Goal: Task Accomplishment & Management: Manage account settings

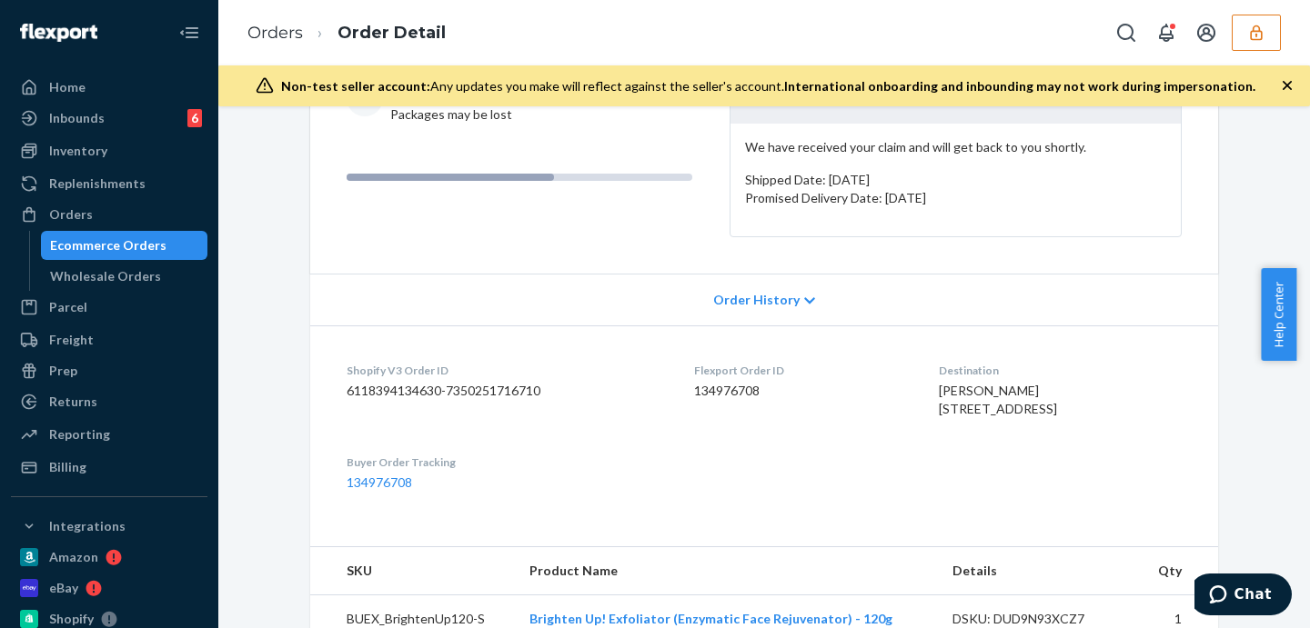
scroll to position [530, 0]
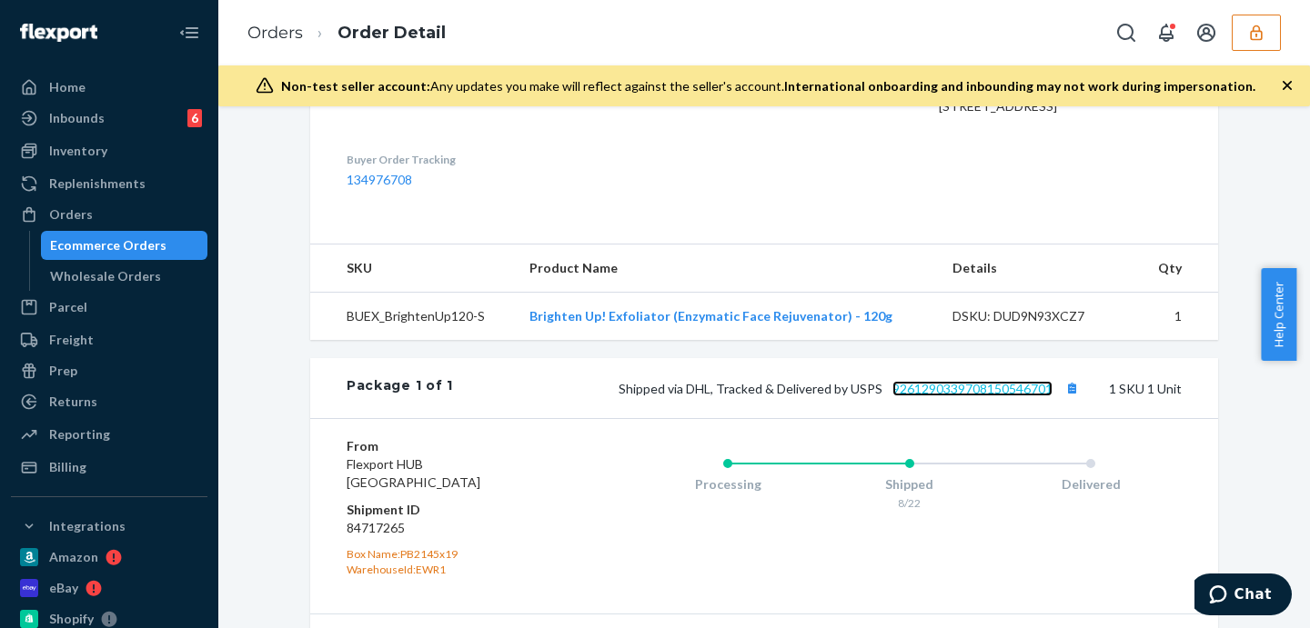
click at [950, 397] on link "9261290339708150546701" at bounding box center [972, 388] width 160 height 15
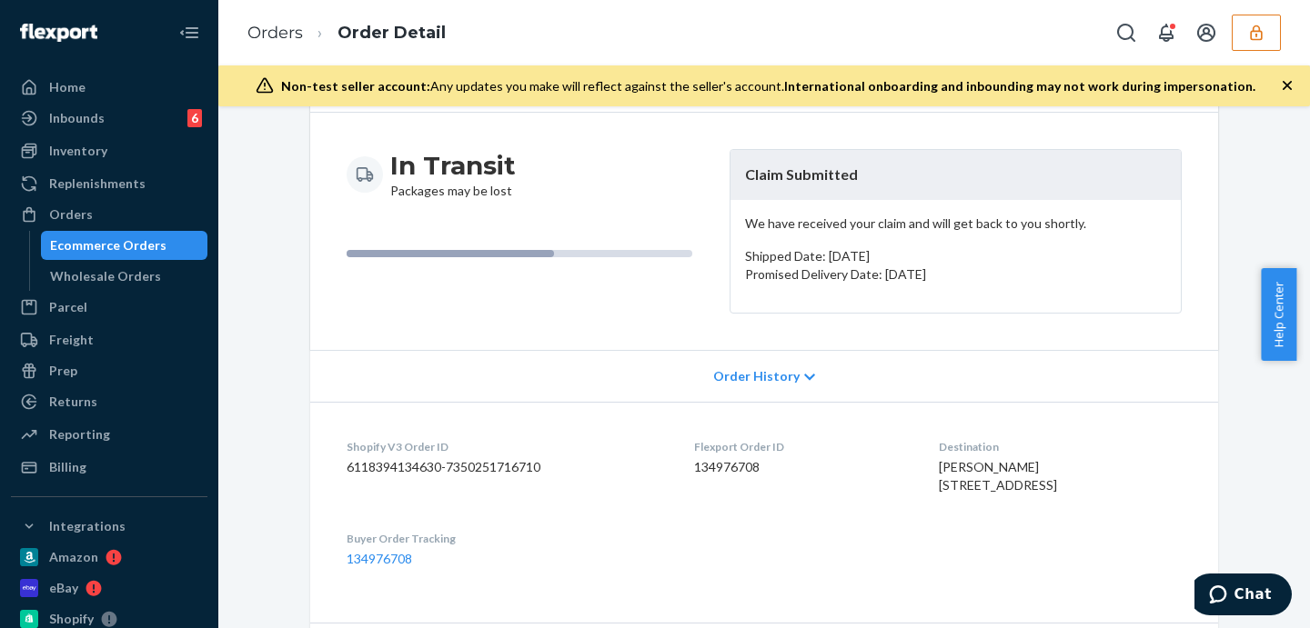
scroll to position [0, 0]
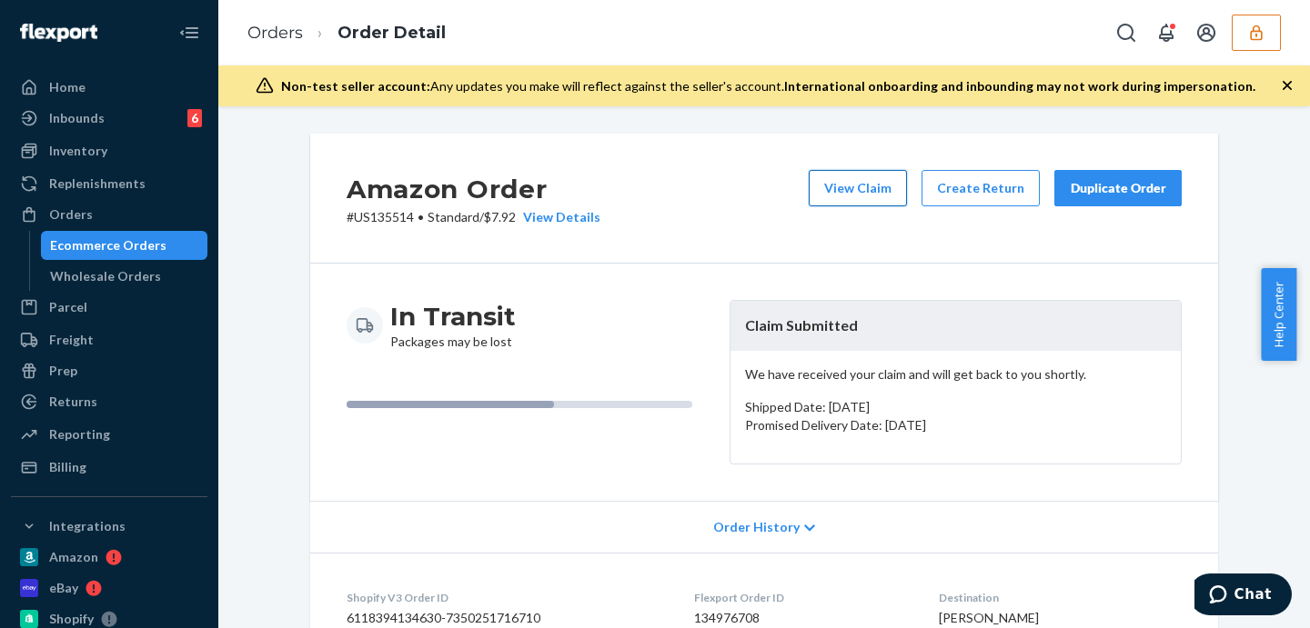
click at [847, 184] on button "View Claim" at bounding box center [858, 188] width 98 height 36
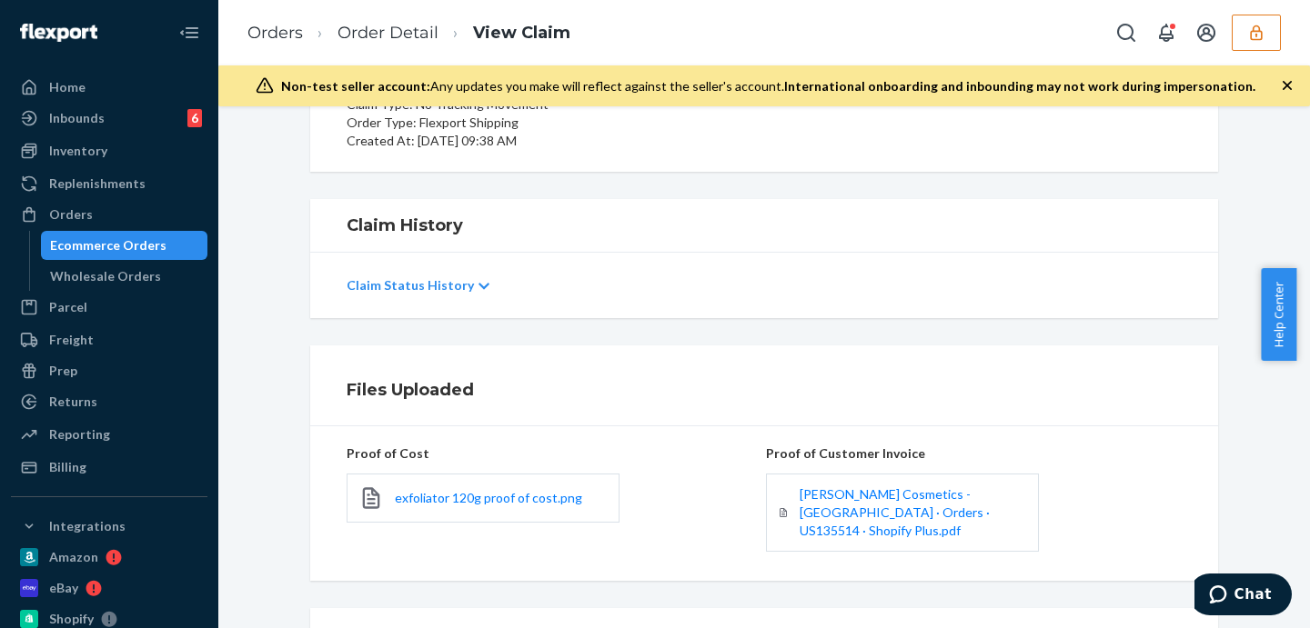
scroll to position [378, 0]
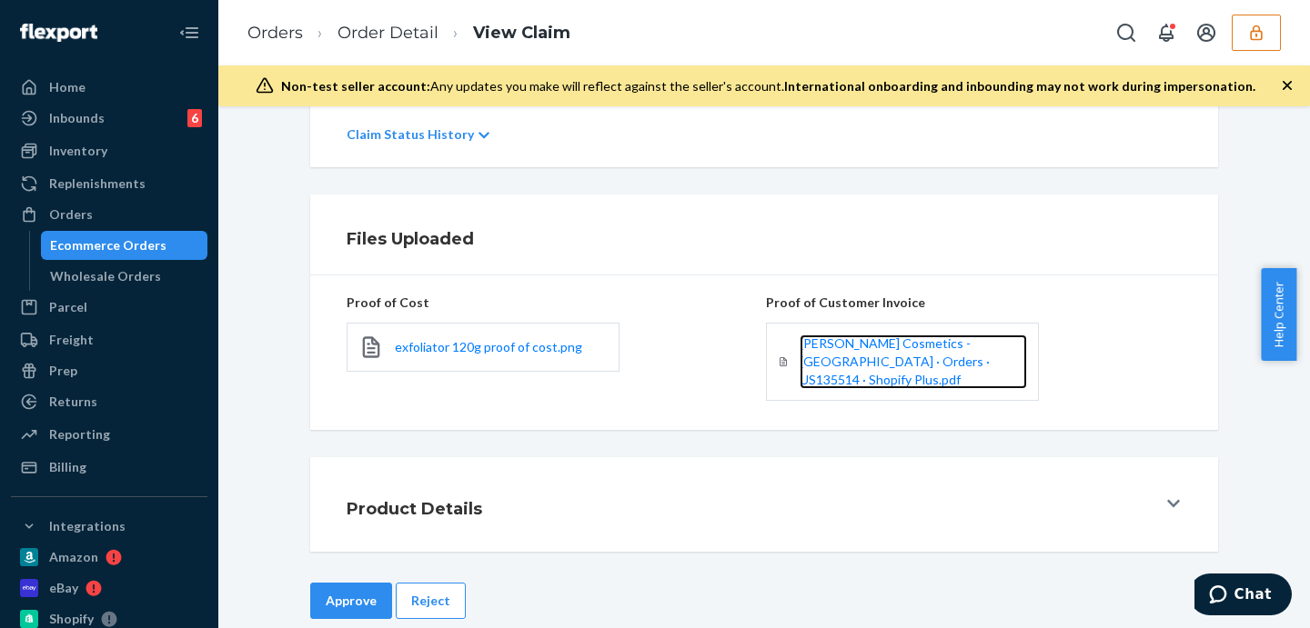
click at [899, 353] on link "Vasanti Cosmetics - USA · Orders · US135514 · Shopify Plus.pdf" at bounding box center [912, 362] width 227 height 55
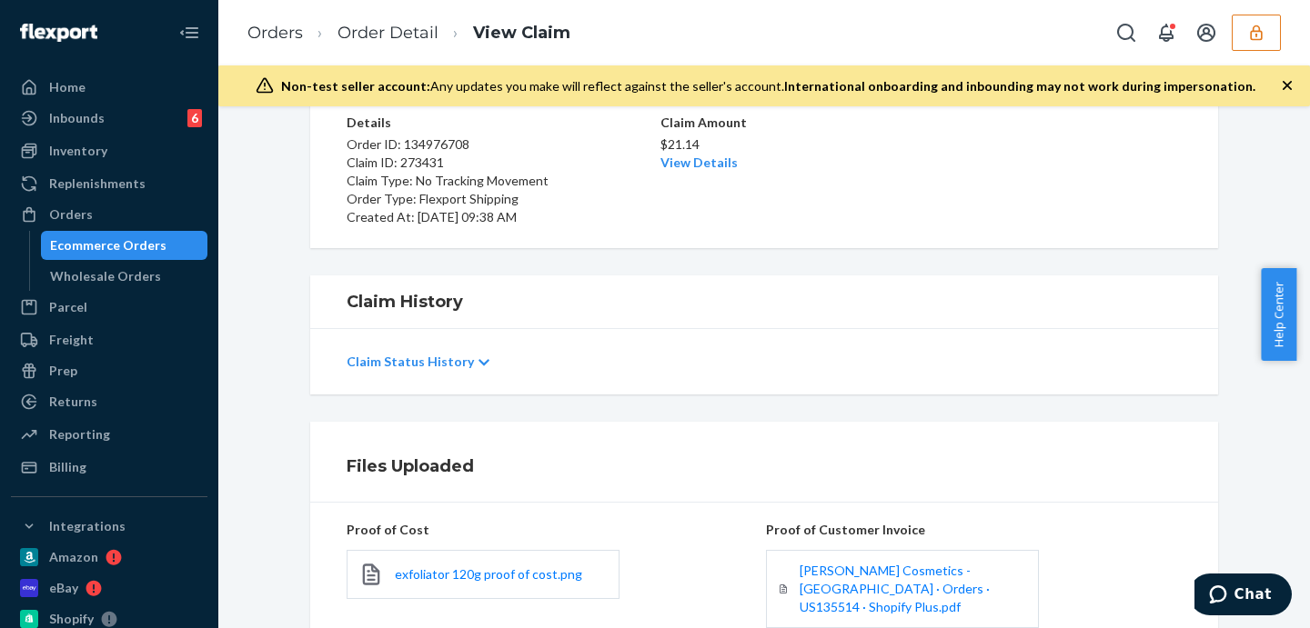
click at [706, 154] on div "$21.14 View Details" at bounding box center [763, 152] width 207 height 40
click at [684, 160] on link "View Details" at bounding box center [698, 162] width 77 height 15
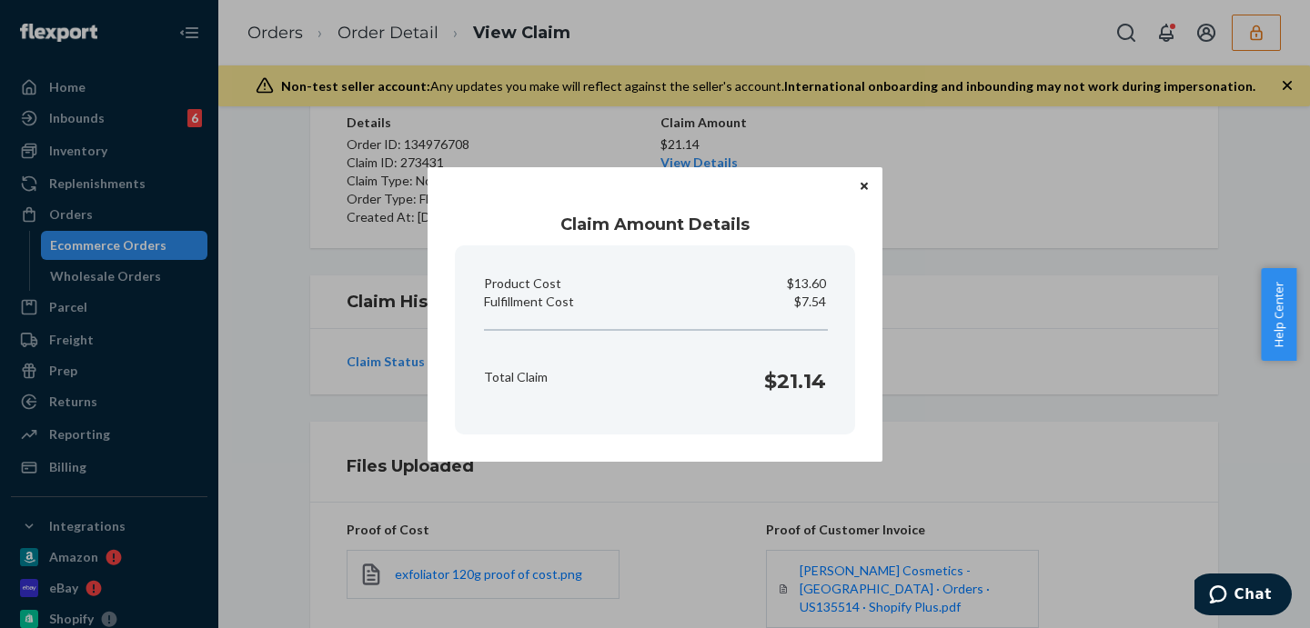
click at [910, 196] on div "Claim Amount Details Product Cost $13.60 Fulfillment Cost $7.54 Total Claim $21…" at bounding box center [655, 314] width 1310 height 628
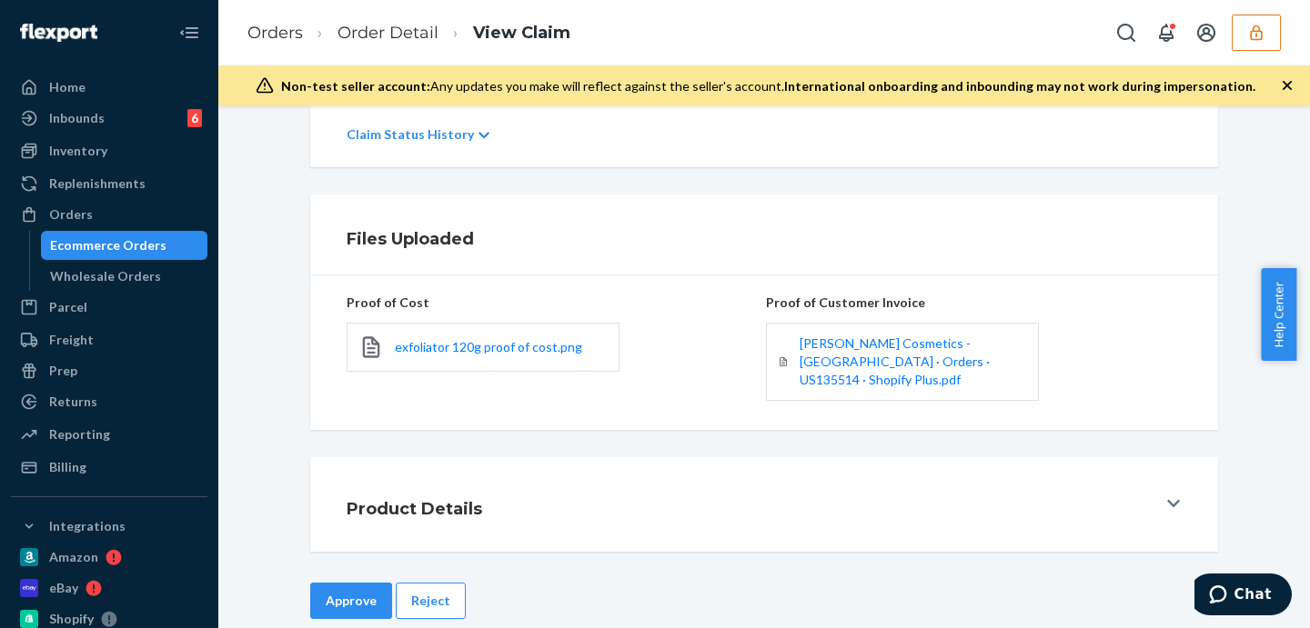
scroll to position [387, 0]
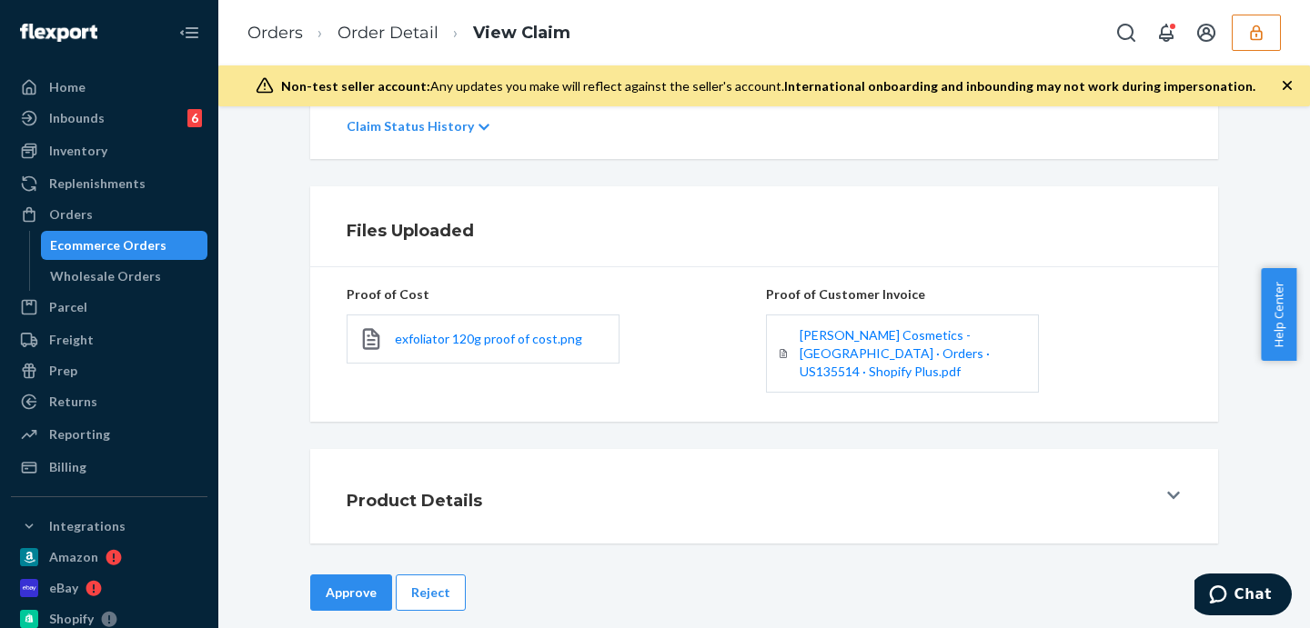
click at [326, 575] on button "Approve" at bounding box center [351, 593] width 82 height 36
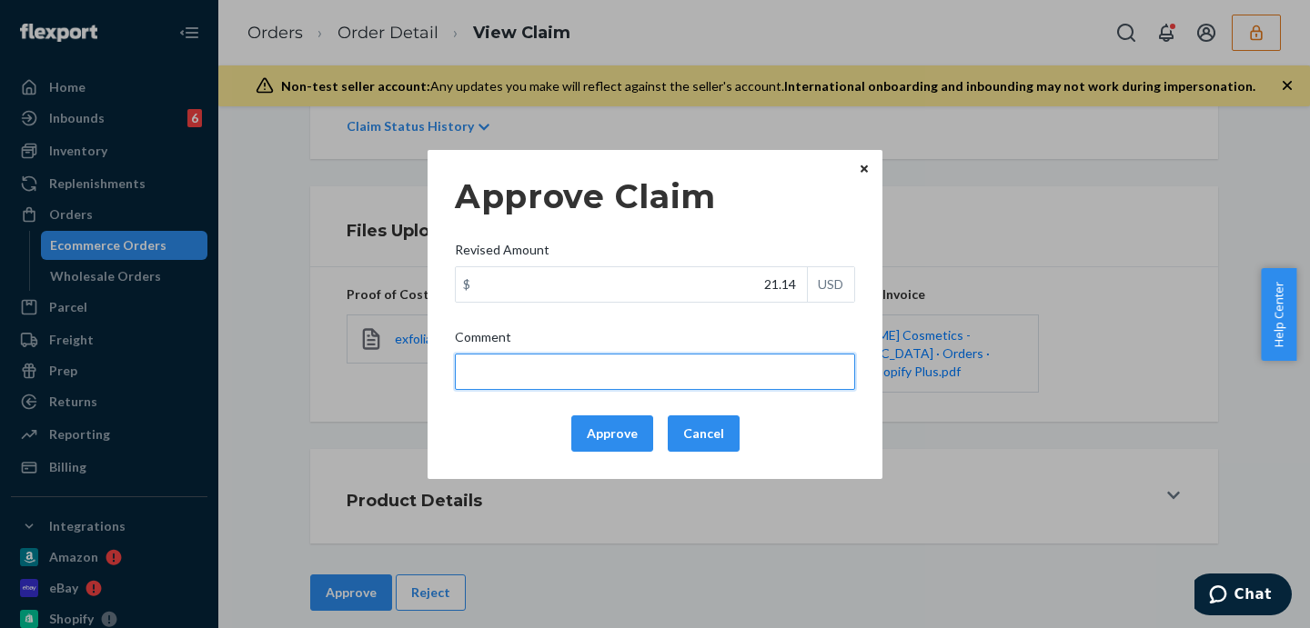
click at [639, 378] on input "Comment" at bounding box center [655, 372] width 400 height 36
click at [808, 422] on div "Approve Cancel" at bounding box center [654, 434] width 415 height 36
click at [613, 430] on button "Approve" at bounding box center [612, 434] width 82 height 36
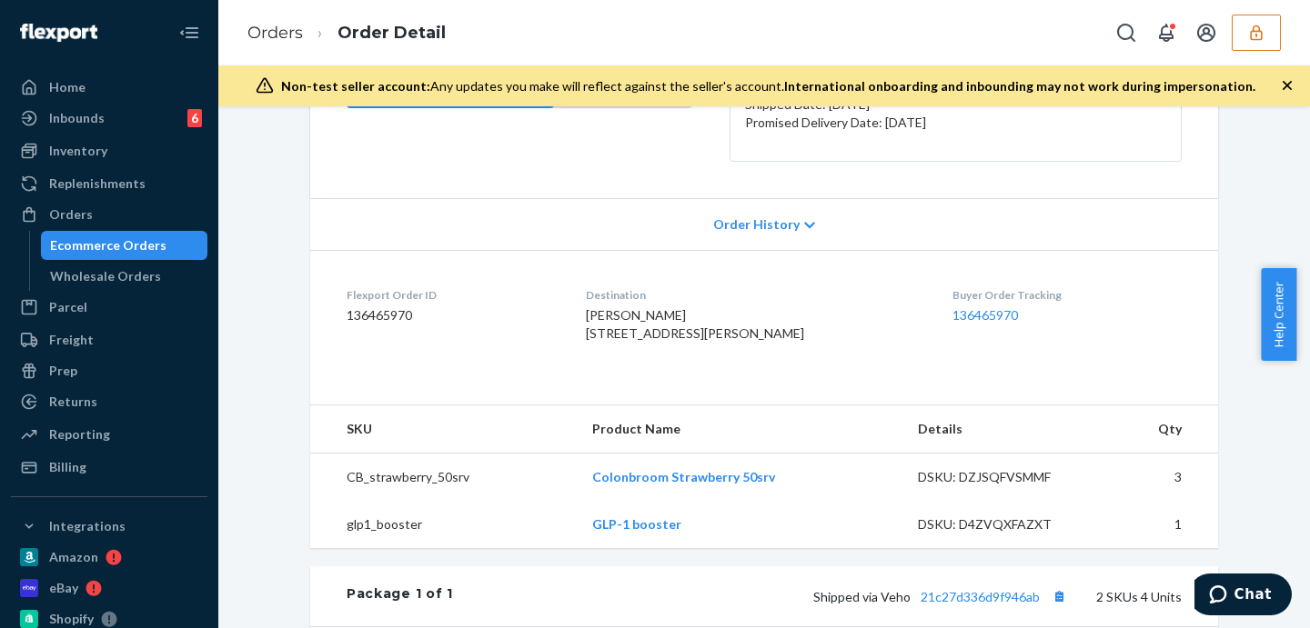
scroll to position [530, 0]
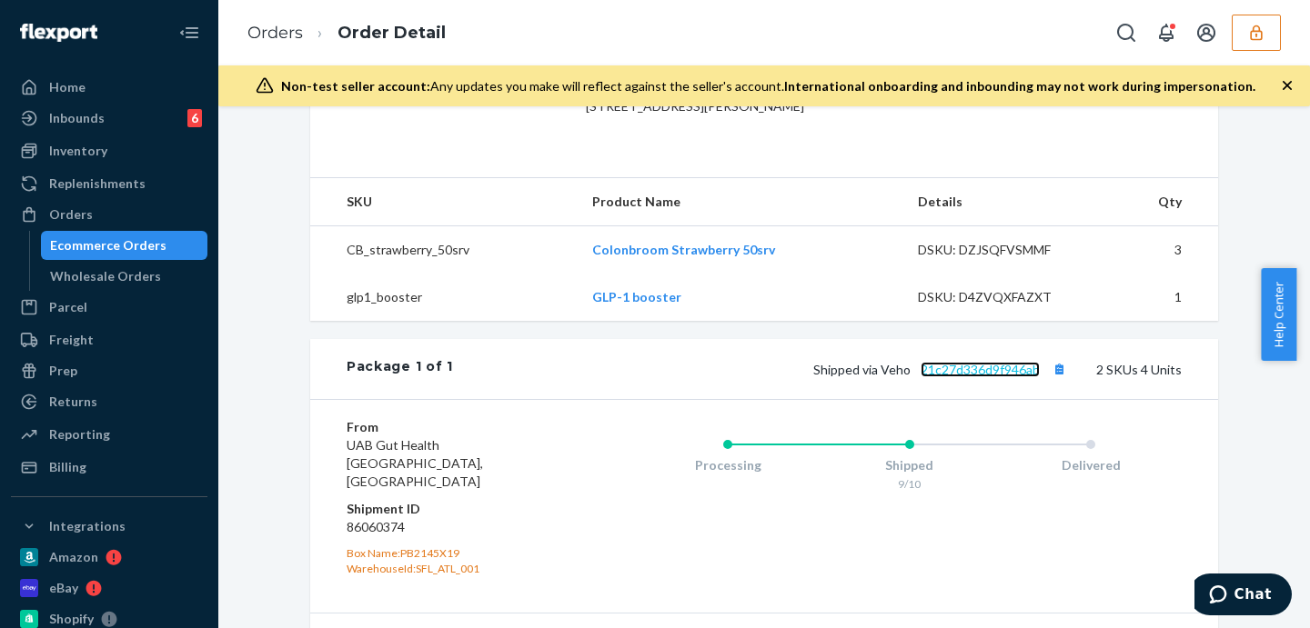
click at [980, 377] on link "21c27d336d9f946ab" at bounding box center [979, 369] width 119 height 15
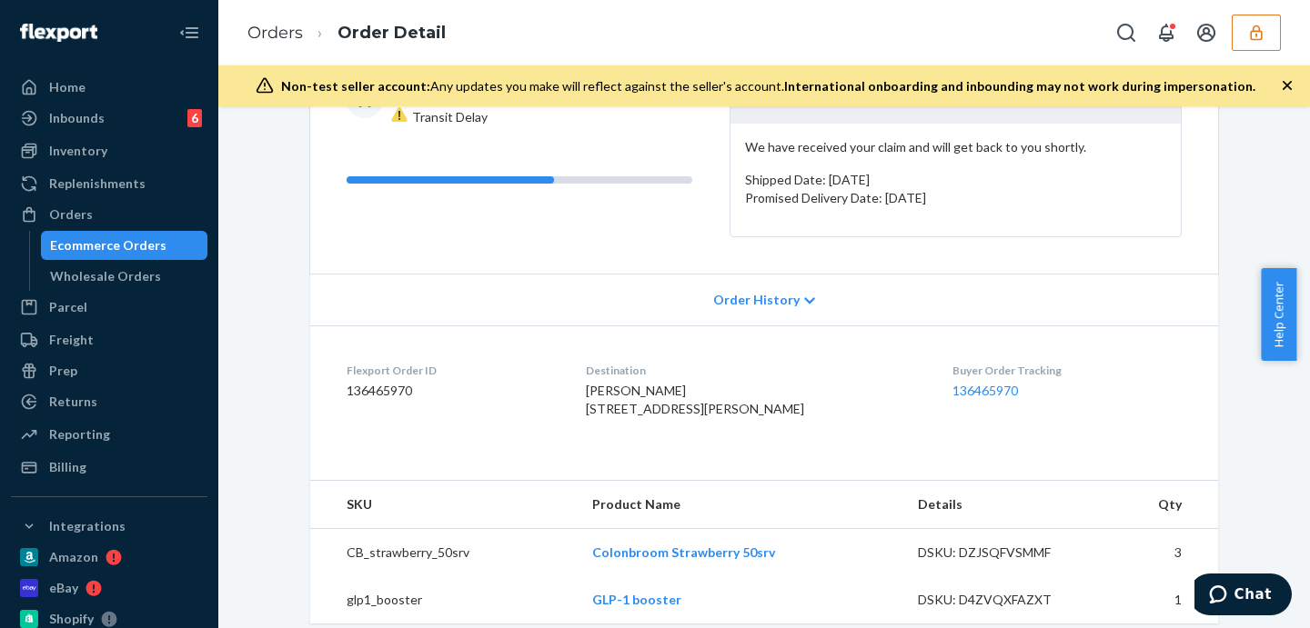
scroll to position [0, 0]
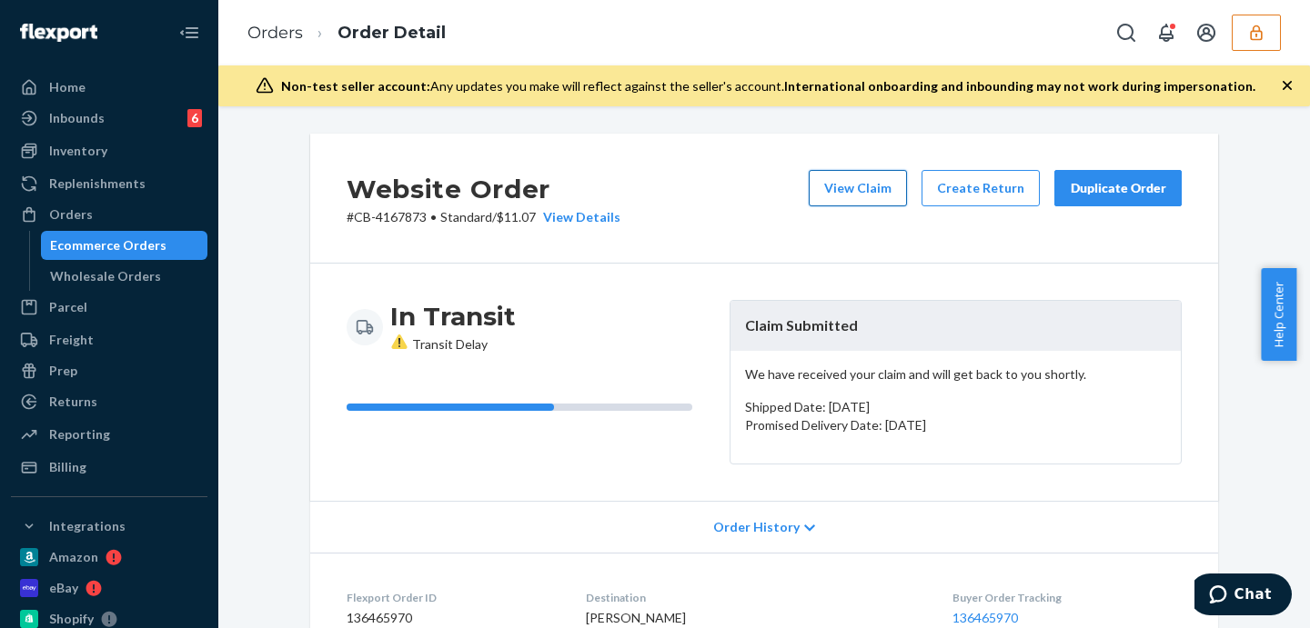
click at [859, 189] on button "View Claim" at bounding box center [858, 188] width 98 height 36
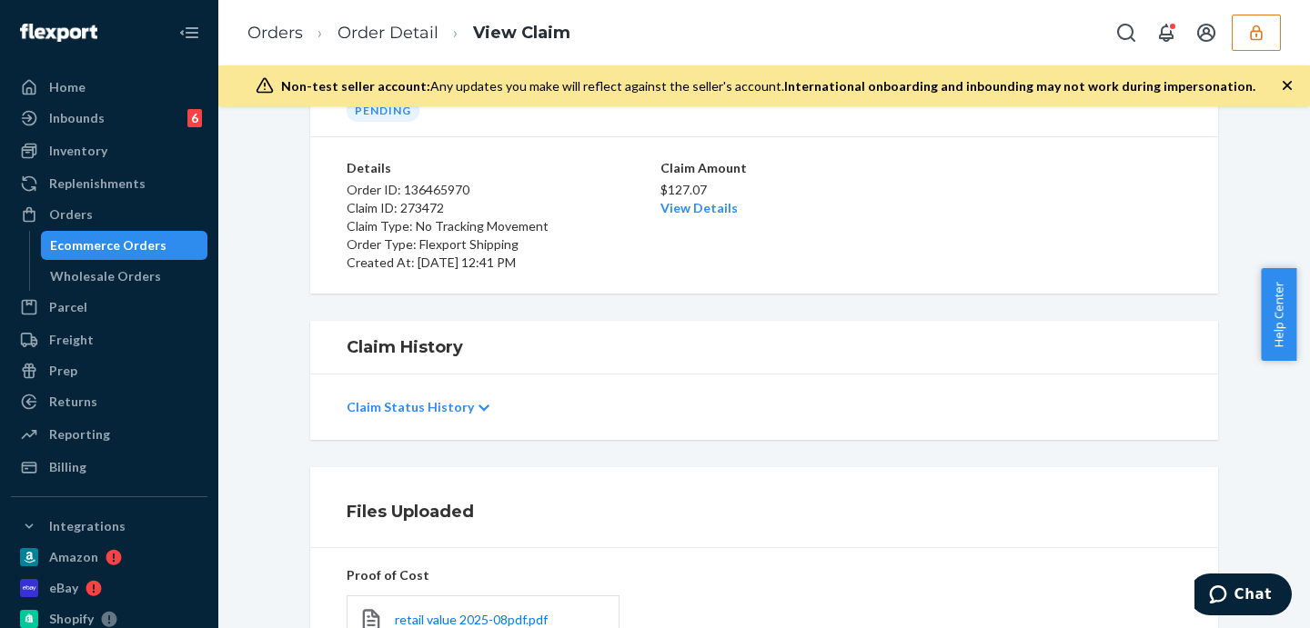
scroll to position [376, 0]
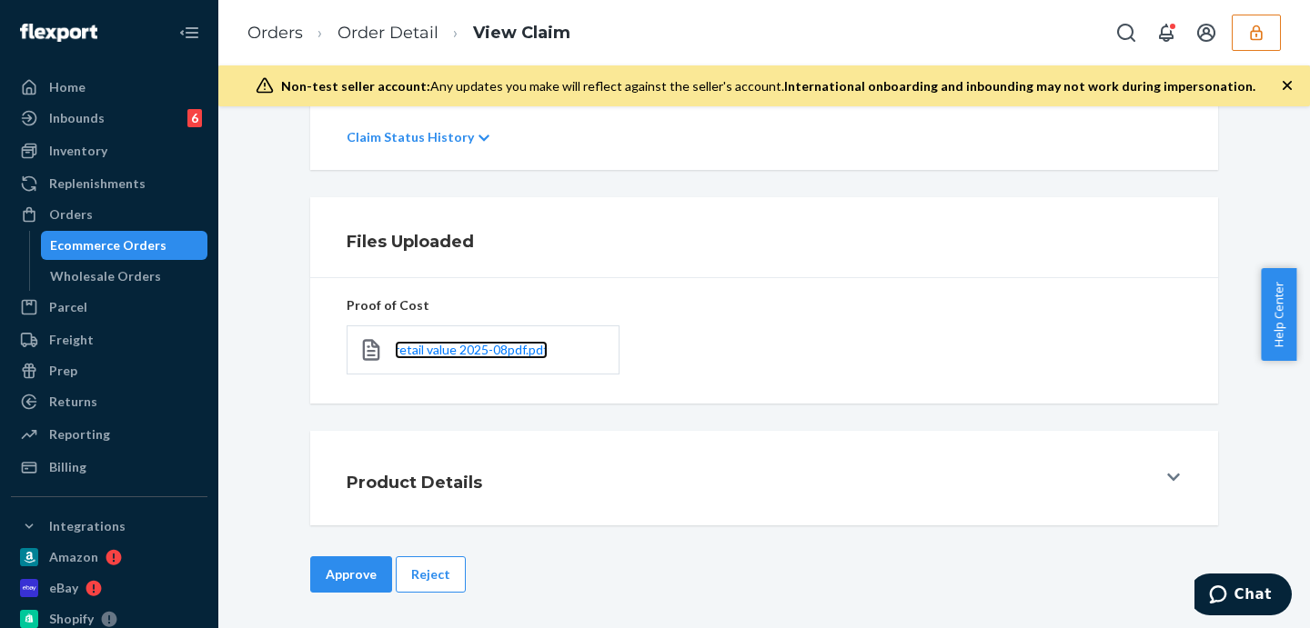
click at [491, 358] on link "retail value 2025-08pdf.pdf" at bounding box center [471, 350] width 153 height 18
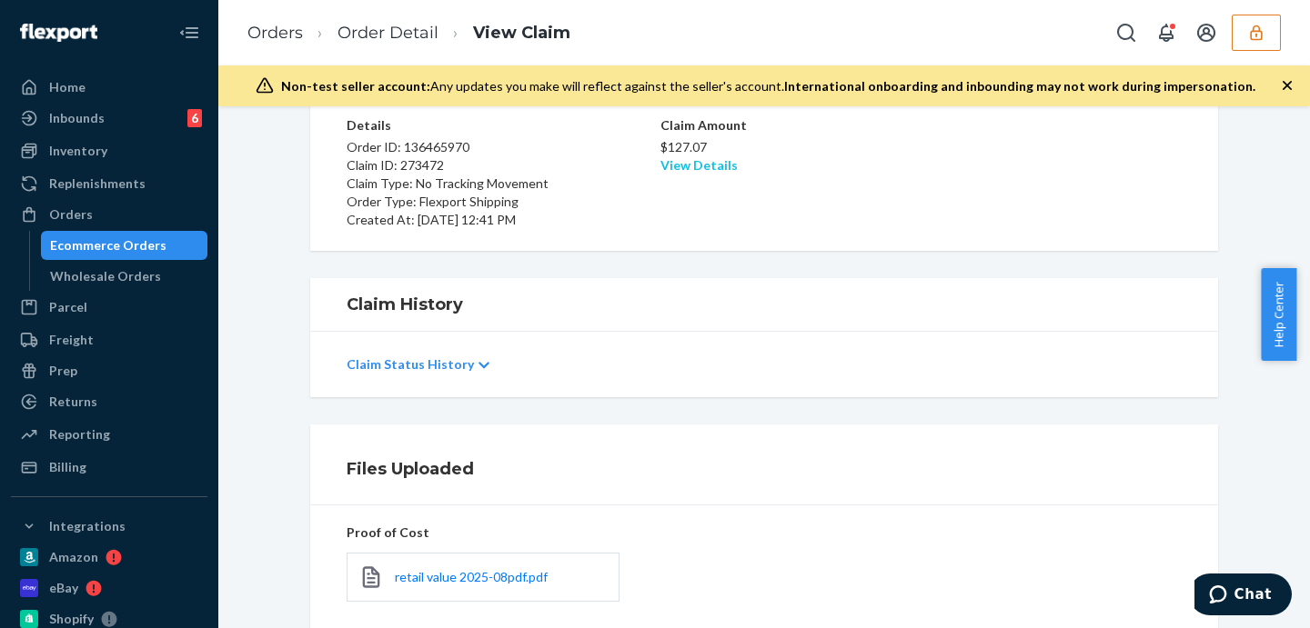
click at [691, 167] on link "View Details" at bounding box center [698, 164] width 77 height 15
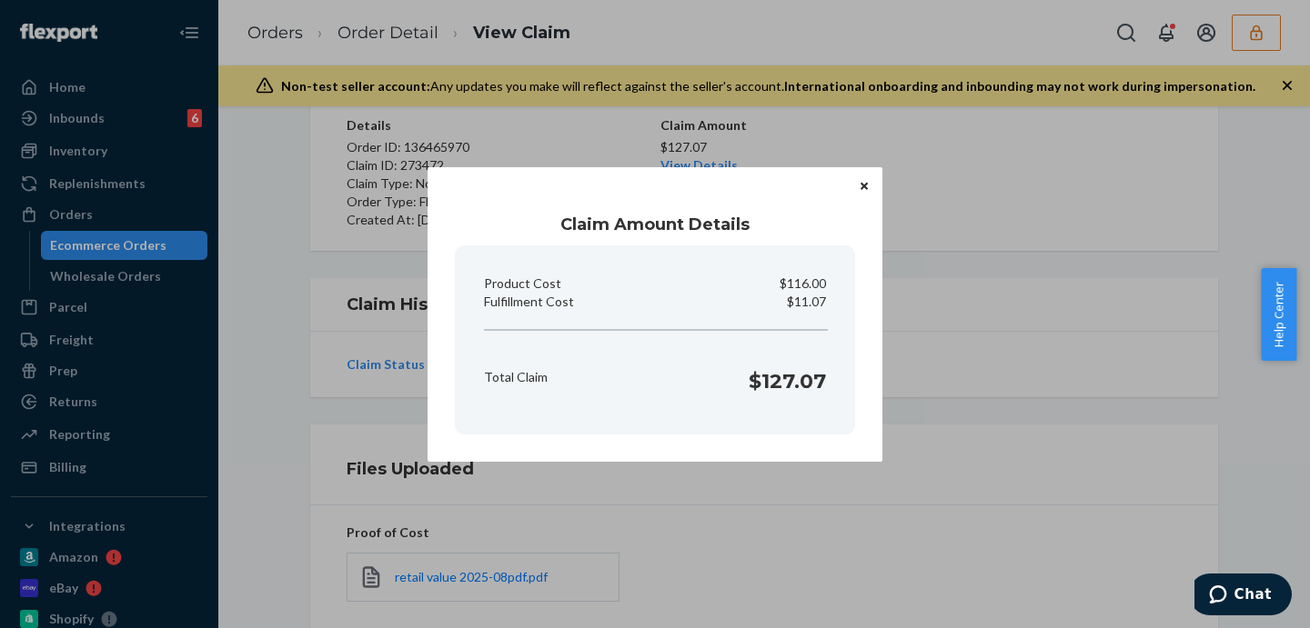
click at [954, 213] on div "Claim Amount Details Product Cost $116.00 Fulfillment Cost $11.07 Total Claim $…" at bounding box center [655, 314] width 1310 height 628
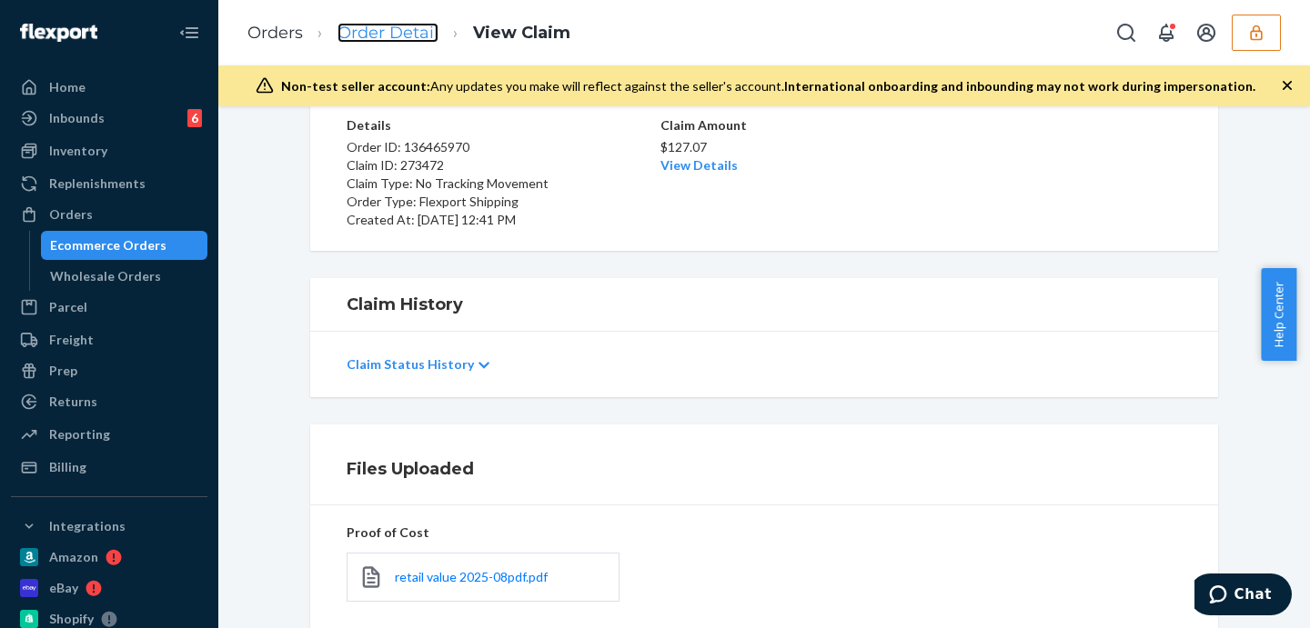
click at [408, 29] on link "Order Detail" at bounding box center [387, 33] width 101 height 20
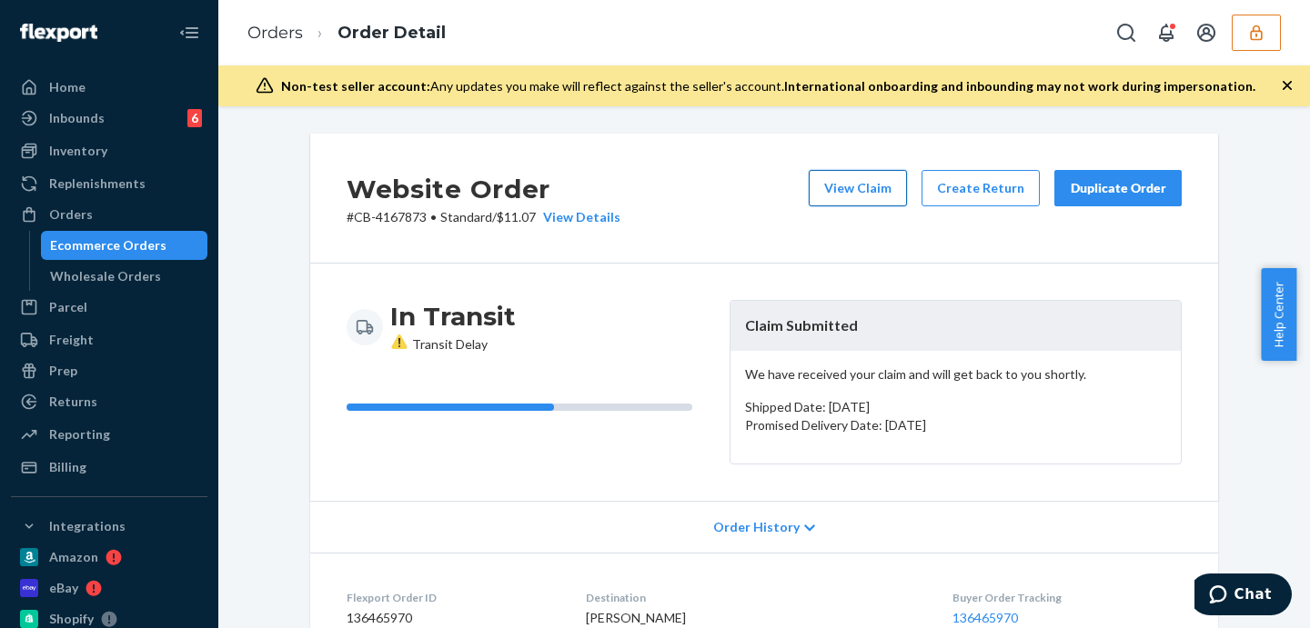
click at [887, 183] on button "View Claim" at bounding box center [858, 188] width 98 height 36
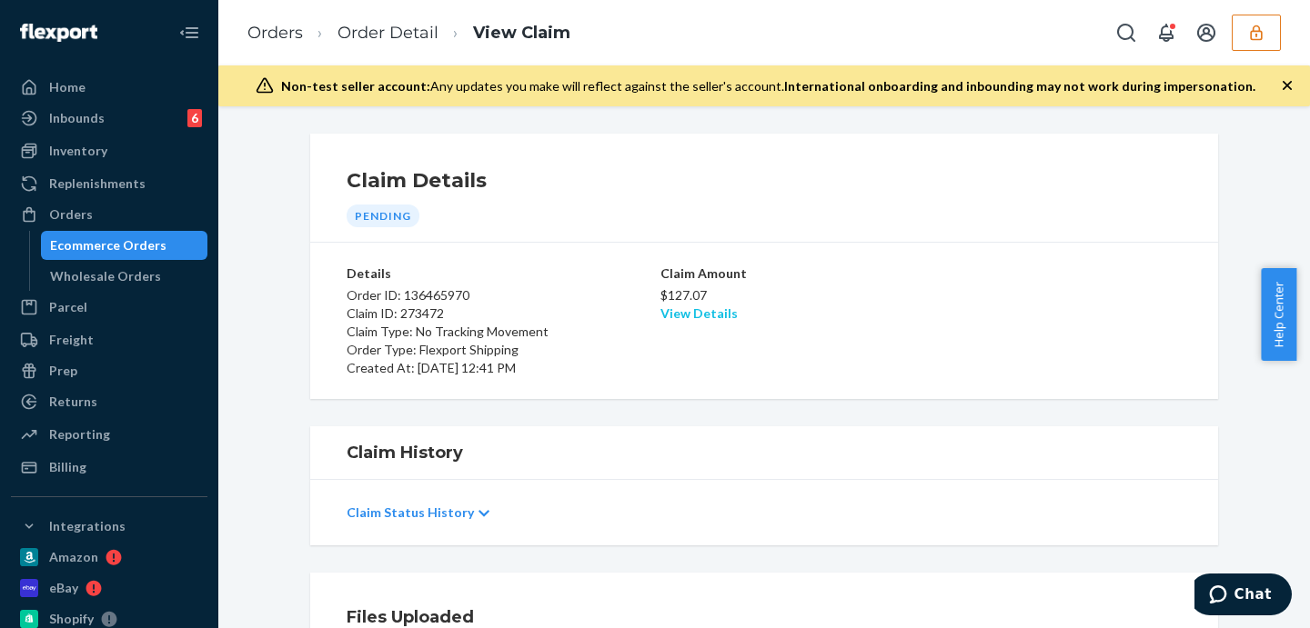
click at [683, 310] on link "View Details" at bounding box center [698, 313] width 77 height 15
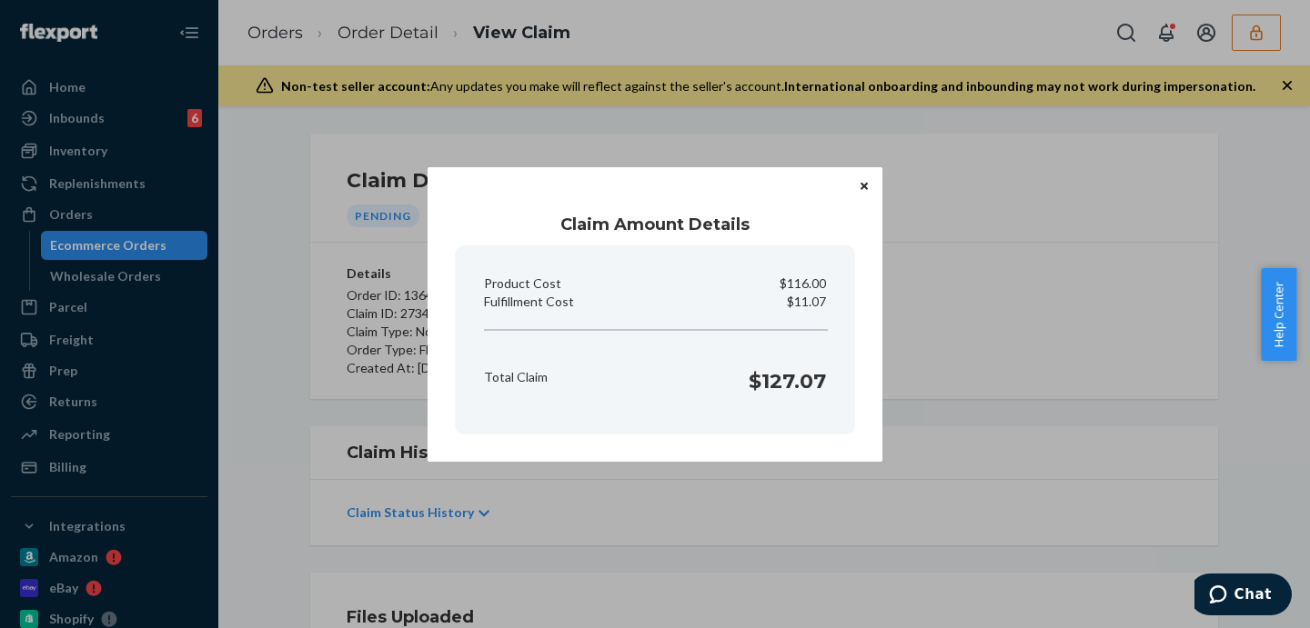
click at [711, 318] on section "Product Cost $116.00 Fulfillment Cost $11.07 Total Claim $127.07" at bounding box center [655, 340] width 400 height 189
click at [859, 190] on button "Close" at bounding box center [864, 186] width 18 height 20
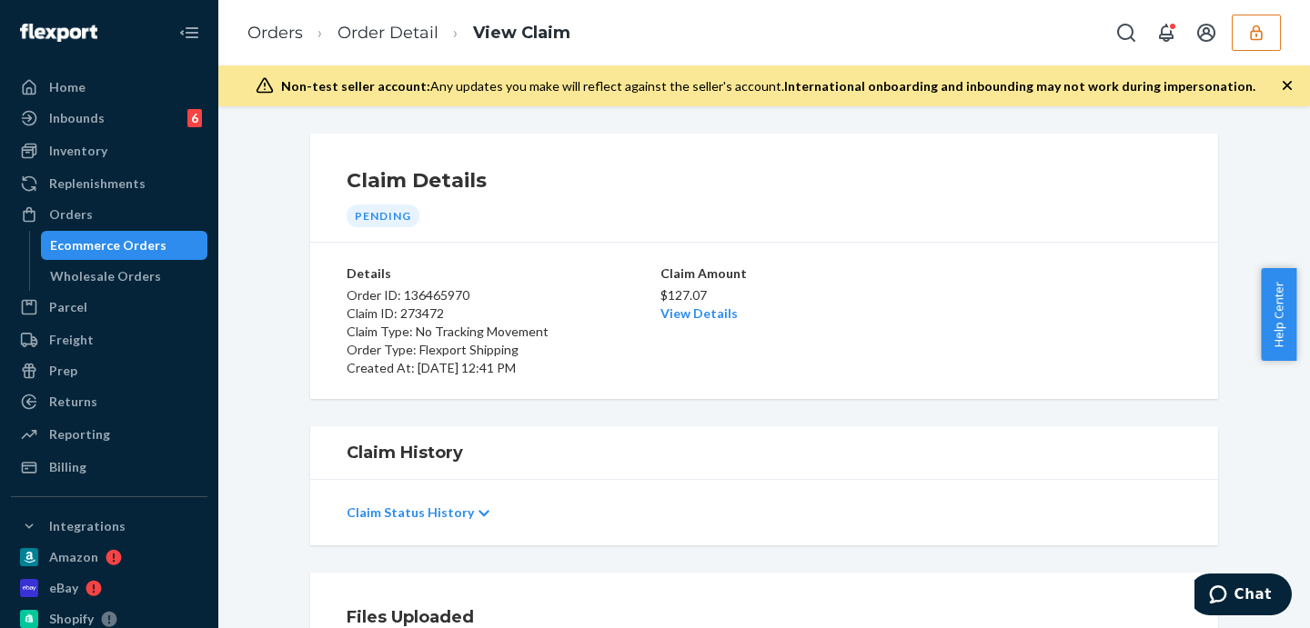
scroll to position [227, 0]
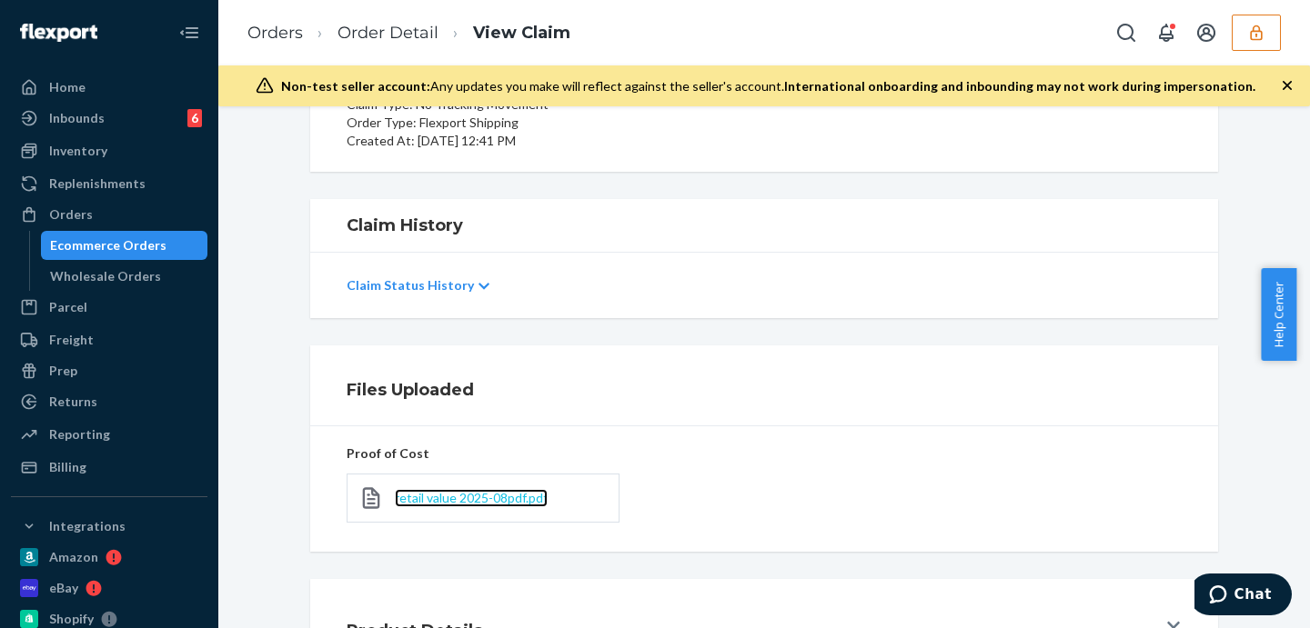
click at [444, 496] on span "retail value 2025-08pdf.pdf" at bounding box center [471, 497] width 153 height 15
click at [389, 35] on link "Order Detail" at bounding box center [387, 33] width 101 height 20
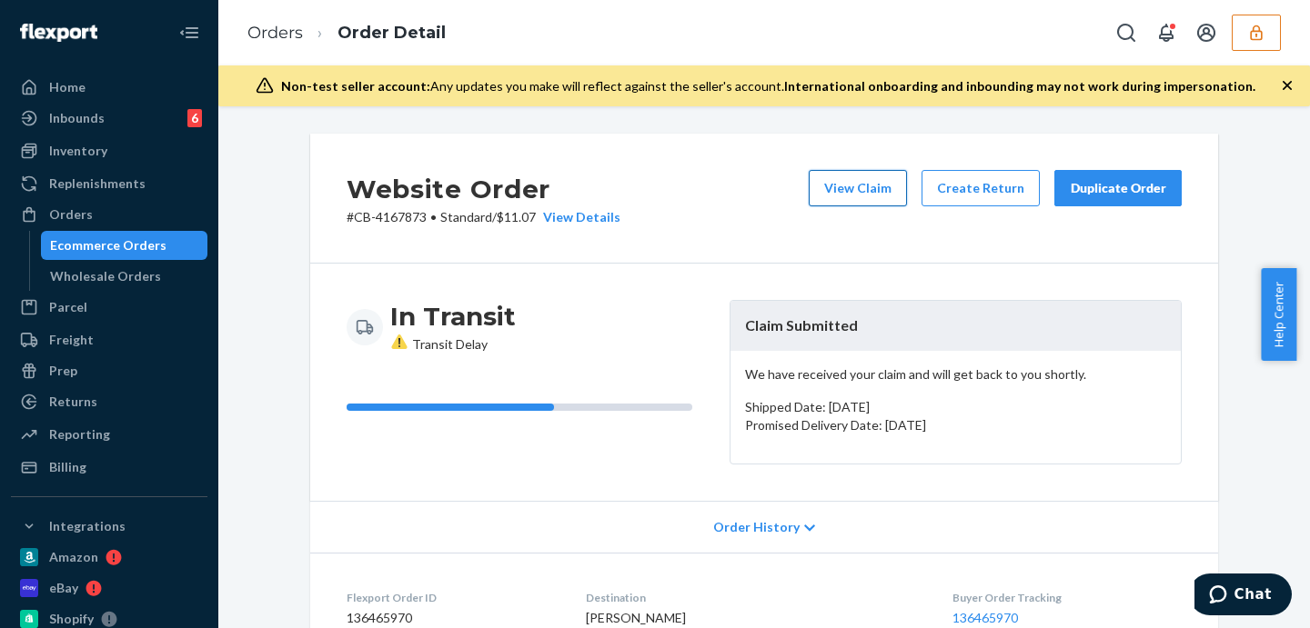
click at [844, 191] on button "View Claim" at bounding box center [858, 188] width 98 height 36
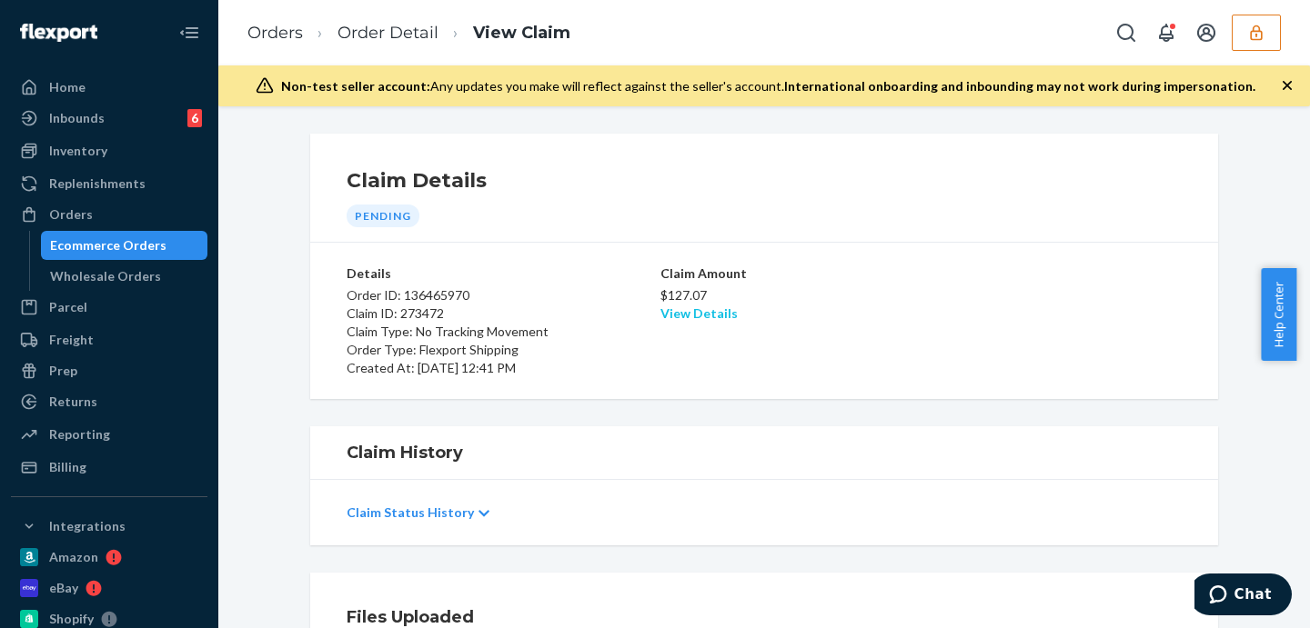
click at [683, 309] on link "View Details" at bounding box center [698, 313] width 77 height 15
click at [958, 349] on div "Home Inbounds 6 Shipping Plans Problems 6 Inventory Products Replenishments Ord…" at bounding box center [655, 314] width 1310 height 628
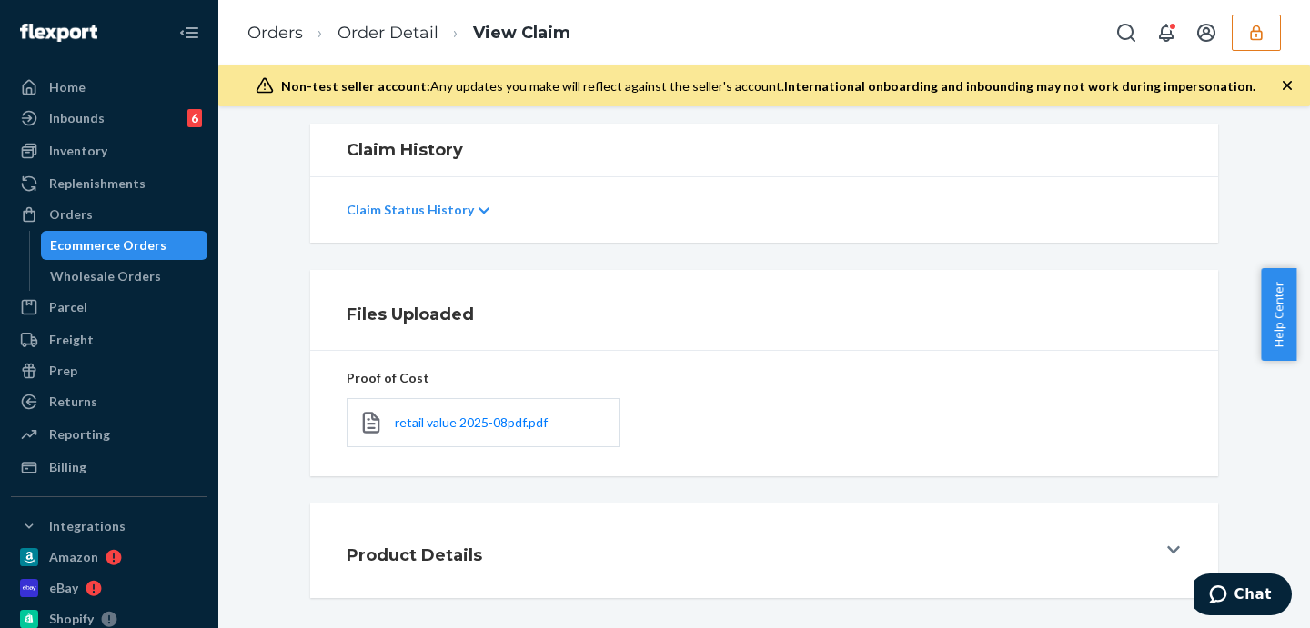
scroll to position [376, 0]
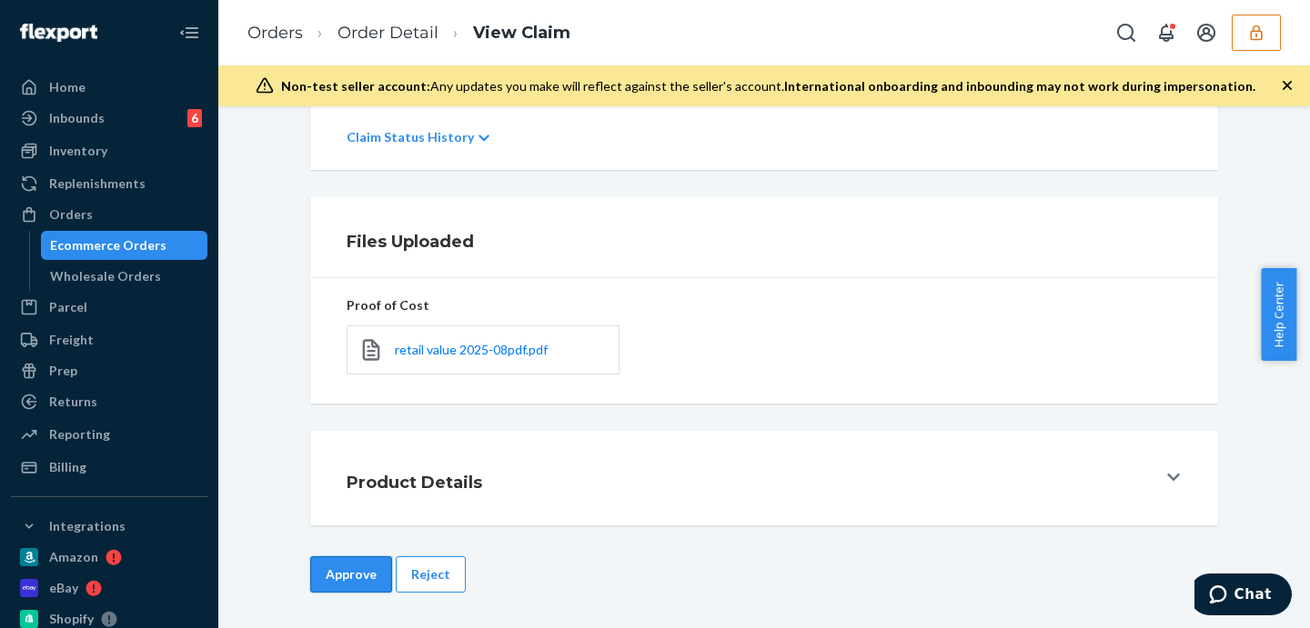
click at [347, 573] on button "Approve" at bounding box center [351, 575] width 82 height 36
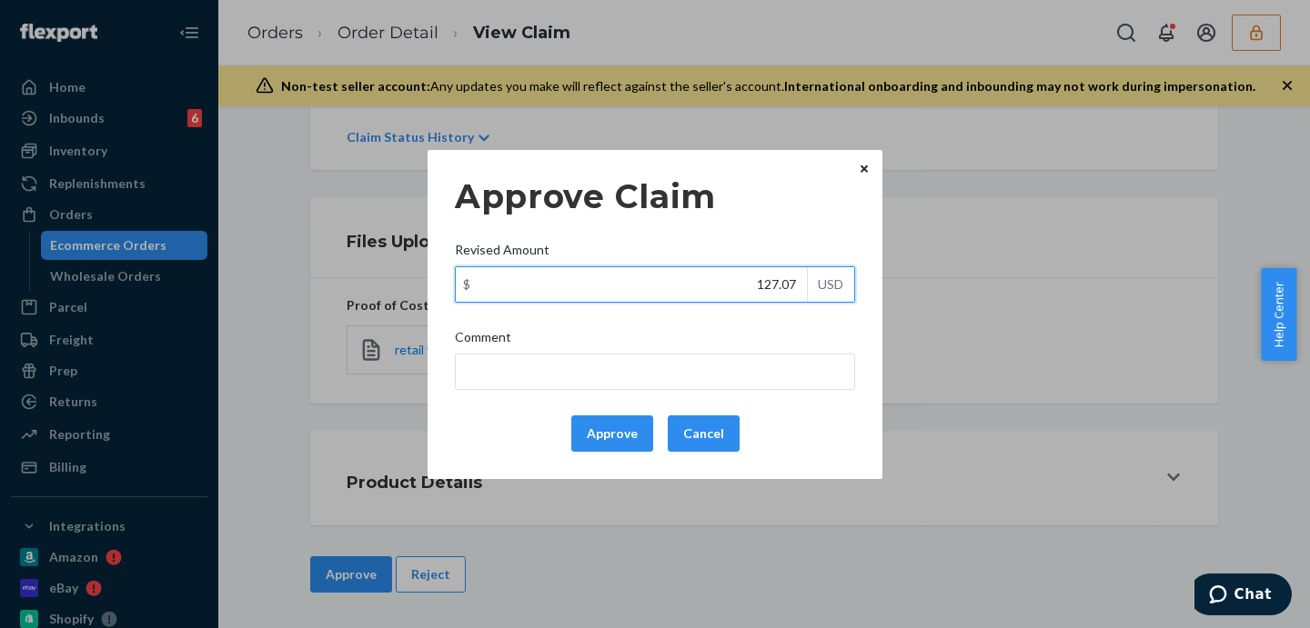
drag, startPoint x: 737, startPoint y: 286, endPoint x: 810, endPoint y: 277, distance: 74.2
click at [810, 277] on div "$ 127.07 USD" at bounding box center [655, 284] width 400 height 36
type input "111.00"
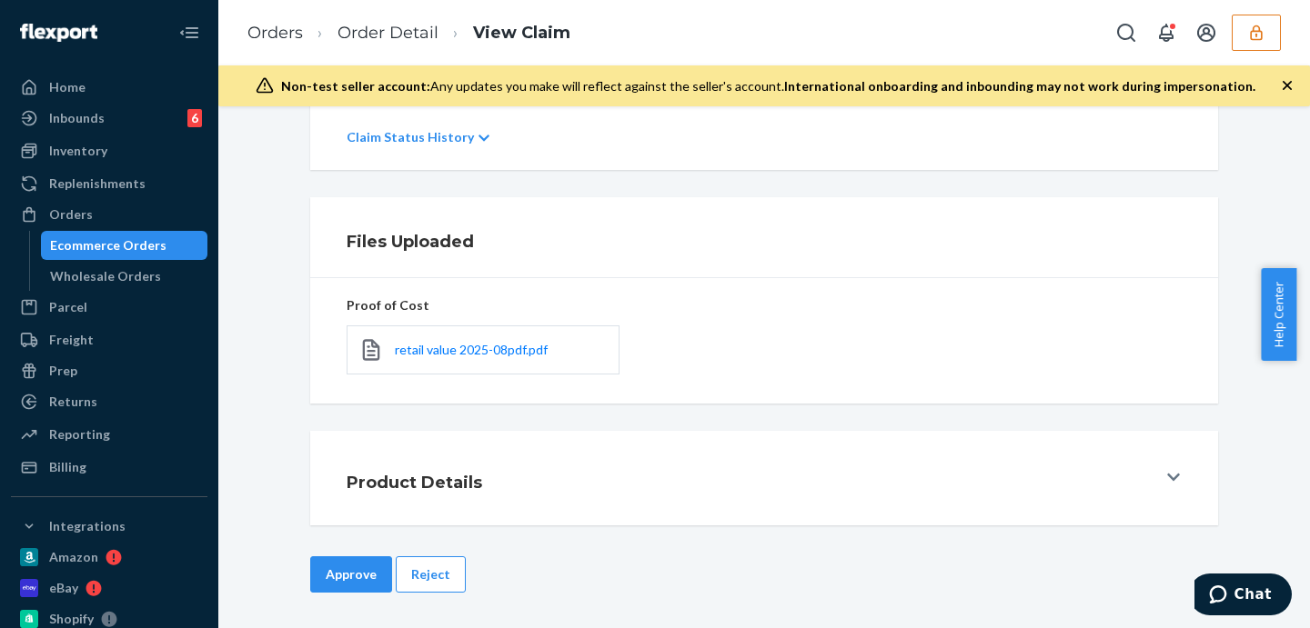
click at [888, 253] on div "Home Inbounds 6 Shipping Plans Problems 6 Inventory Products Replenishments Ord…" at bounding box center [655, 314] width 1310 height 628
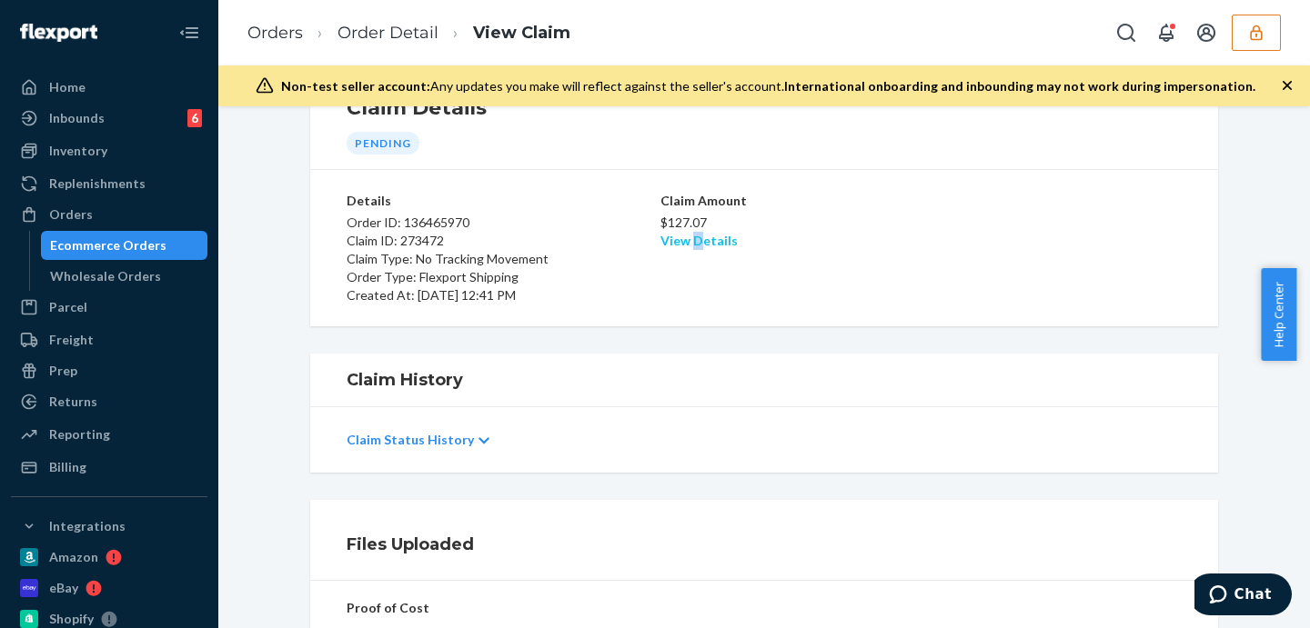
click at [692, 241] on link "View Details" at bounding box center [698, 240] width 77 height 15
click at [893, 280] on div "Home Inbounds 6 Shipping Plans Problems 6 Inventory Products Replenishments Ord…" at bounding box center [655, 314] width 1310 height 628
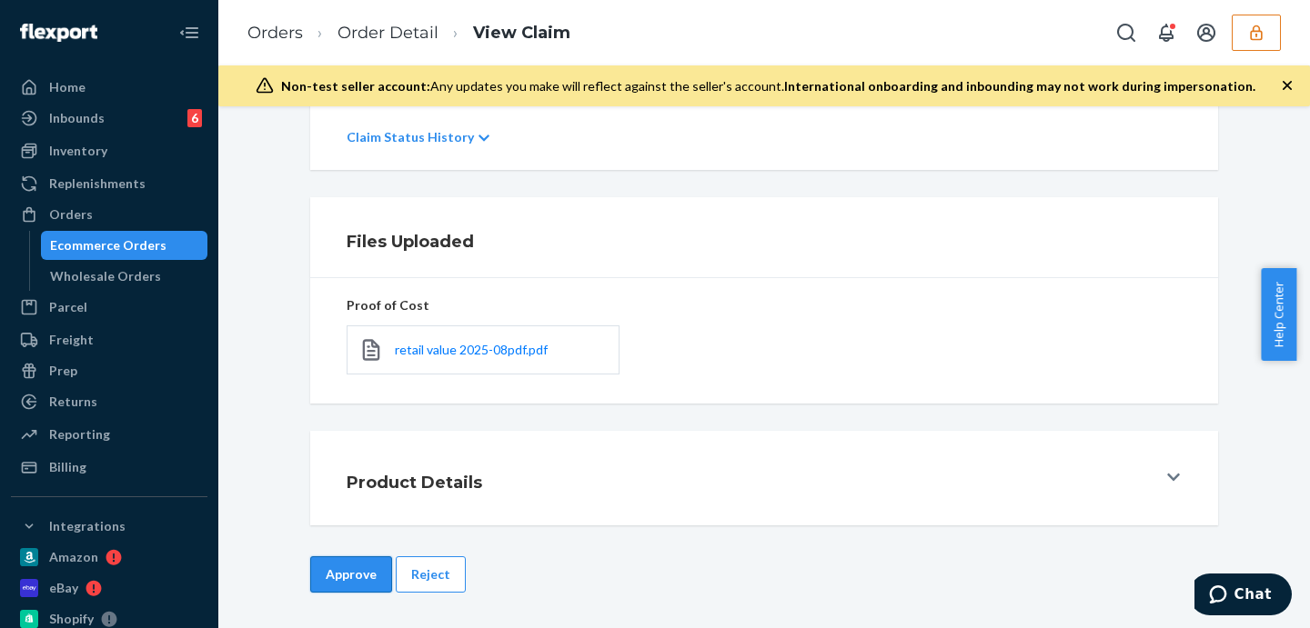
click at [377, 578] on button "Approve" at bounding box center [351, 575] width 82 height 36
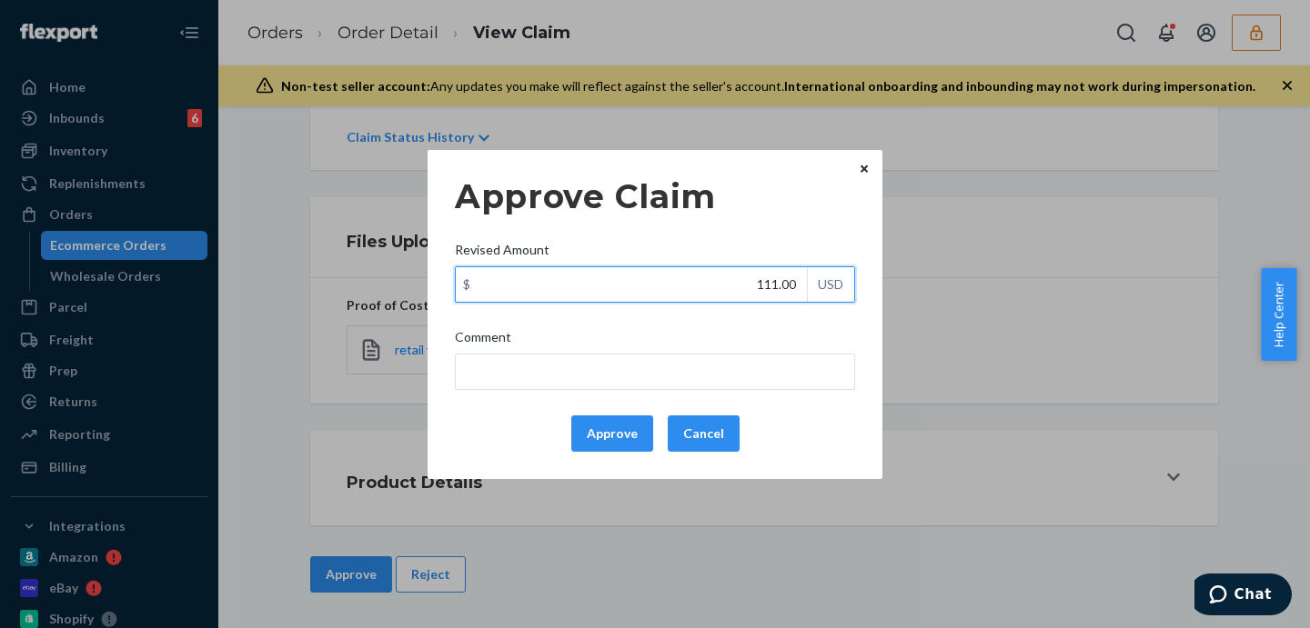
click at [784, 282] on input "111.00" at bounding box center [631, 284] width 351 height 35
type input "111.07"
click at [729, 395] on div "Approve Claim Revised Amount $ 111.07 USD Comment Approve Cancel" at bounding box center [655, 314] width 400 height 289
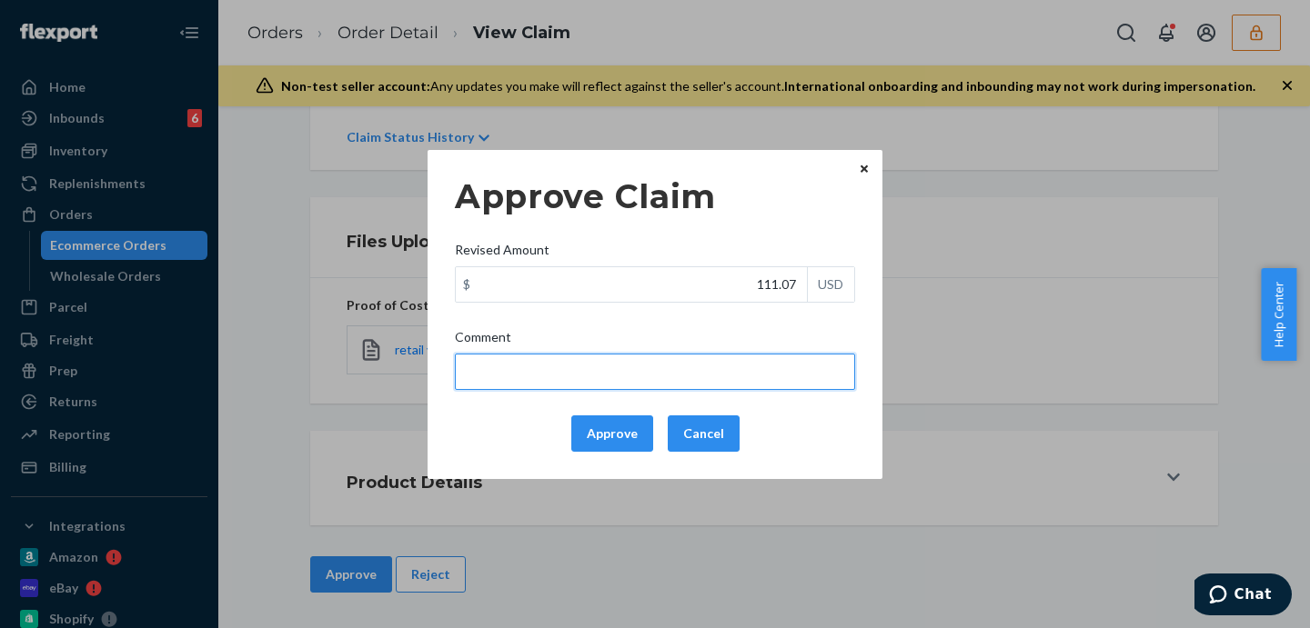
click at [745, 379] on input "Comment" at bounding box center [655, 372] width 400 height 36
type input "Capped to 100$"
click at [630, 370] on input "Capped to 100$" at bounding box center [655, 372] width 400 height 36
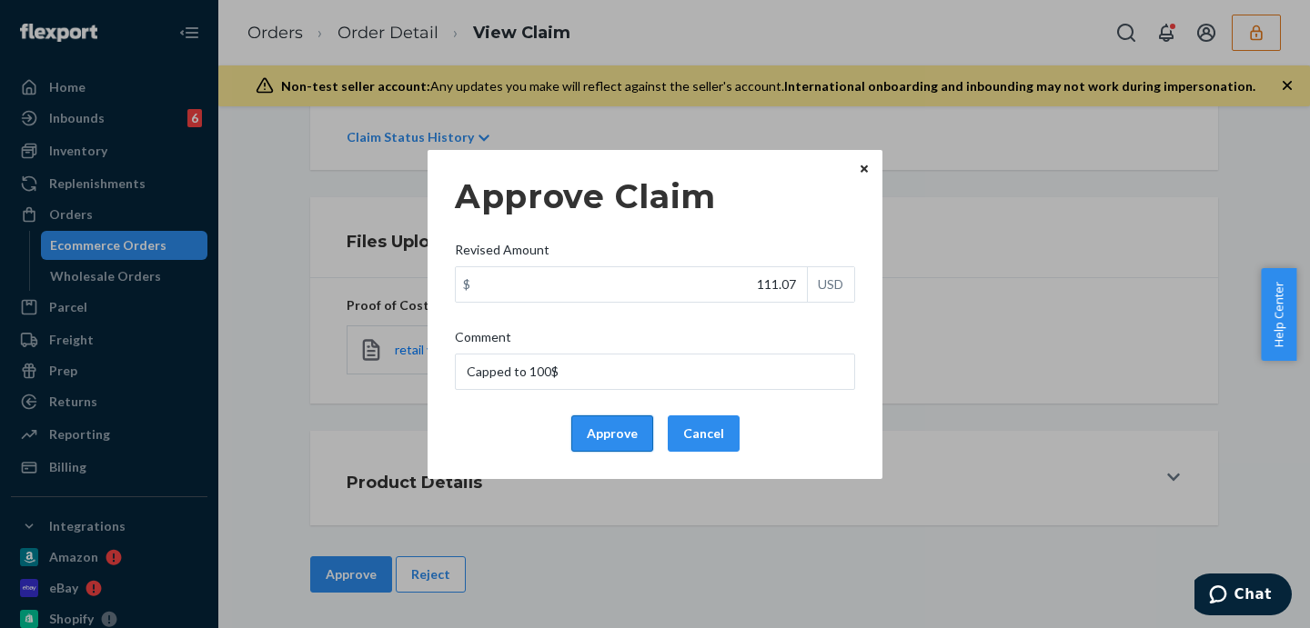
click at [607, 435] on button "Approve" at bounding box center [612, 434] width 82 height 36
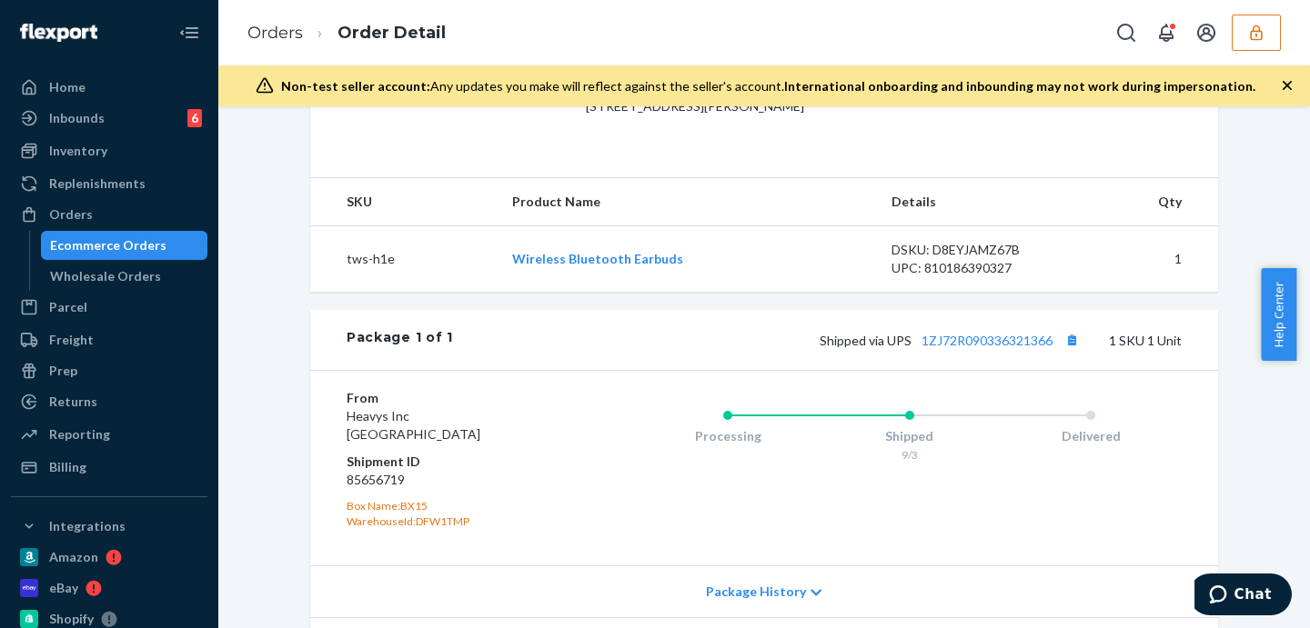
scroll to position [689, 0]
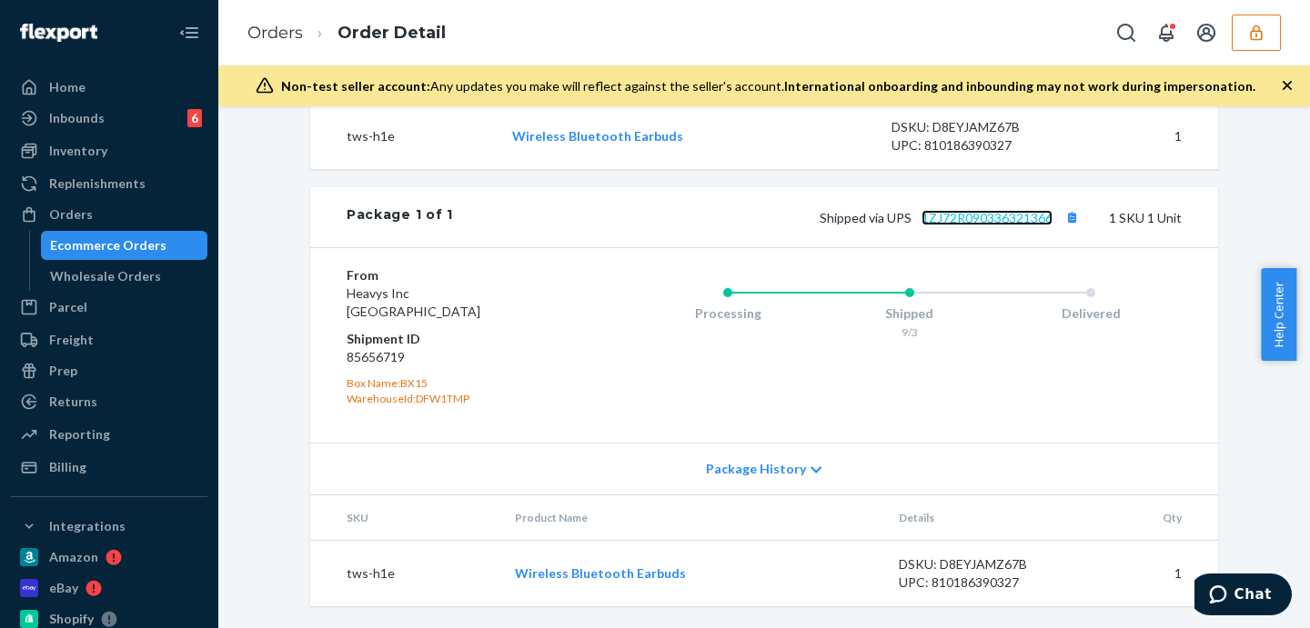
click at [999, 216] on link "1ZJ72R090336321366" at bounding box center [986, 217] width 131 height 15
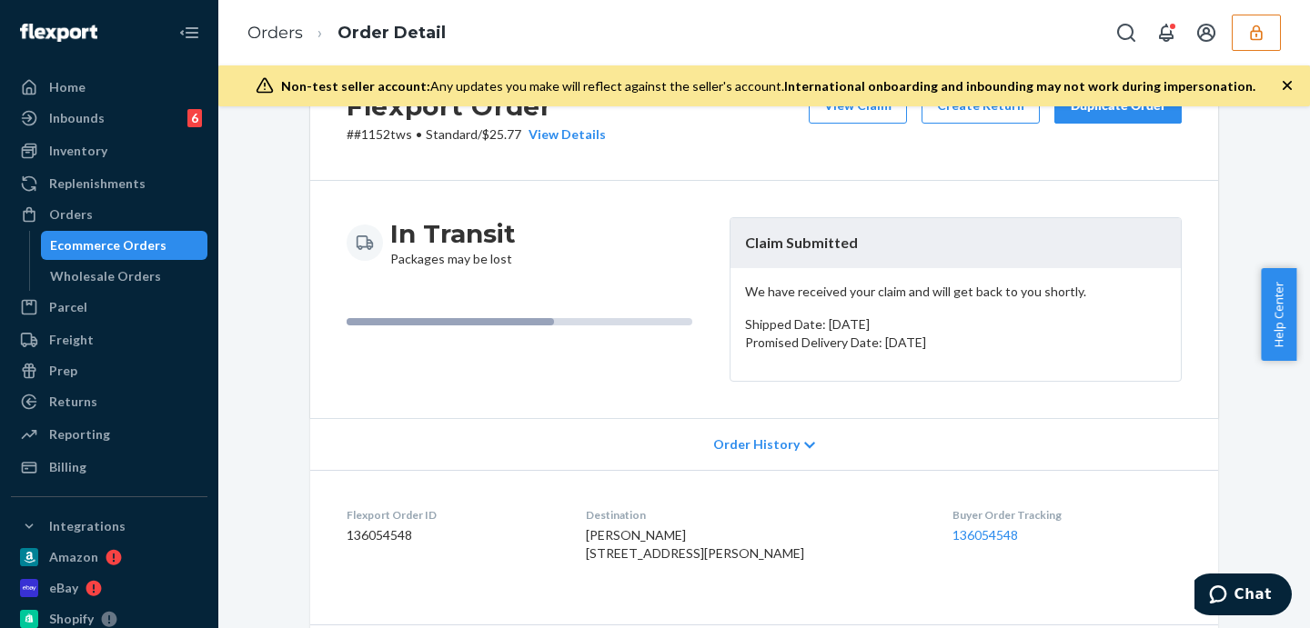
scroll to position [0, 0]
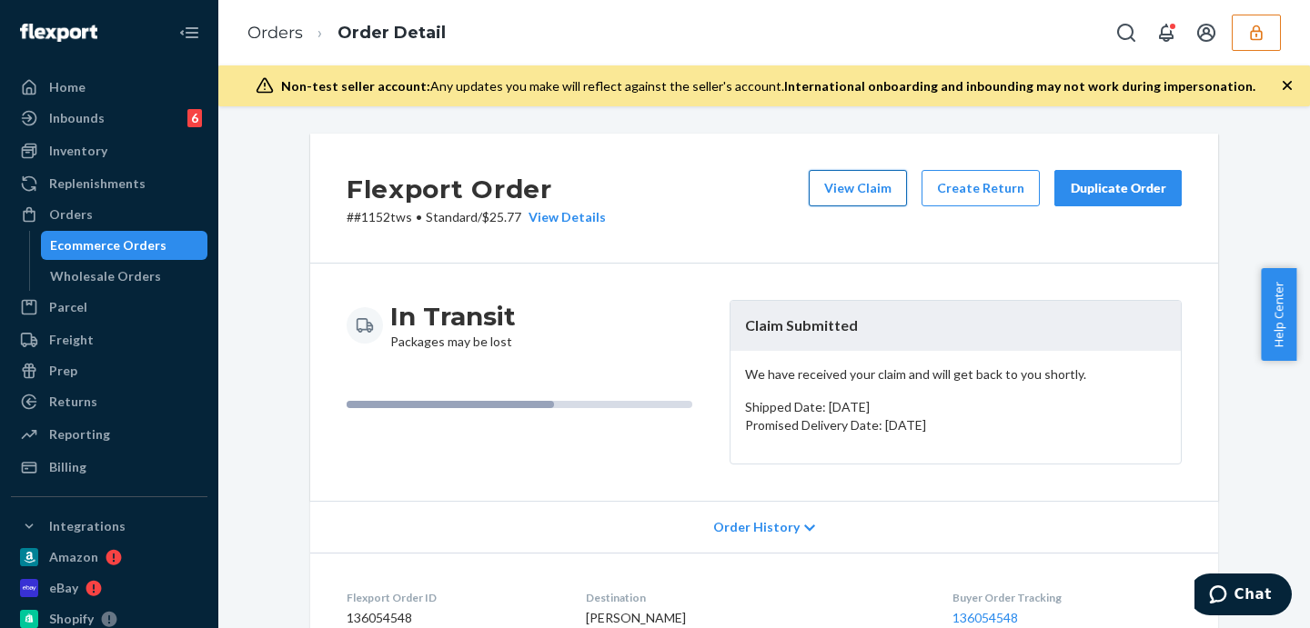
click at [847, 191] on button "View Claim" at bounding box center [858, 188] width 98 height 36
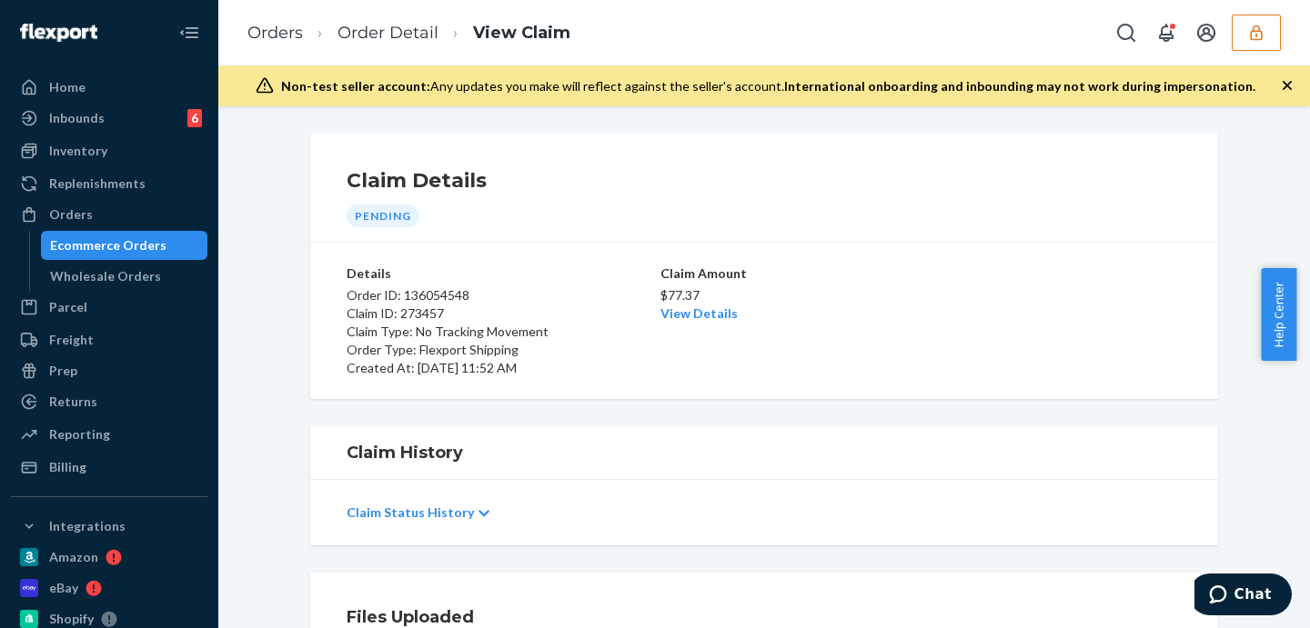
scroll to position [303, 0]
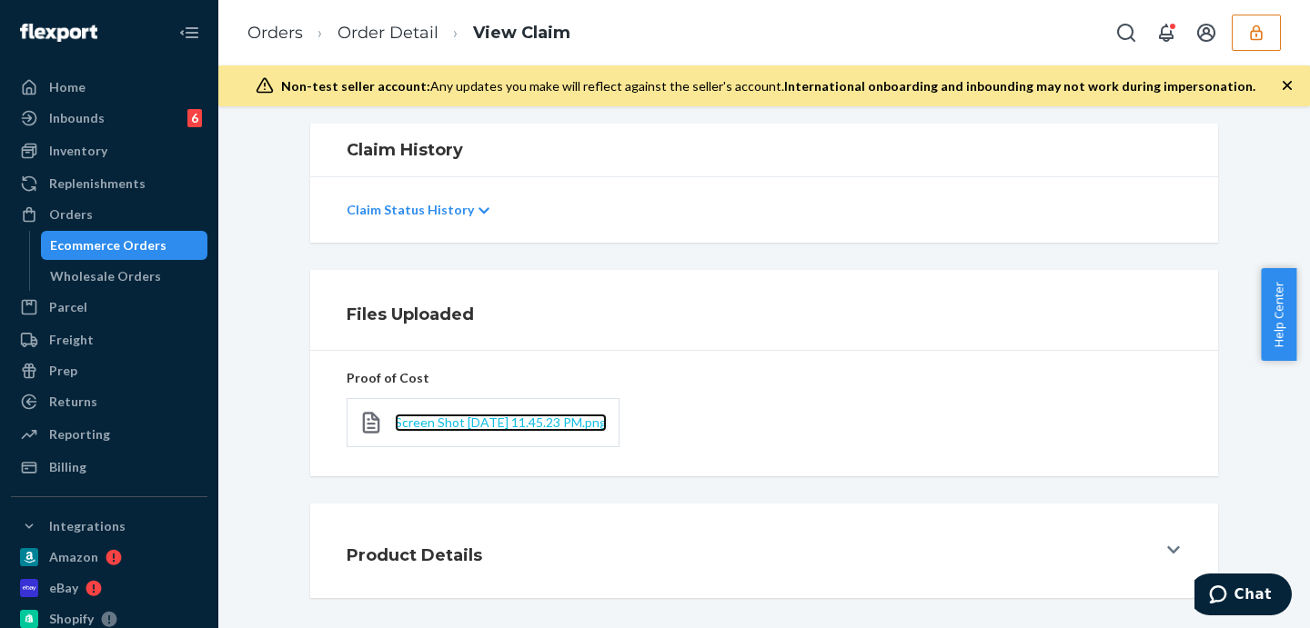
click at [521, 415] on span "Screen Shot 2025-09-22 at 11.45.23 PM.png" at bounding box center [501, 422] width 212 height 15
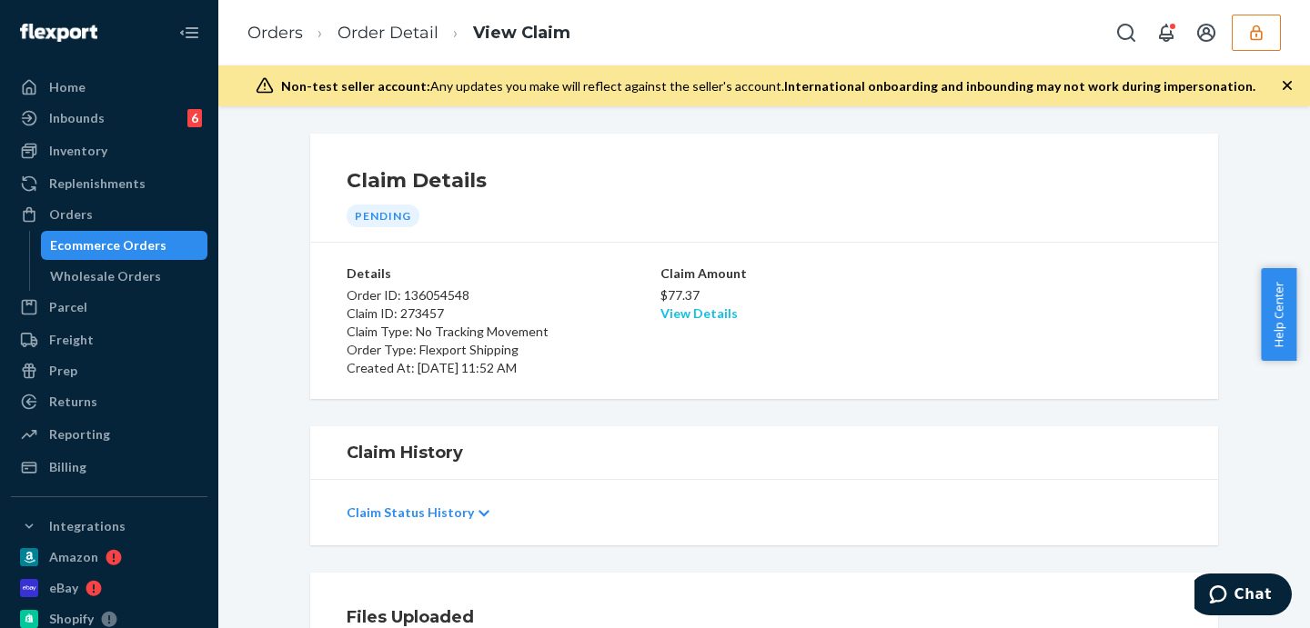
click at [701, 314] on link "View Details" at bounding box center [698, 313] width 77 height 15
click at [944, 344] on div "Home Inbounds 6 Shipping Plans Problems 6 Inventory Products Replenishments Ord…" at bounding box center [655, 314] width 1310 height 628
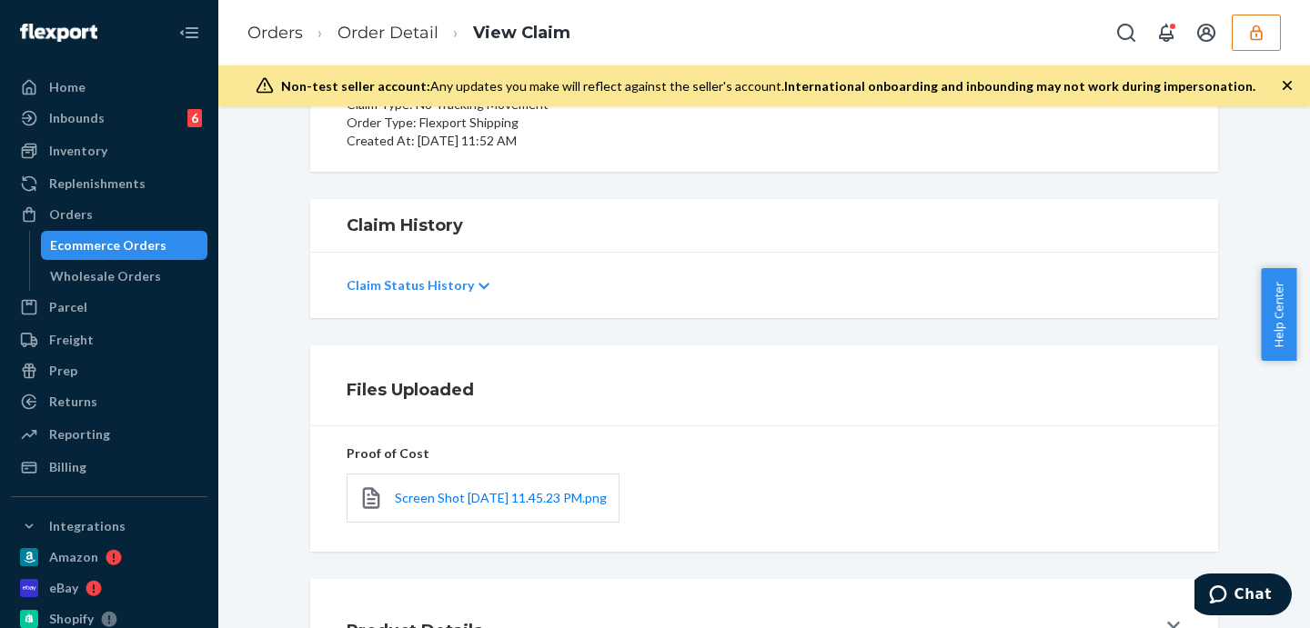
scroll to position [387, 0]
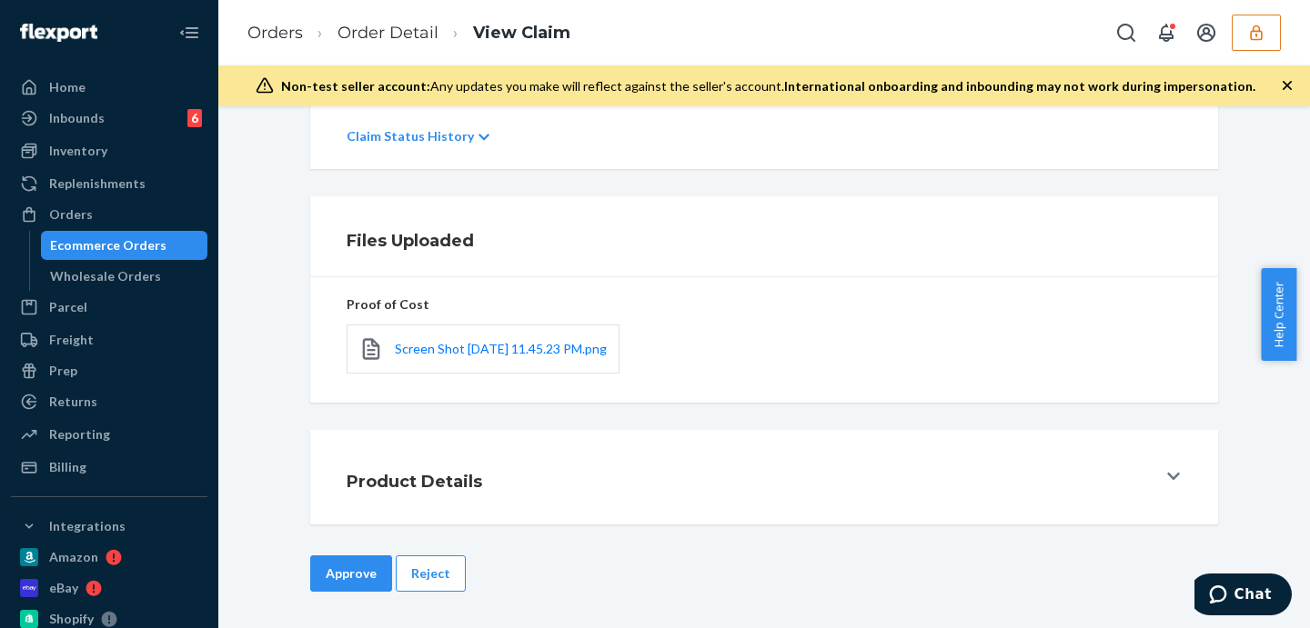
click at [870, 334] on div "Screen Shot 2025-09-22 at 11.45.23 PM.png" at bounding box center [764, 349] width 835 height 71
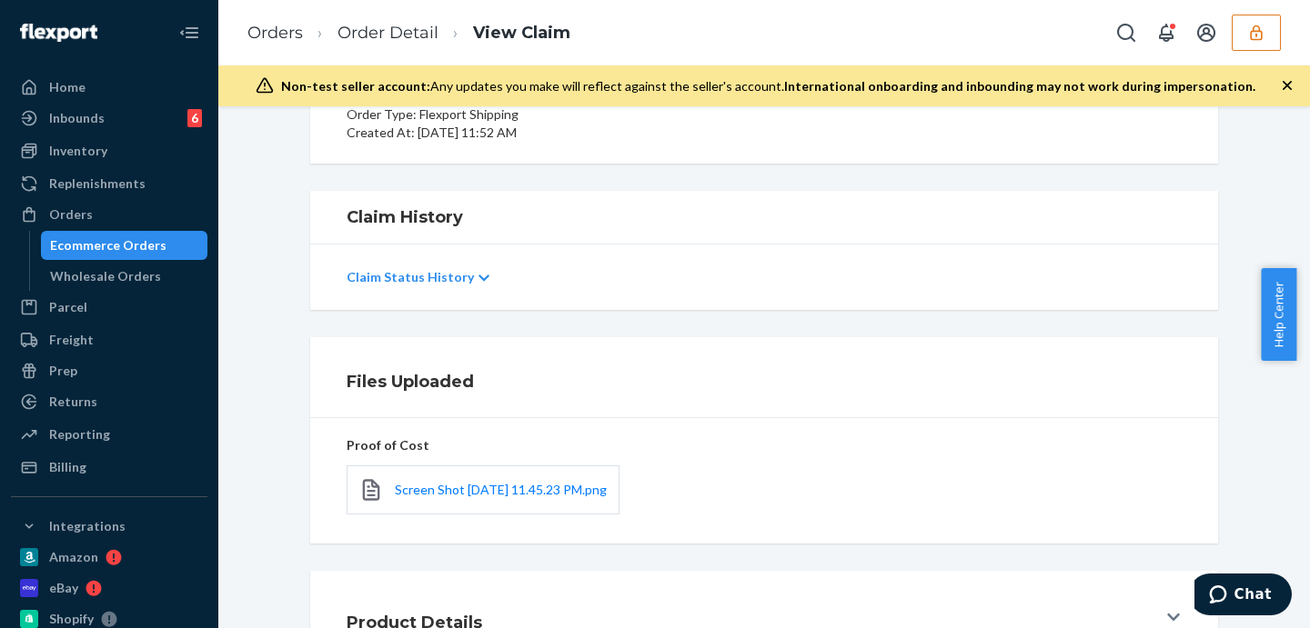
scroll to position [159, 0]
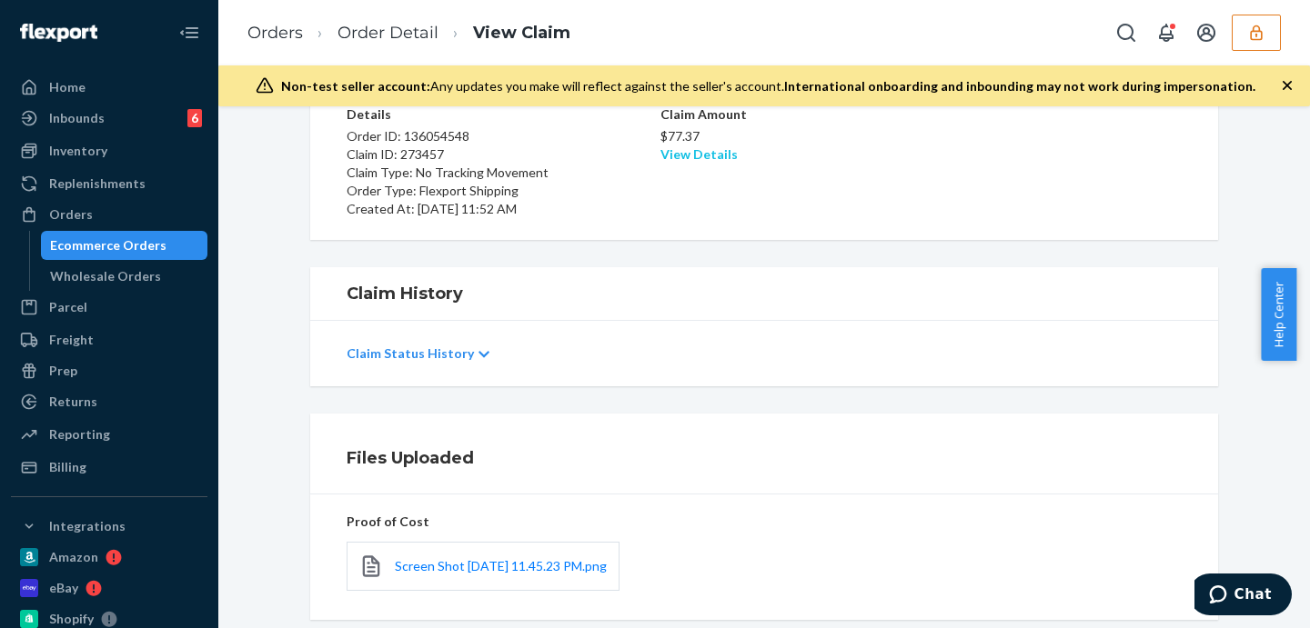
click at [685, 160] on link "View Details" at bounding box center [698, 153] width 77 height 15
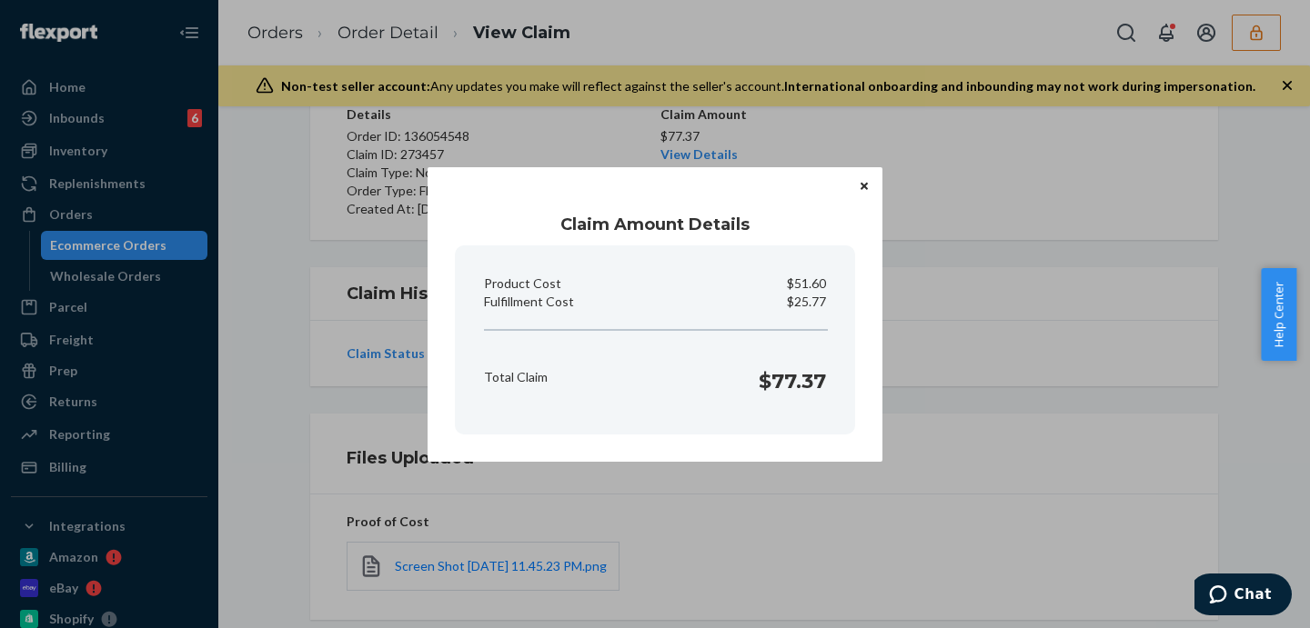
click at [939, 315] on div "Claim Amount Details Product Cost $51.60 Fulfillment Cost $25.77 Total Claim $7…" at bounding box center [655, 314] width 1310 height 628
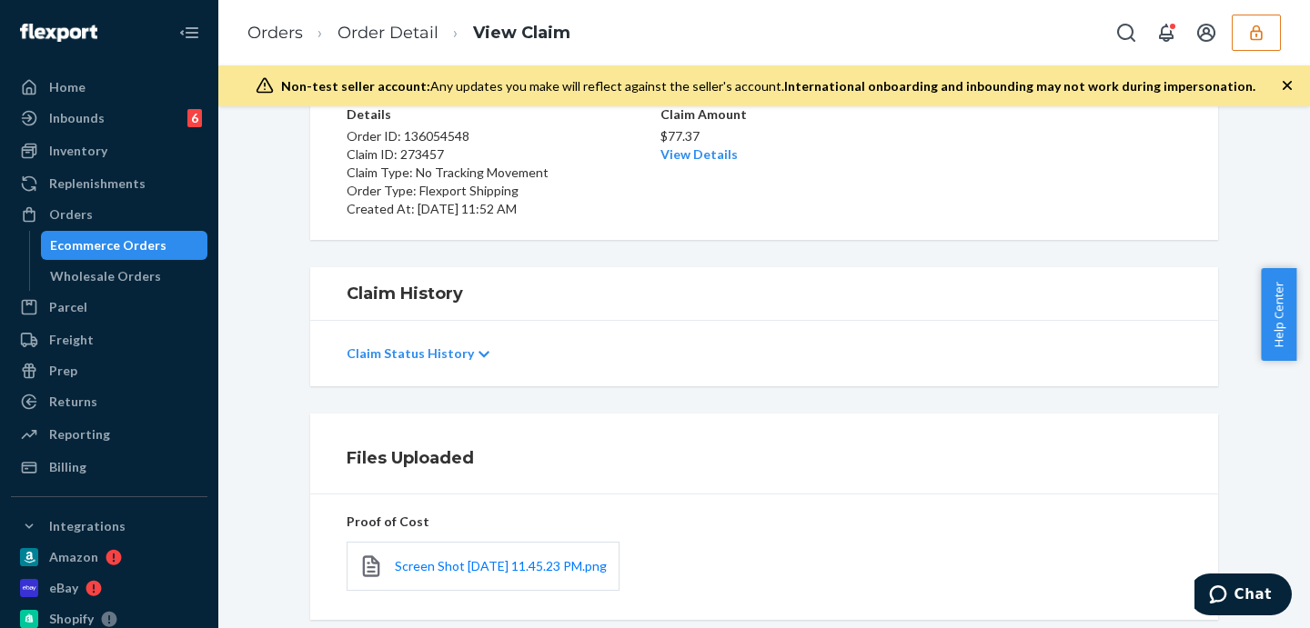
scroll to position [387, 0]
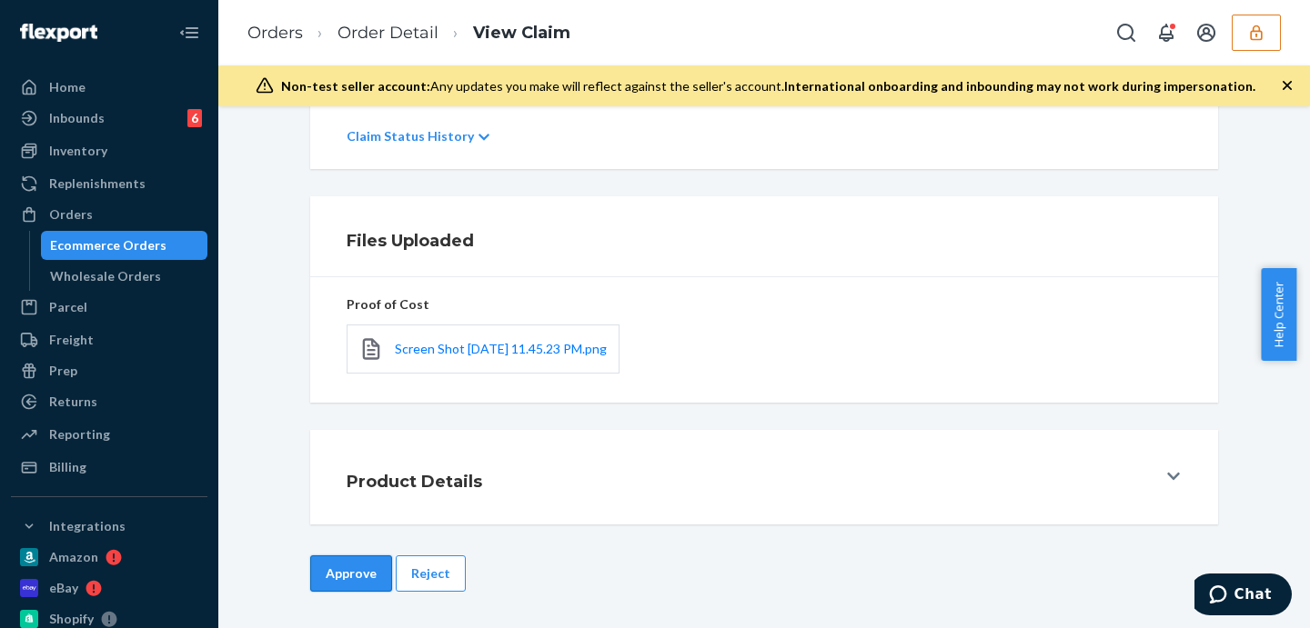
click at [317, 576] on button "Approve" at bounding box center [351, 574] width 82 height 36
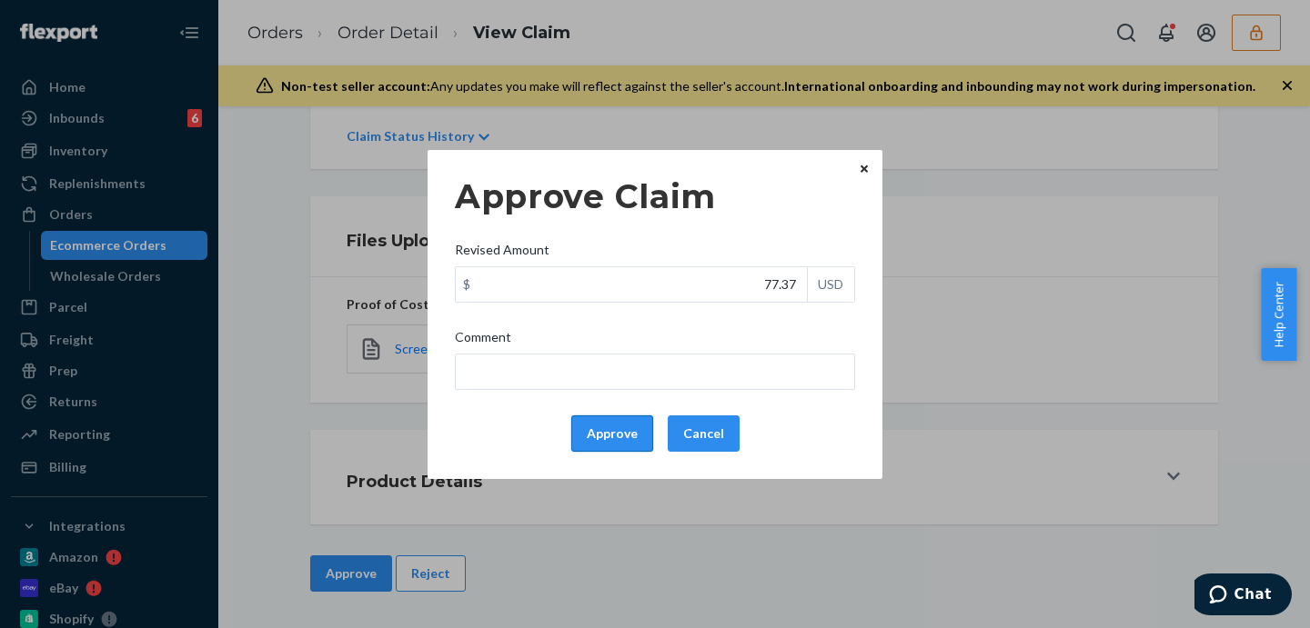
click at [620, 433] on button "Approve" at bounding box center [612, 434] width 82 height 36
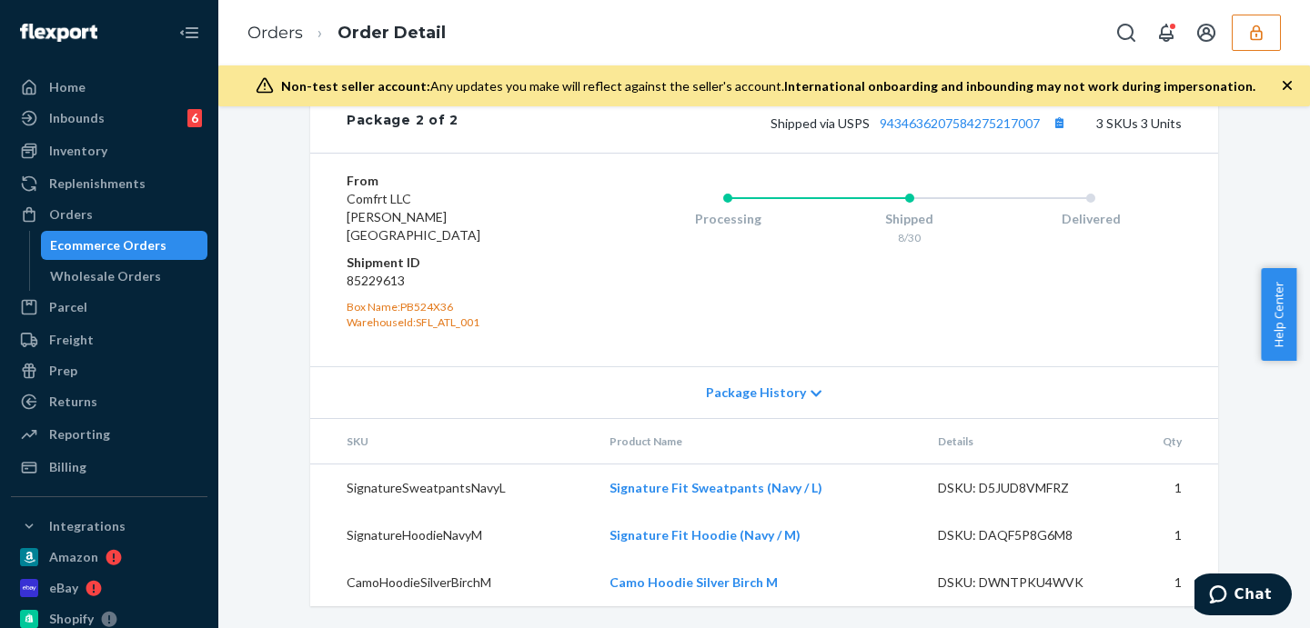
scroll to position [1300, 0]
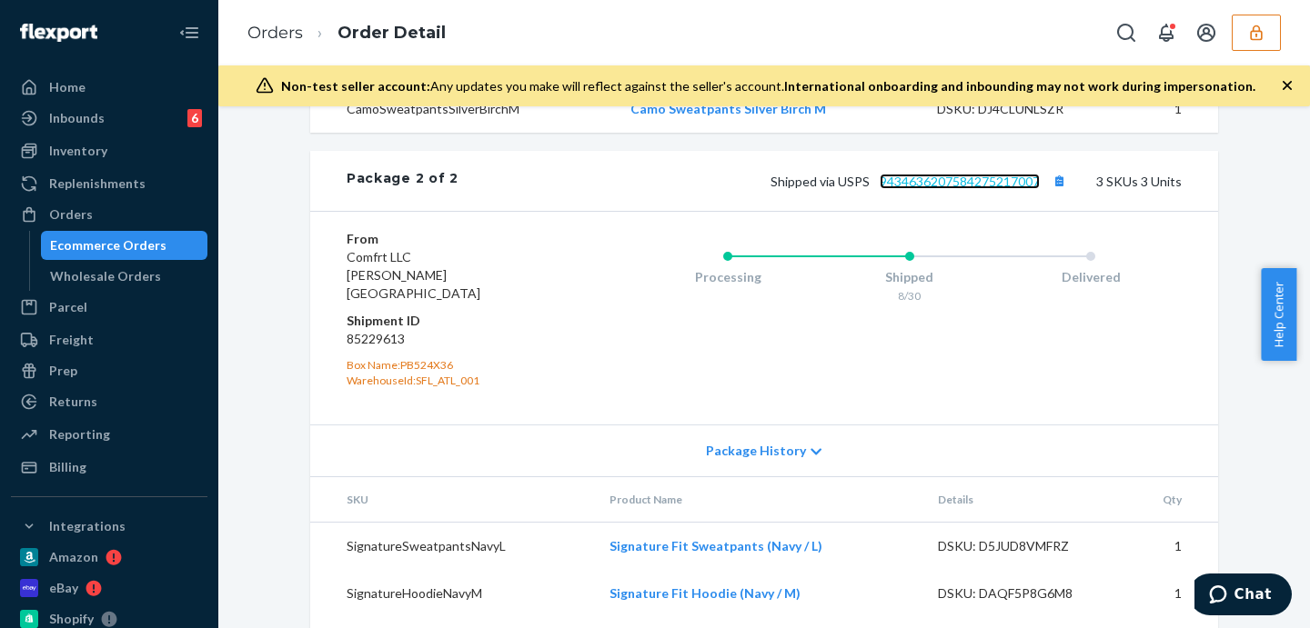
click at [1003, 189] on link "9434636207584275217007" at bounding box center [960, 181] width 160 height 15
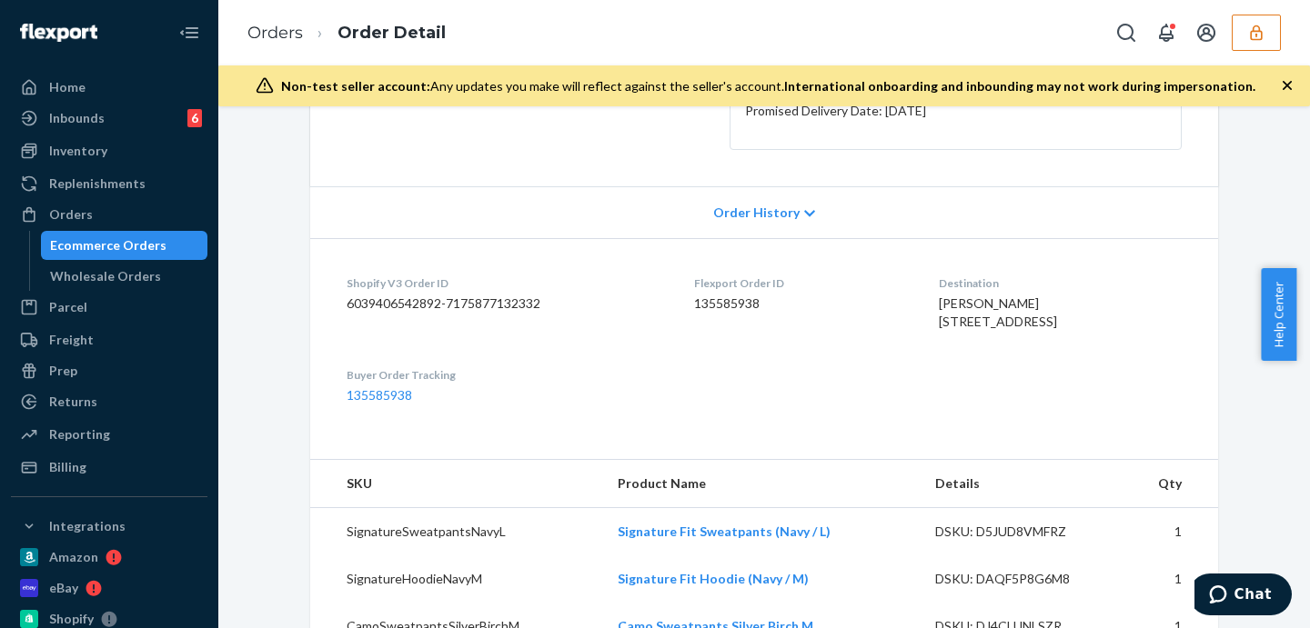
scroll to position [11, 0]
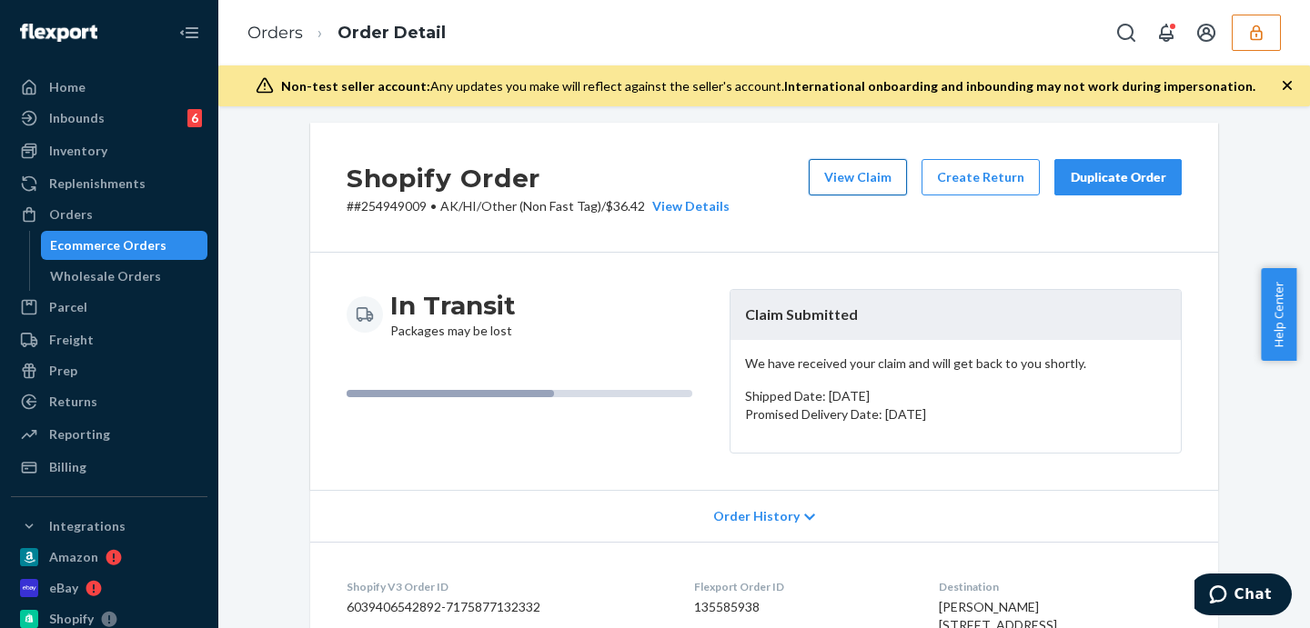
click at [880, 172] on button "View Claim" at bounding box center [858, 177] width 98 height 36
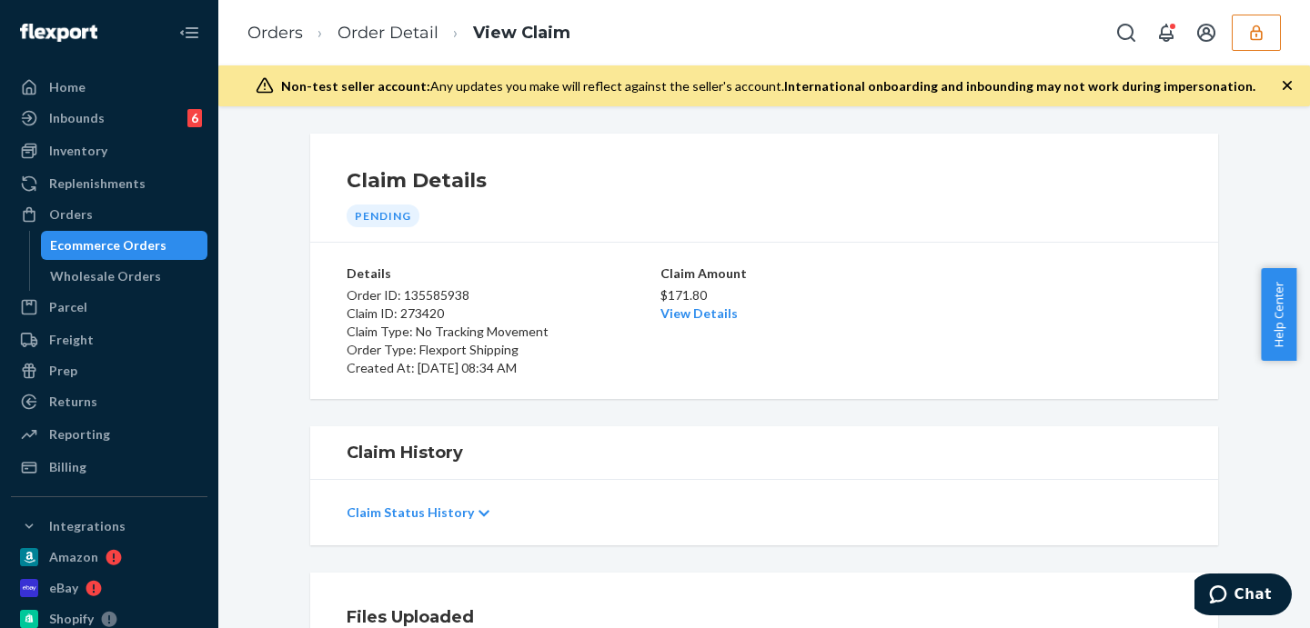
click at [461, 505] on div "Claim Status History" at bounding box center [764, 513] width 835 height 51
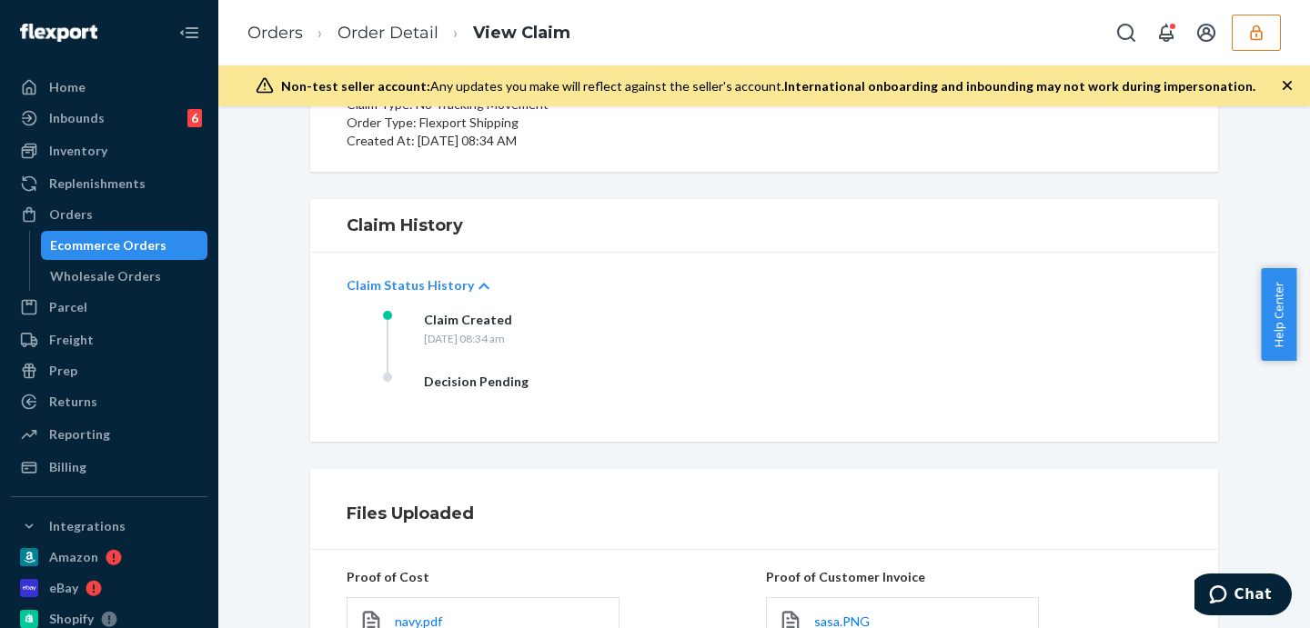
scroll to position [455, 0]
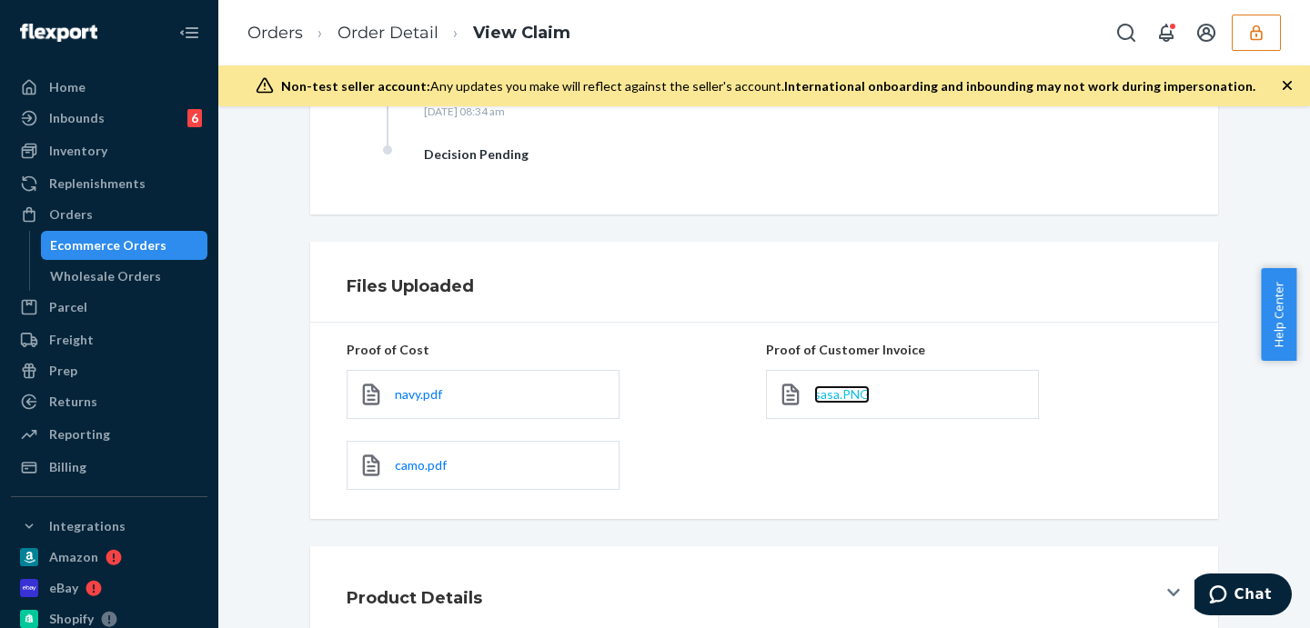
click at [833, 393] on span "sasa.PNG" at bounding box center [841, 394] width 55 height 15
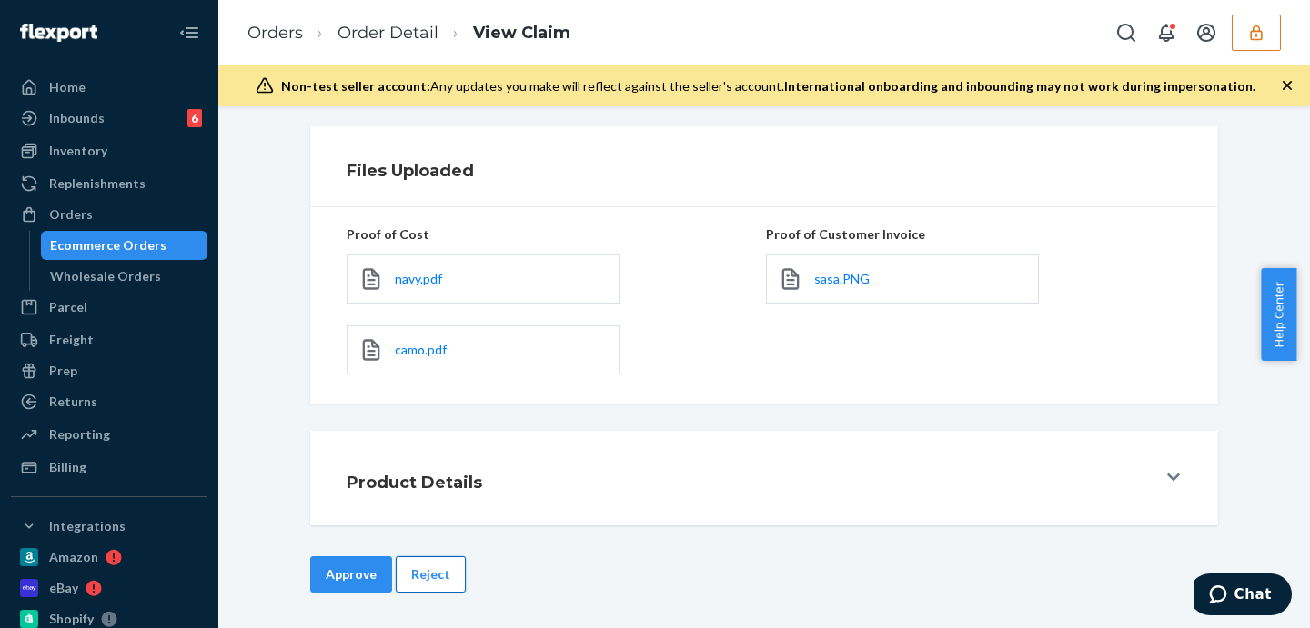
click at [417, 560] on button "Reject" at bounding box center [431, 575] width 70 height 36
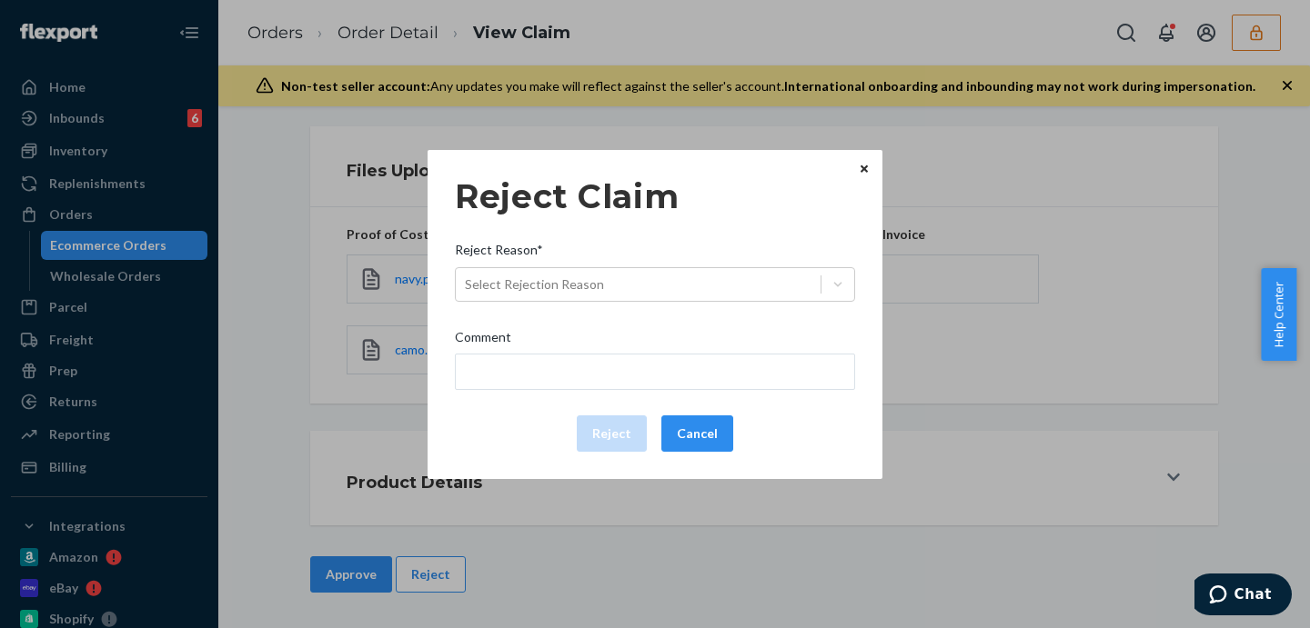
click at [990, 381] on div "Reject Claim Reject Reason* Select Rejection Reason Comment Reject Cancel Home …" at bounding box center [655, 314] width 1310 height 628
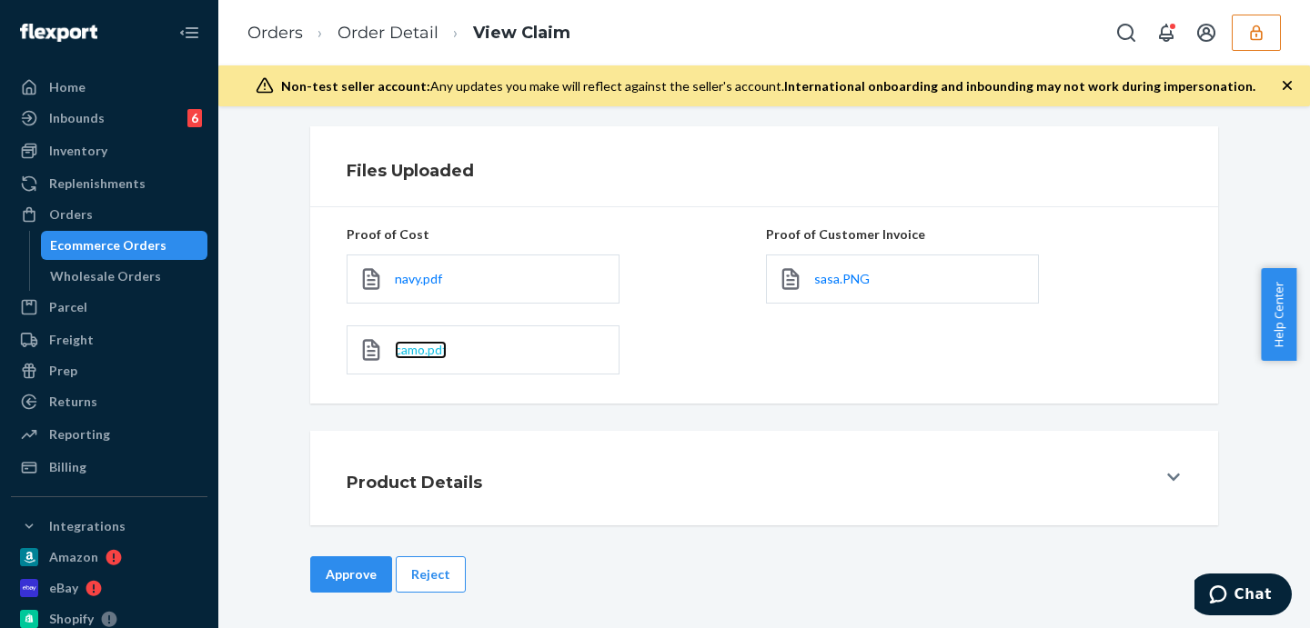
click at [420, 350] on span "camo.pdf" at bounding box center [421, 349] width 52 height 15
click at [427, 565] on button "Reject" at bounding box center [431, 575] width 70 height 36
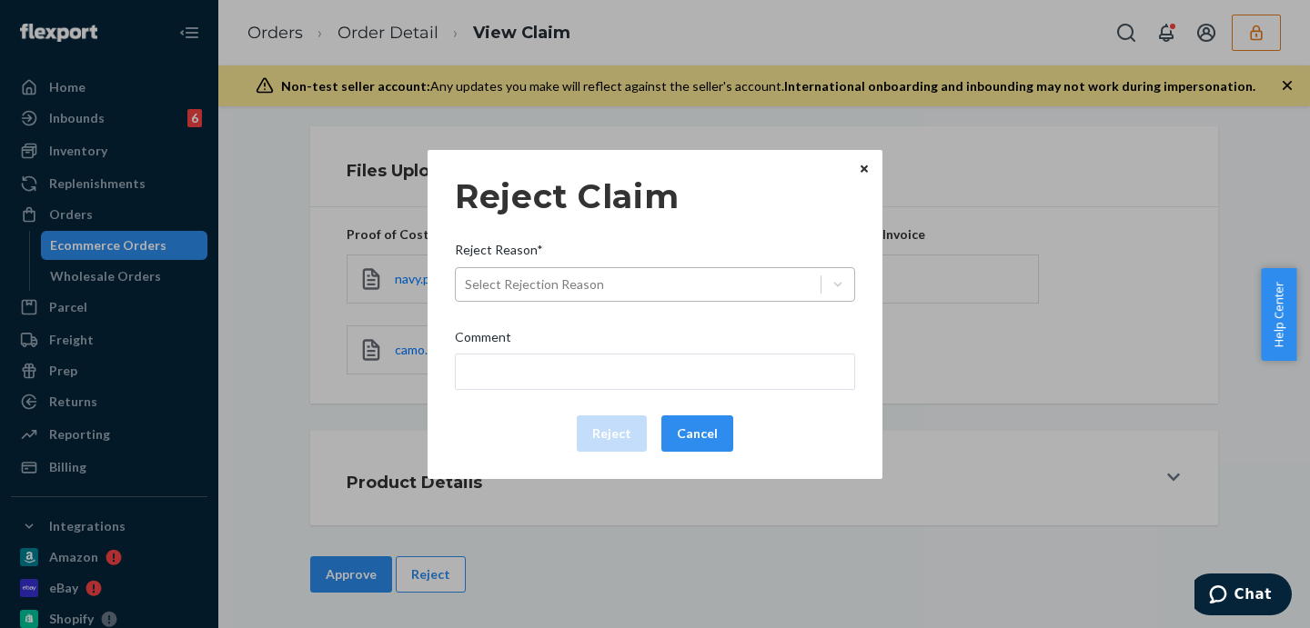
click at [596, 287] on div "Select Rejection Reason" at bounding box center [534, 285] width 139 height 18
click at [467, 287] on input "Reject Reason* Select Rejection Reason" at bounding box center [466, 285] width 2 height 18
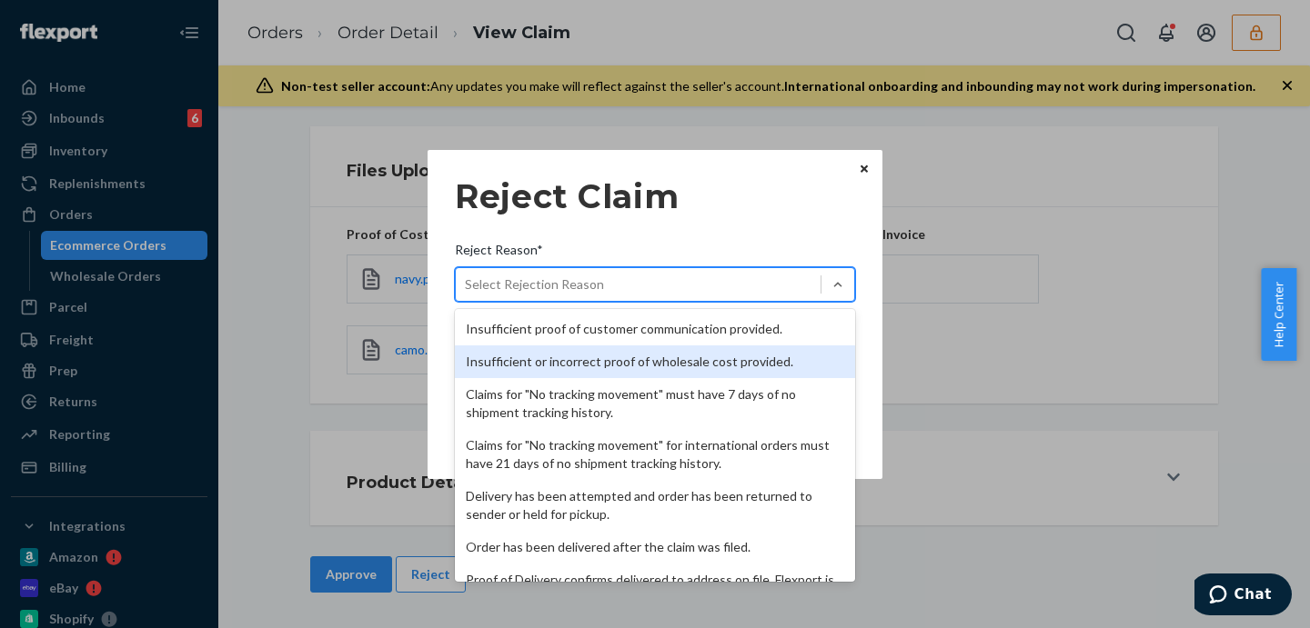
click at [584, 366] on div "Insufficient or incorrect proof of wholesale cost provided." at bounding box center [655, 362] width 400 height 33
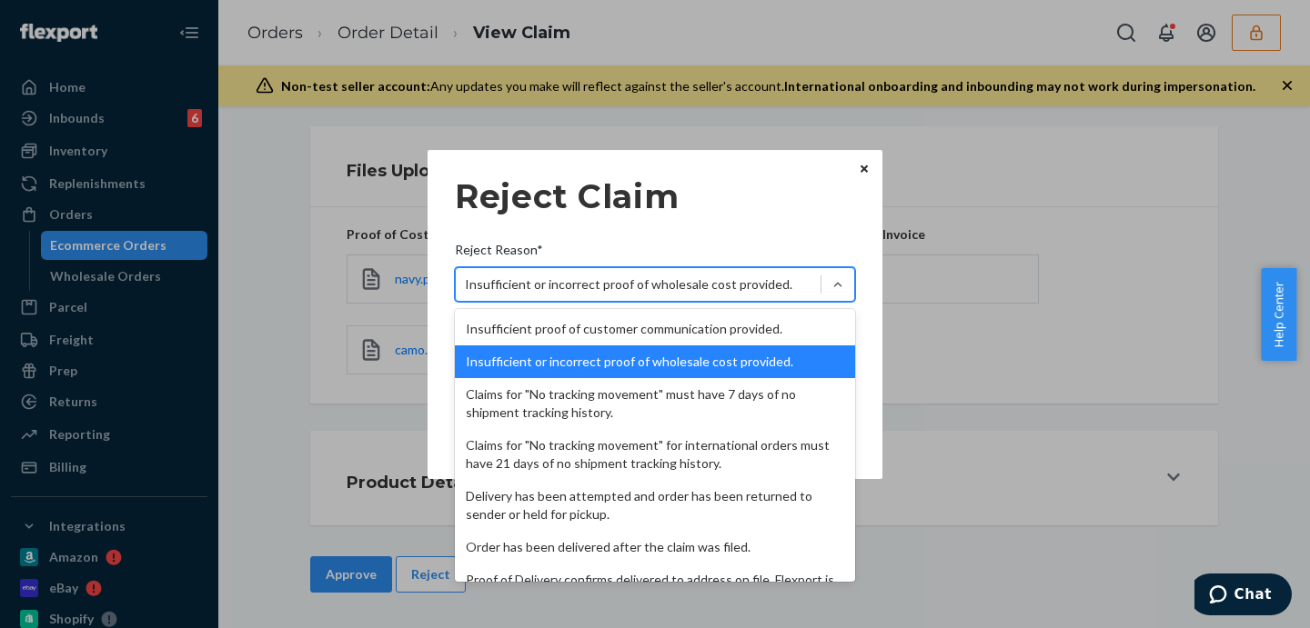
click at [712, 287] on div "Insufficient or incorrect proof of wholesale cost provided." at bounding box center [628, 285] width 327 height 18
click at [467, 287] on input "Reject Reason* option Insufficient or incorrect proof of wholesale cost provide…" at bounding box center [466, 285] width 2 height 18
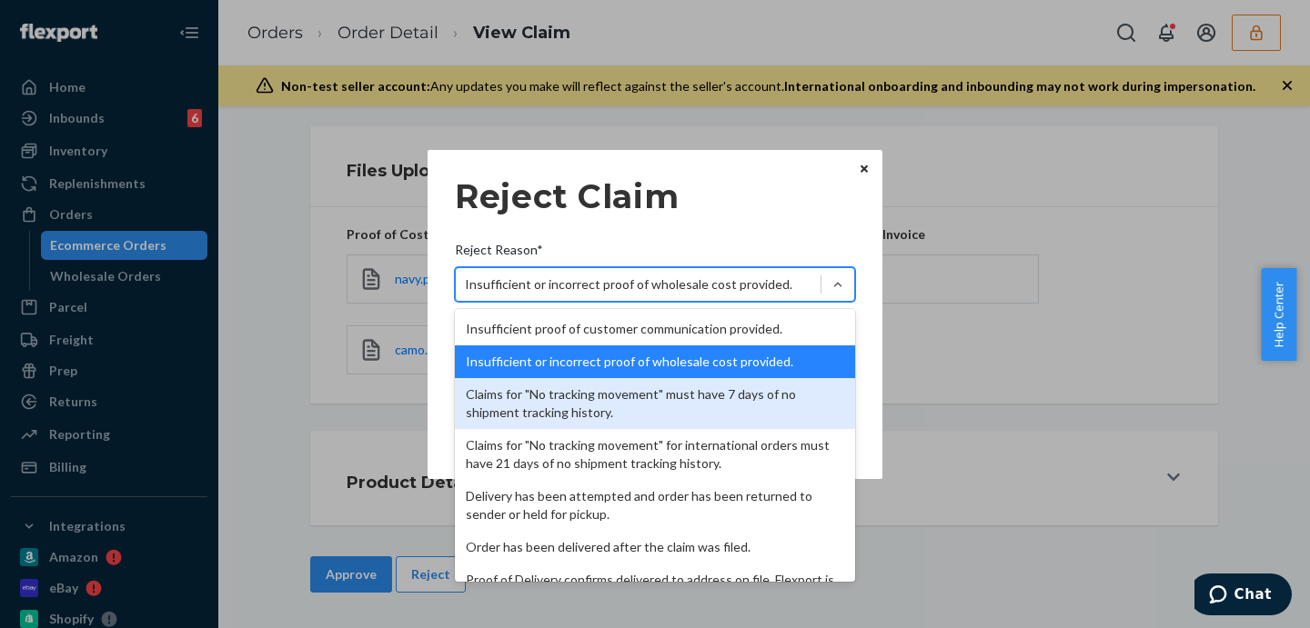
scroll to position [236, 0]
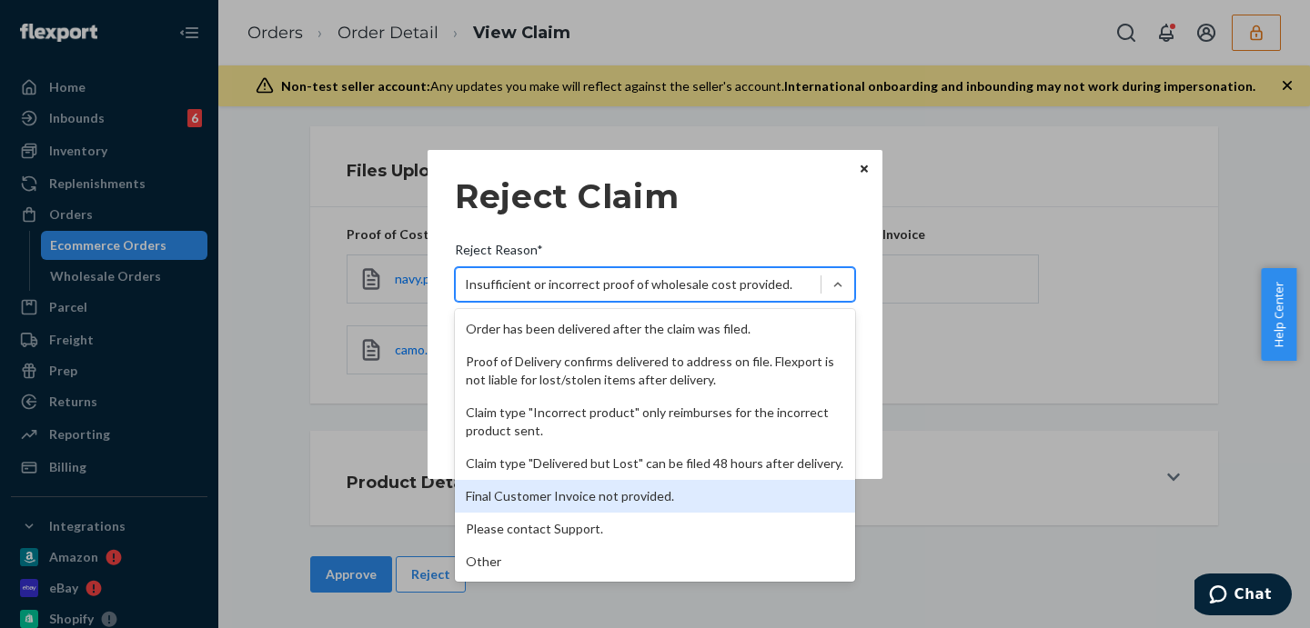
click at [597, 501] on div "Final Customer Invoice not provided." at bounding box center [655, 496] width 400 height 33
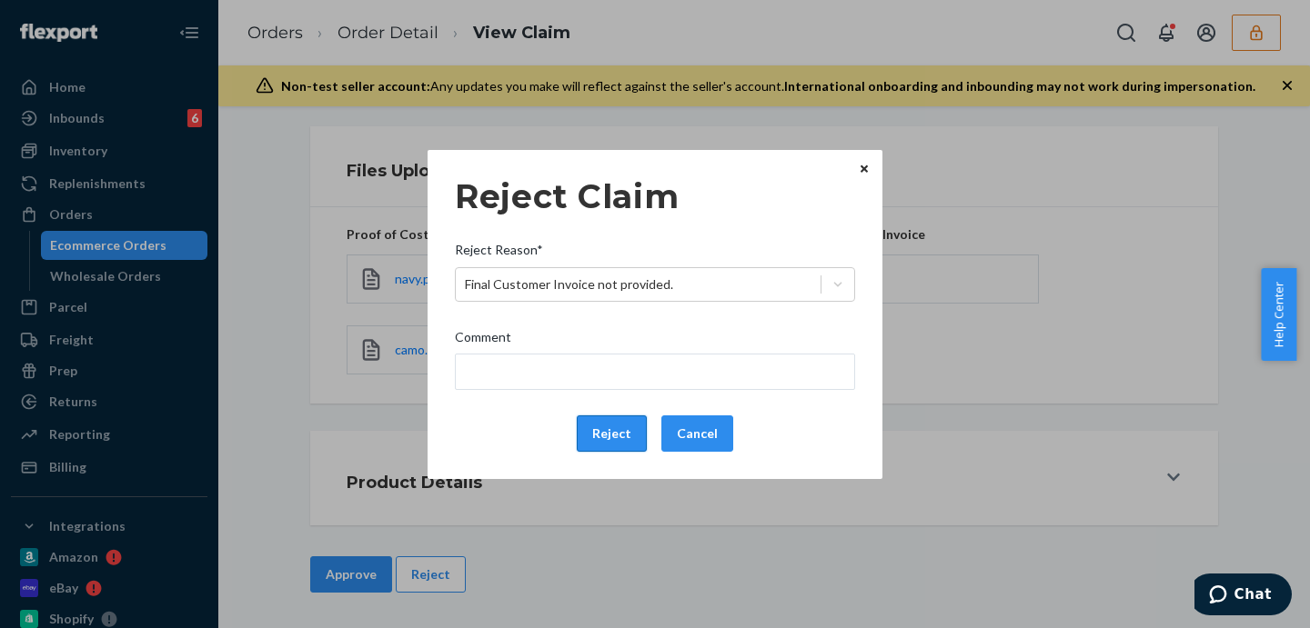
click at [619, 434] on button "Reject" at bounding box center [612, 434] width 70 height 36
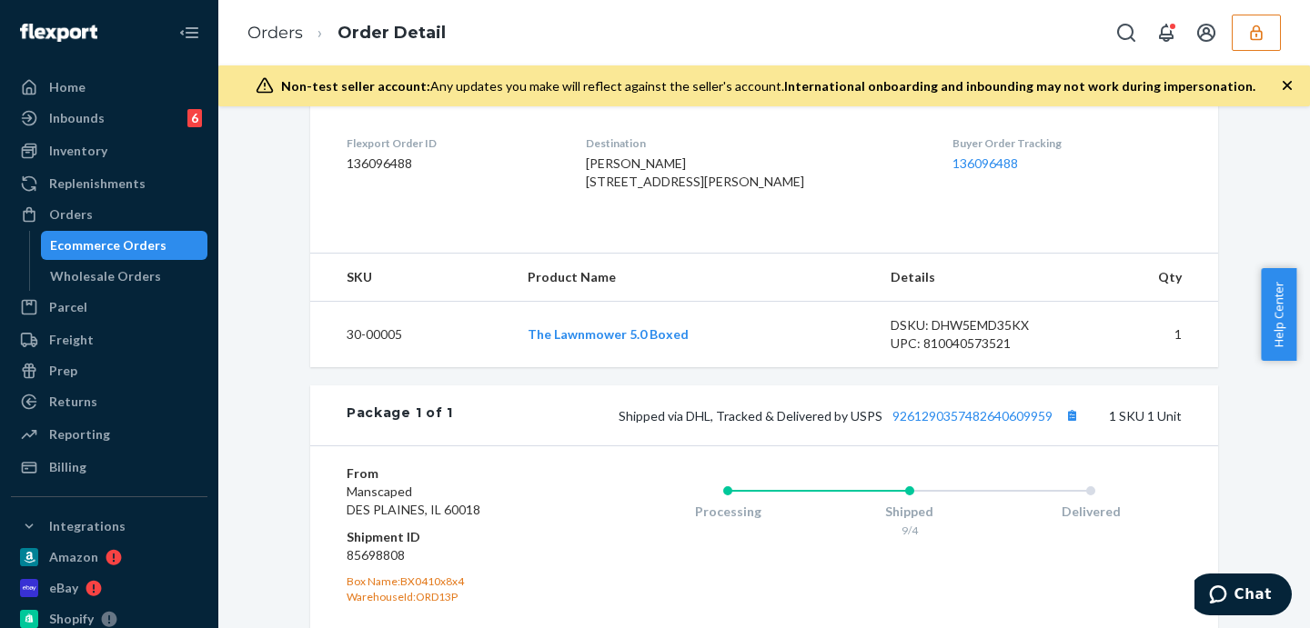
scroll to position [682, 0]
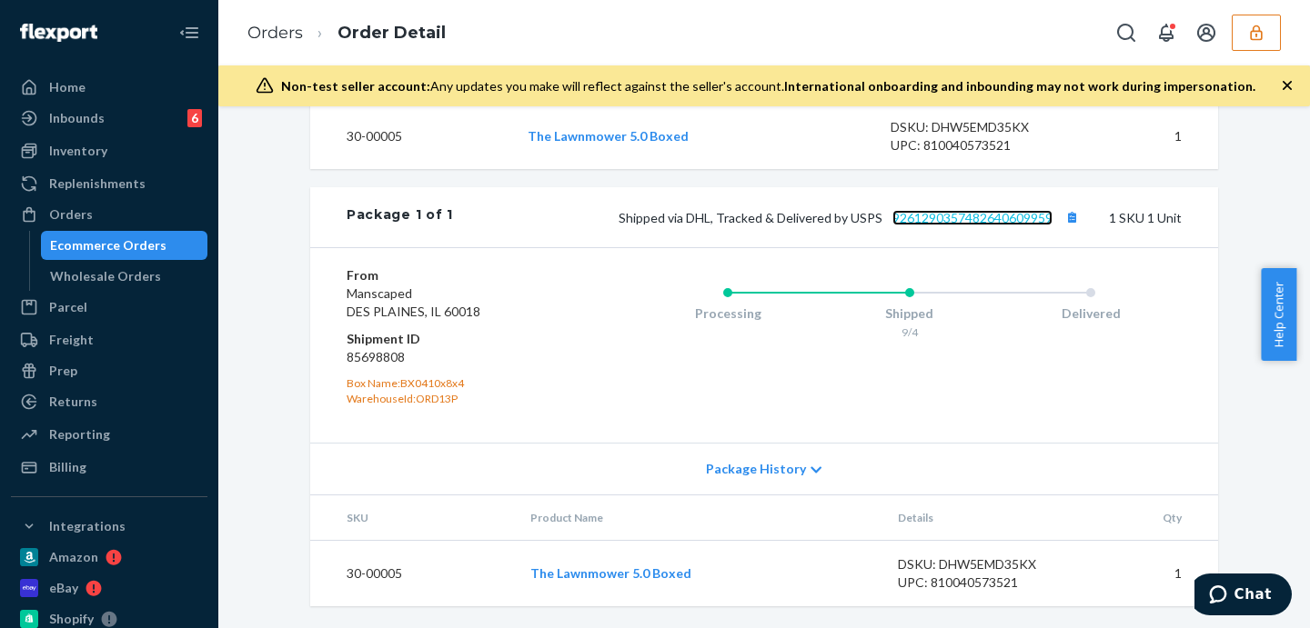
click at [981, 226] on link "9261290357482640609959" at bounding box center [972, 217] width 160 height 15
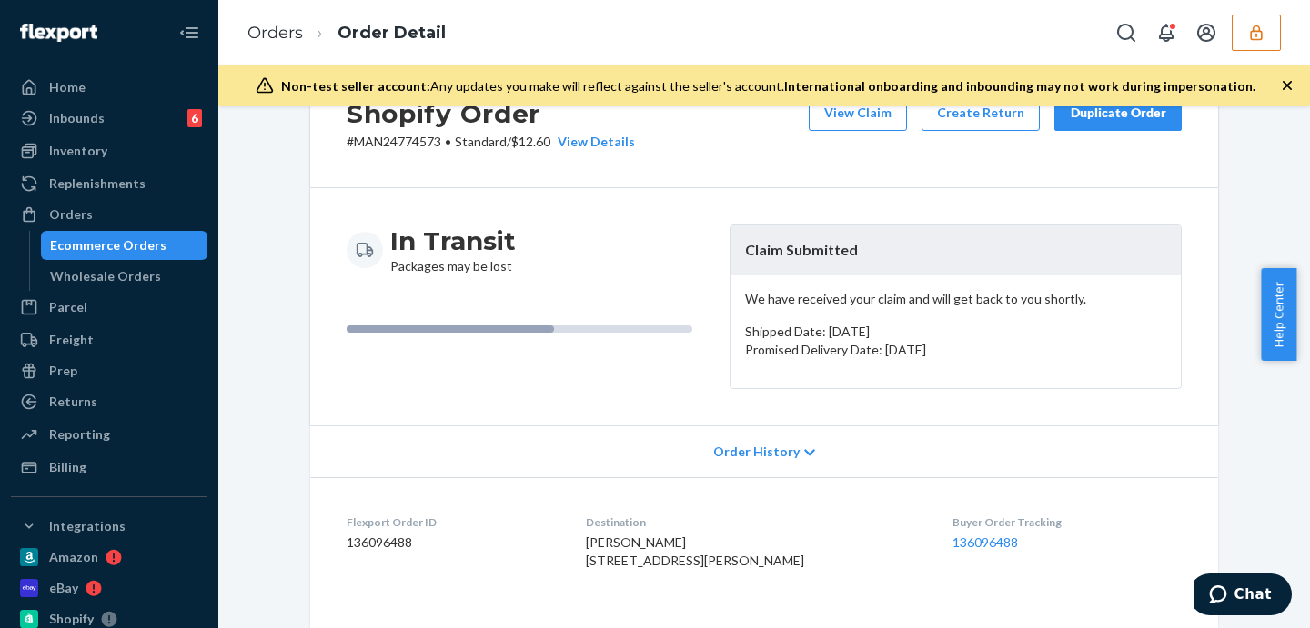
scroll to position [0, 0]
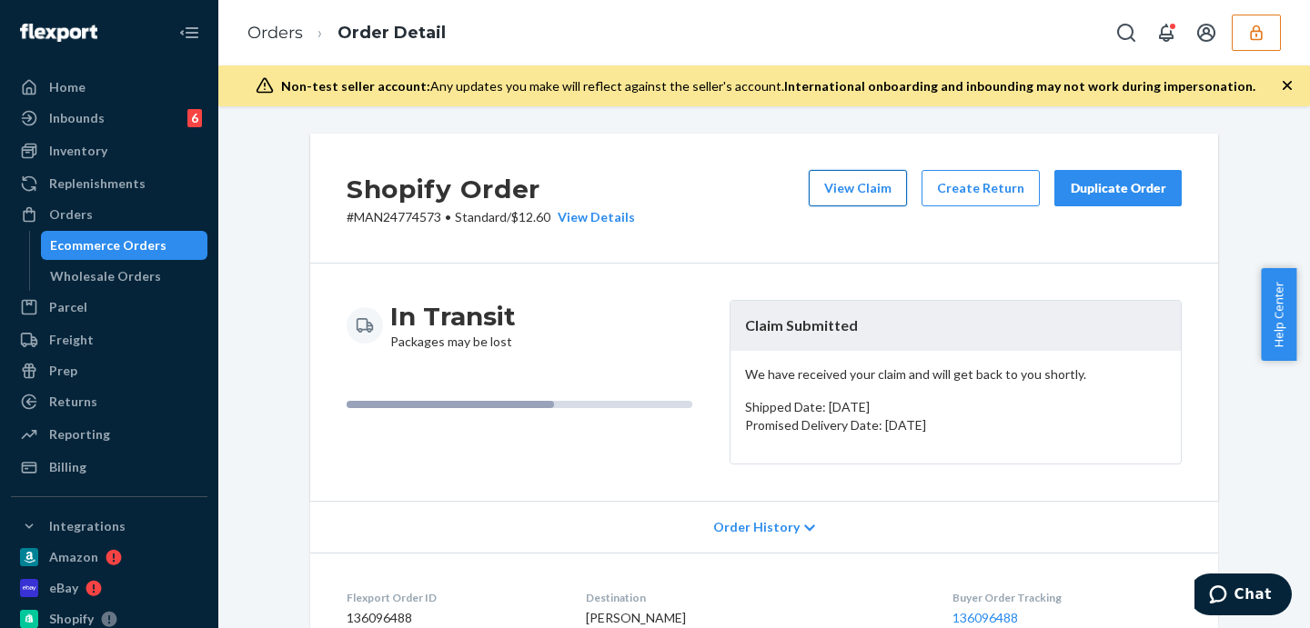
click at [857, 199] on button "View Claim" at bounding box center [858, 188] width 98 height 36
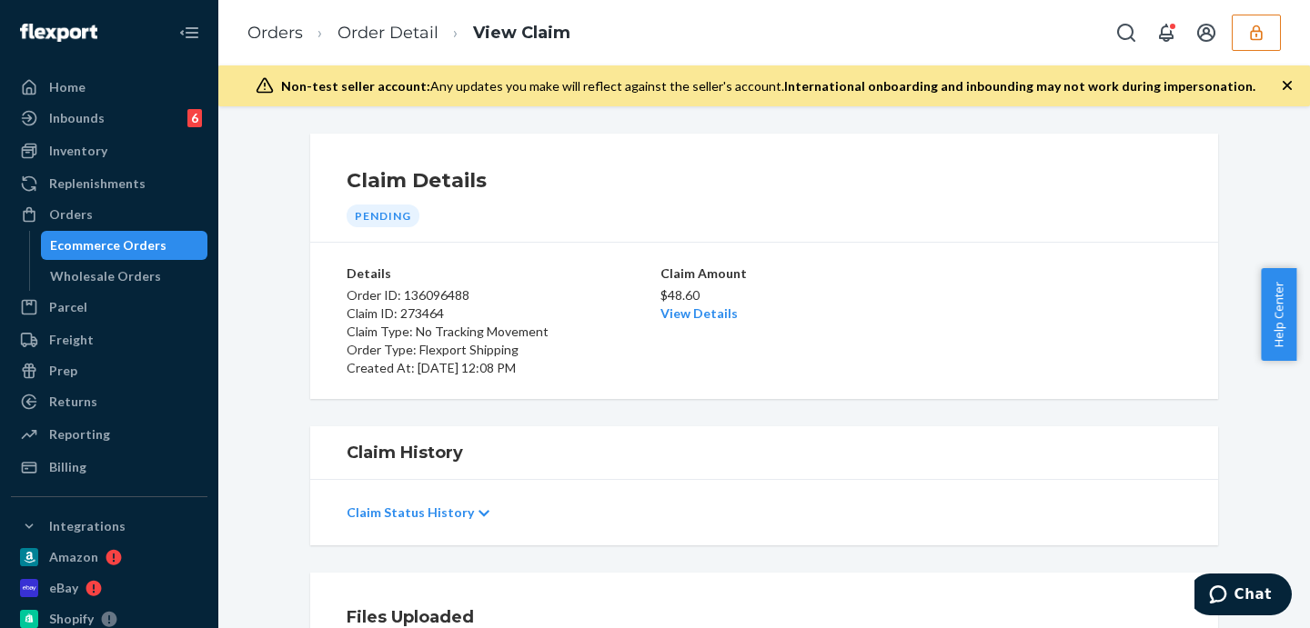
scroll to position [303, 0]
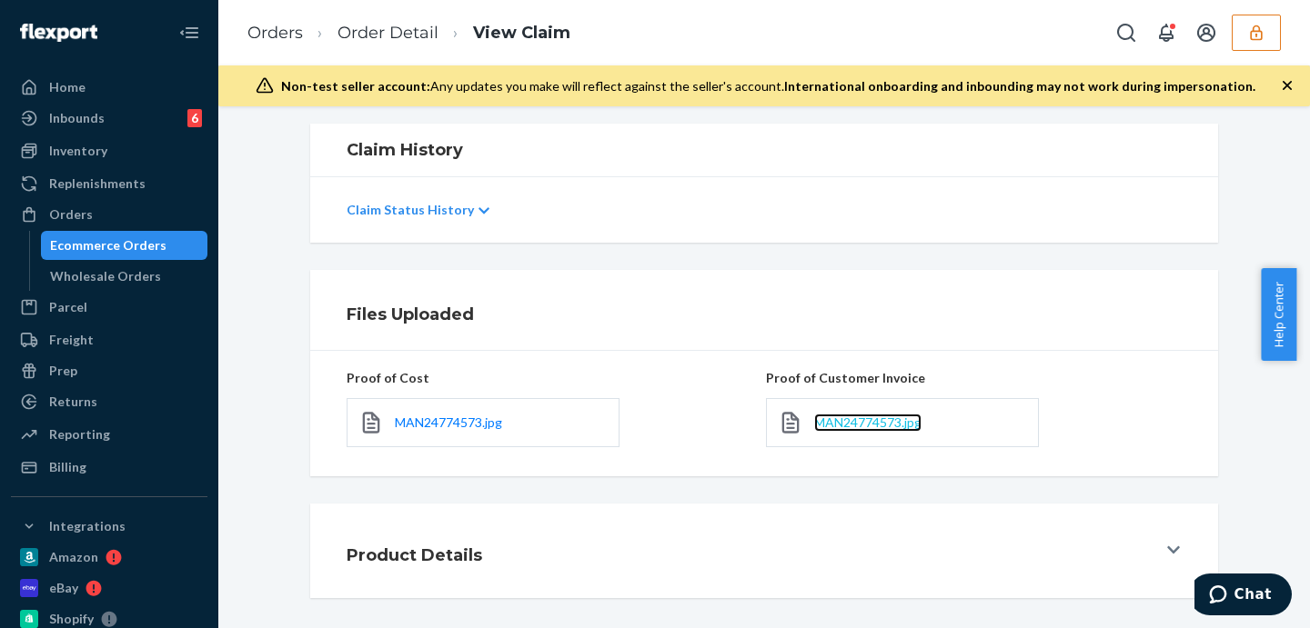
click at [840, 416] on span "MAN24774573.jpg" at bounding box center [867, 422] width 107 height 15
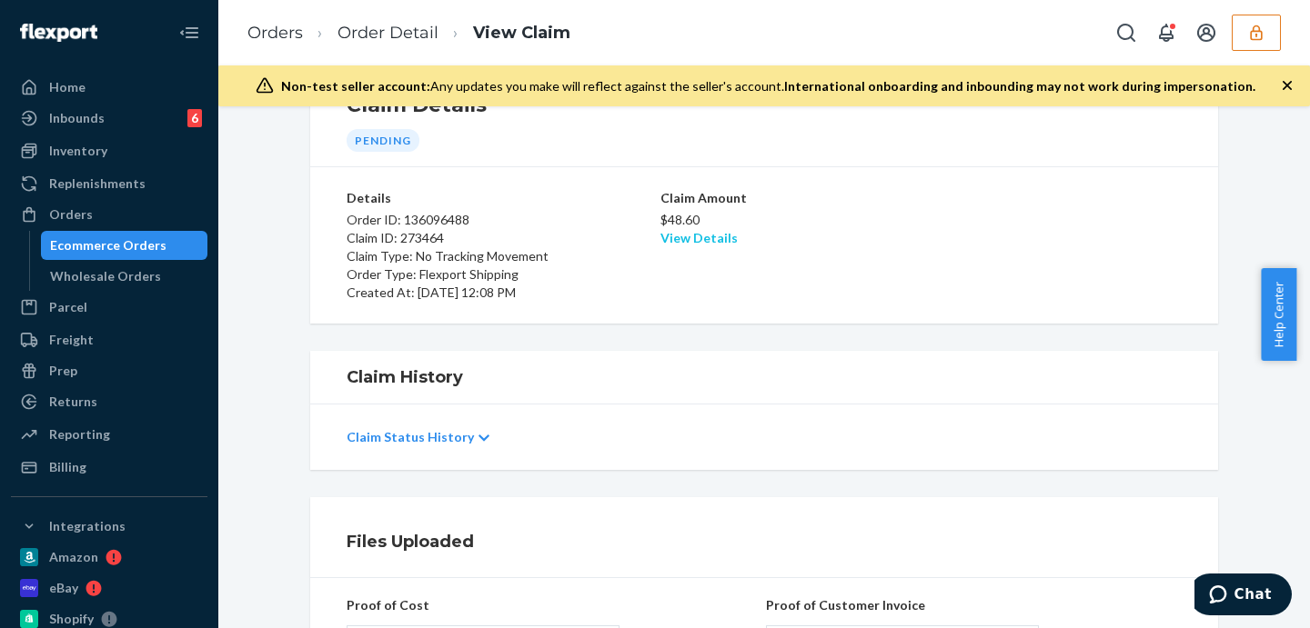
click at [695, 236] on link "View Details" at bounding box center [698, 237] width 77 height 15
click at [946, 244] on div "Home Inbounds 6 Shipping Plans Problems 6 Inventory Products Replenishments Ord…" at bounding box center [655, 314] width 1310 height 628
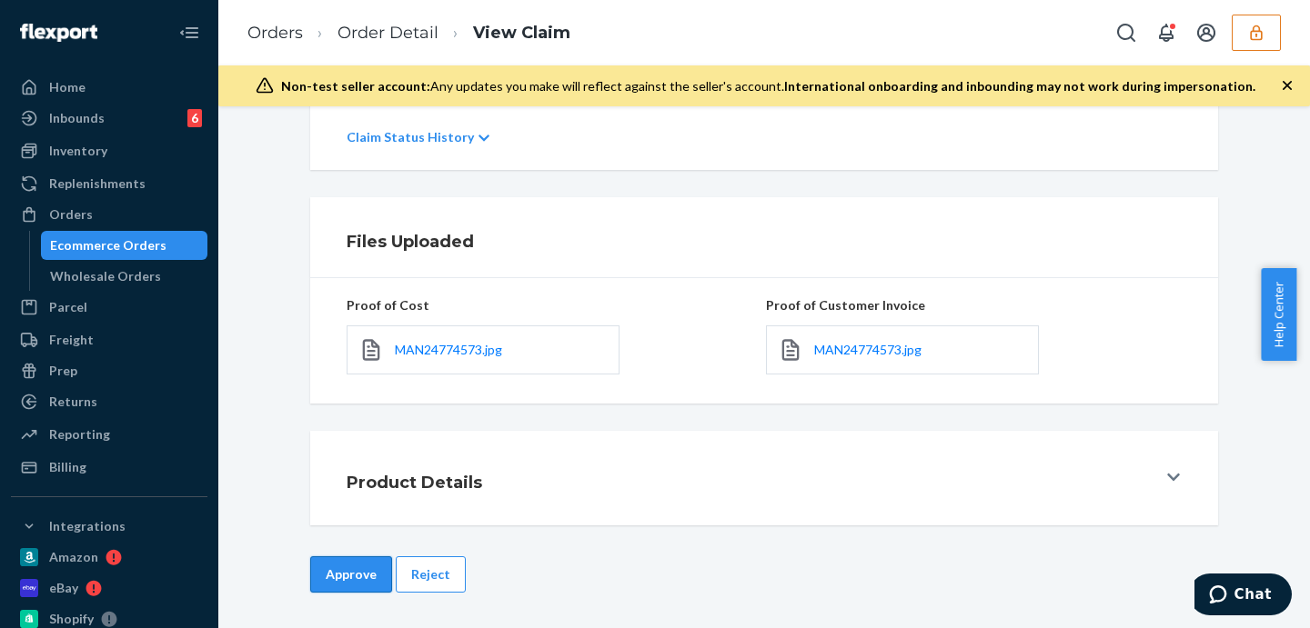
click at [342, 572] on button "Approve" at bounding box center [351, 575] width 82 height 36
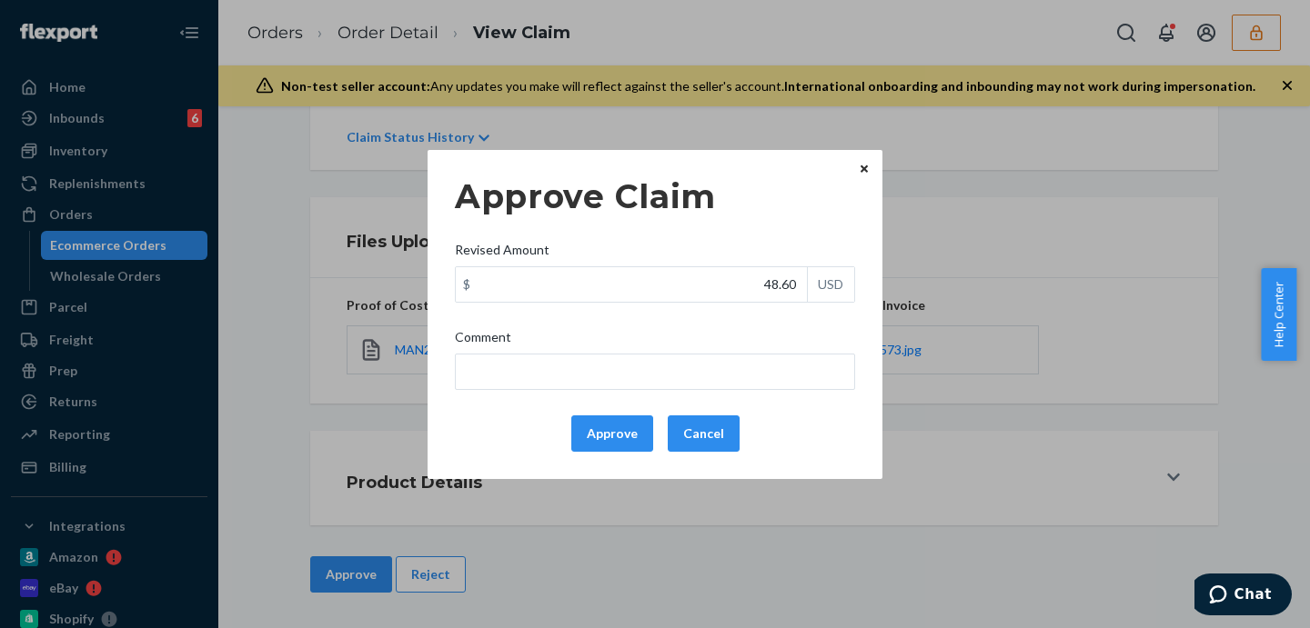
click at [997, 229] on div "Approve Claim Revised Amount $ 48.60 USD Comment Approve Cancel Home Inbounds 6…" at bounding box center [655, 314] width 1310 height 628
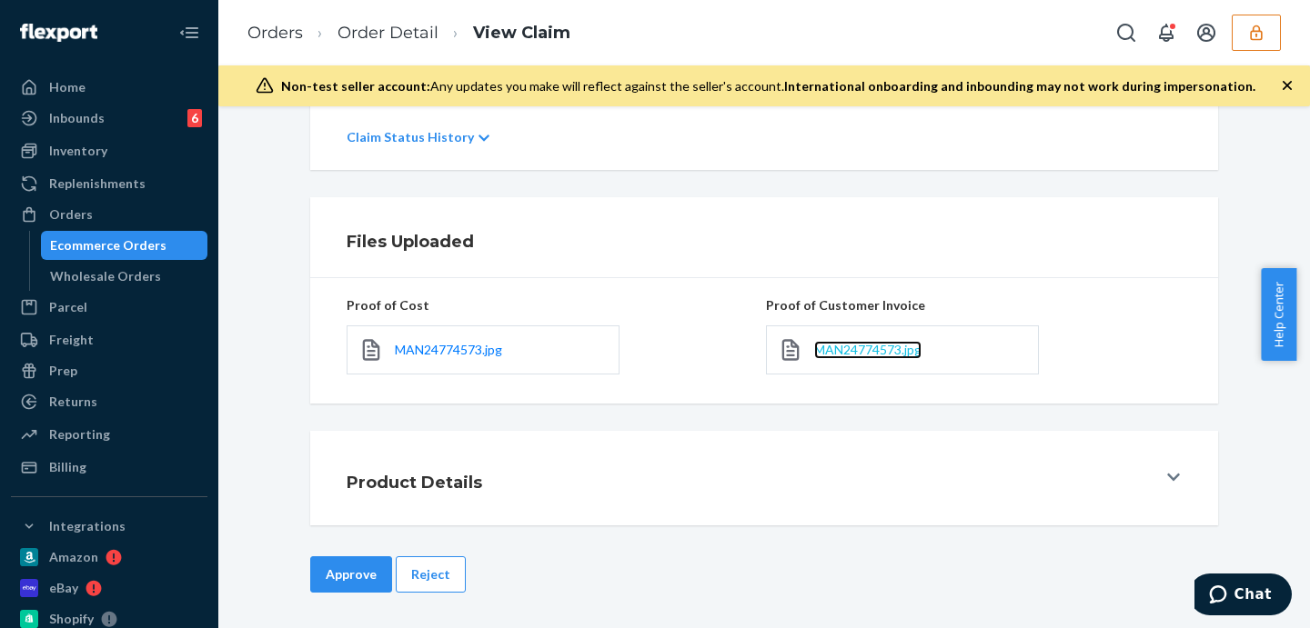
click at [887, 355] on span "MAN24774573.jpg" at bounding box center [867, 349] width 107 height 15
click at [429, 569] on button "Reject" at bounding box center [431, 575] width 70 height 36
click at [940, 468] on div "Home Inbounds 6 Shipping Plans Problems 6 Inventory Products Replenishments Ord…" at bounding box center [655, 314] width 1310 height 628
click at [436, 349] on span "MAN24774573.jpg" at bounding box center [448, 349] width 107 height 15
click at [433, 580] on button "Reject" at bounding box center [431, 575] width 70 height 36
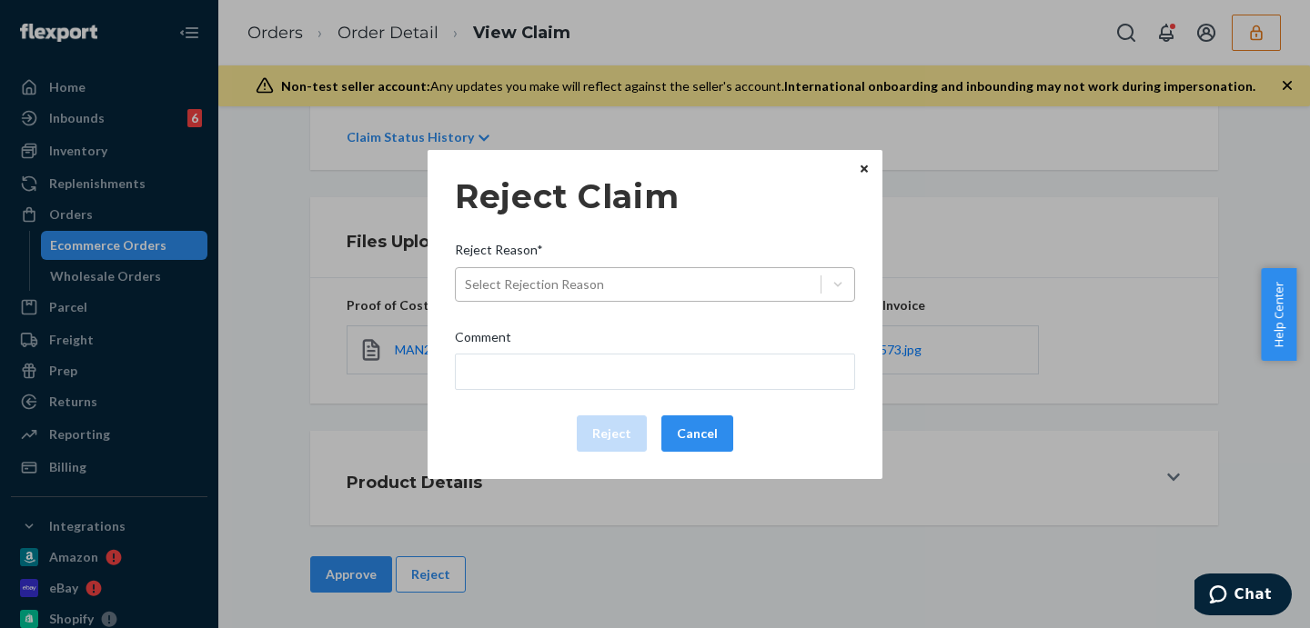
click at [578, 288] on div "Select Rejection Reason" at bounding box center [534, 285] width 139 height 18
click at [467, 288] on input "Reject Reason* Select Rejection Reason" at bounding box center [466, 285] width 2 height 18
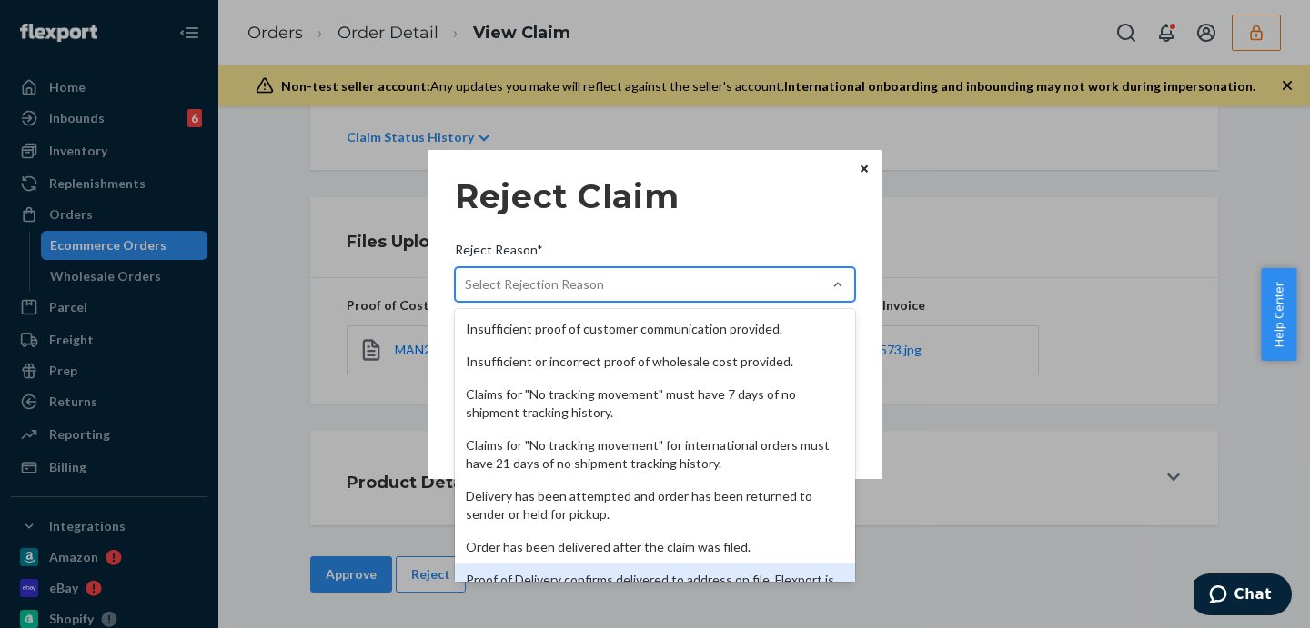
scroll to position [236, 0]
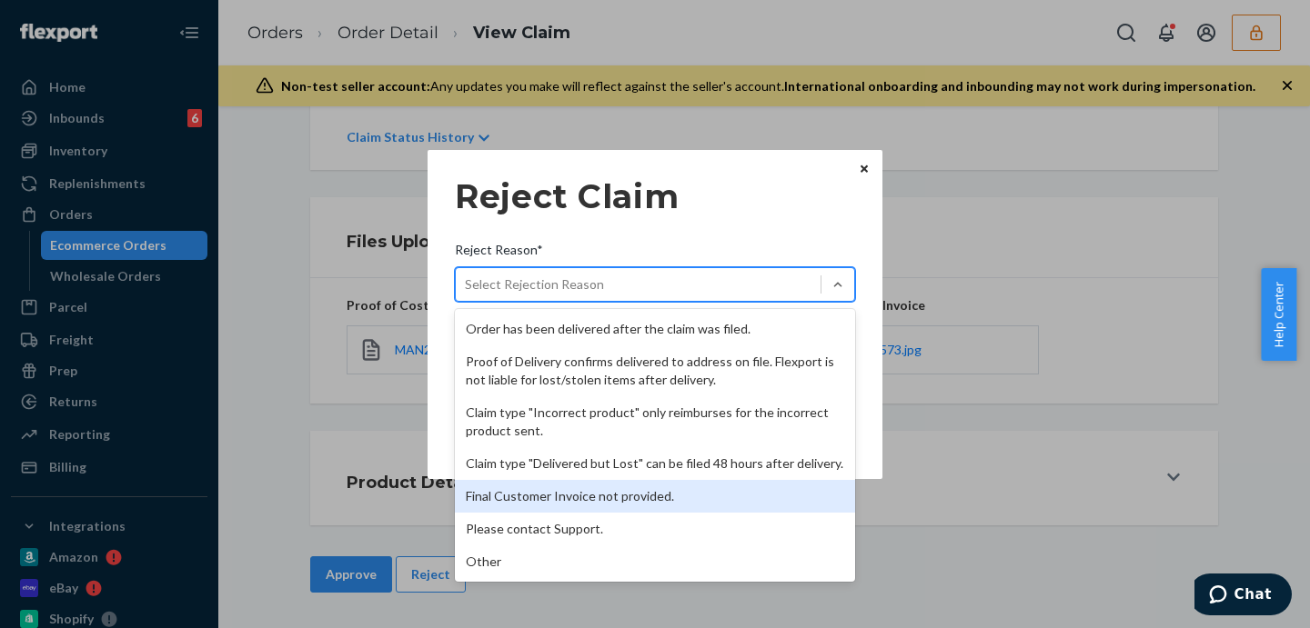
click at [608, 495] on div "Final Customer Invoice not provided." at bounding box center [655, 496] width 400 height 33
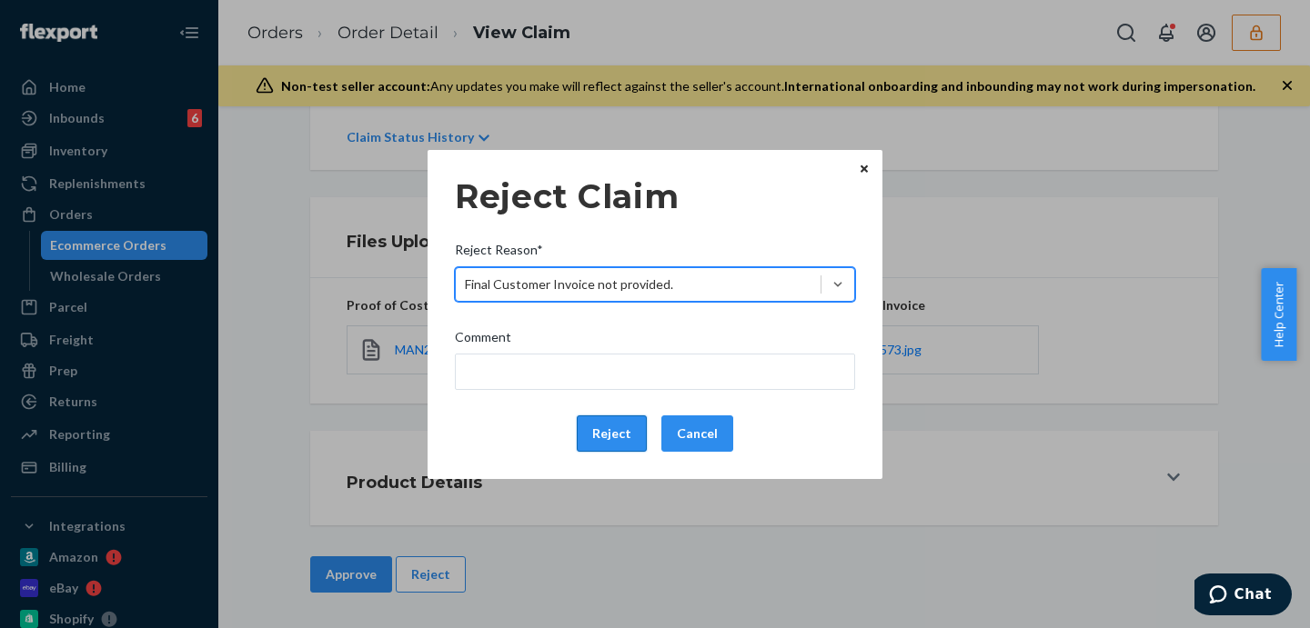
click at [613, 434] on button "Reject" at bounding box center [612, 434] width 70 height 36
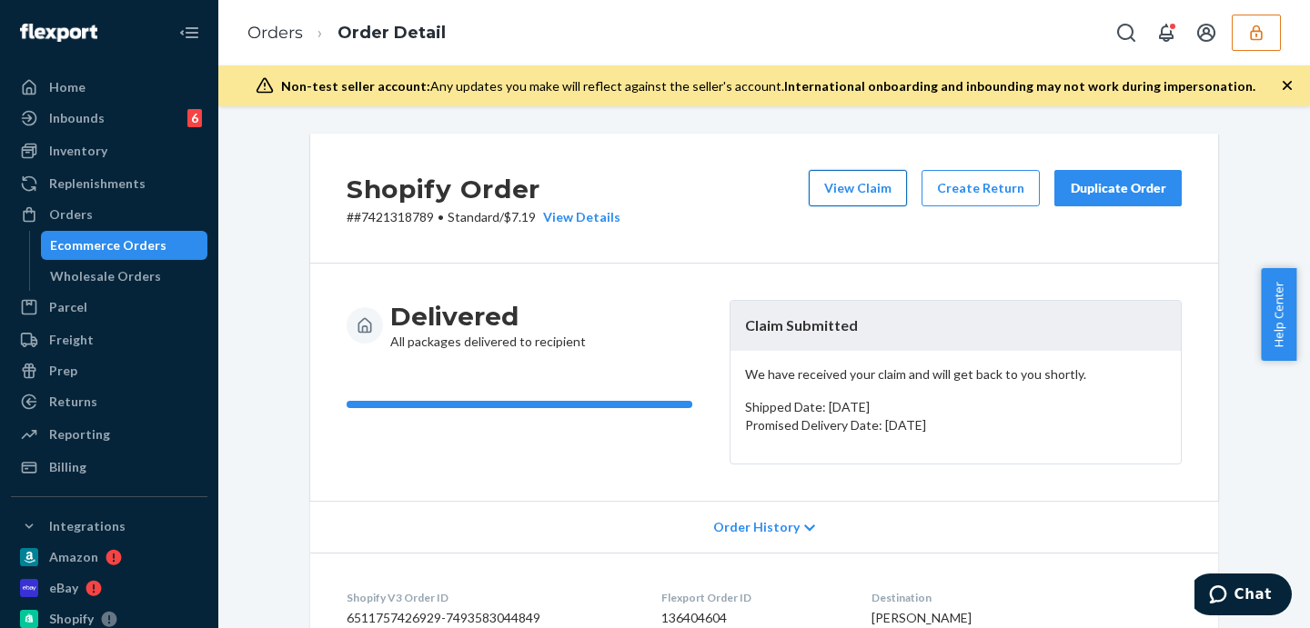
click at [868, 172] on button "View Claim" at bounding box center [858, 188] width 98 height 36
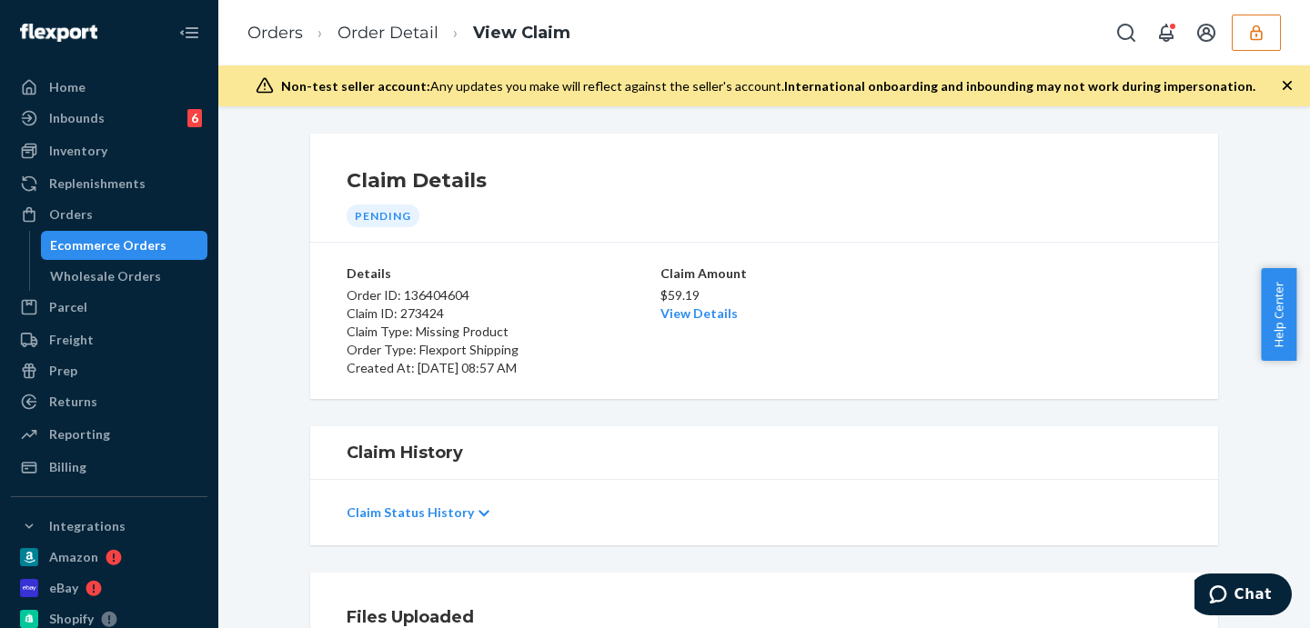
scroll to position [303, 0]
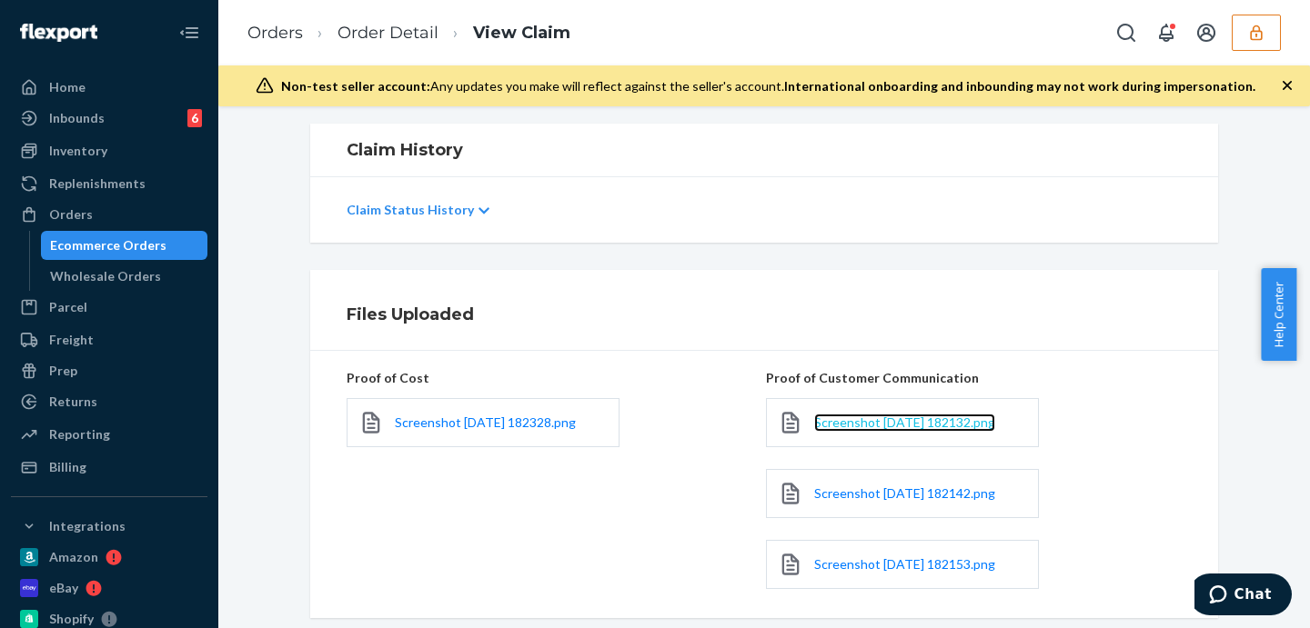
click at [897, 420] on span "Screenshot [DATE] 182132.png" at bounding box center [904, 422] width 181 height 15
click at [891, 489] on span "Screenshot [DATE] 182142.png" at bounding box center [904, 493] width 181 height 15
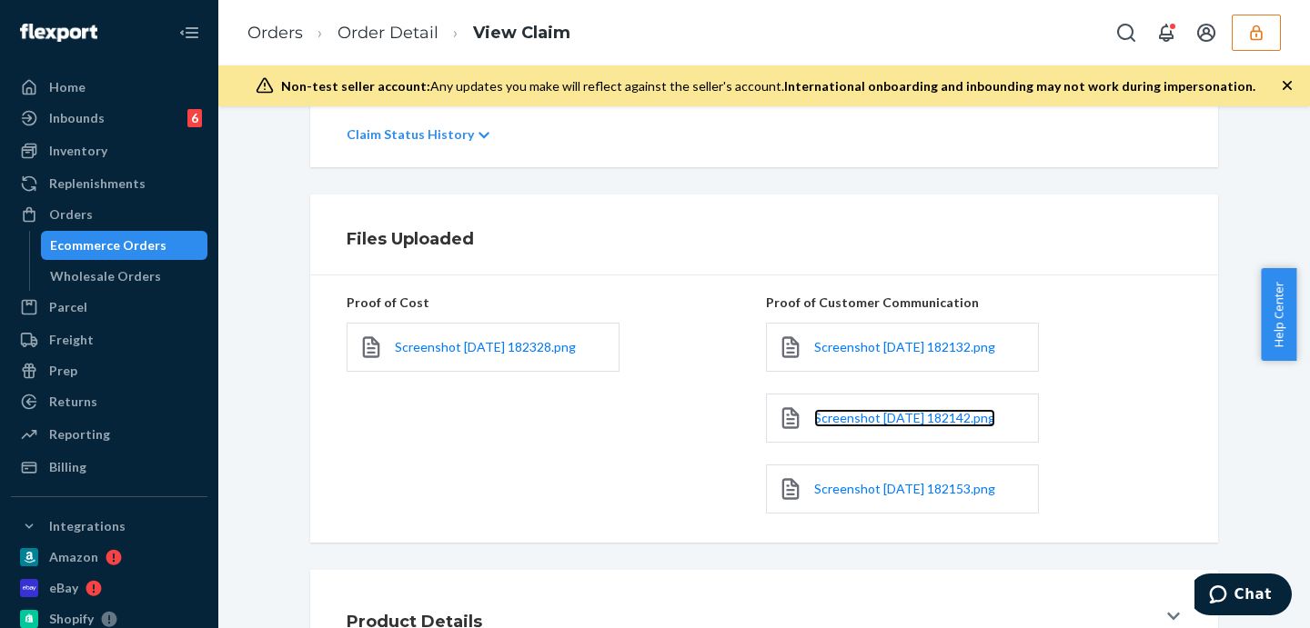
scroll to position [455, 0]
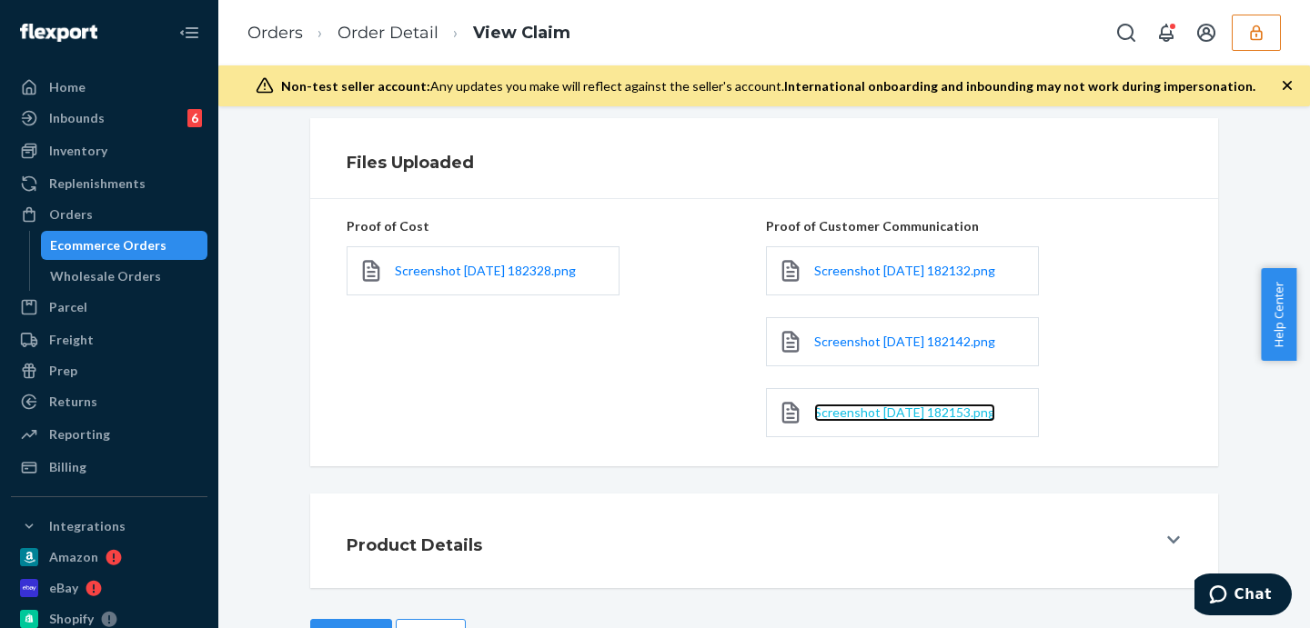
click at [892, 412] on span "Screenshot 2025-09-22 182153.png" at bounding box center [904, 412] width 181 height 15
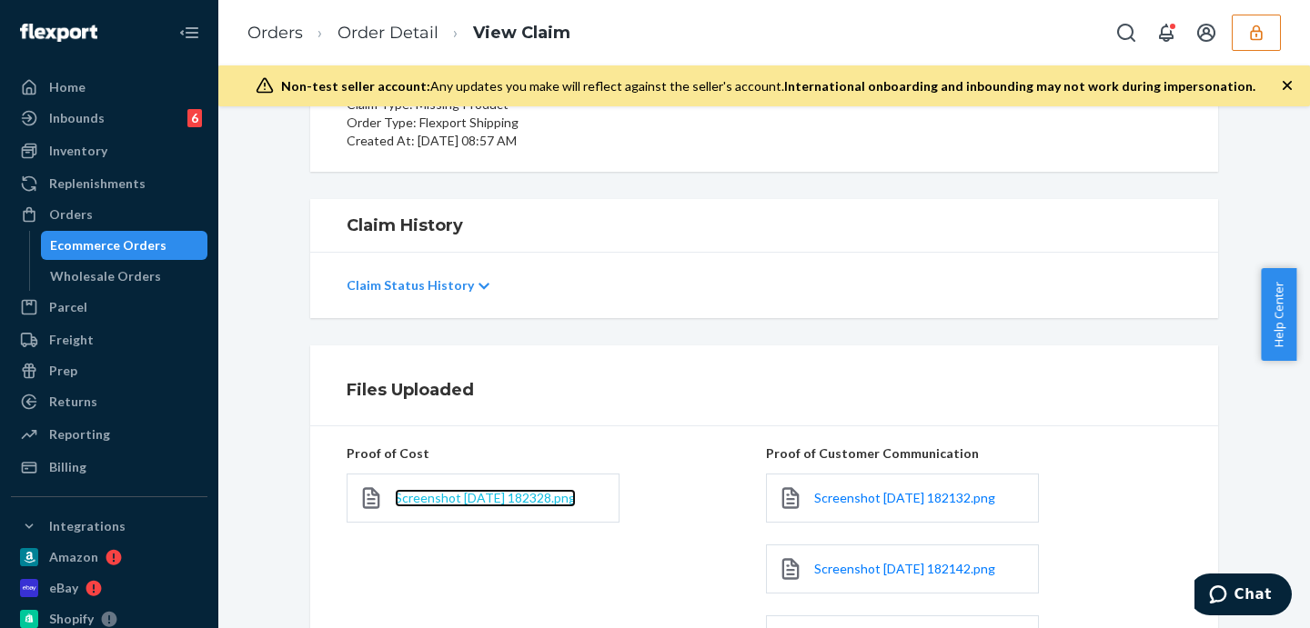
click at [505, 501] on span "Screenshot 2025-09-22 182328.png" at bounding box center [485, 497] width 181 height 15
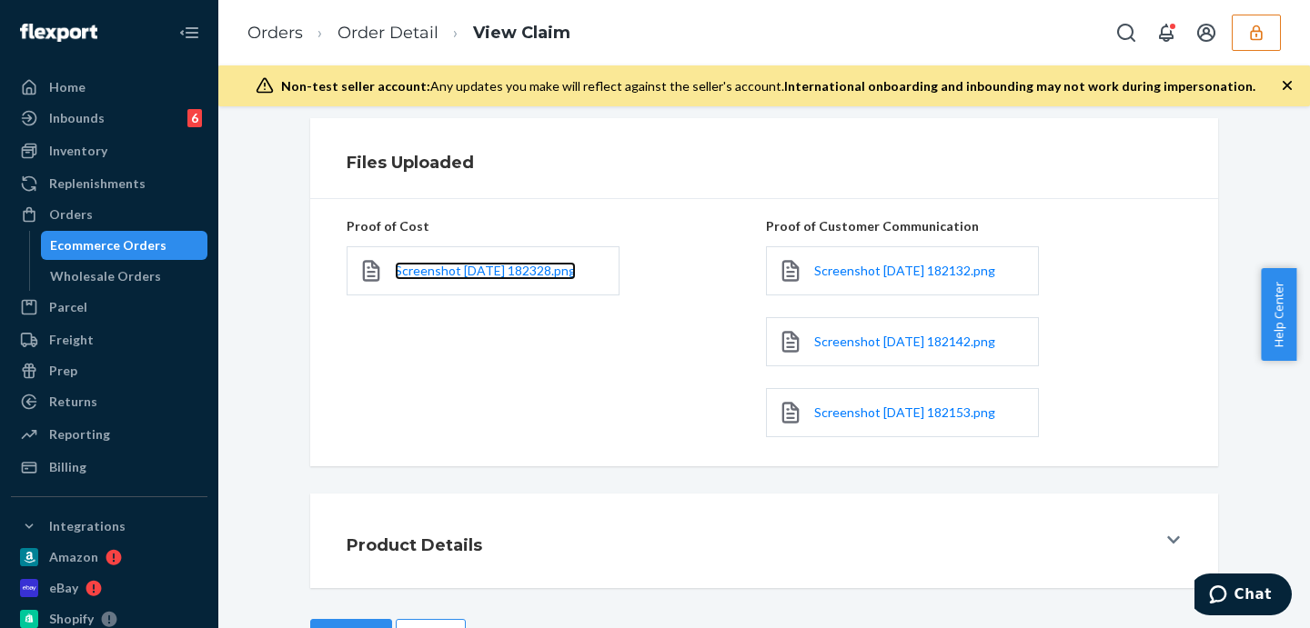
scroll to position [518, 0]
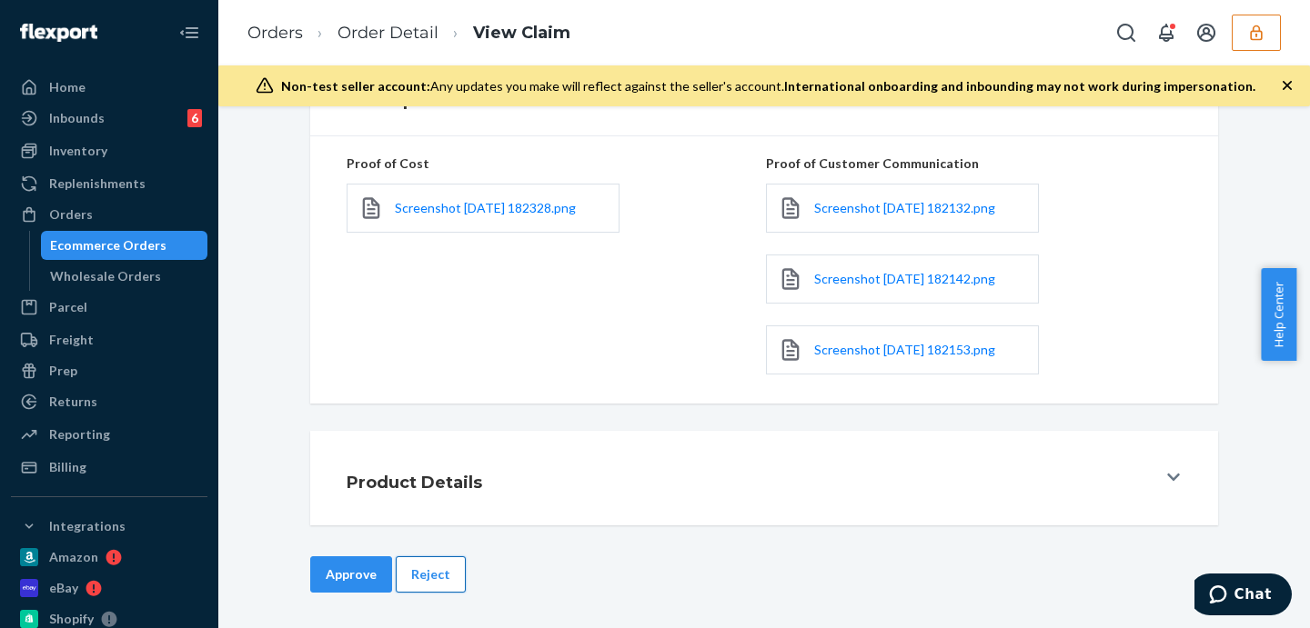
click at [444, 573] on button "Reject" at bounding box center [431, 575] width 70 height 36
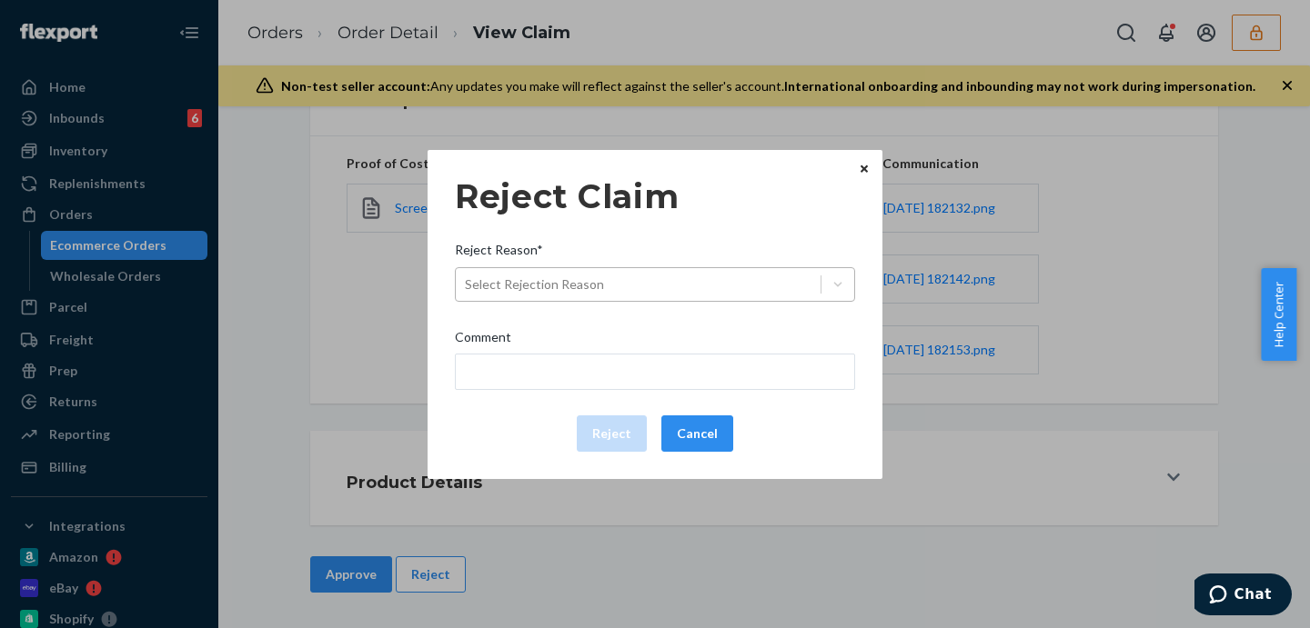
click at [550, 277] on div "Select Rejection Reason" at bounding box center [534, 285] width 139 height 18
click at [467, 277] on input "Reject Reason* Select Rejection Reason" at bounding box center [466, 285] width 2 height 18
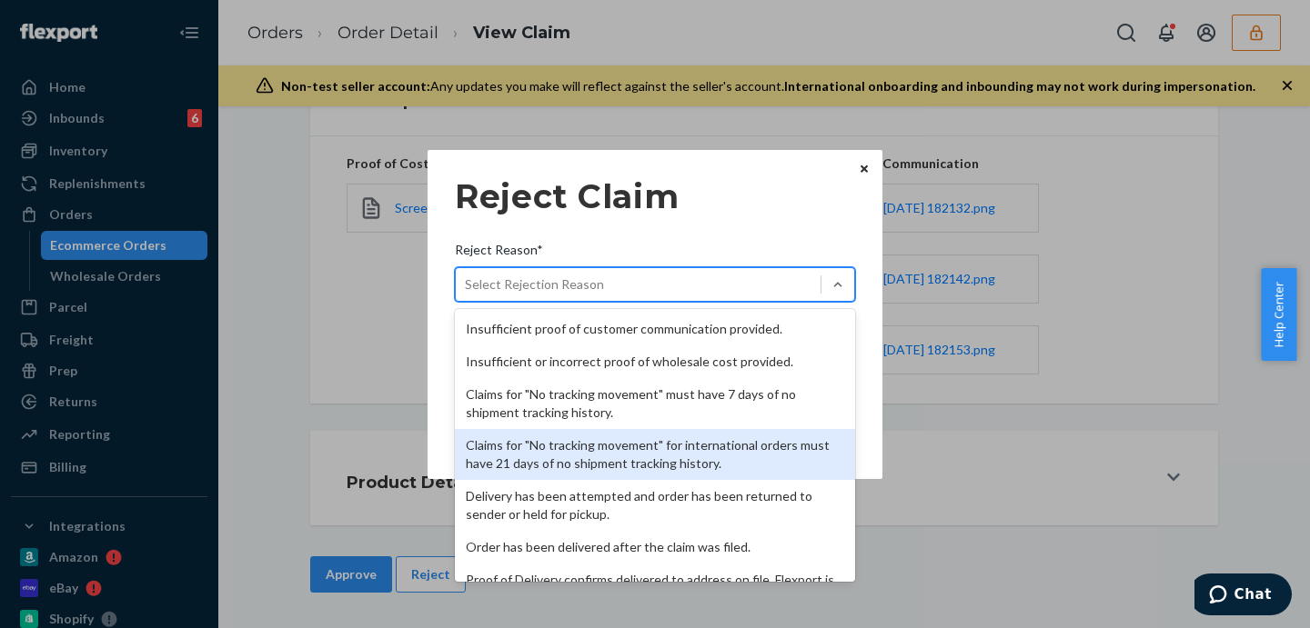
scroll to position [236, 0]
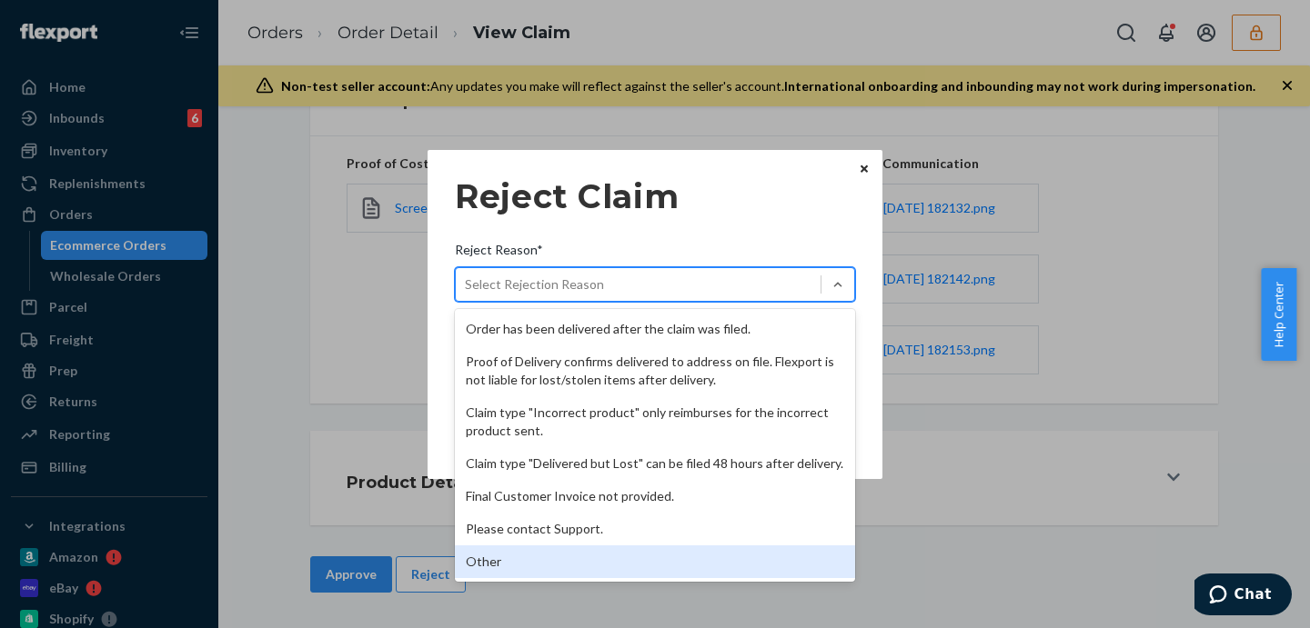
click at [522, 560] on div "Other" at bounding box center [655, 562] width 400 height 33
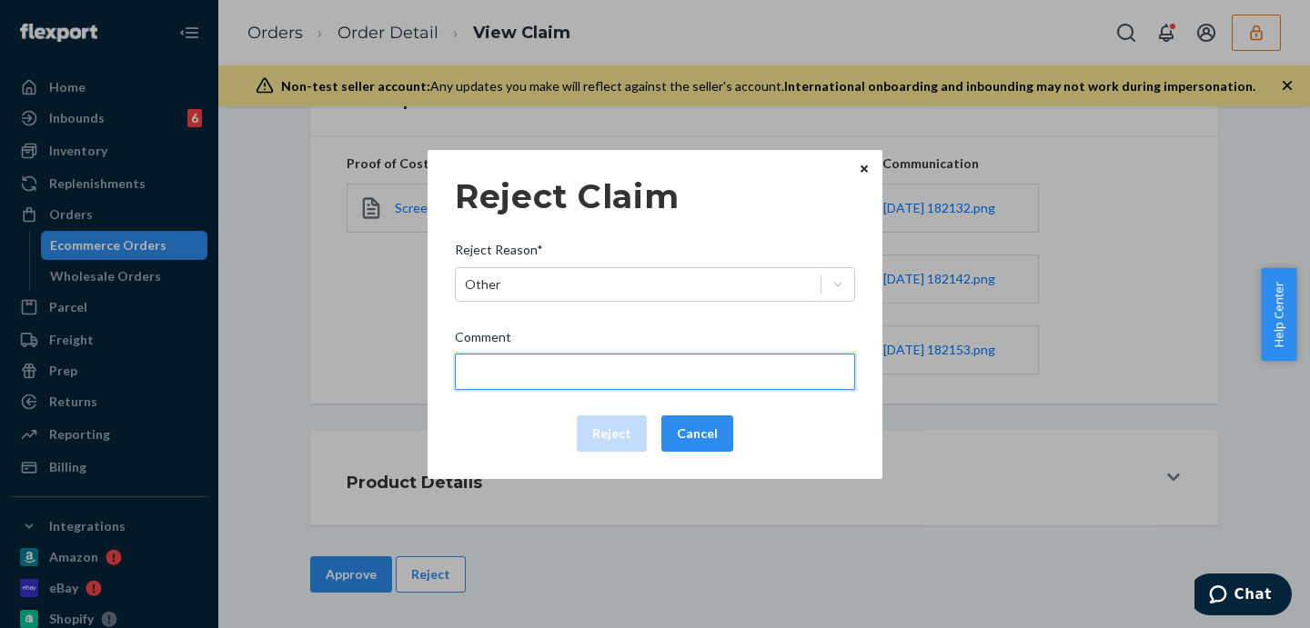
click at [577, 364] on input "Comment" at bounding box center [655, 372] width 400 height 36
type input "Flexport is not liable for damage caused by manufacturing defects/issues."
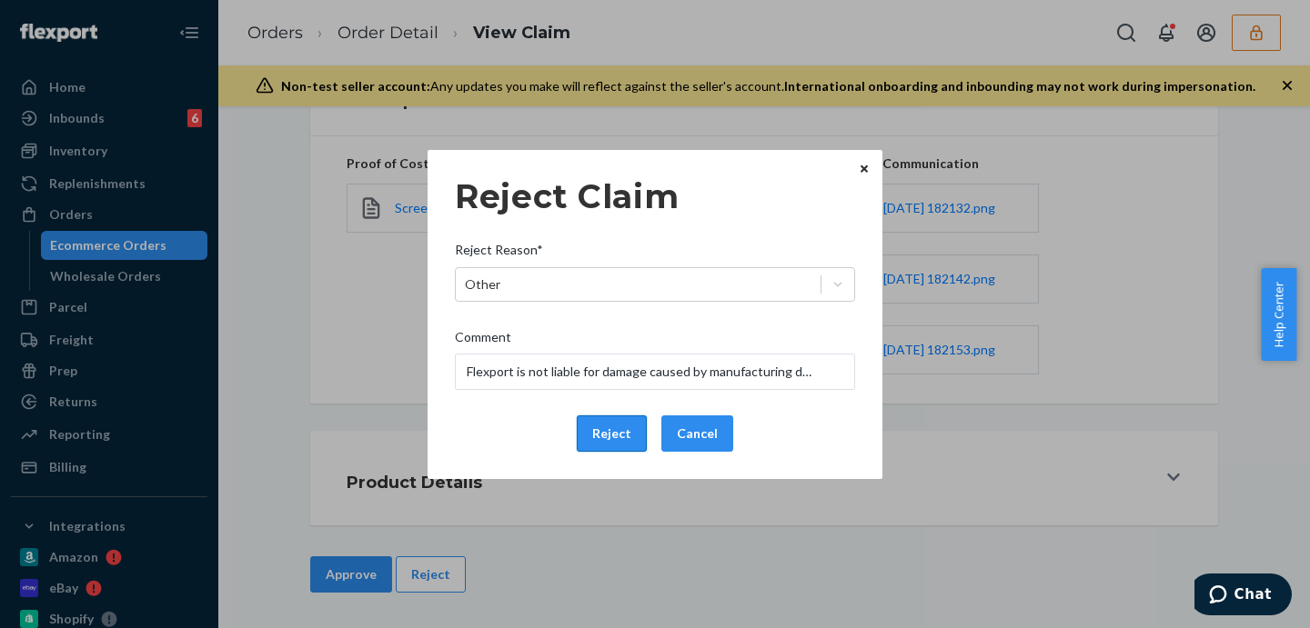
click at [610, 441] on button "Reject" at bounding box center [612, 434] width 70 height 36
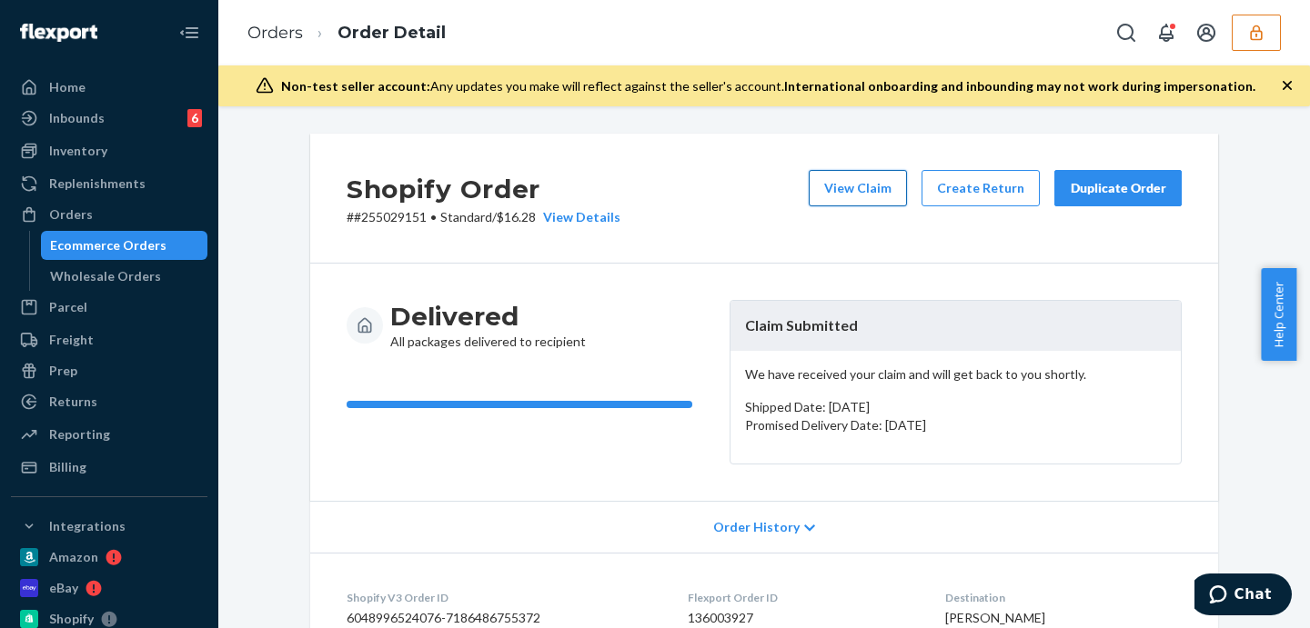
click at [852, 191] on button "View Claim" at bounding box center [858, 188] width 98 height 36
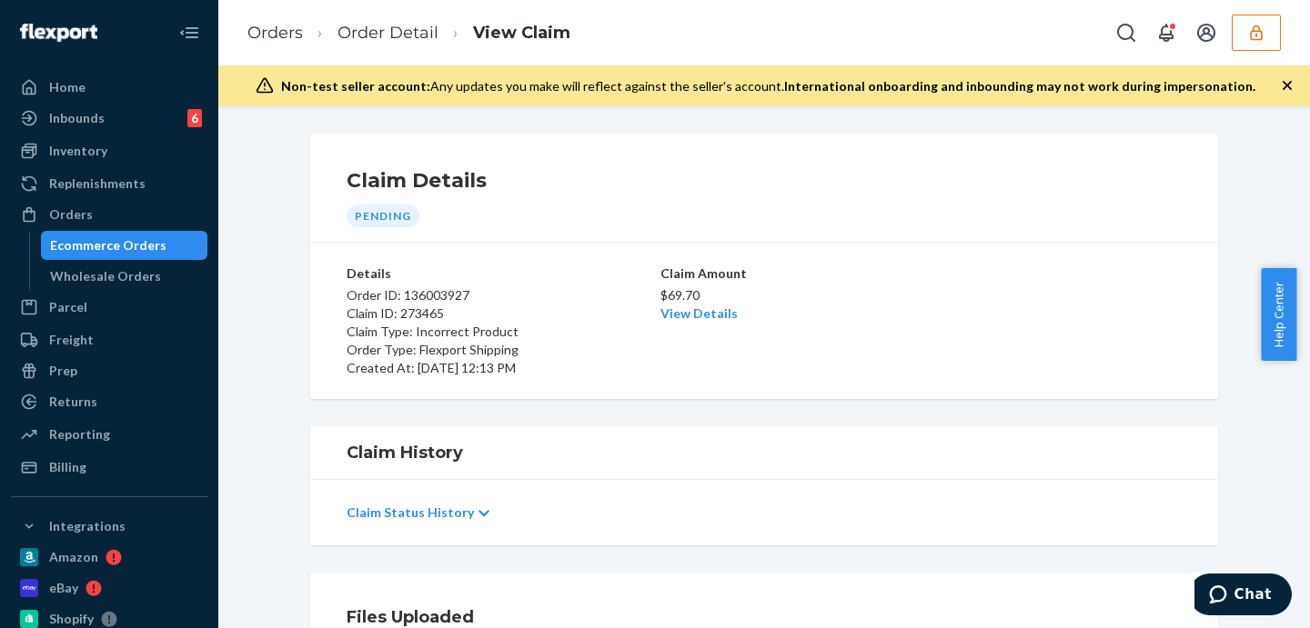
scroll to position [303, 0]
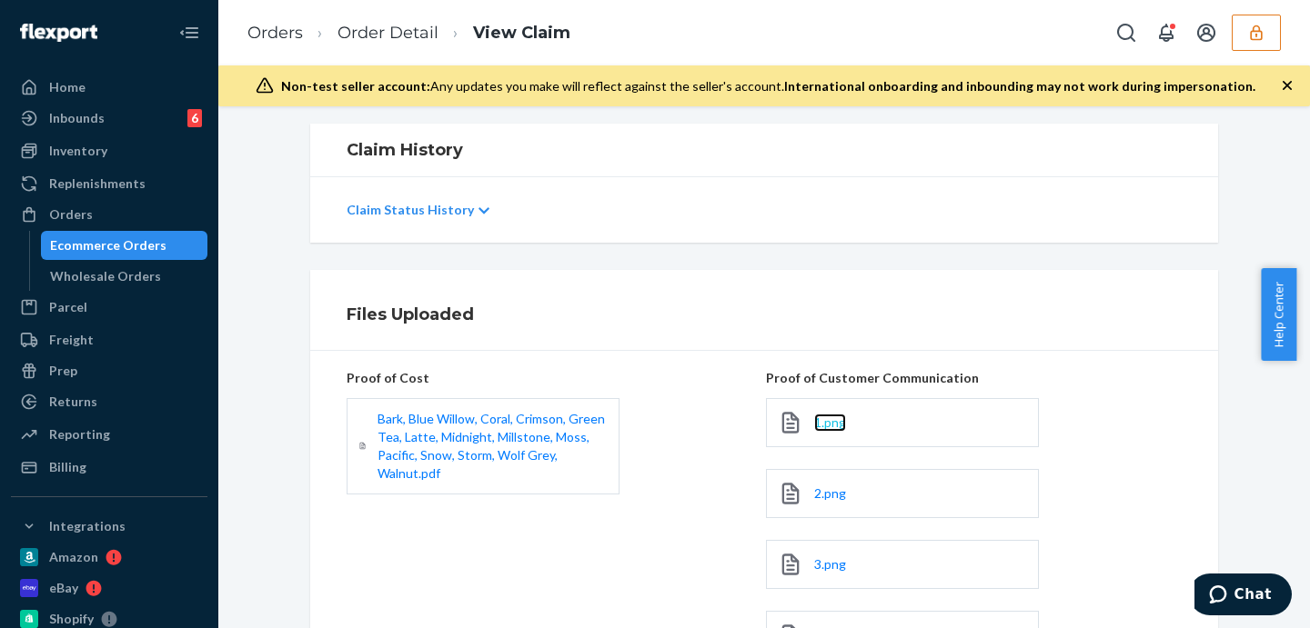
click at [825, 420] on span "1.png" at bounding box center [830, 422] width 32 height 15
click at [820, 489] on span "2.png" at bounding box center [830, 493] width 32 height 15
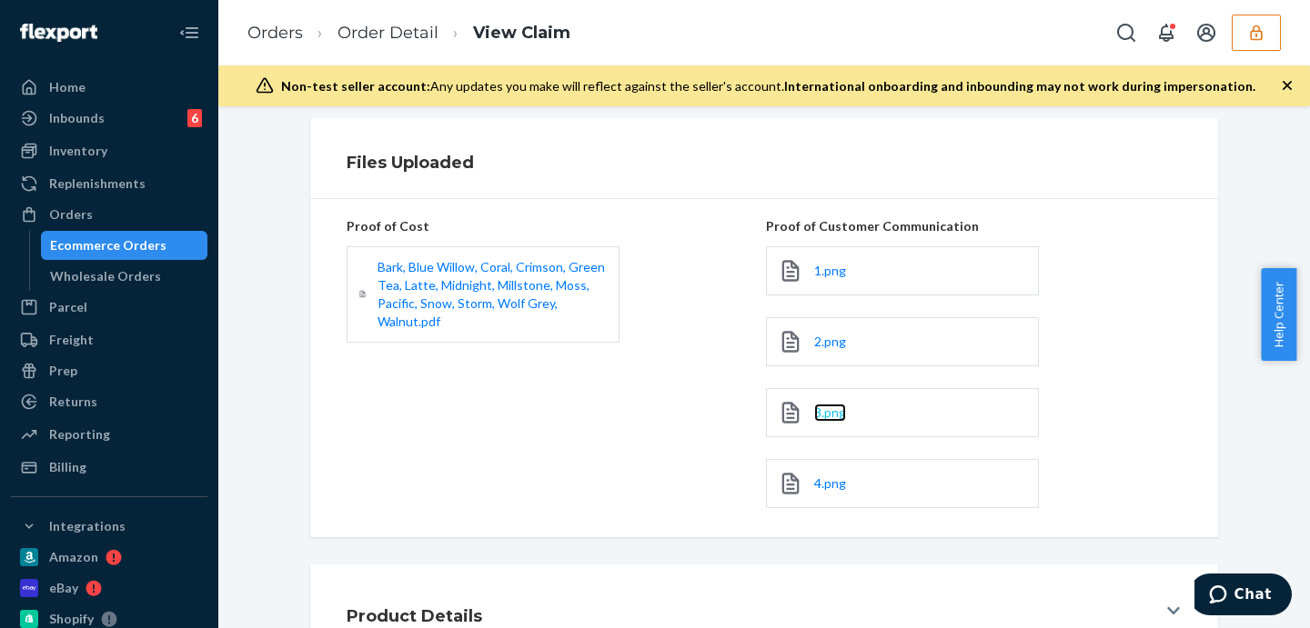
click at [834, 412] on span "3.png" at bounding box center [830, 412] width 32 height 15
click at [835, 483] on span "4.png" at bounding box center [830, 483] width 32 height 15
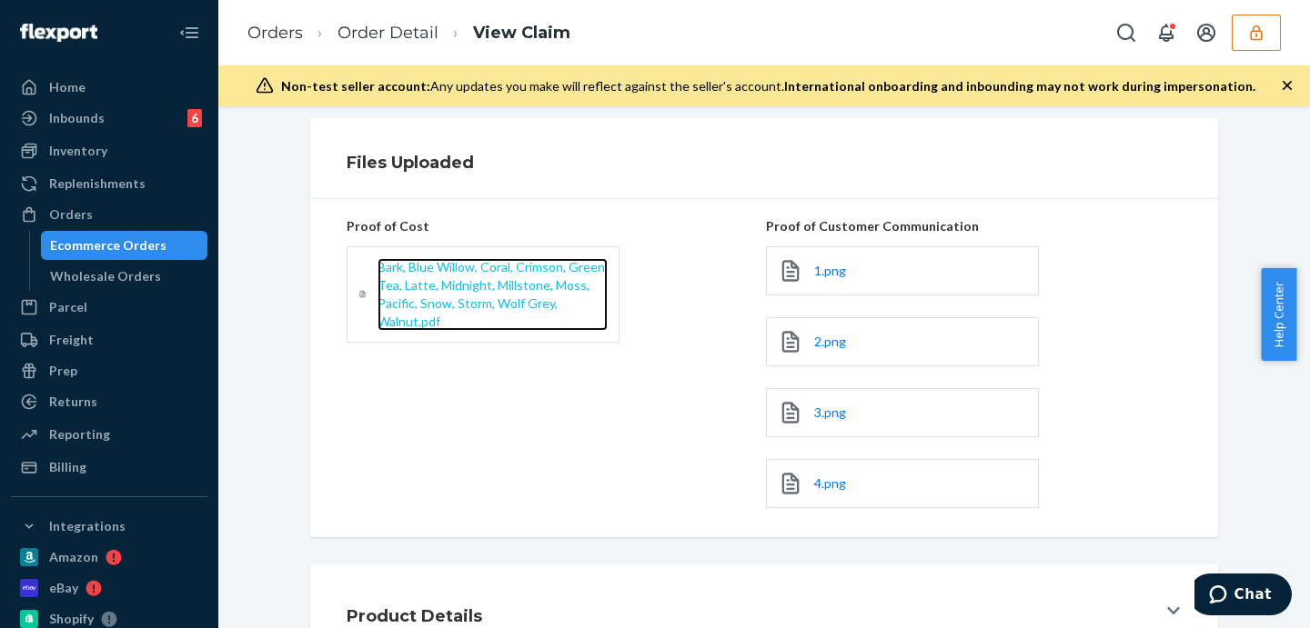
click at [485, 285] on span "Bark, Blue Willow, Coral, Crimson, Green Tea, Latte, Midnight, Millstone, Moss,…" at bounding box center [490, 294] width 227 height 70
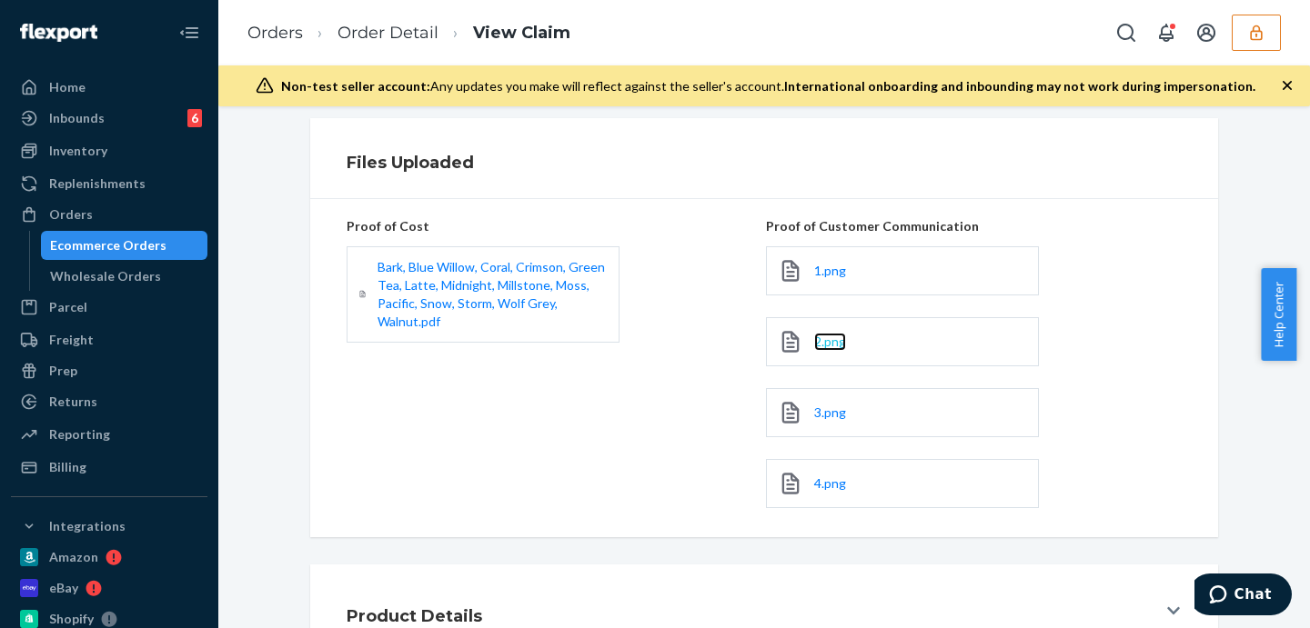
click at [820, 342] on span "2.png" at bounding box center [830, 341] width 32 height 15
click at [830, 266] on span "1.png" at bounding box center [830, 270] width 32 height 15
click at [829, 412] on span "3.png" at bounding box center [830, 412] width 32 height 15
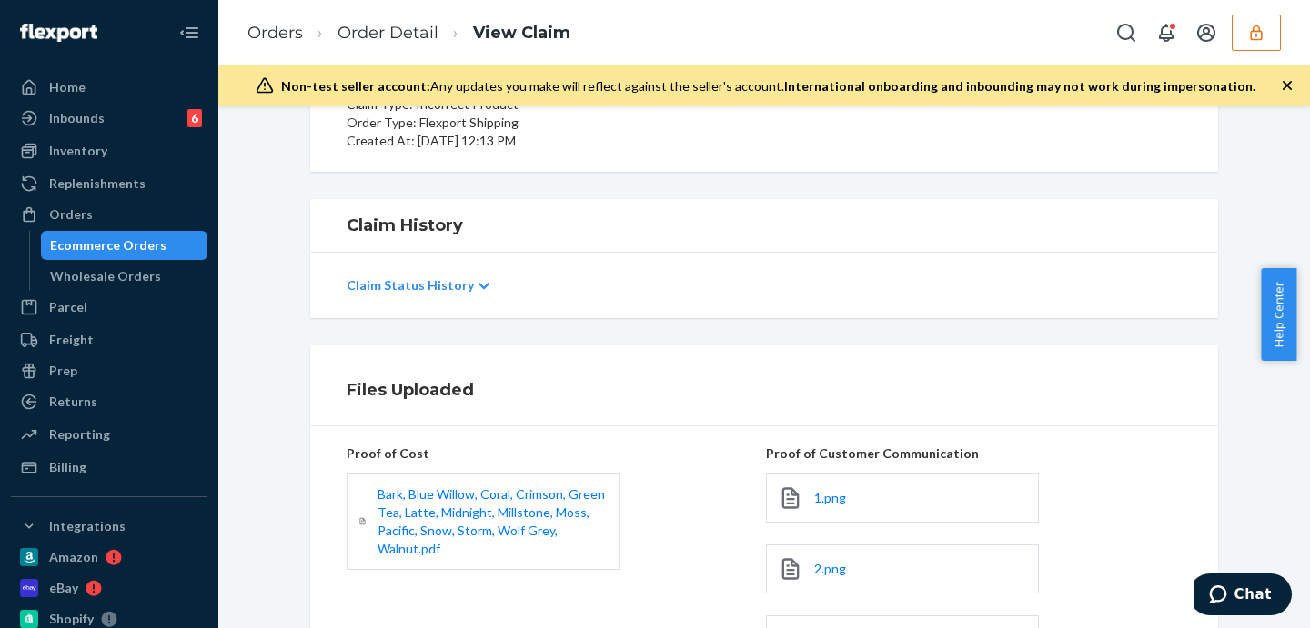
scroll to position [0, 0]
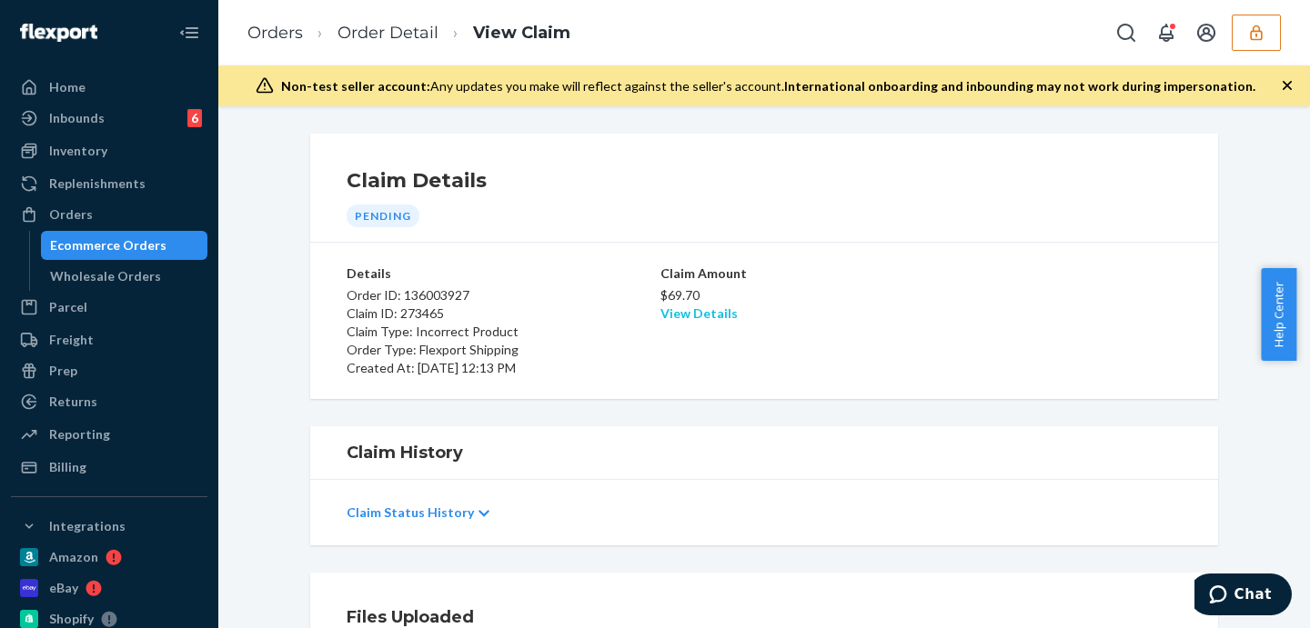
click at [704, 317] on link "View Details" at bounding box center [698, 313] width 77 height 15
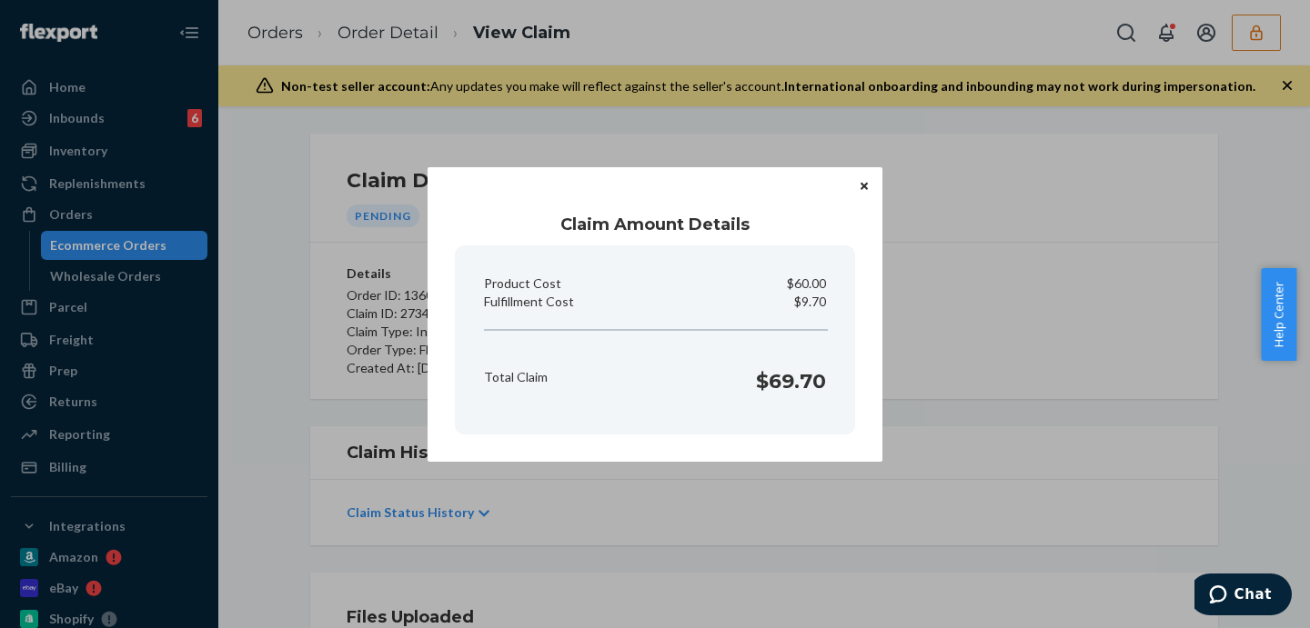
click at [709, 312] on section "Product Cost $60.00 Fulfillment Cost $9.70 Total Claim $69.70" at bounding box center [655, 340] width 400 height 189
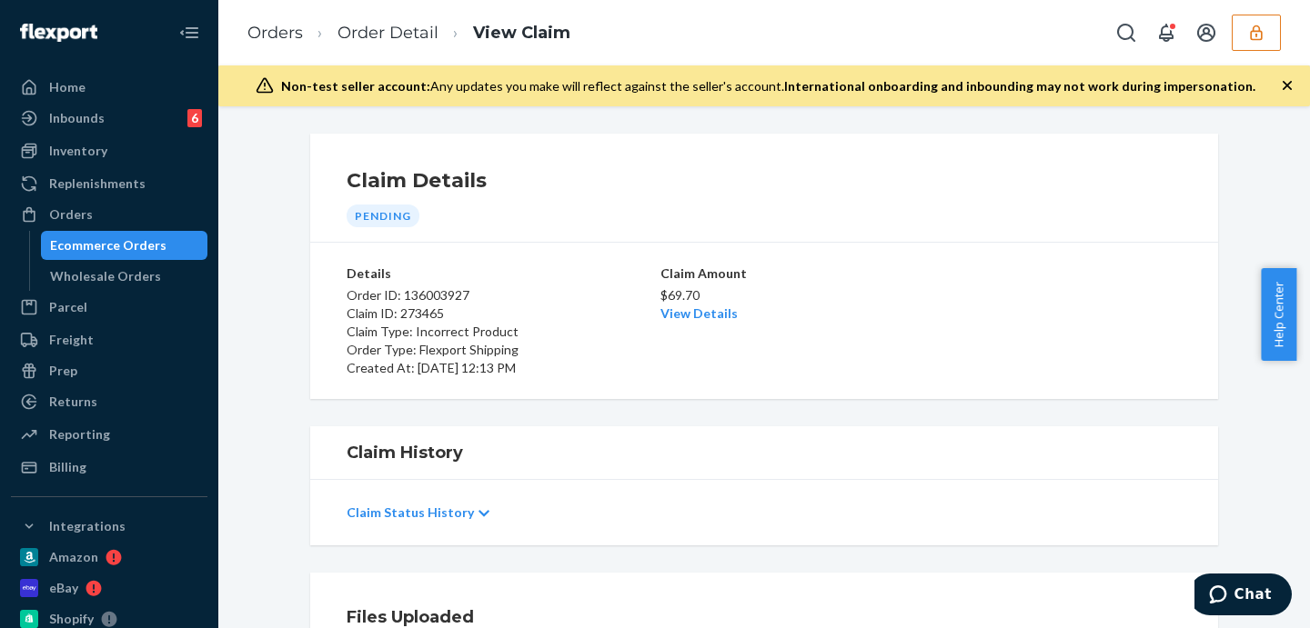
click at [1072, 389] on div "Home Inbounds 6 Shipping Plans Problems 6 Inventory Products Replenishments Ord…" at bounding box center [655, 314] width 1310 height 628
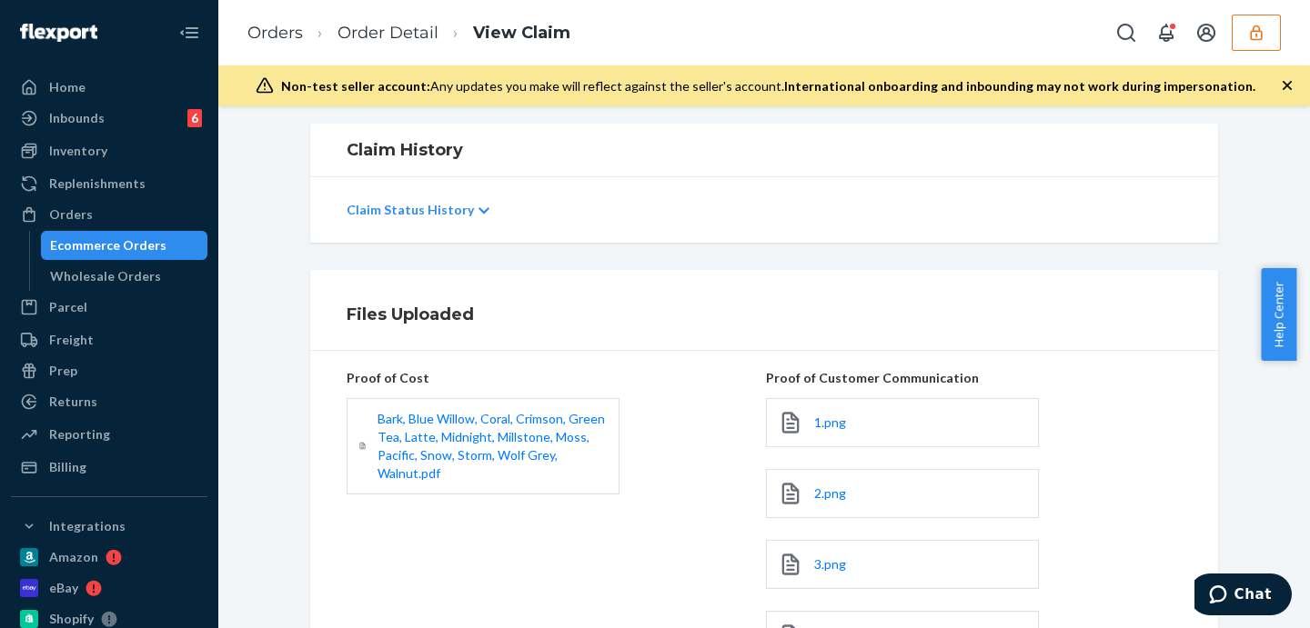
scroll to position [530, 0]
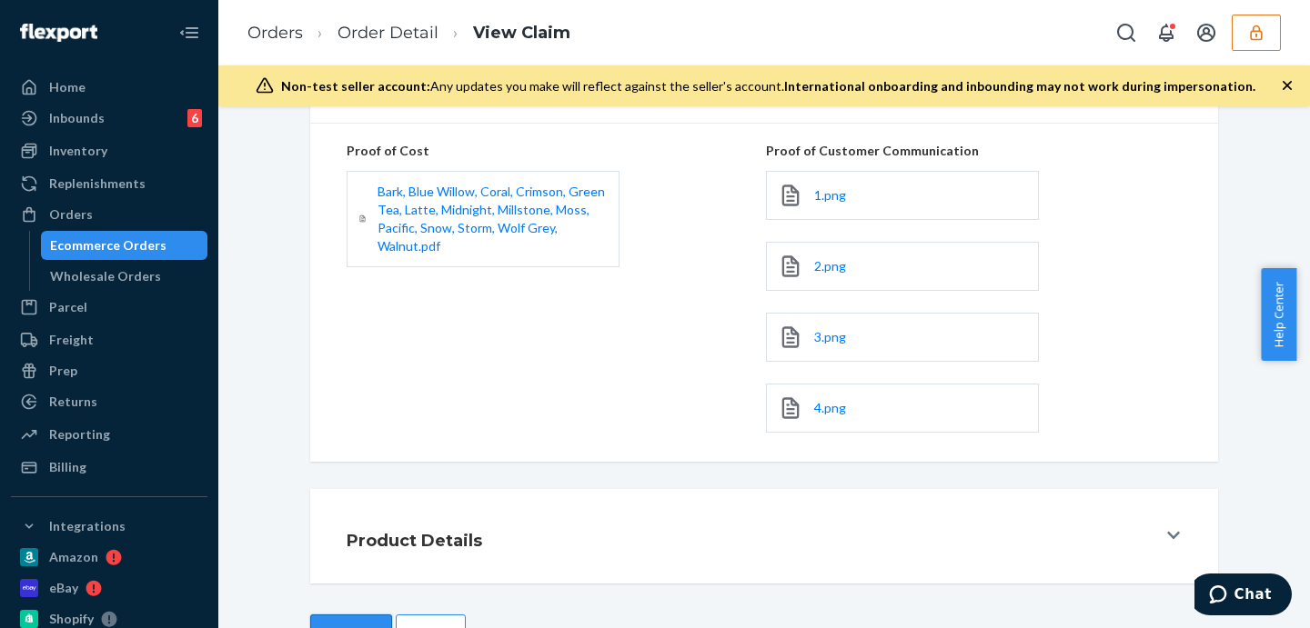
click at [355, 617] on button "Approve" at bounding box center [351, 633] width 82 height 36
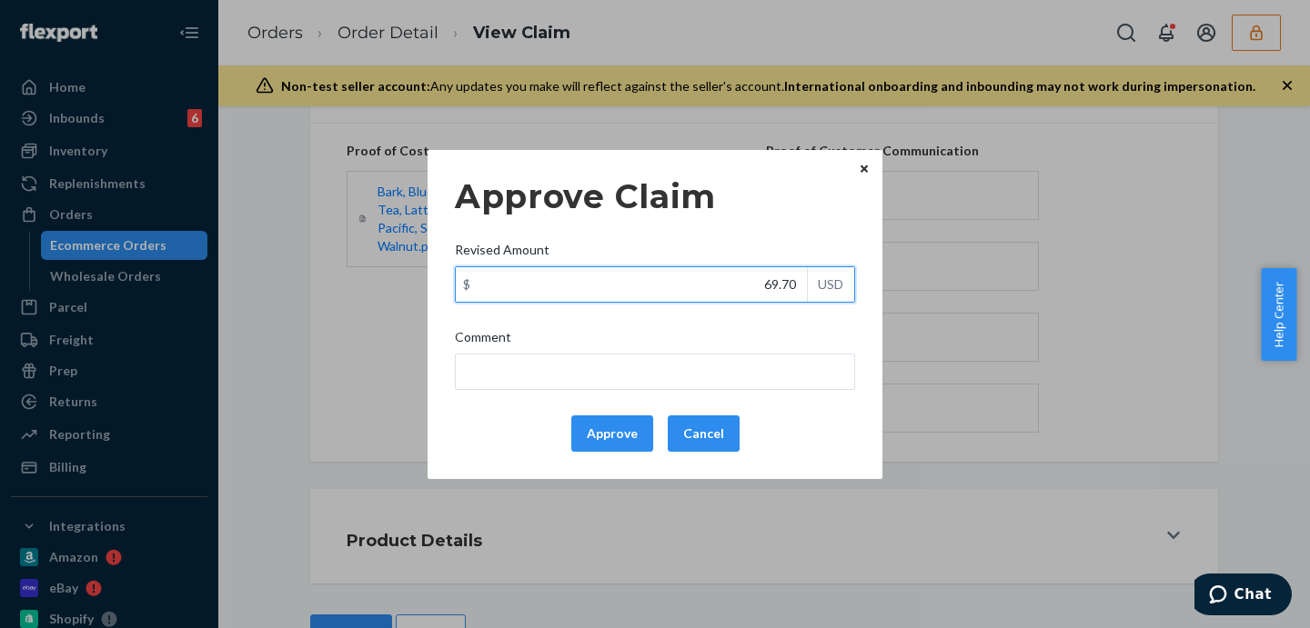
drag, startPoint x: 743, startPoint y: 295, endPoint x: 849, endPoint y: 286, distance: 105.9
click at [849, 286] on div "$ 69.70 USD" at bounding box center [655, 284] width 400 height 36
type input "37.30"
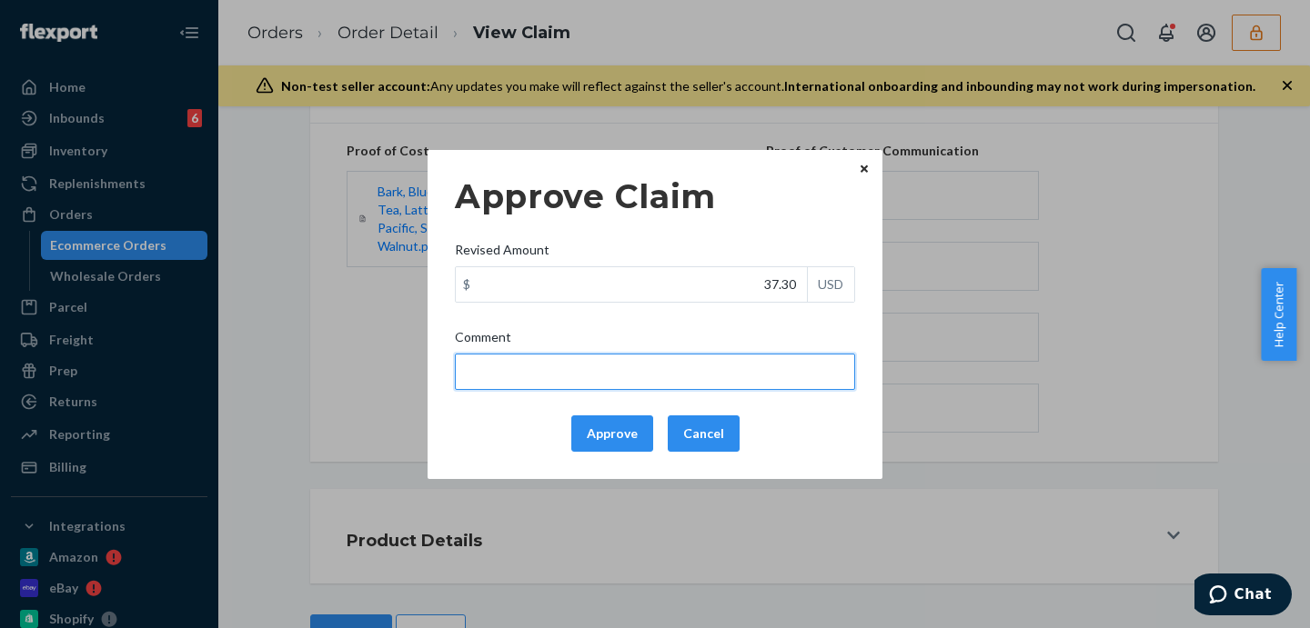
click at [757, 374] on input "Comment" at bounding box center [655, 372] width 400 height 36
drag, startPoint x: 588, startPoint y: 369, endPoint x: 575, endPoint y: 372, distance: 13.0
click at [575, 372] on input "total cost adjusted (39x0.40) + fulfillment fee" at bounding box center [655, 372] width 400 height 36
click at [648, 362] on input "total cost adjusted (69x0.40) + fulfillment fee" at bounding box center [655, 372] width 400 height 36
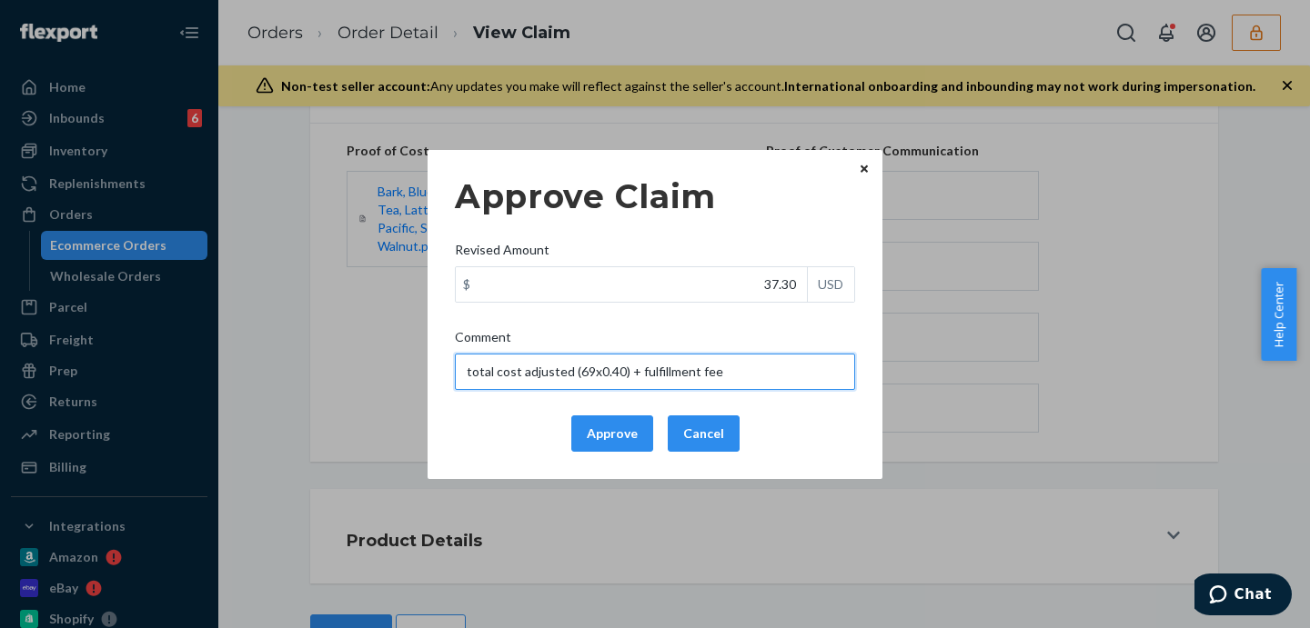
click at [648, 362] on input "total cost adjusted (69x0.40) + fulfillment fee" at bounding box center [655, 372] width 400 height 36
type input "total cost adjusted (69x0.40) + fulfillment fee"
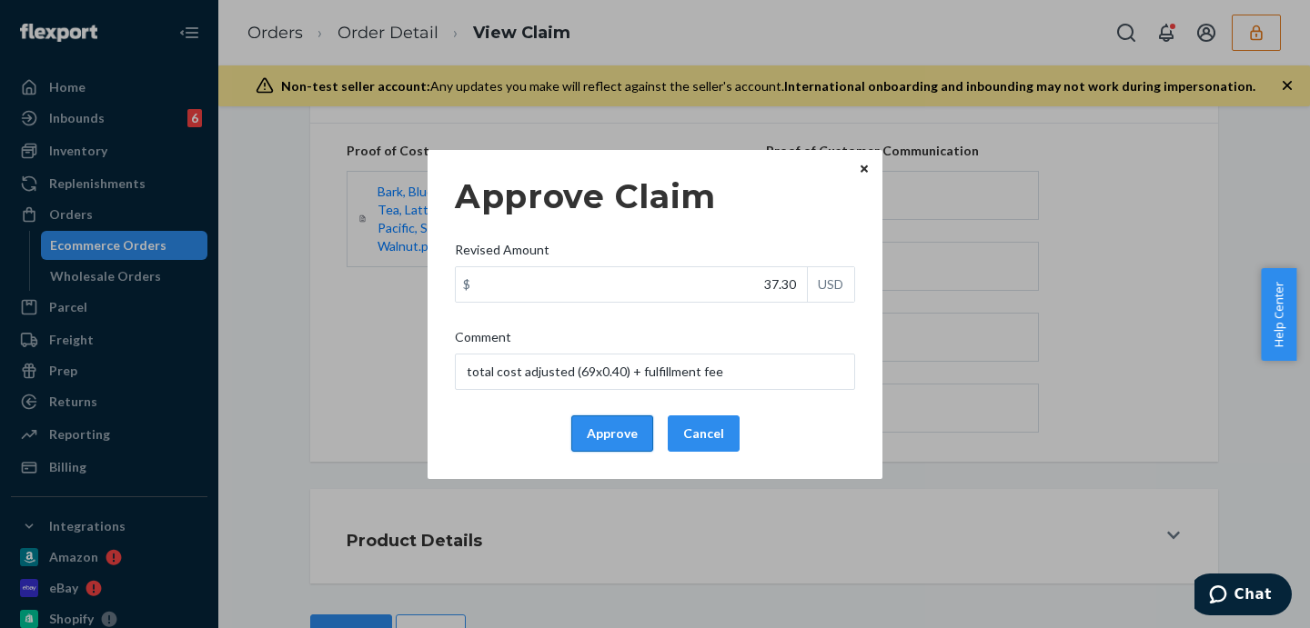
click at [636, 438] on button "Approve" at bounding box center [612, 434] width 82 height 36
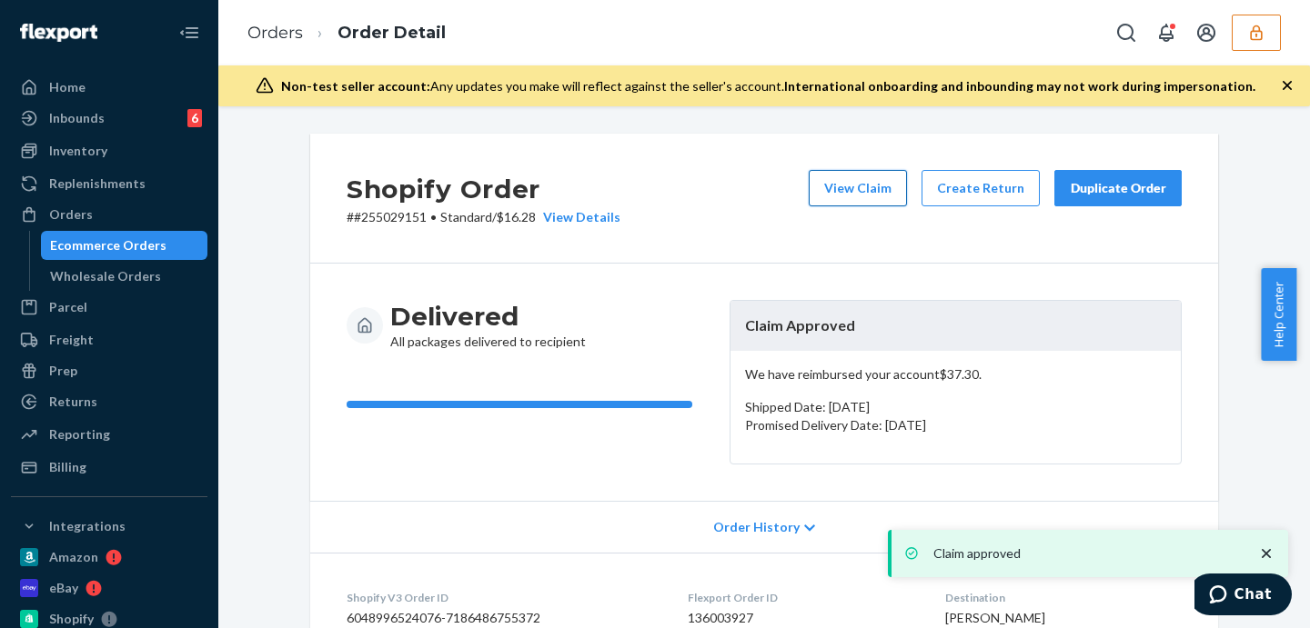
click at [855, 181] on button "View Claim" at bounding box center [858, 188] width 98 height 36
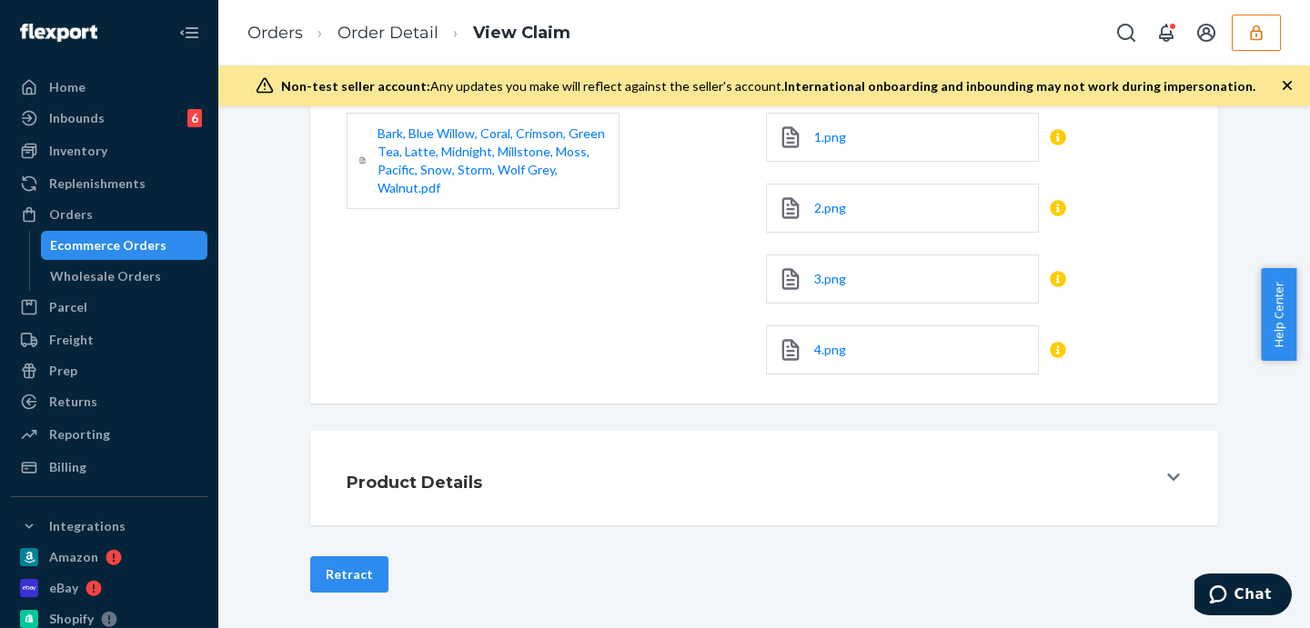
scroll to position [361, 0]
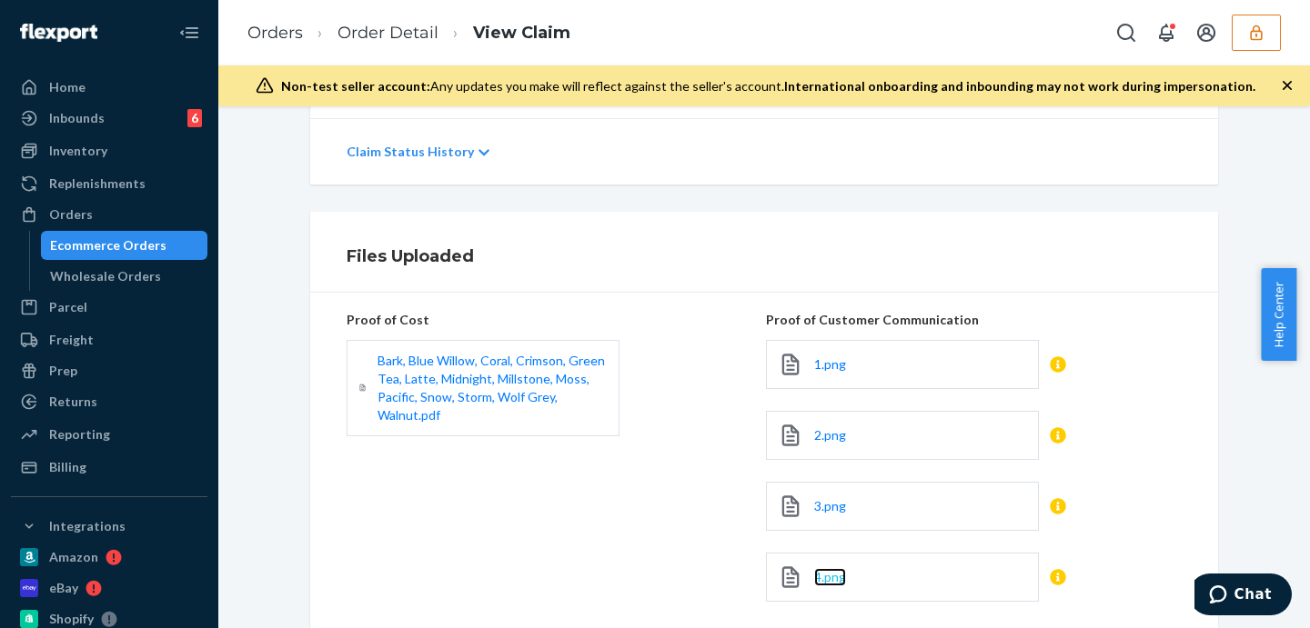
click at [829, 578] on span "4.png" at bounding box center [830, 576] width 32 height 15
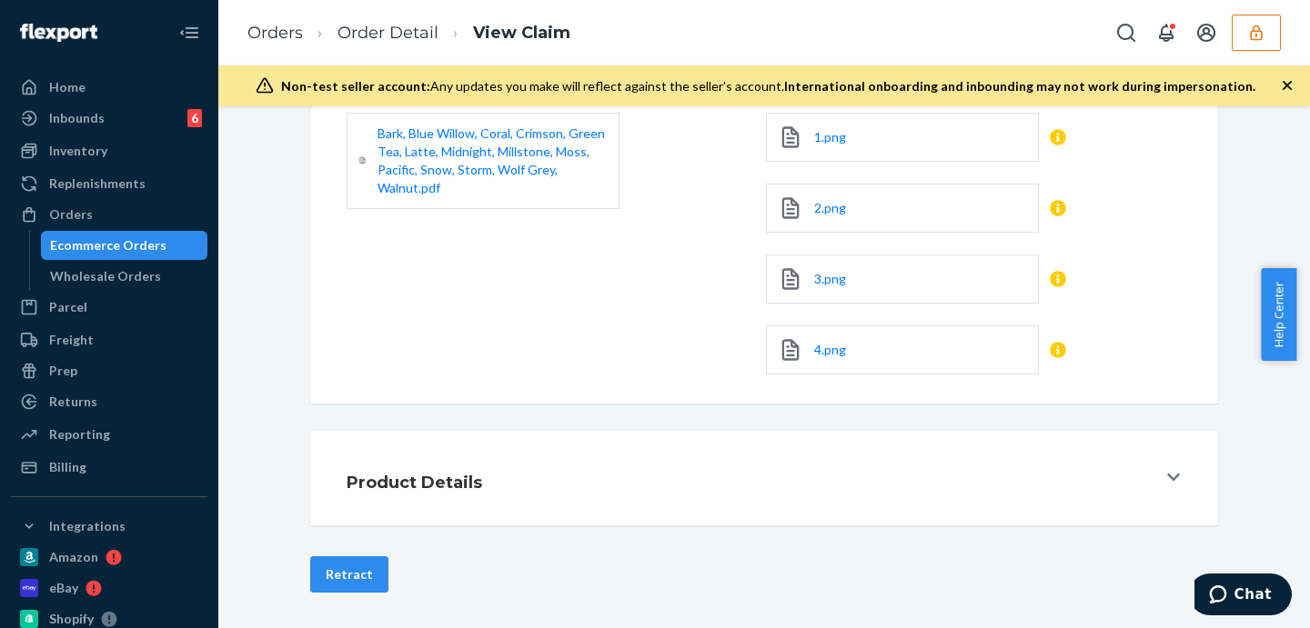
click at [664, 493] on div "Product Details" at bounding box center [752, 478] width 810 height 51
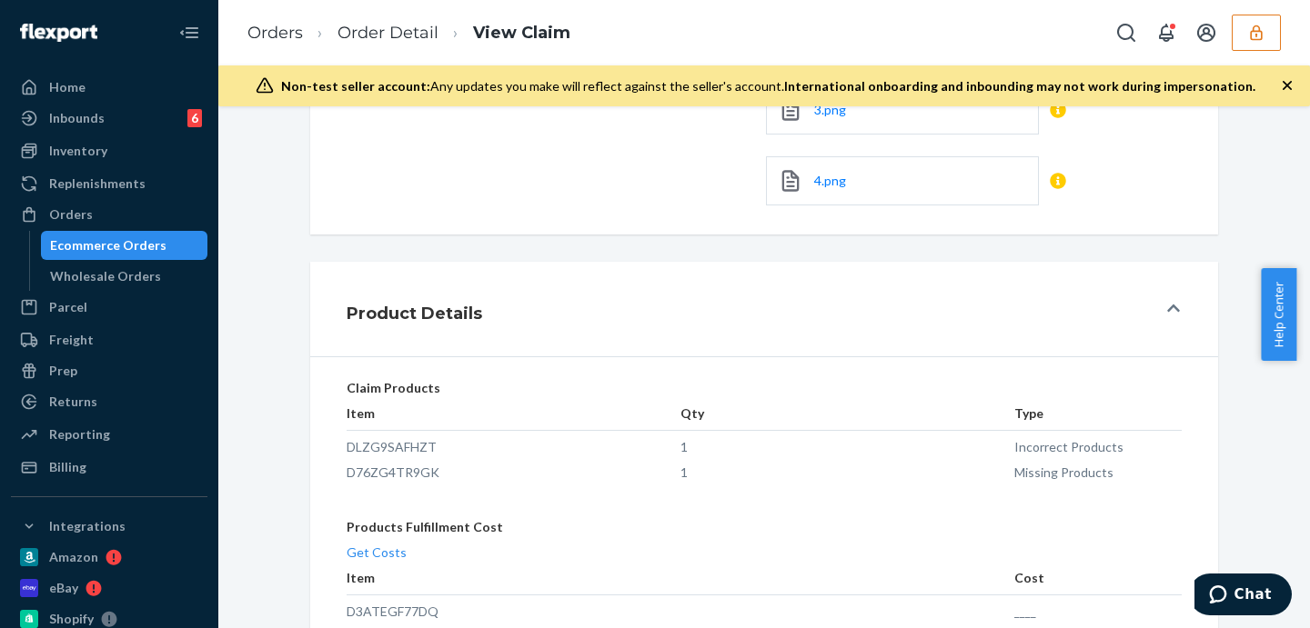
scroll to position [455, 0]
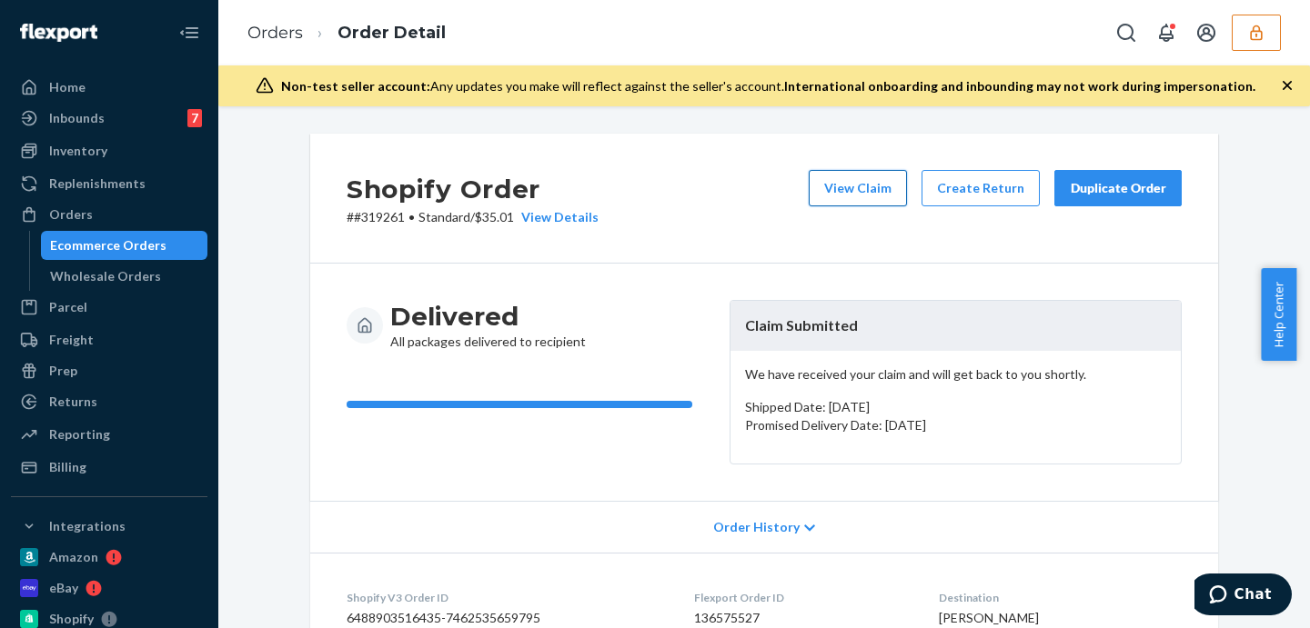
click at [874, 183] on button "View Claim" at bounding box center [858, 188] width 98 height 36
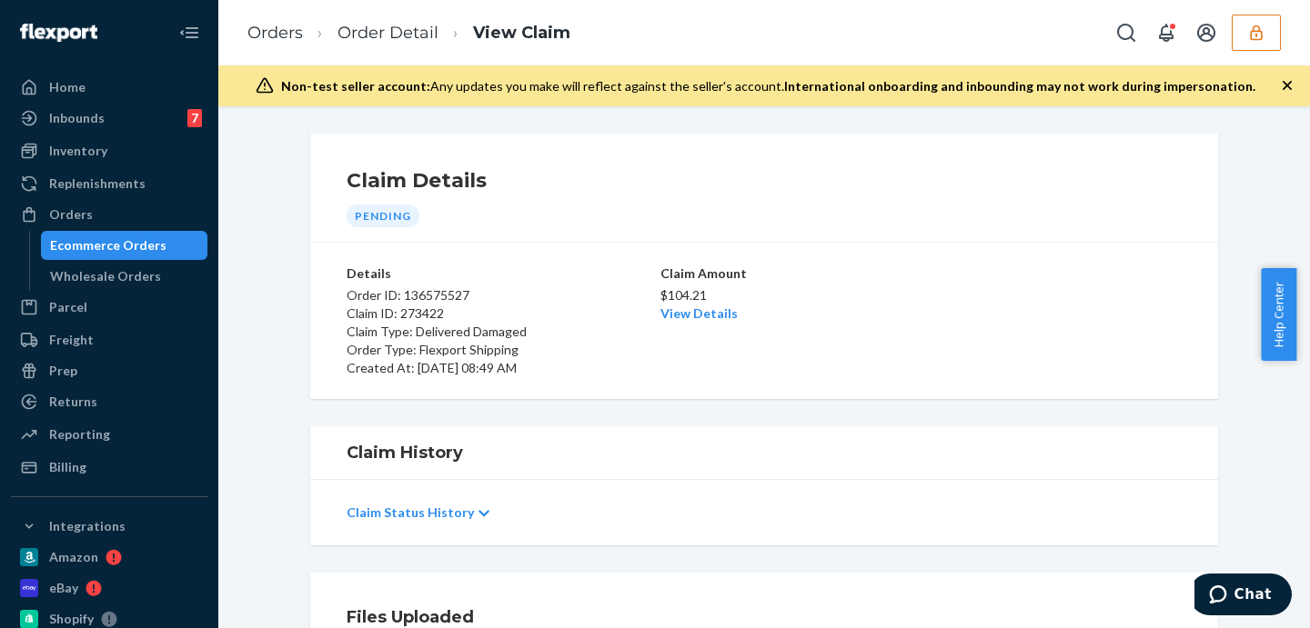
scroll to position [303, 0]
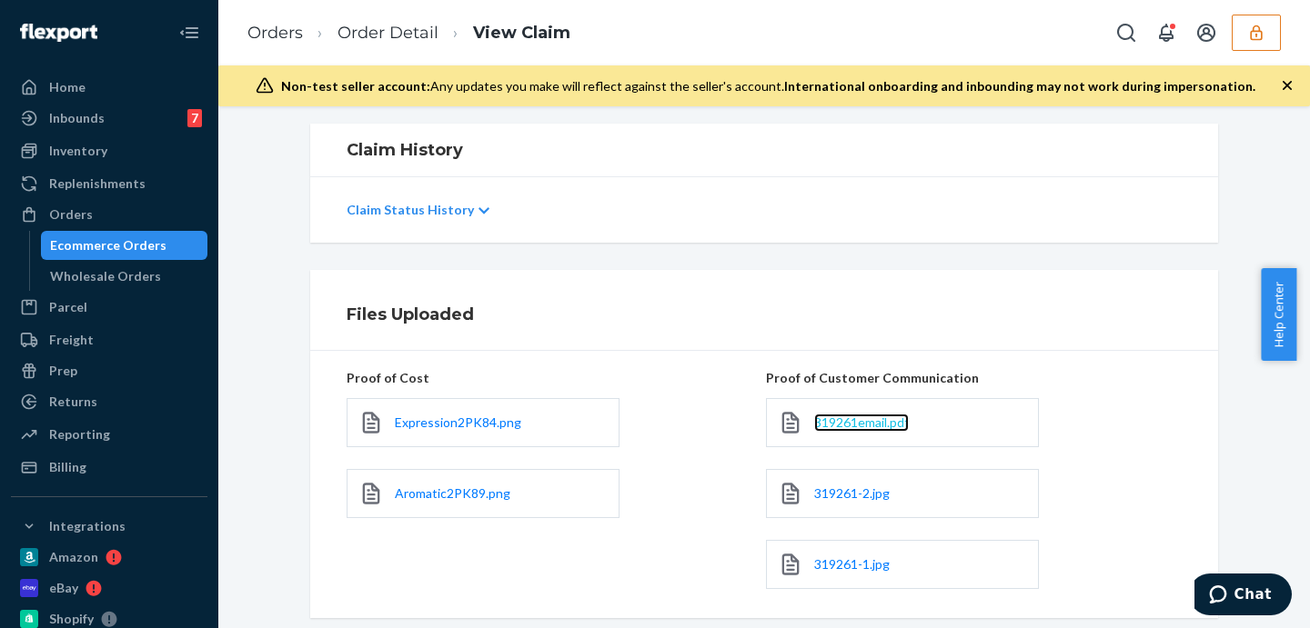
click at [864, 423] on span "319261email.pdf" at bounding box center [861, 422] width 95 height 15
click at [836, 488] on span "319261-2.jpg" at bounding box center [851, 493] width 75 height 15
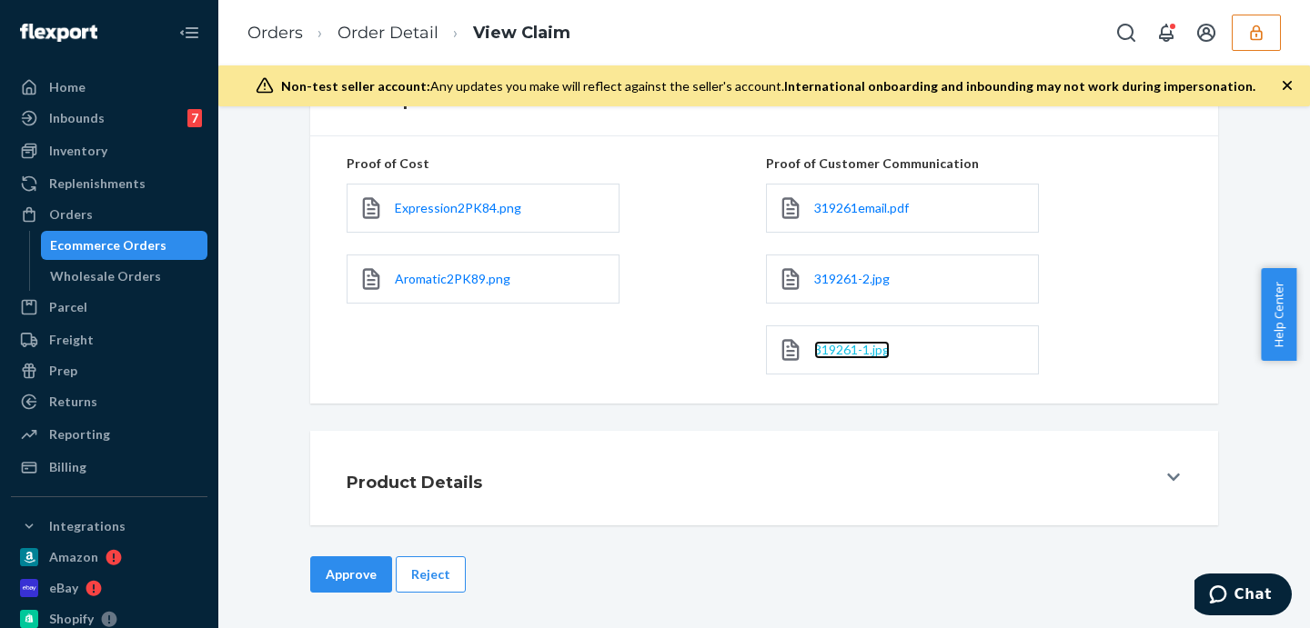
click at [844, 355] on span "319261-1.jpg" at bounding box center [851, 349] width 75 height 15
click at [408, 12] on ol "Orders Order Detail View Claim" at bounding box center [409, 33] width 352 height 54
click at [407, 30] on link "Order Detail" at bounding box center [387, 33] width 101 height 20
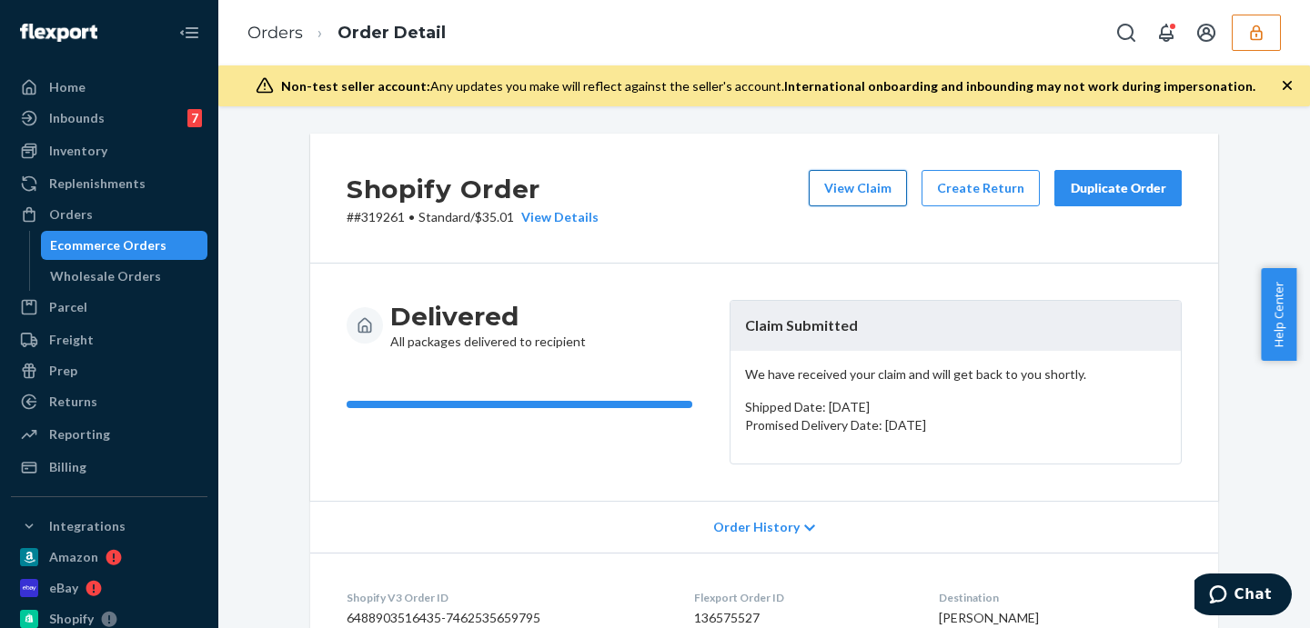
click at [840, 192] on button "View Claim" at bounding box center [858, 188] width 98 height 36
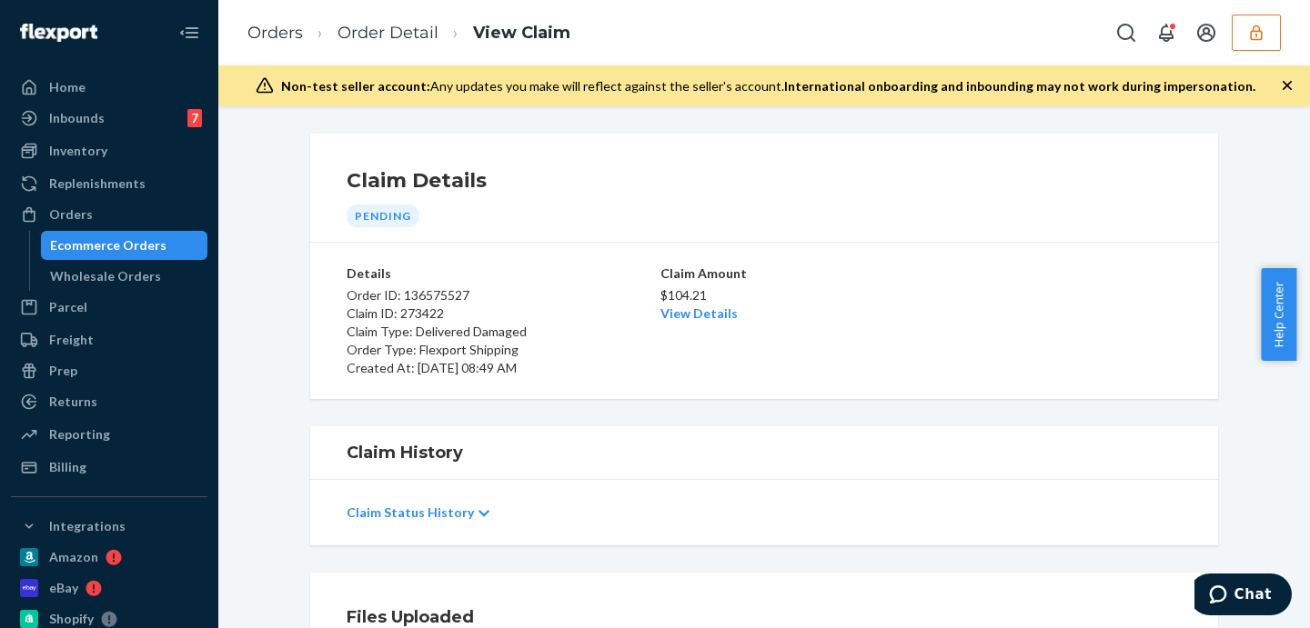
scroll to position [303, 0]
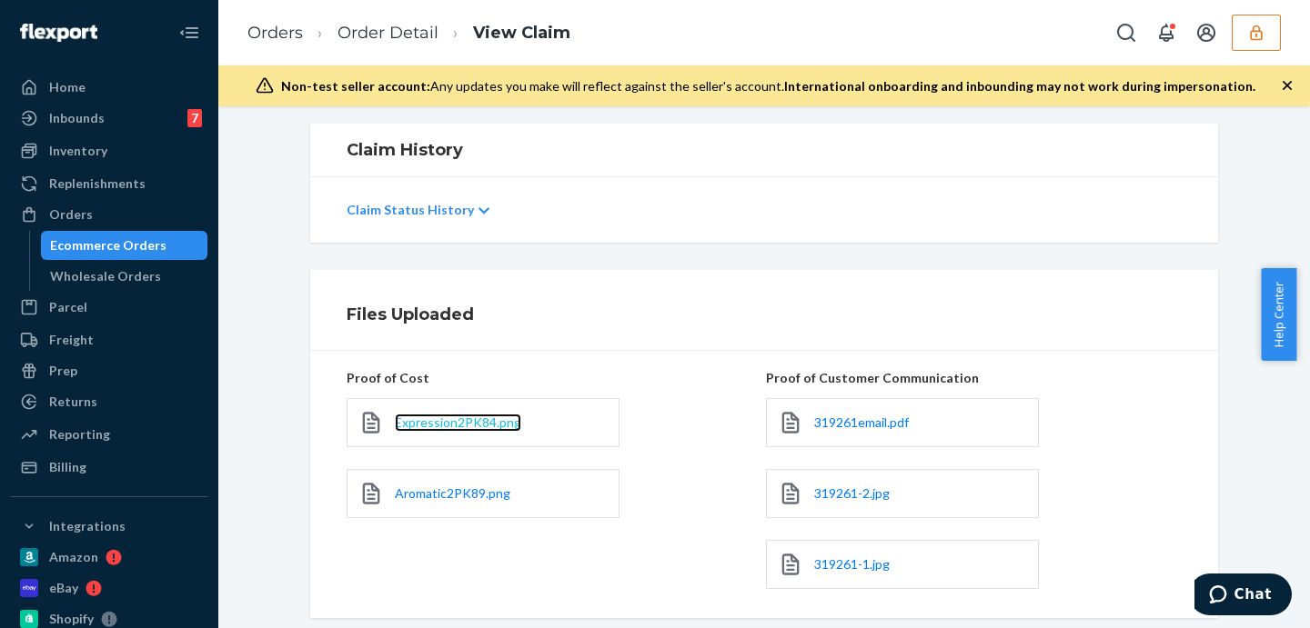
click at [468, 418] on span "Expression2PK84.png" at bounding box center [458, 422] width 126 height 15
click at [409, 491] on span "Aromatic2PK89.png" at bounding box center [453, 493] width 116 height 15
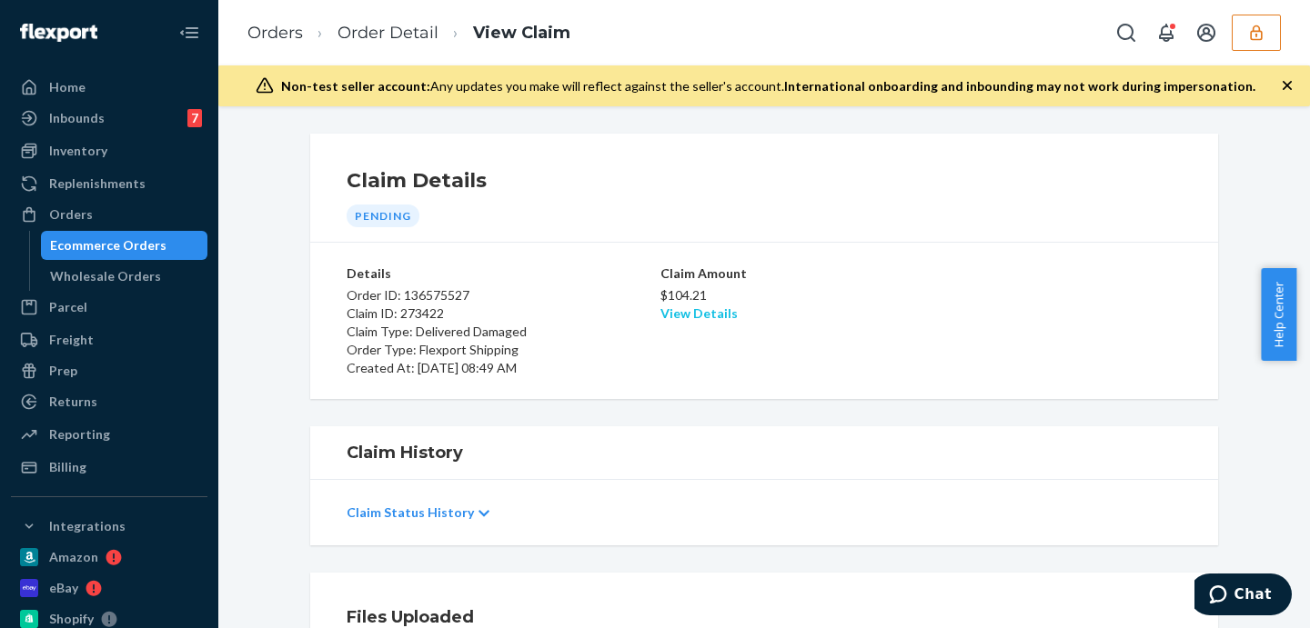
click at [685, 311] on link "View Details" at bounding box center [698, 313] width 77 height 15
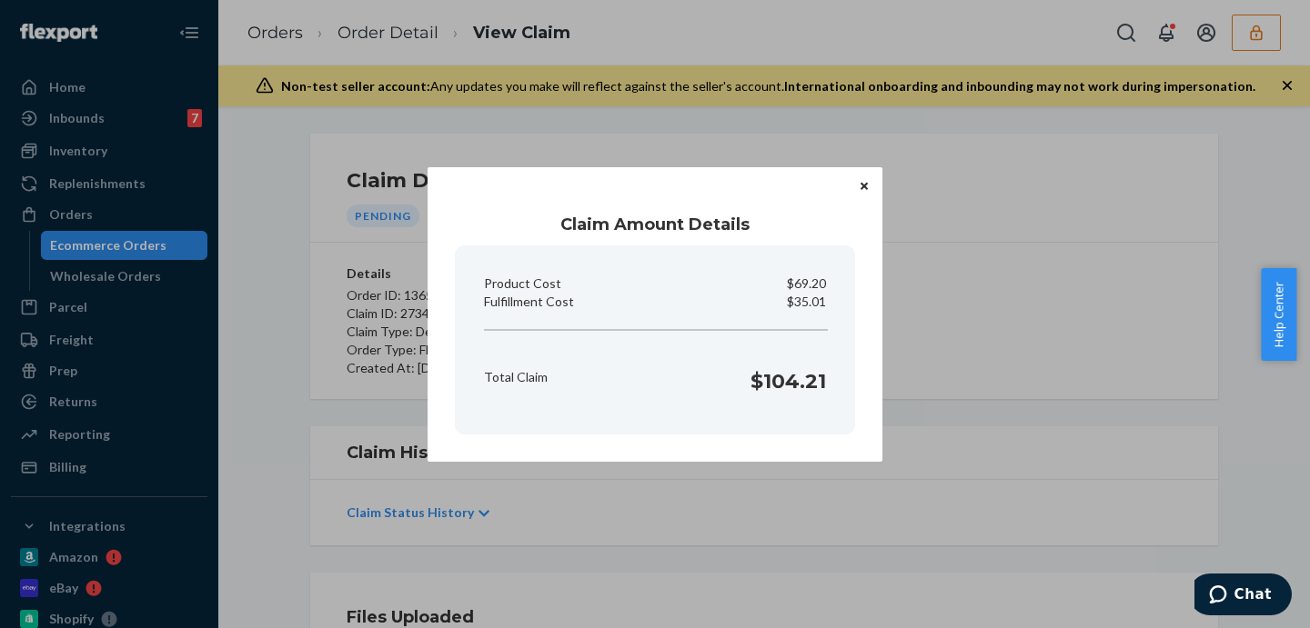
click at [1025, 351] on div "Claim Amount Details Product Cost $69.20 Fulfillment Cost $35.01 Total Claim $1…" at bounding box center [655, 314] width 1310 height 628
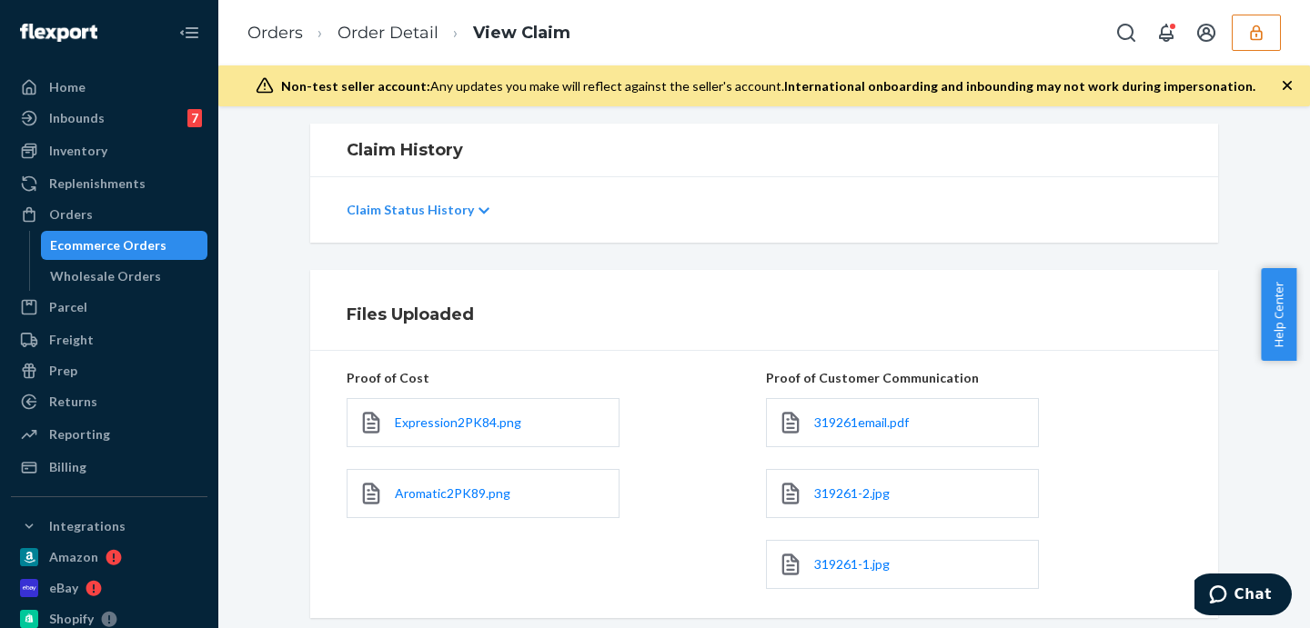
scroll to position [518, 0]
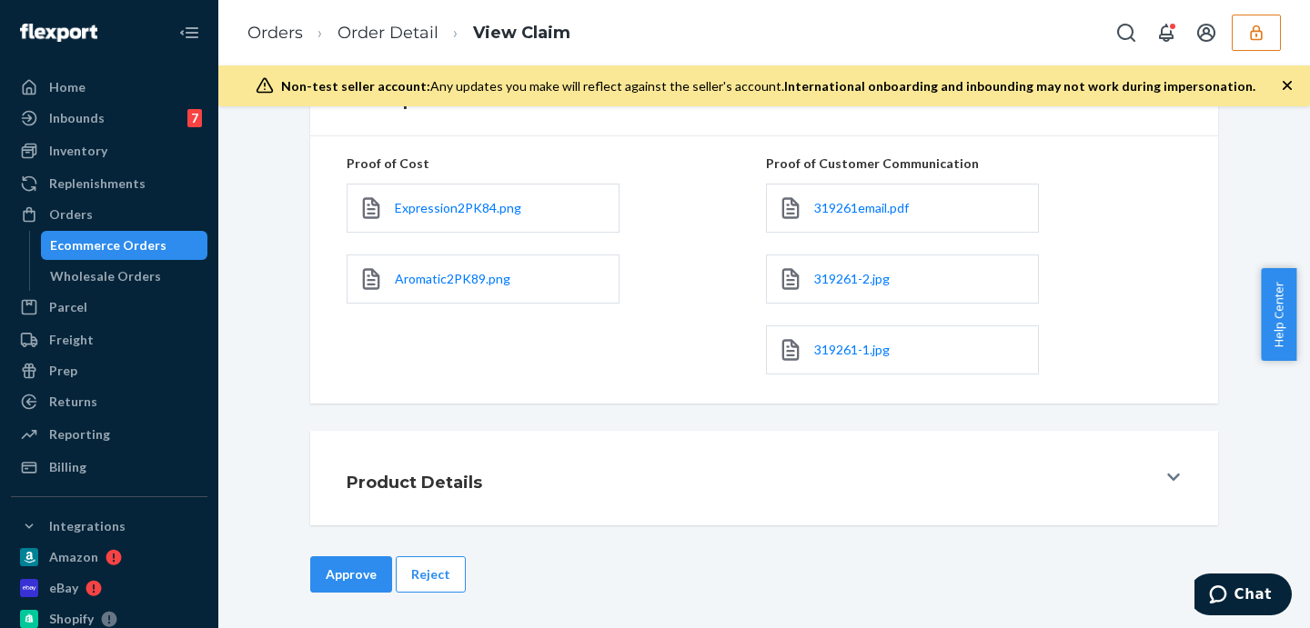
click at [341, 566] on button "Approve" at bounding box center [351, 575] width 82 height 36
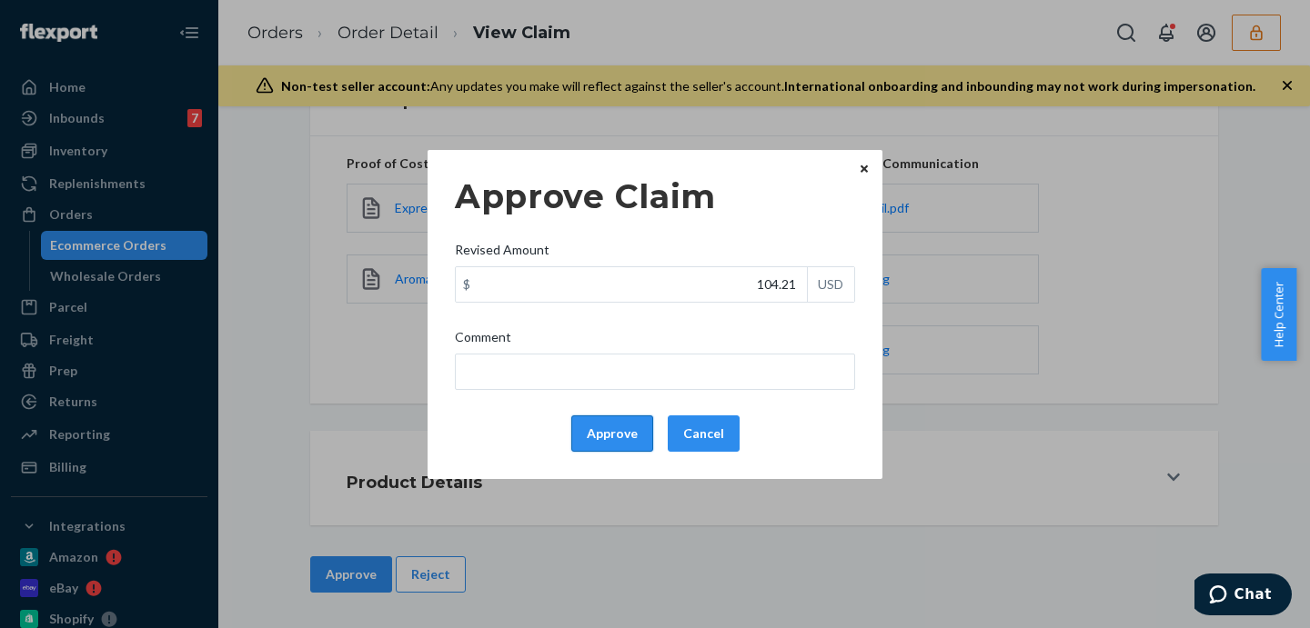
click at [601, 425] on button "Approve" at bounding box center [612, 434] width 82 height 36
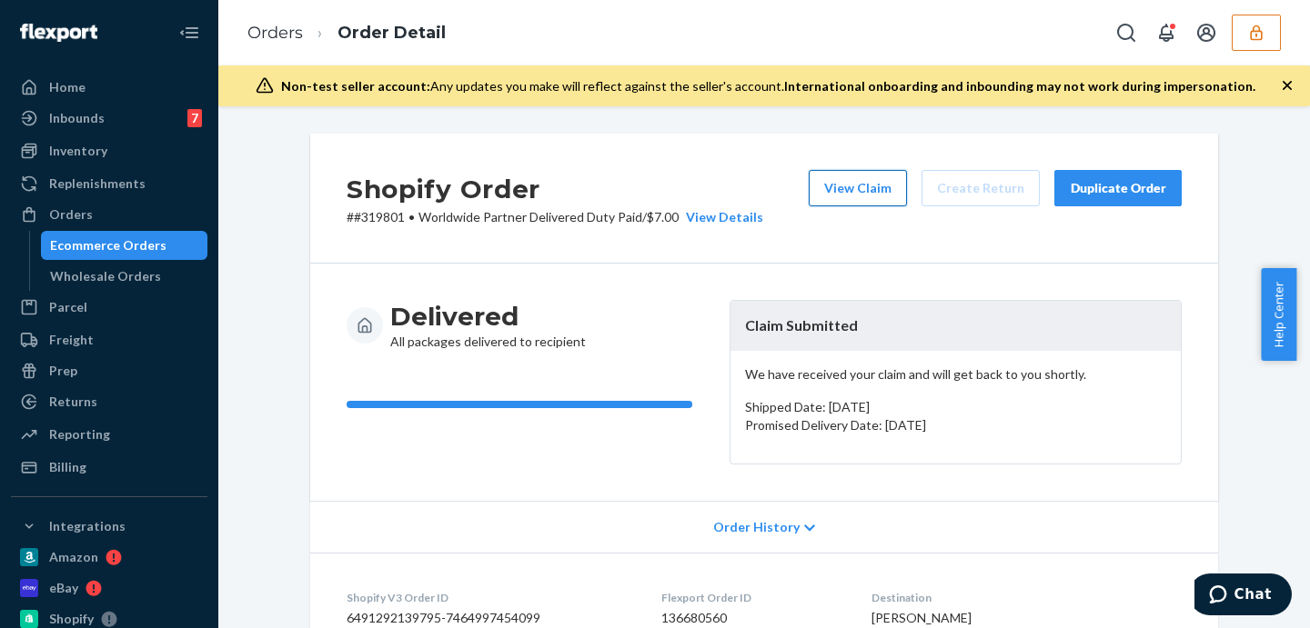
click at [879, 192] on button "View Claim" at bounding box center [858, 188] width 98 height 36
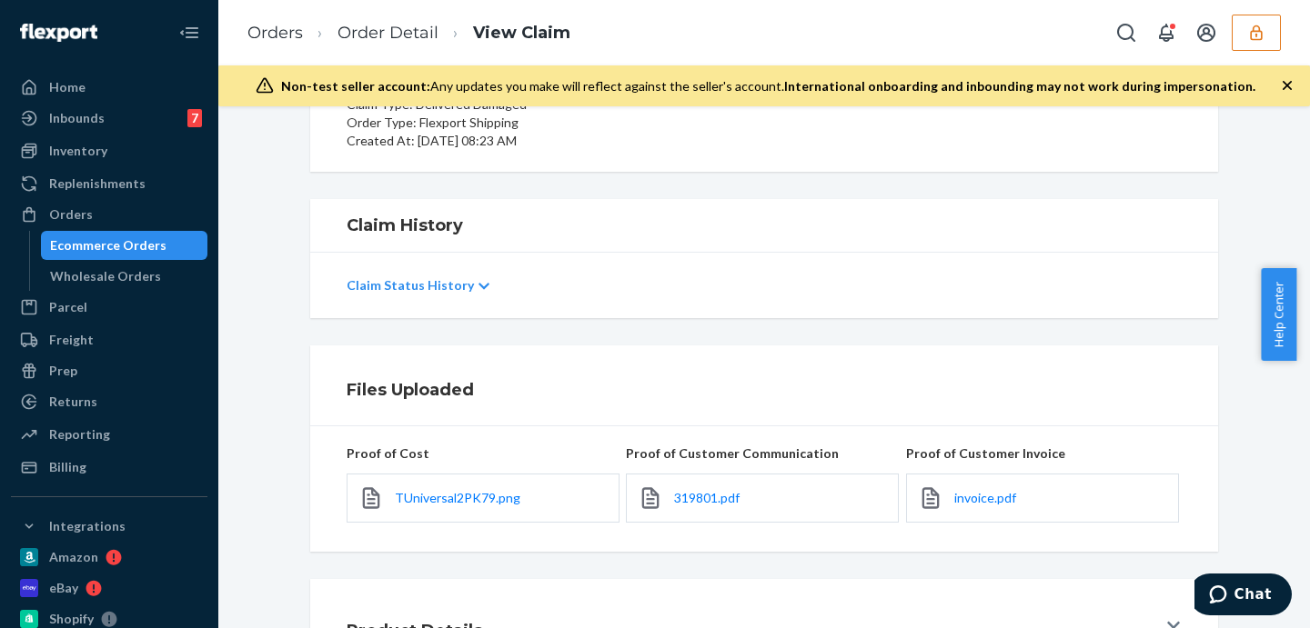
scroll to position [376, 0]
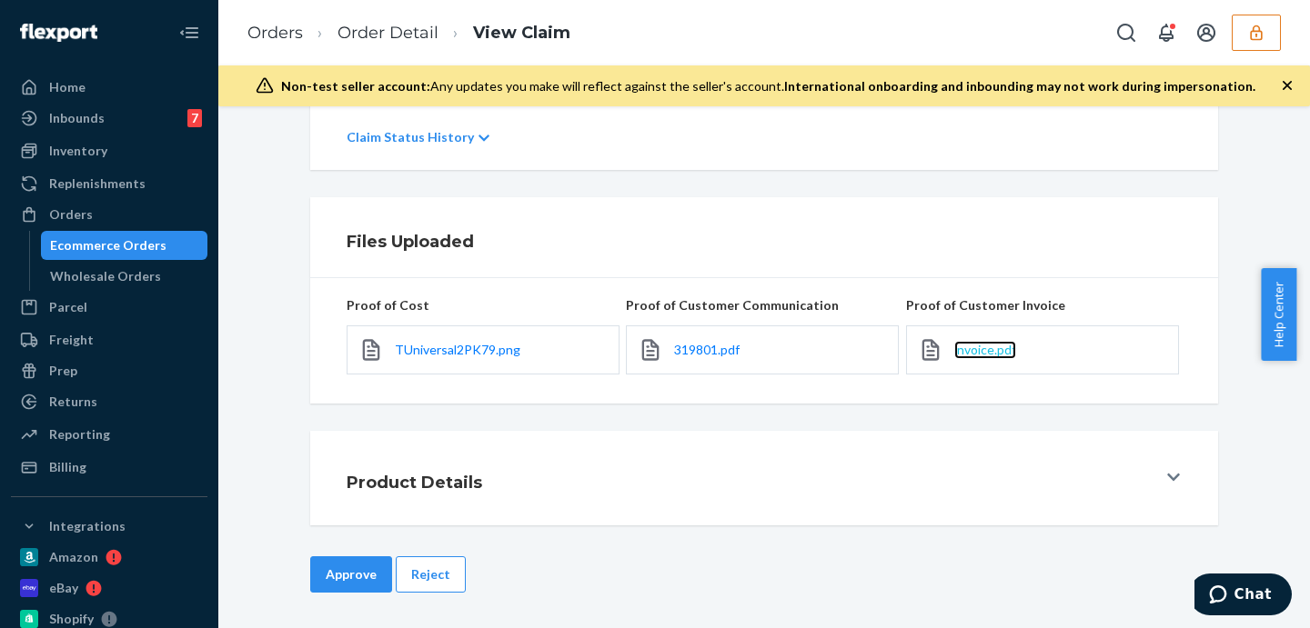
click at [977, 347] on span "invoice.pdf" at bounding box center [985, 349] width 62 height 15
click at [707, 349] on span "319801.pdf" at bounding box center [706, 349] width 65 height 15
click at [483, 346] on span "TUniversal2PK79.png" at bounding box center [458, 349] width 126 height 15
click at [373, 32] on link "Order Detail" at bounding box center [387, 33] width 101 height 20
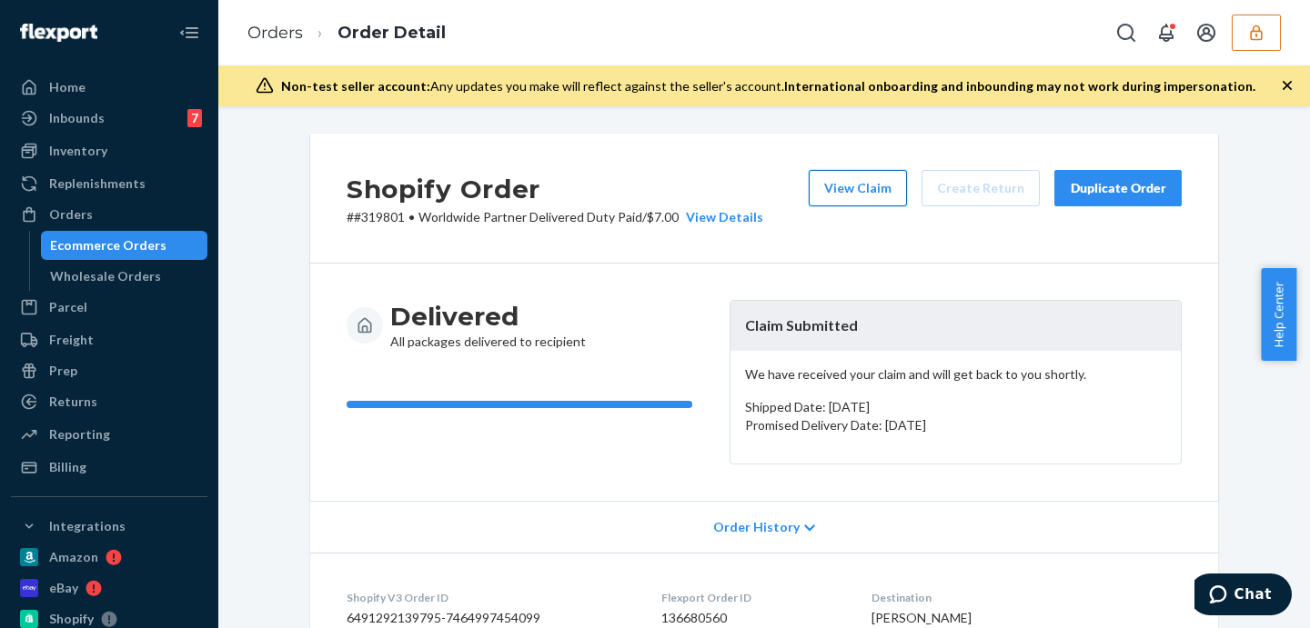
click at [843, 191] on button "View Claim" at bounding box center [858, 188] width 98 height 36
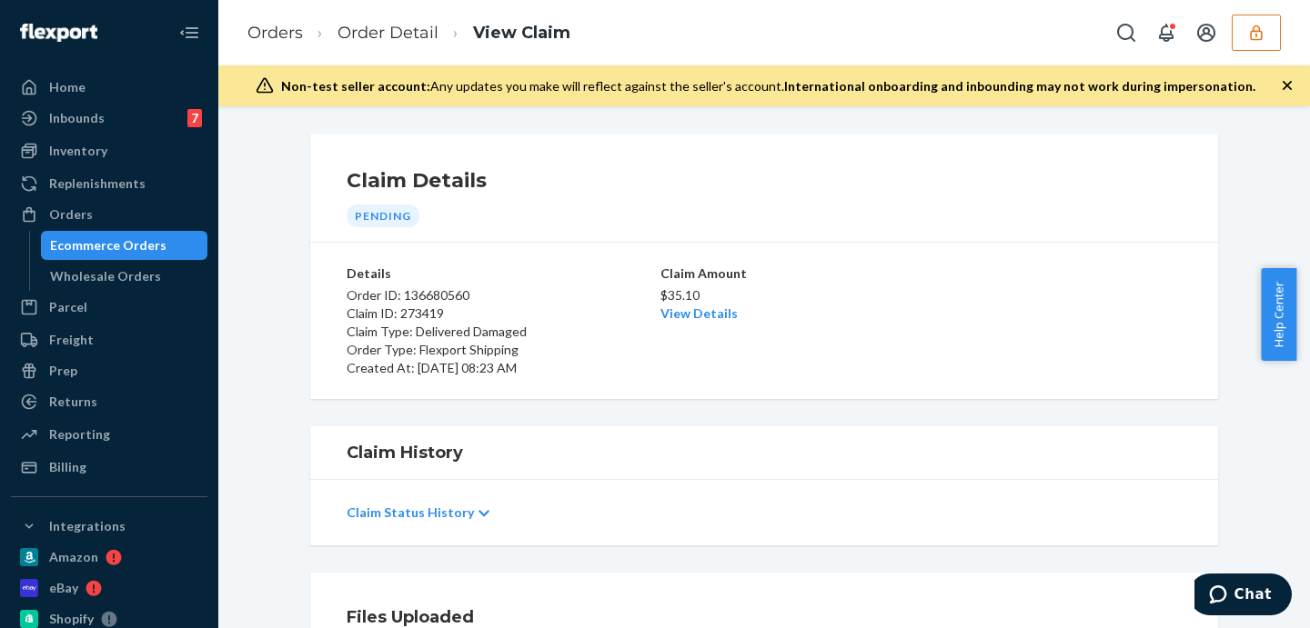
scroll to position [227, 0]
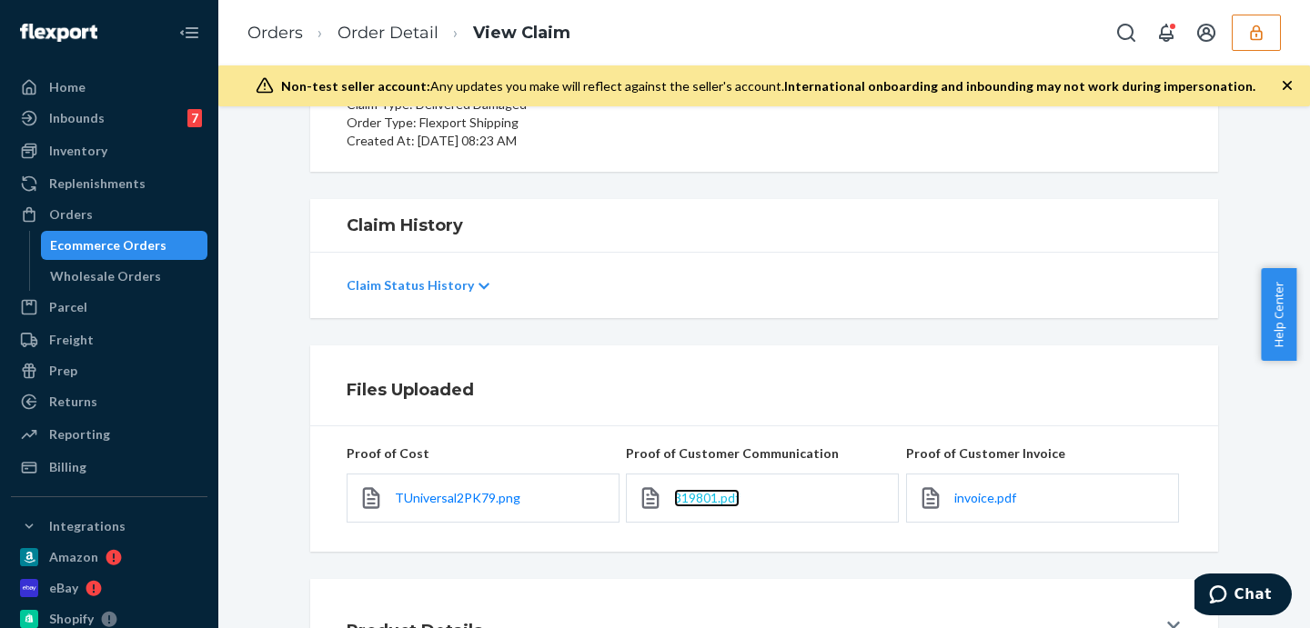
click at [700, 497] on span "319801.pdf" at bounding box center [706, 497] width 65 height 15
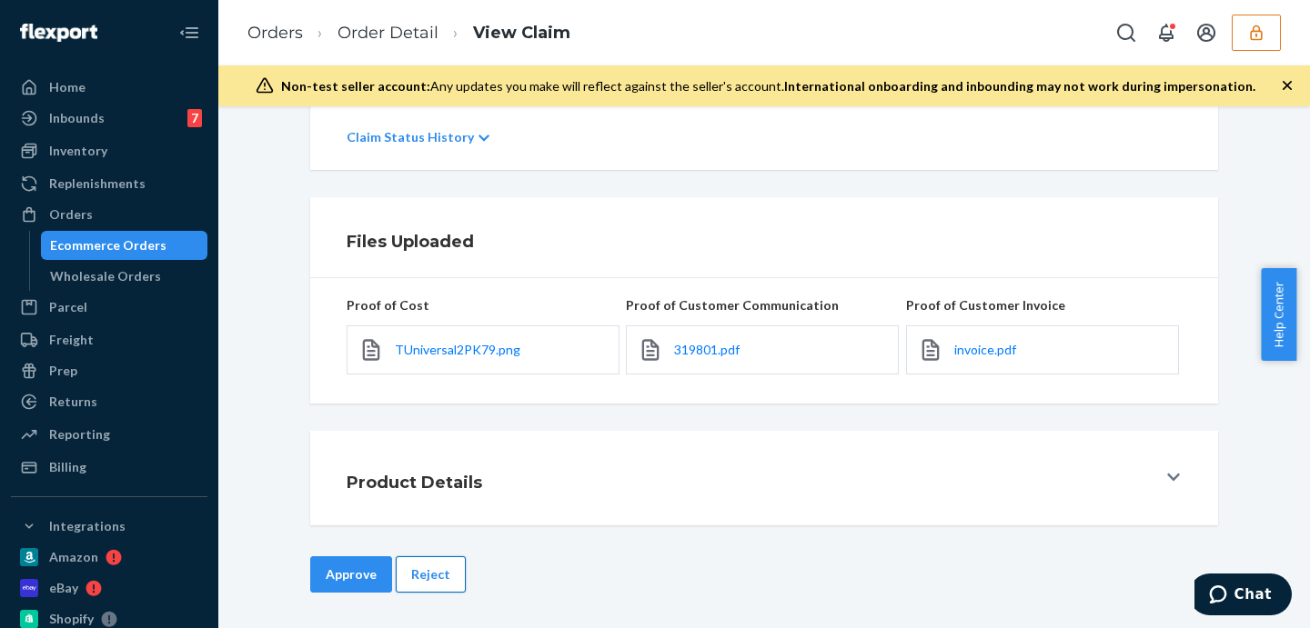
click at [437, 575] on button "Reject" at bounding box center [431, 575] width 70 height 36
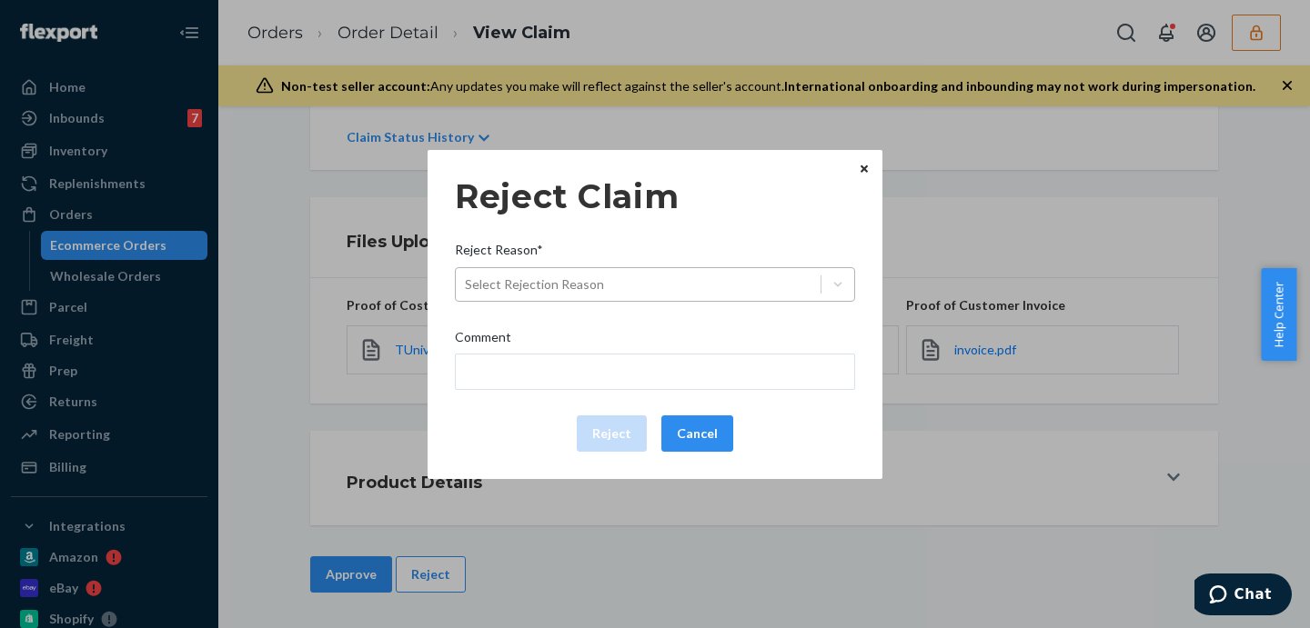
click at [580, 277] on div "Select Rejection Reason" at bounding box center [534, 285] width 139 height 18
click at [467, 277] on input "Reject Reason* Select Rejection Reason" at bounding box center [466, 285] width 2 height 18
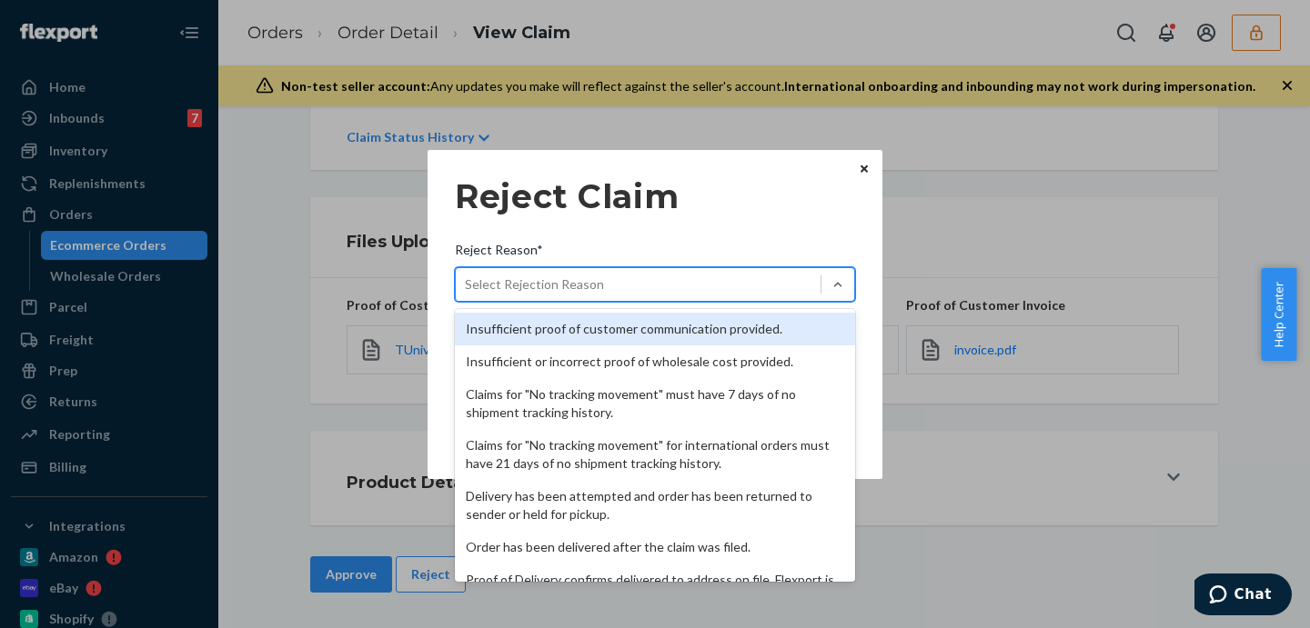
click at [604, 326] on div "Insufficient proof of customer communication provided." at bounding box center [655, 329] width 400 height 33
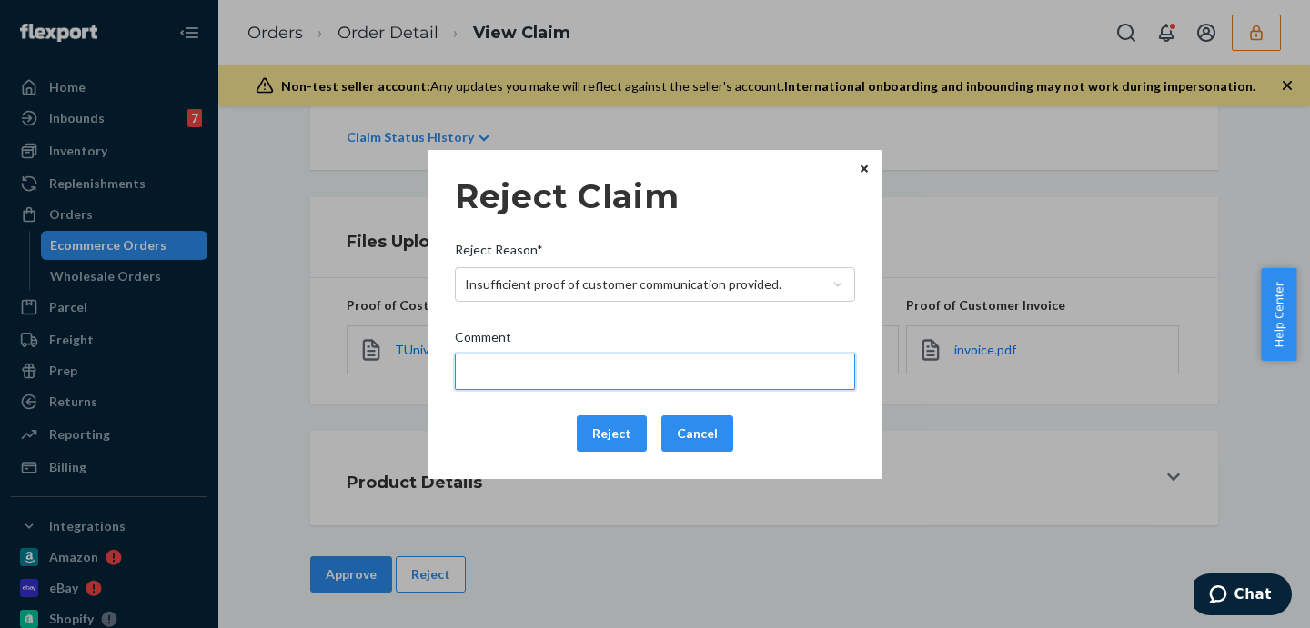
click at [628, 372] on input "Comment" at bounding box center [655, 372] width 400 height 36
click at [709, 366] on input "Comment" at bounding box center [655, 372] width 400 height 36
type input "Please provide proof of customer communication of how many were damaged."
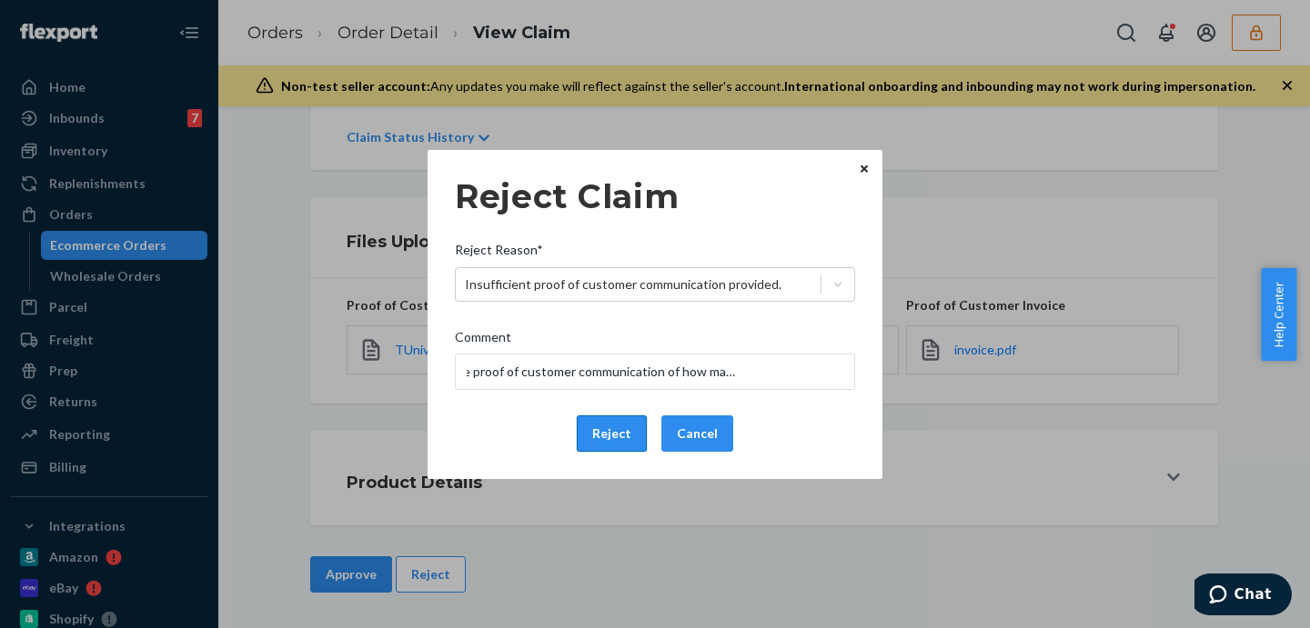
click at [611, 438] on button "Reject" at bounding box center [612, 434] width 70 height 36
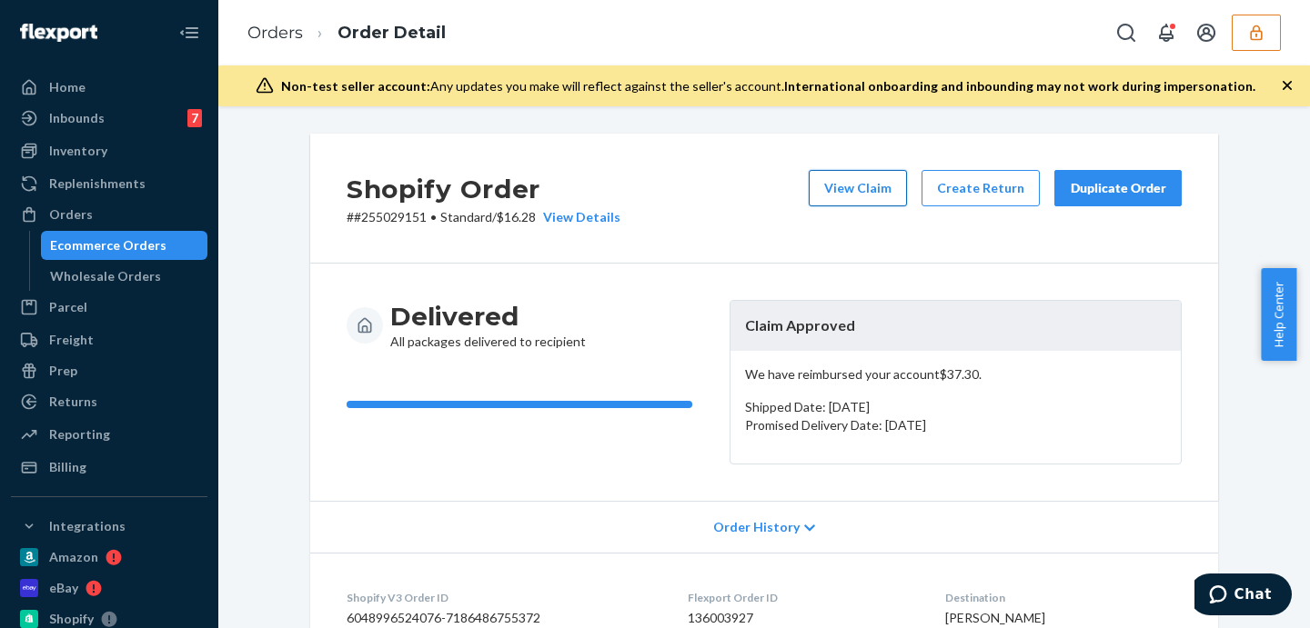
click at [851, 199] on button "View Claim" at bounding box center [858, 188] width 98 height 36
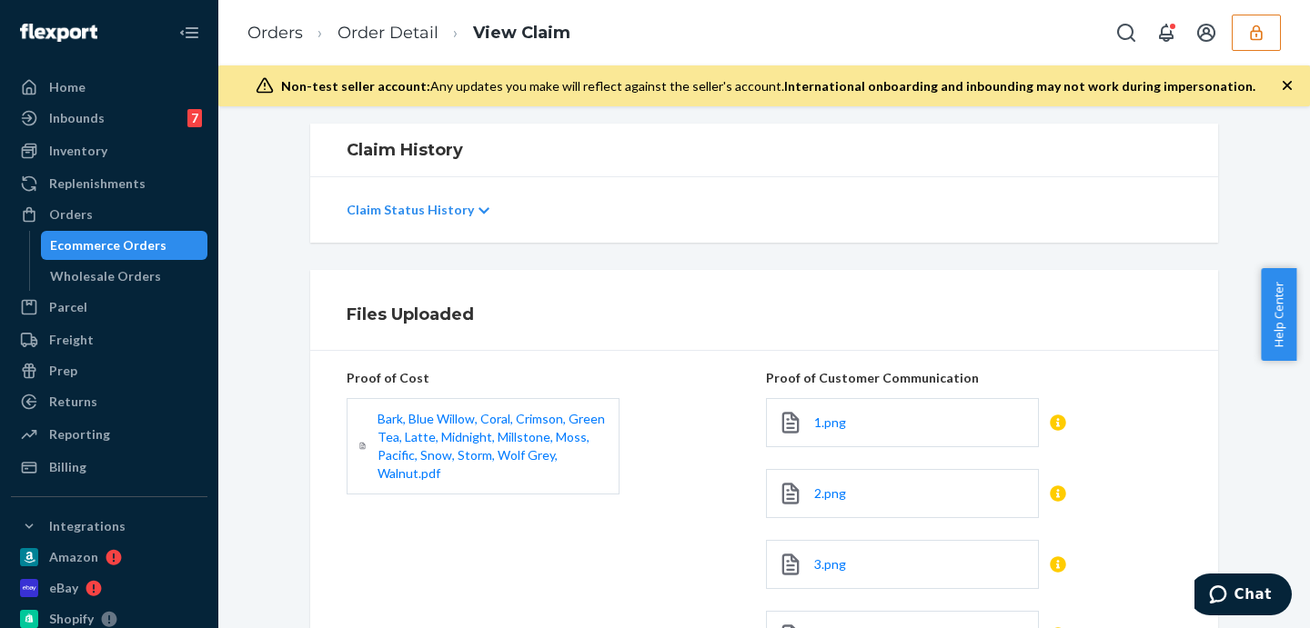
scroll to position [588, 0]
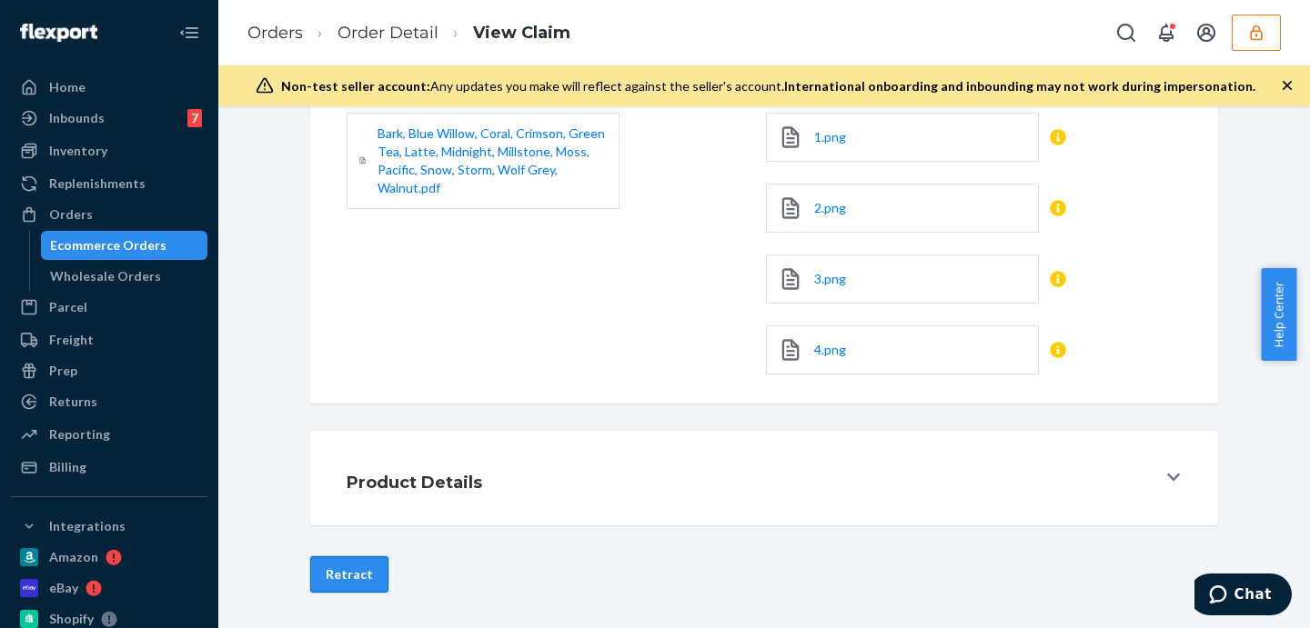
click at [349, 579] on button "Retract" at bounding box center [349, 575] width 78 height 36
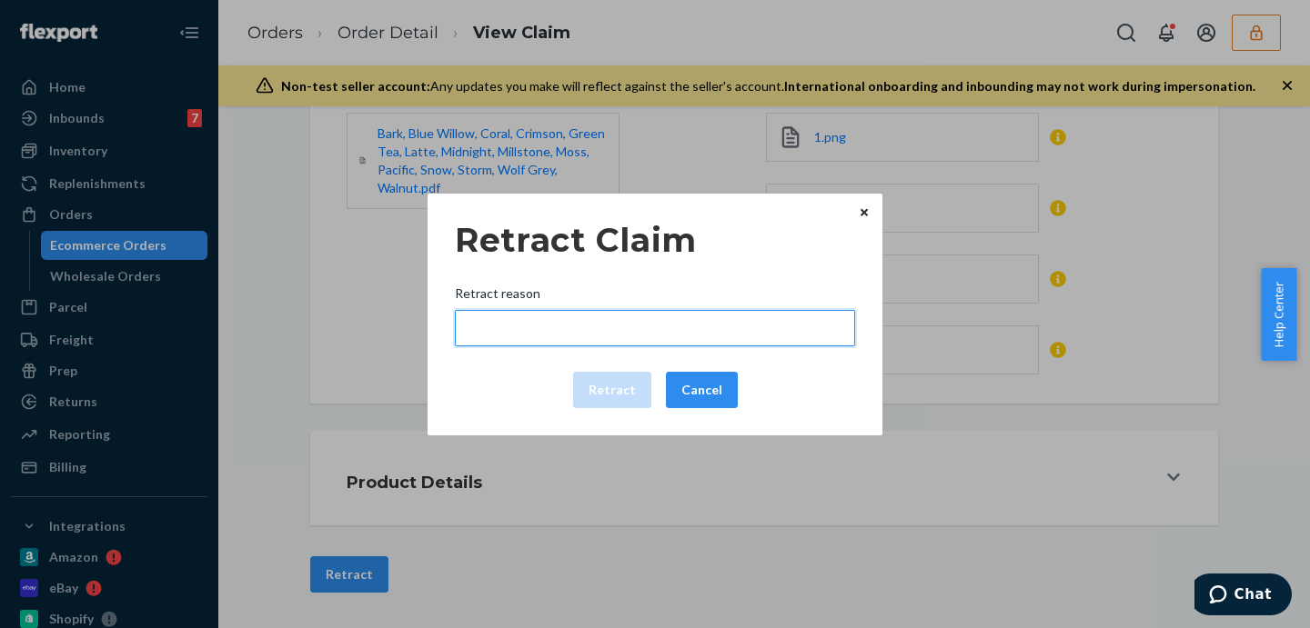
click at [548, 327] on input "Retract reason" at bounding box center [655, 328] width 400 height 36
click at [580, 326] on input "No Final Customer Invoice Provided" at bounding box center [655, 328] width 400 height 36
type input "No Final Customer Invoice Provided"
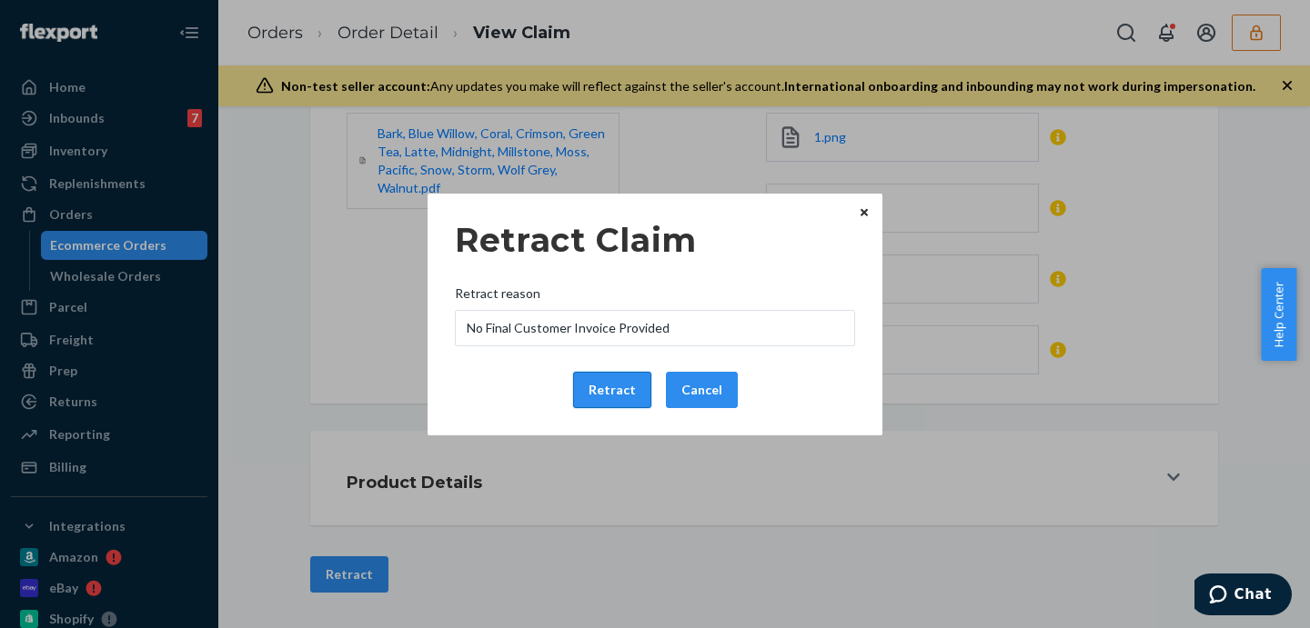
click at [600, 397] on button "Retract" at bounding box center [612, 390] width 78 height 36
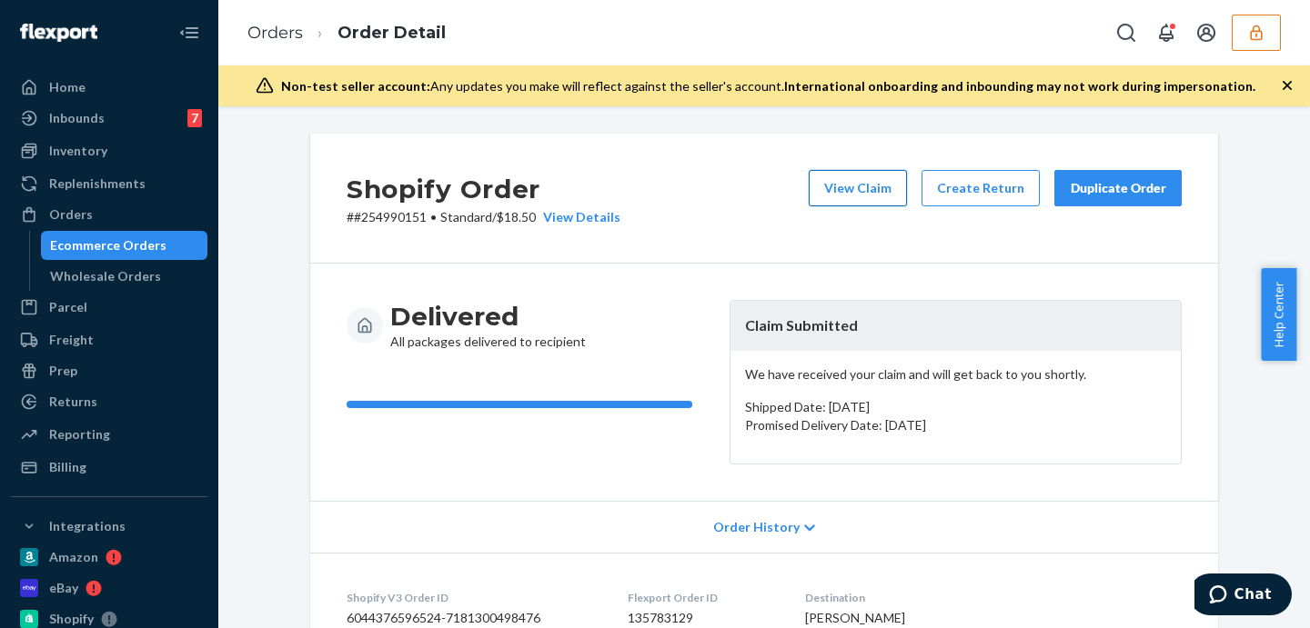
click at [829, 183] on button "View Claim" at bounding box center [858, 188] width 98 height 36
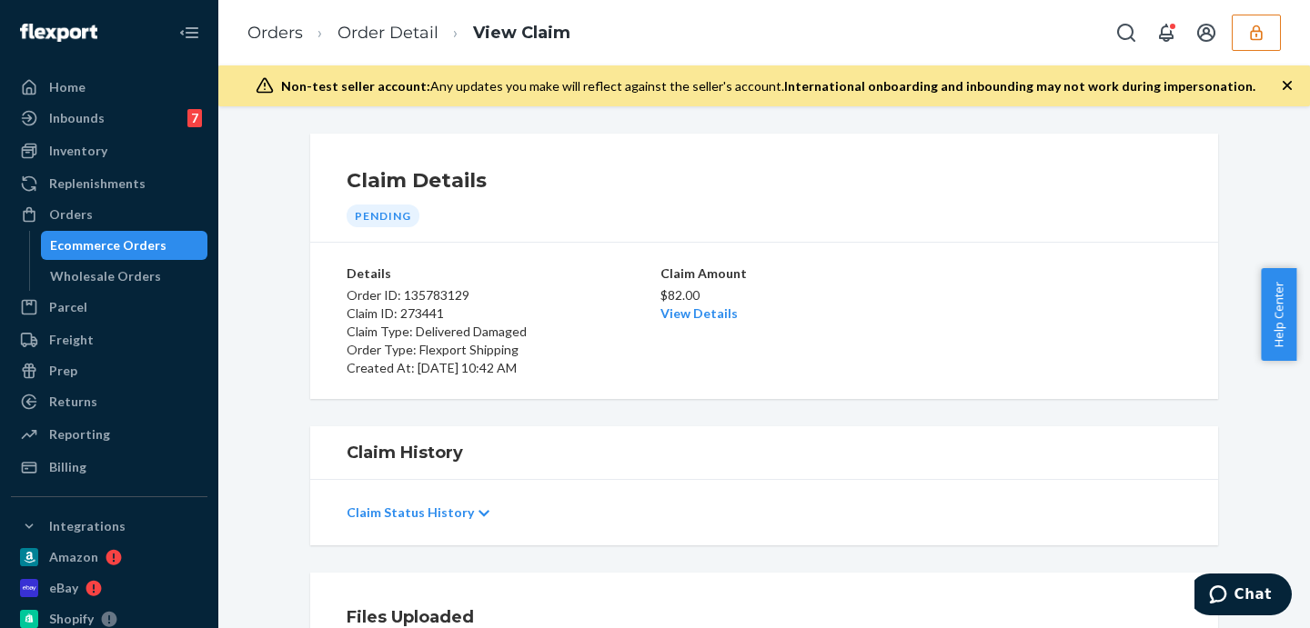
scroll to position [303, 0]
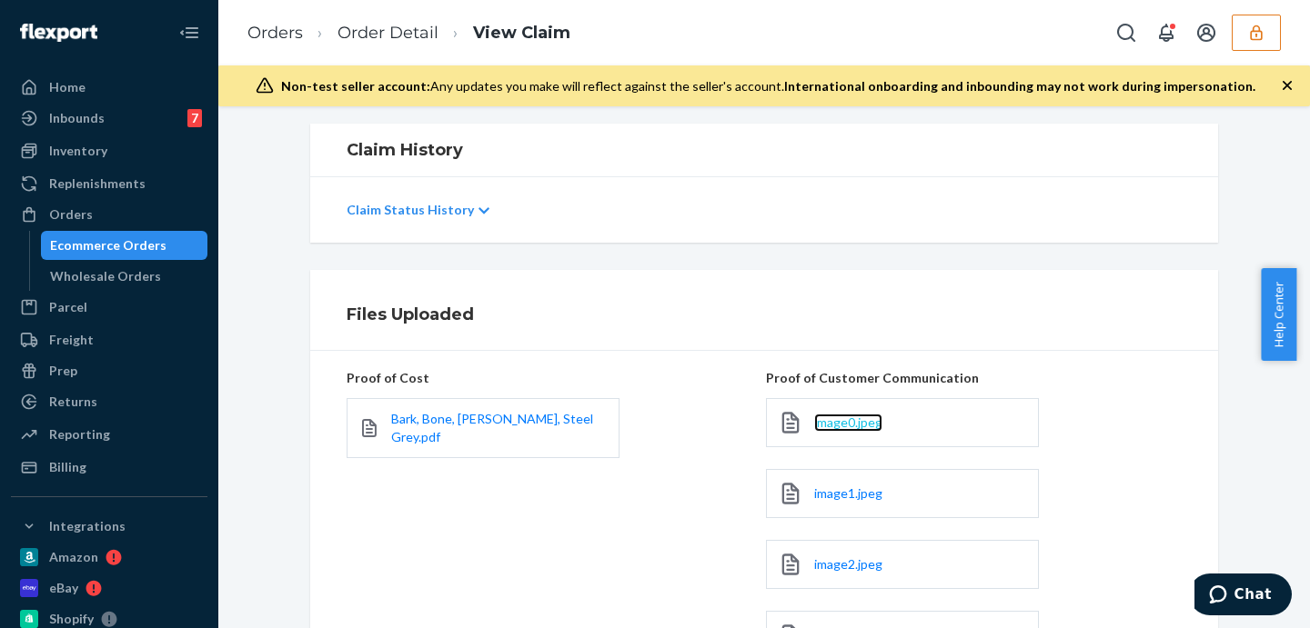
click at [852, 421] on span "image0.jpeg" at bounding box center [848, 422] width 68 height 15
click at [852, 493] on span "image1.jpeg" at bounding box center [848, 493] width 68 height 15
click at [854, 496] on span "image1.jpeg" at bounding box center [848, 493] width 68 height 15
click at [857, 569] on span "image2.jpeg" at bounding box center [848, 564] width 68 height 15
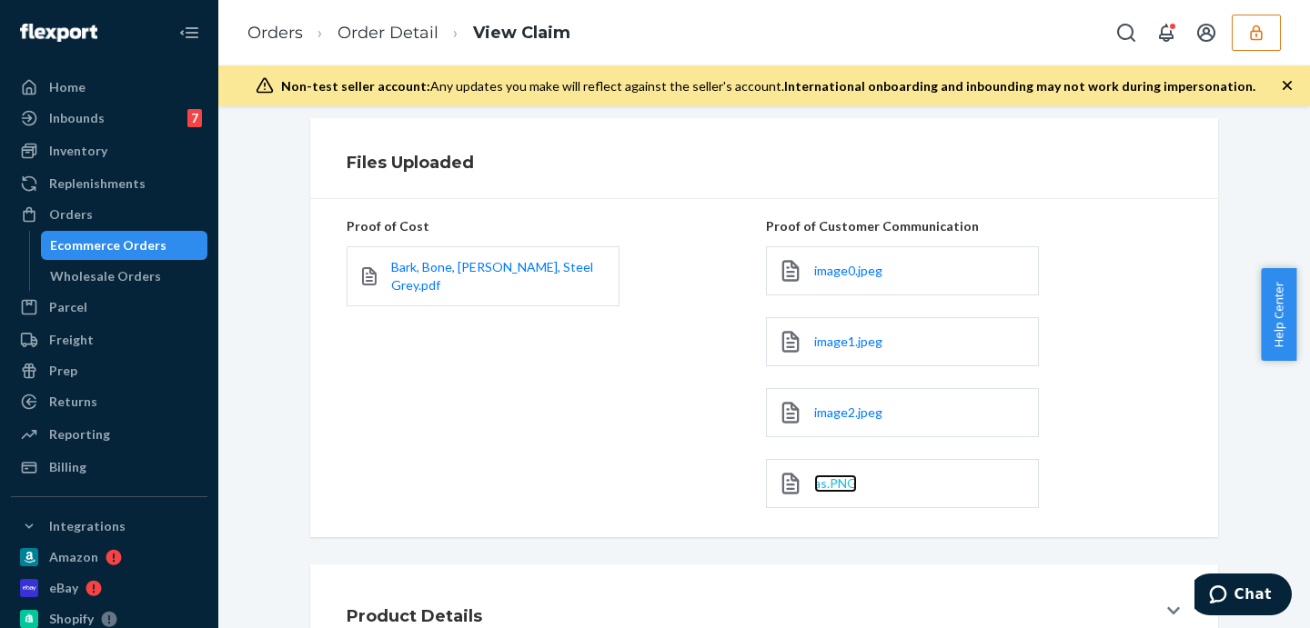
click at [827, 488] on span "as.PNG" at bounding box center [835, 483] width 43 height 15
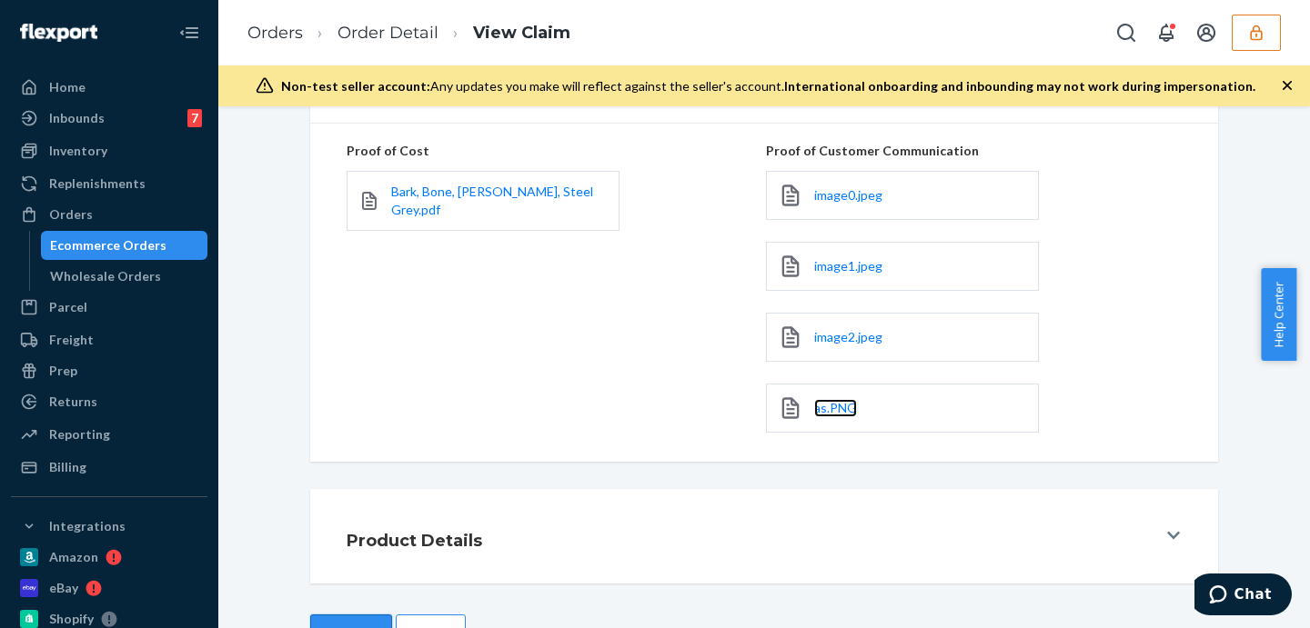
scroll to position [588, 0]
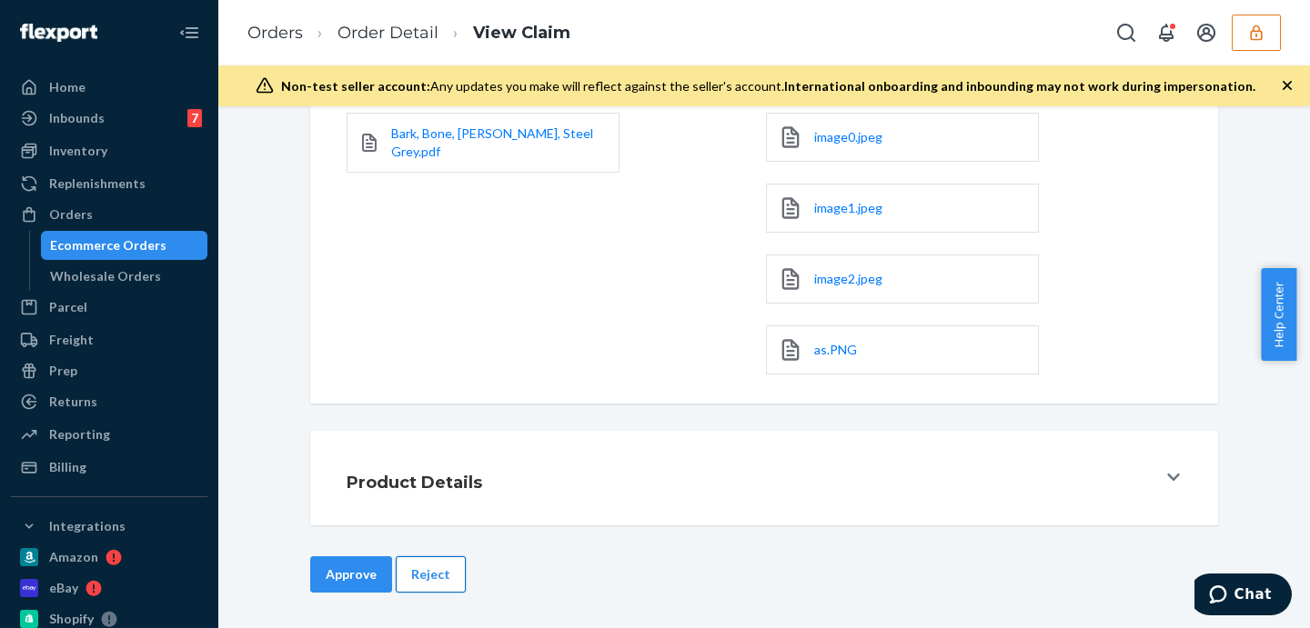
click at [408, 572] on button "Reject" at bounding box center [431, 575] width 70 height 36
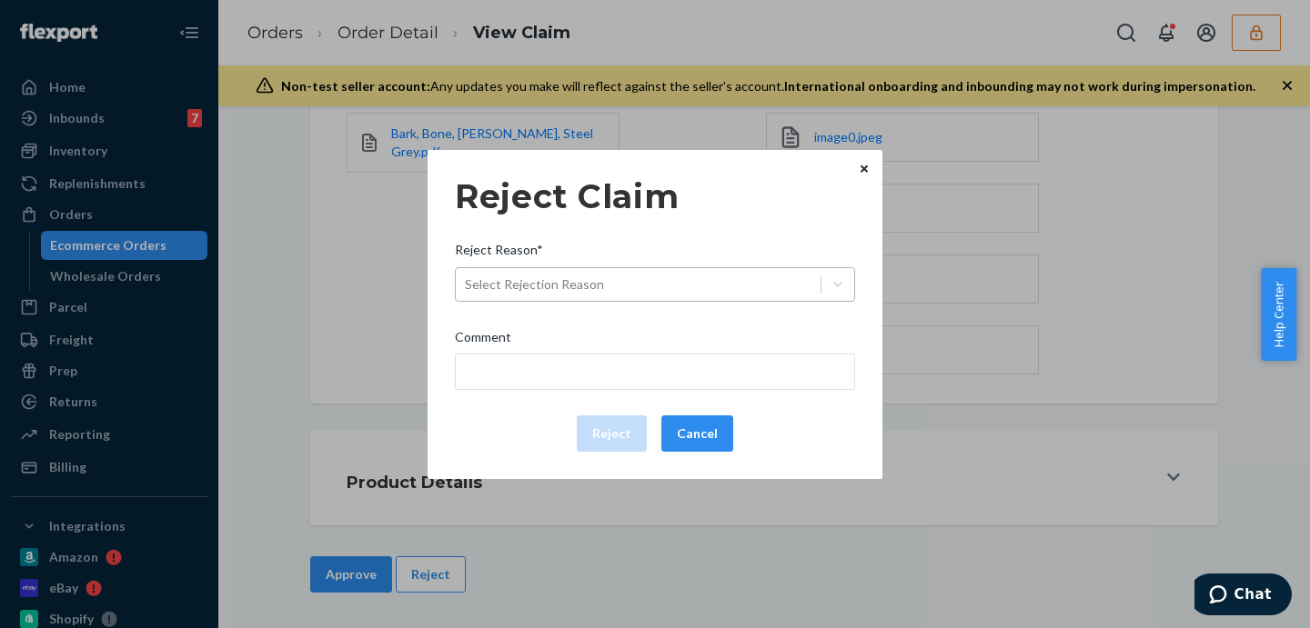
click at [634, 287] on div "Select Rejection Reason" at bounding box center [638, 284] width 365 height 29
click at [467, 287] on input "Reject Reason* Select Rejection Reason" at bounding box center [466, 285] width 2 height 18
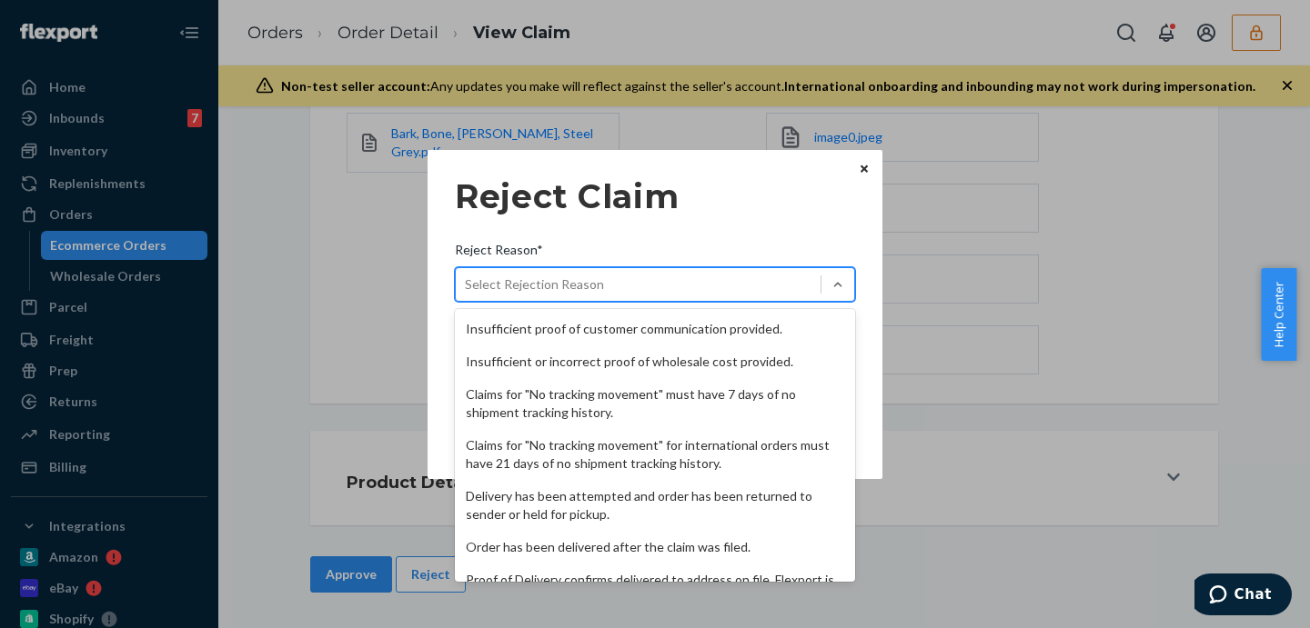
scroll to position [236, 0]
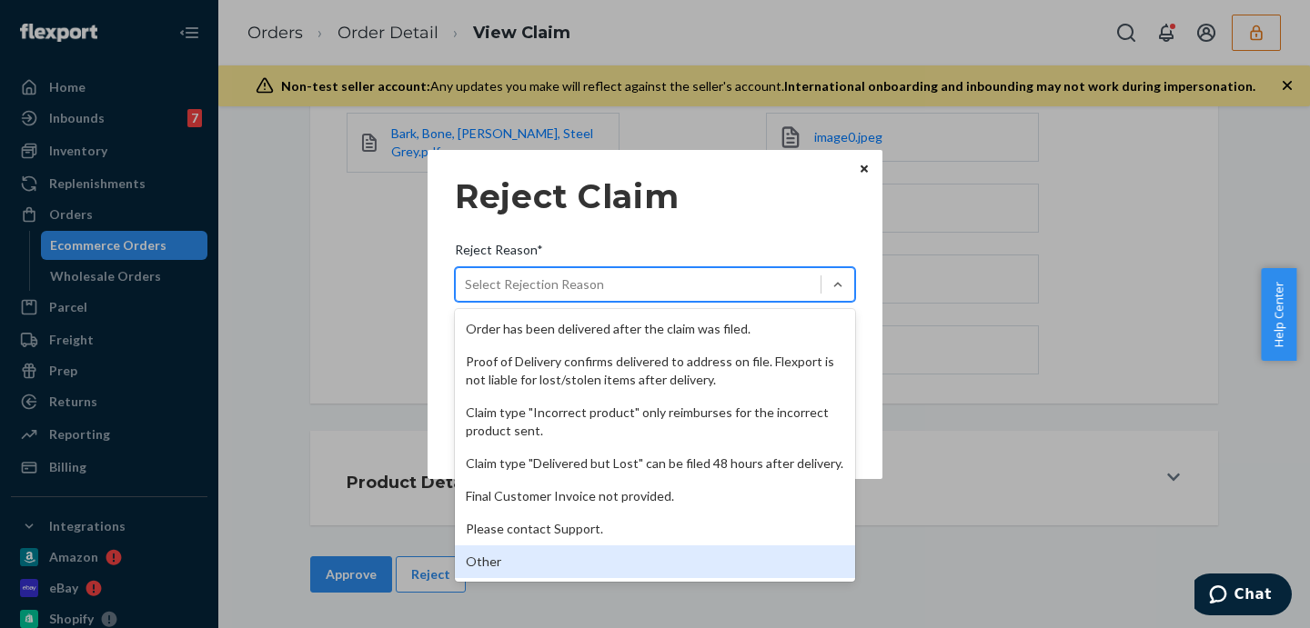
click at [557, 566] on div "Other" at bounding box center [655, 562] width 400 height 33
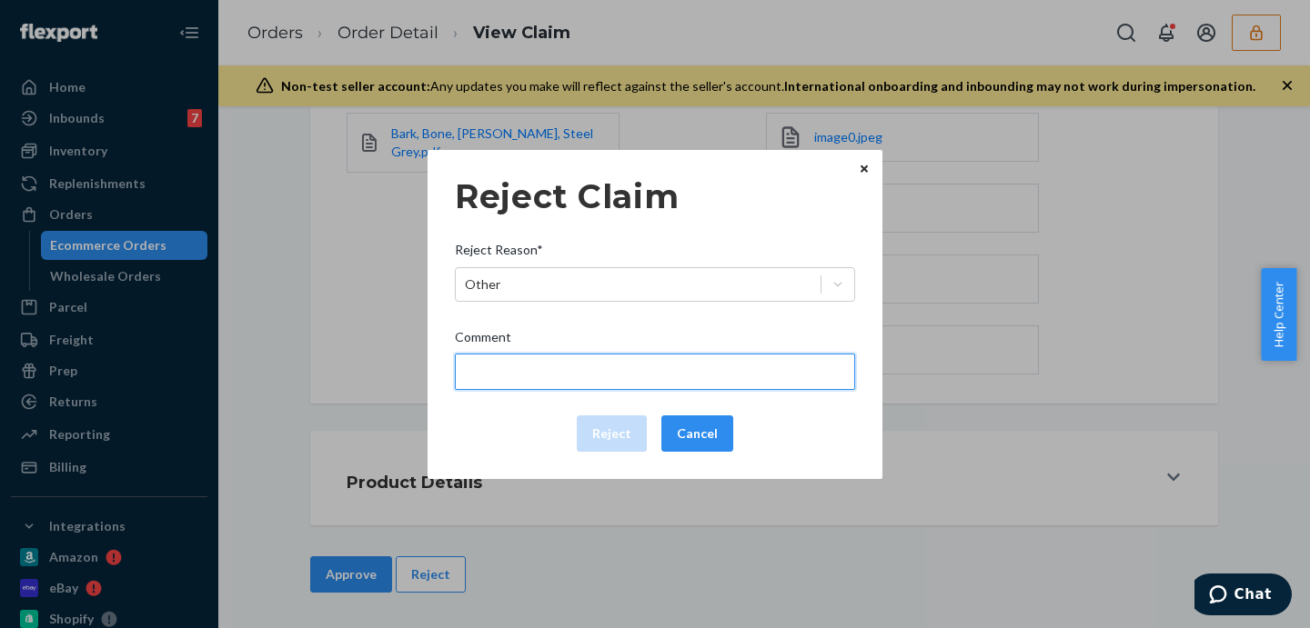
click at [570, 372] on input "Comment" at bounding box center [655, 372] width 400 height 36
type input "Flexport is not liable for damage caused by manufacturing defects/issues."
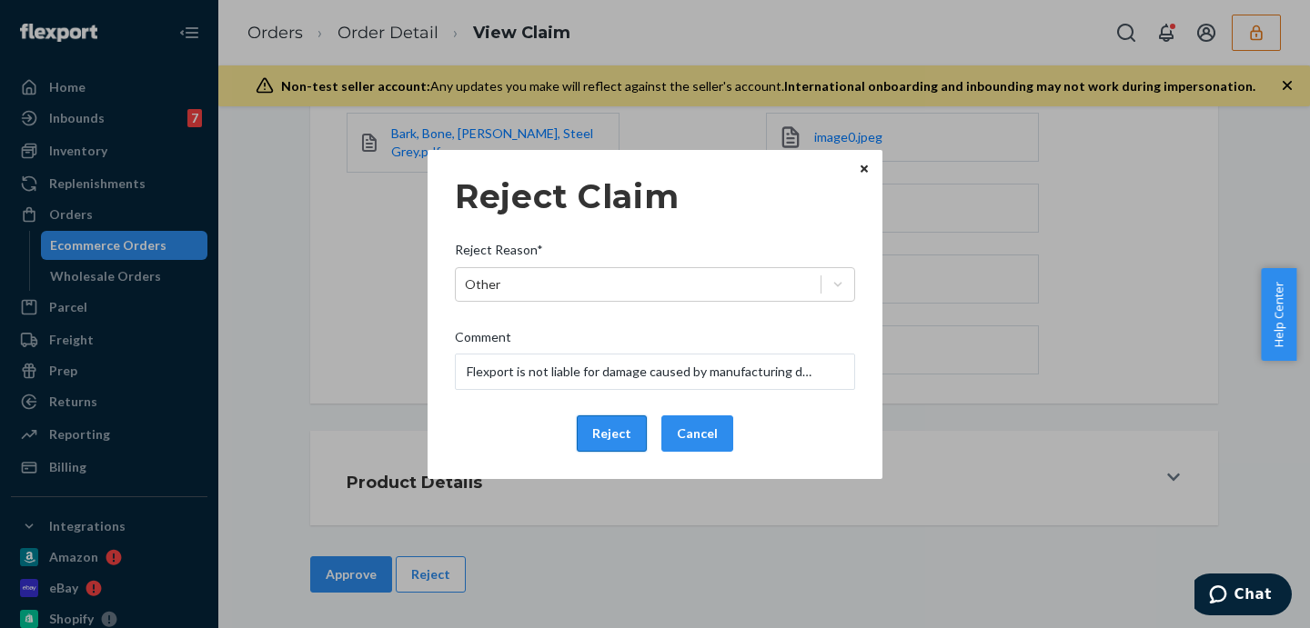
click at [621, 435] on button "Reject" at bounding box center [612, 434] width 70 height 36
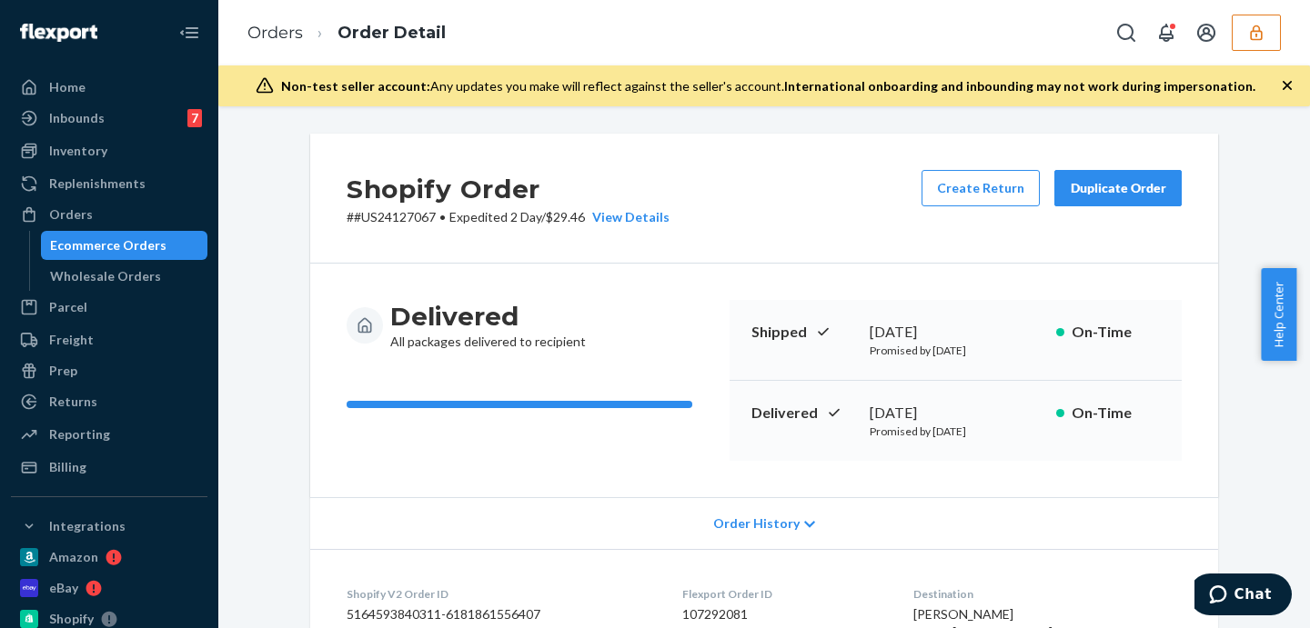
scroll to position [227, 0]
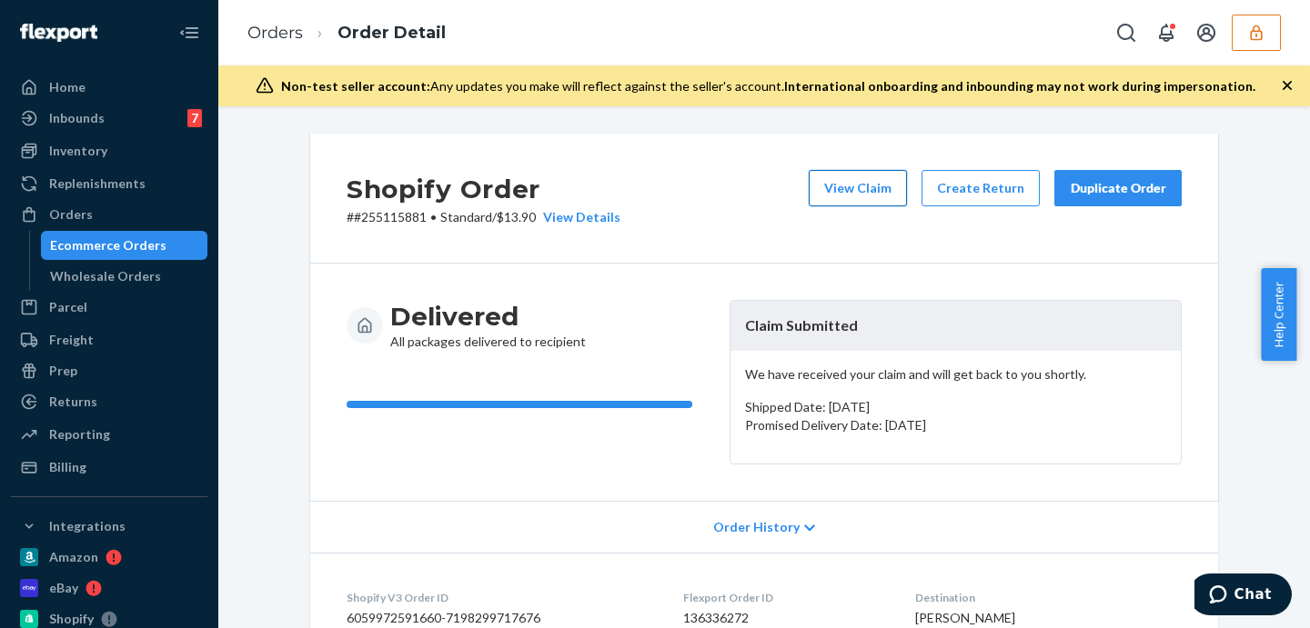
click at [890, 203] on button "View Claim" at bounding box center [858, 188] width 98 height 36
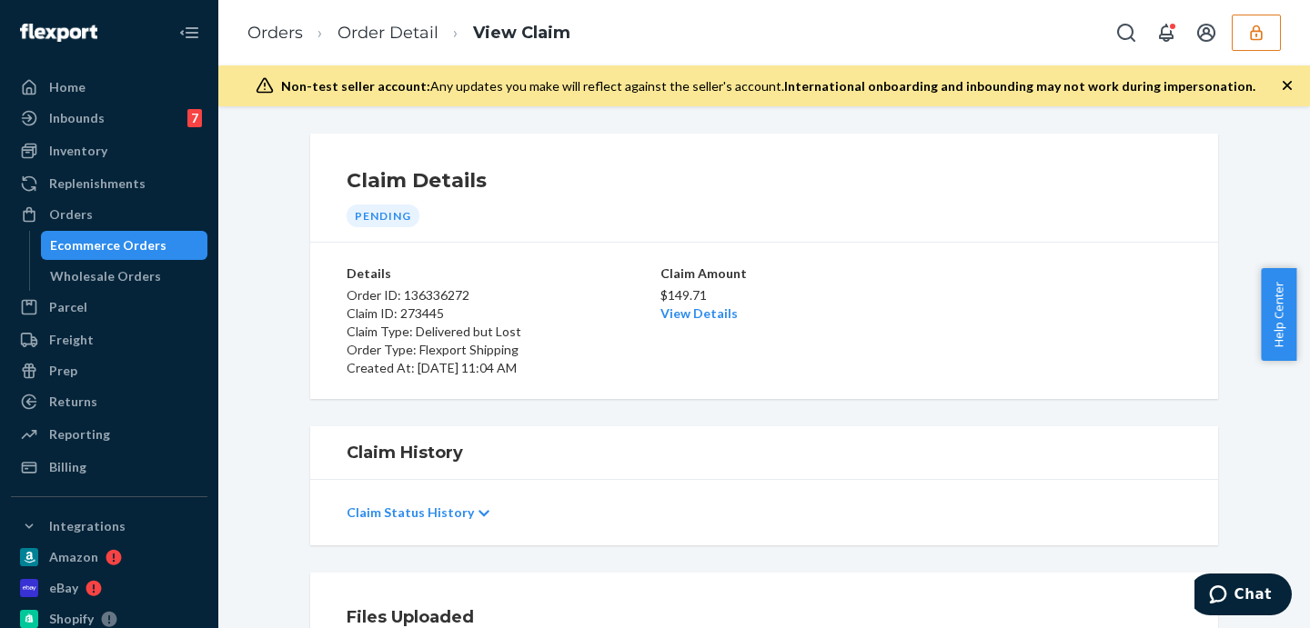
scroll to position [303, 0]
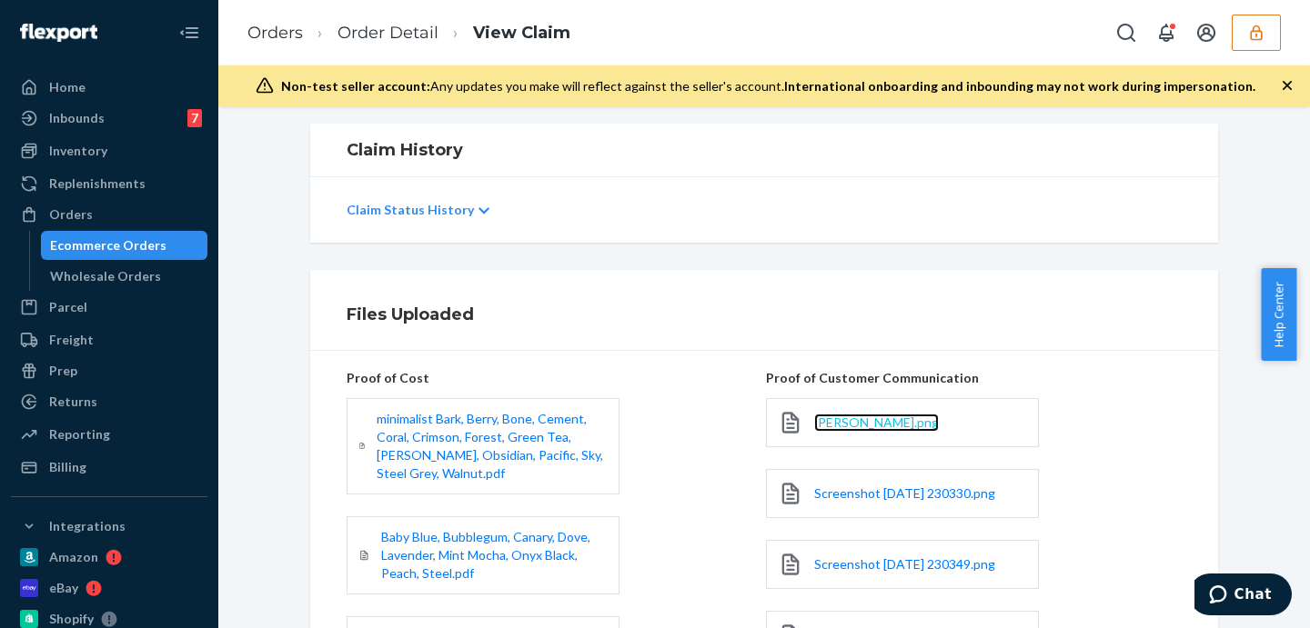
click at [828, 421] on span "Anna.png" at bounding box center [876, 422] width 125 height 15
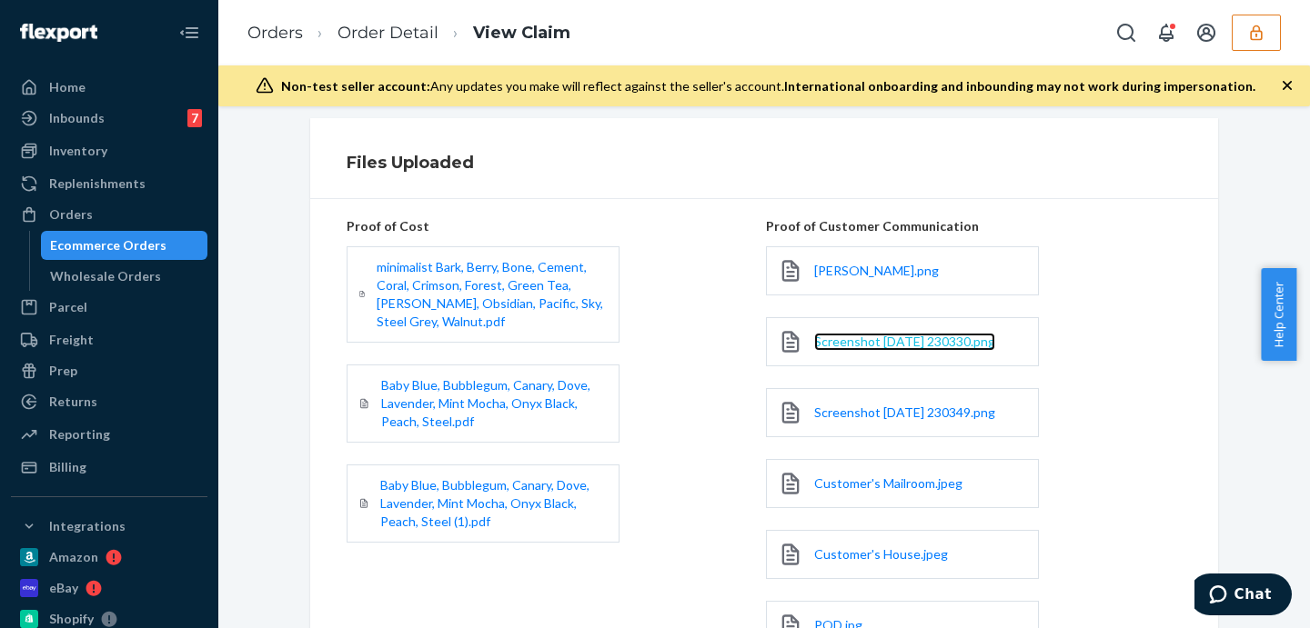
click at [858, 341] on span "Screenshot 2025-09-22 230330.png" at bounding box center [904, 341] width 181 height 15
click at [846, 419] on span "Screenshot 2025-09-22 230349.png" at bounding box center [904, 412] width 181 height 15
click at [884, 482] on span "Customer's Mailroom.jpeg" at bounding box center [888, 483] width 148 height 15
click at [839, 555] on span "Customer's House.jpeg" at bounding box center [881, 554] width 134 height 15
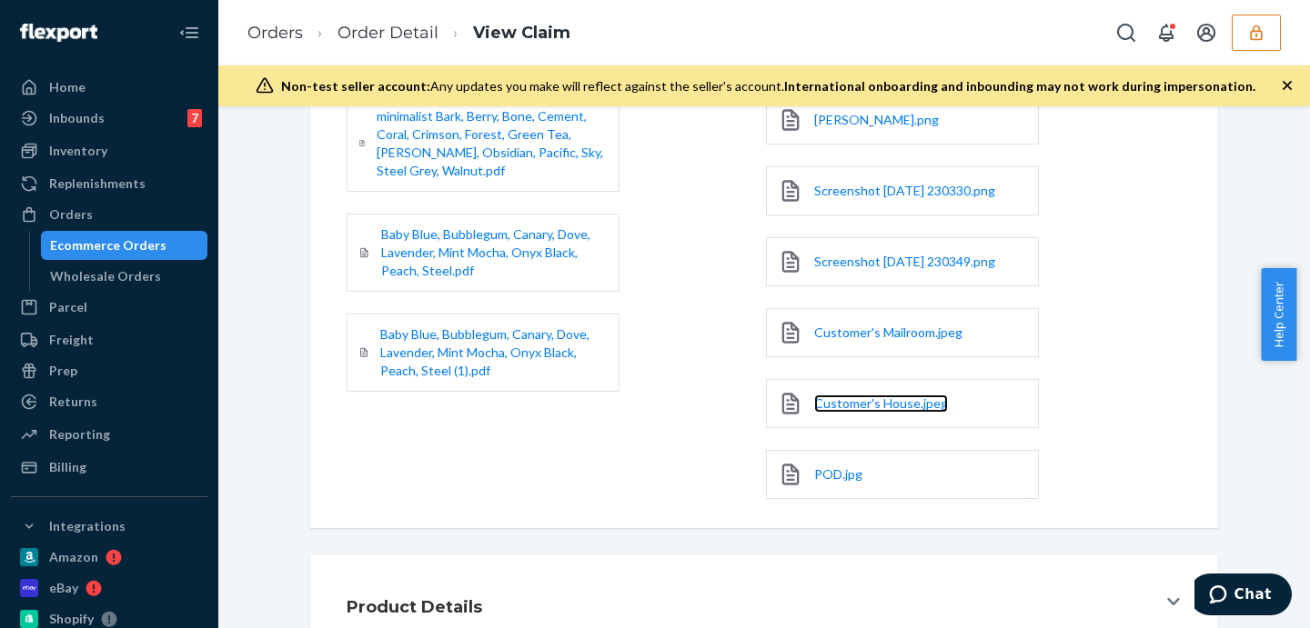
scroll to position [682, 0]
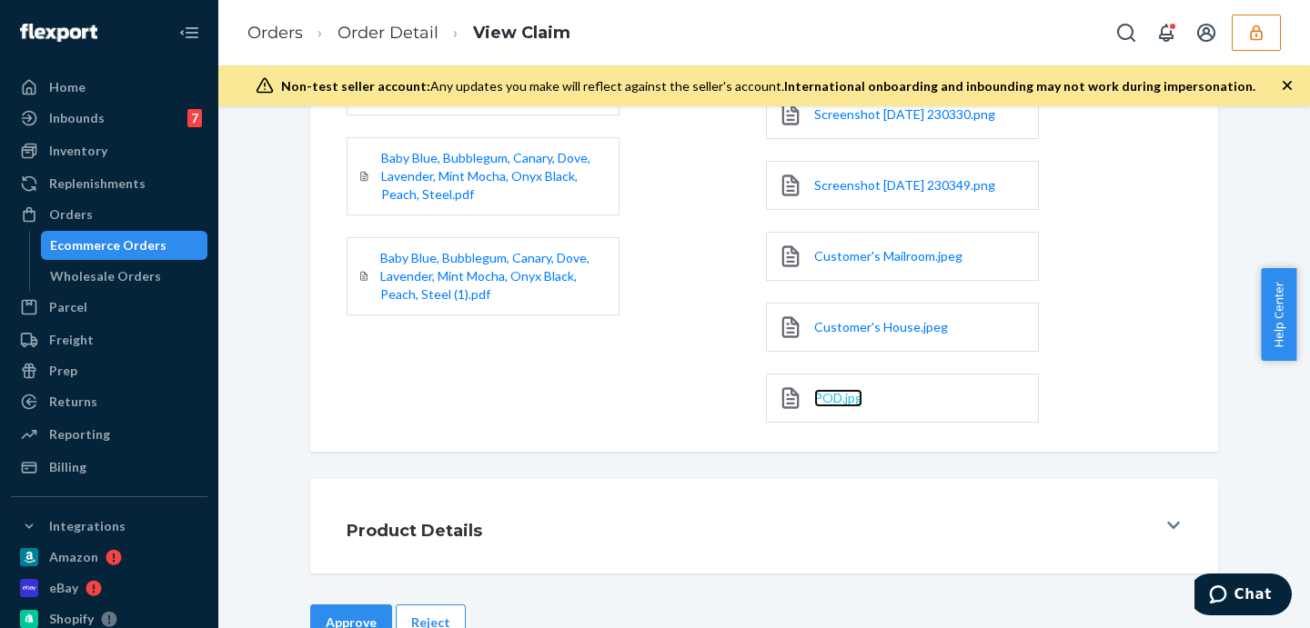
click at [821, 407] on link "POD.jpg" at bounding box center [838, 398] width 48 height 18
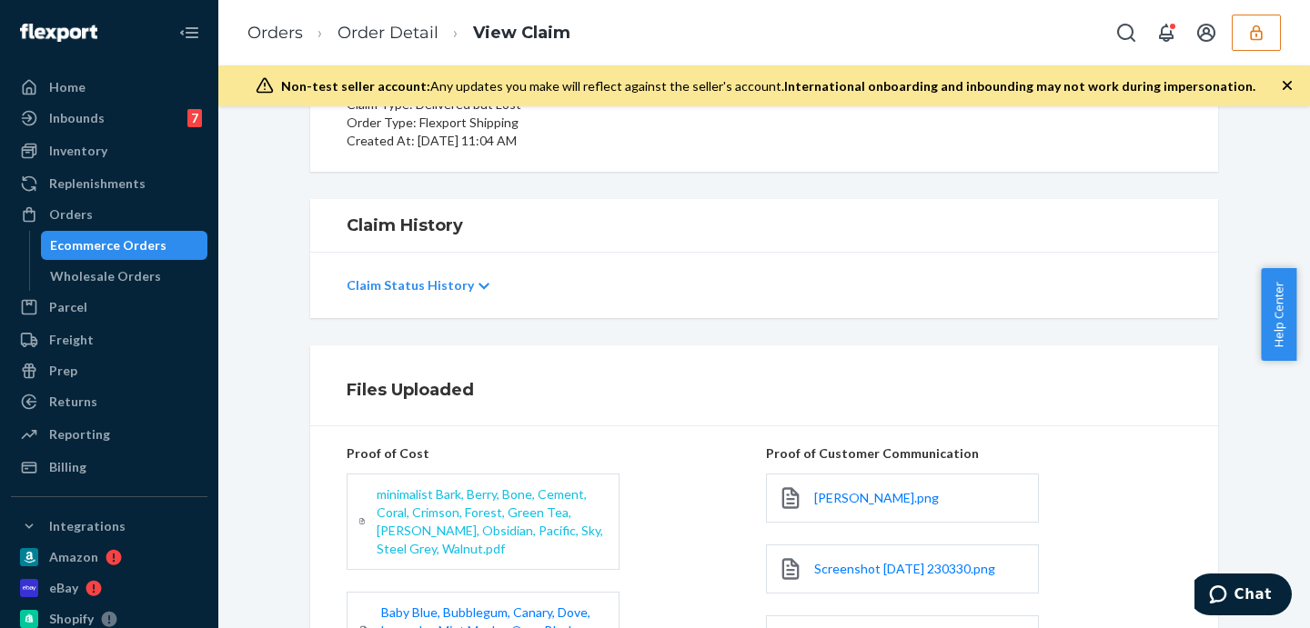
scroll to position [0, 0]
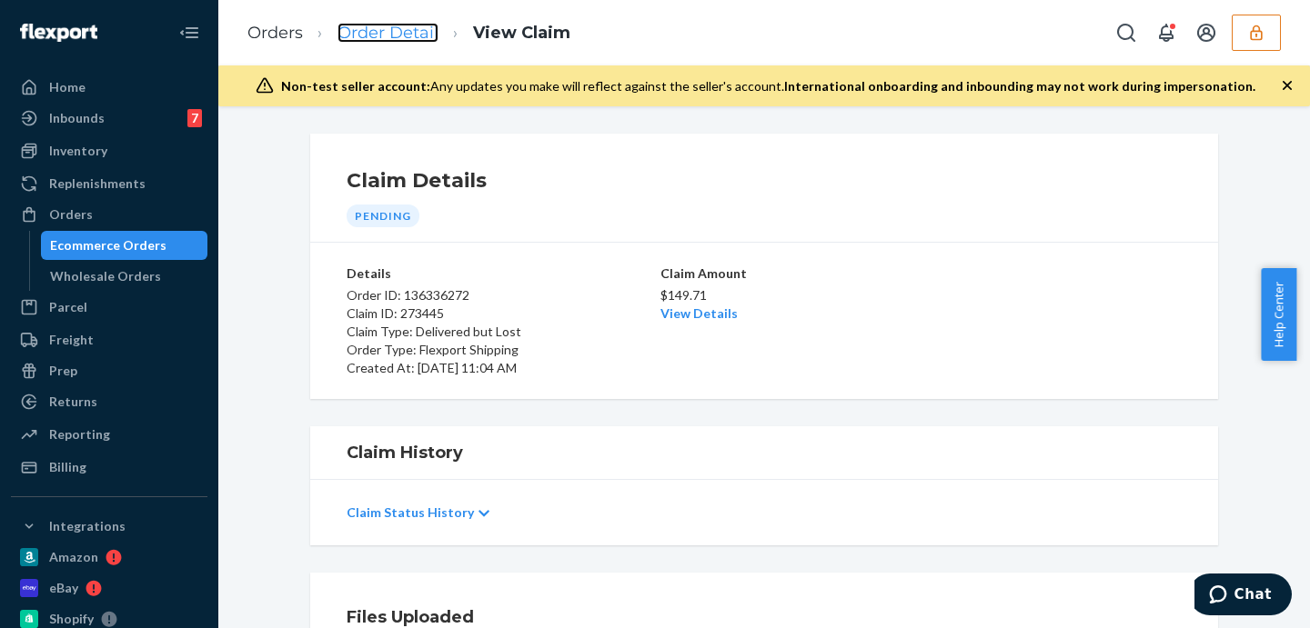
click at [378, 33] on link "Order Detail" at bounding box center [387, 33] width 101 height 20
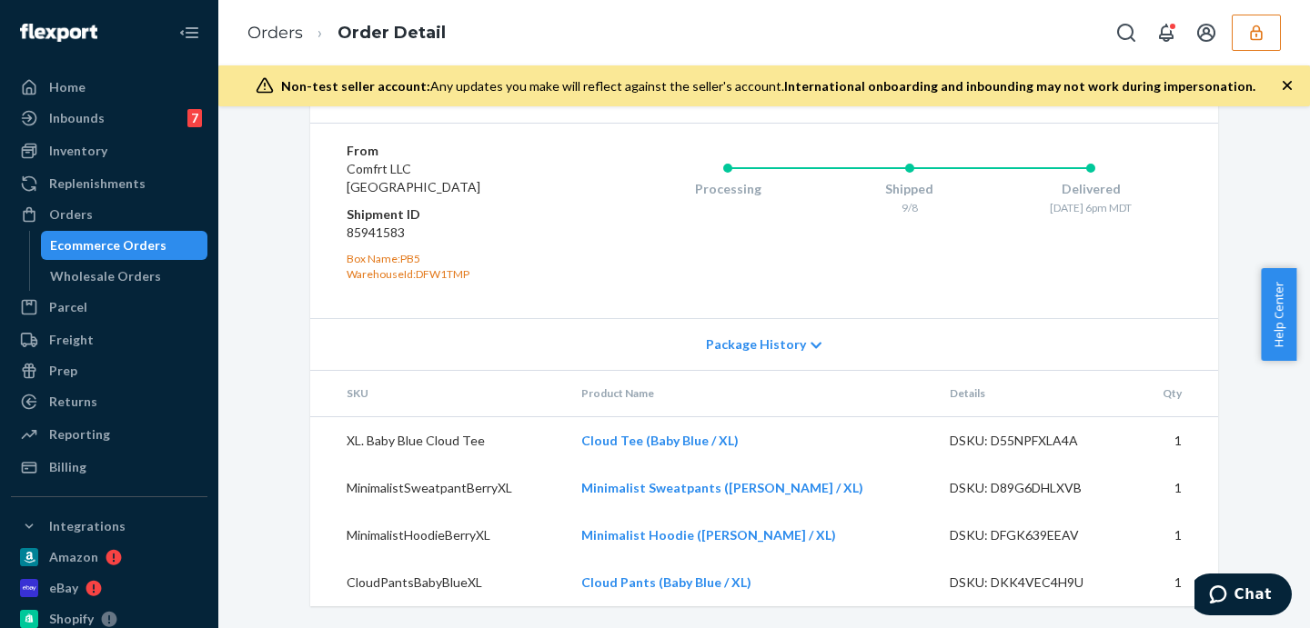
scroll to position [776, 0]
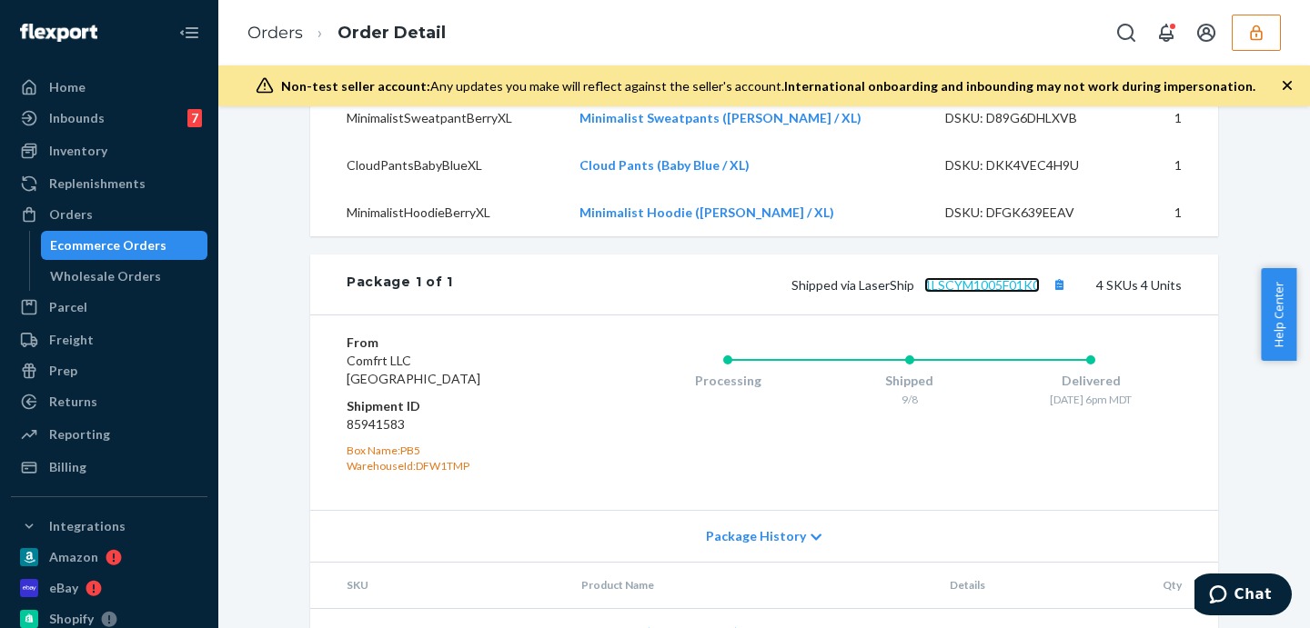
click at [960, 293] on link "1LSCYM1005F01K0" at bounding box center [982, 284] width 116 height 15
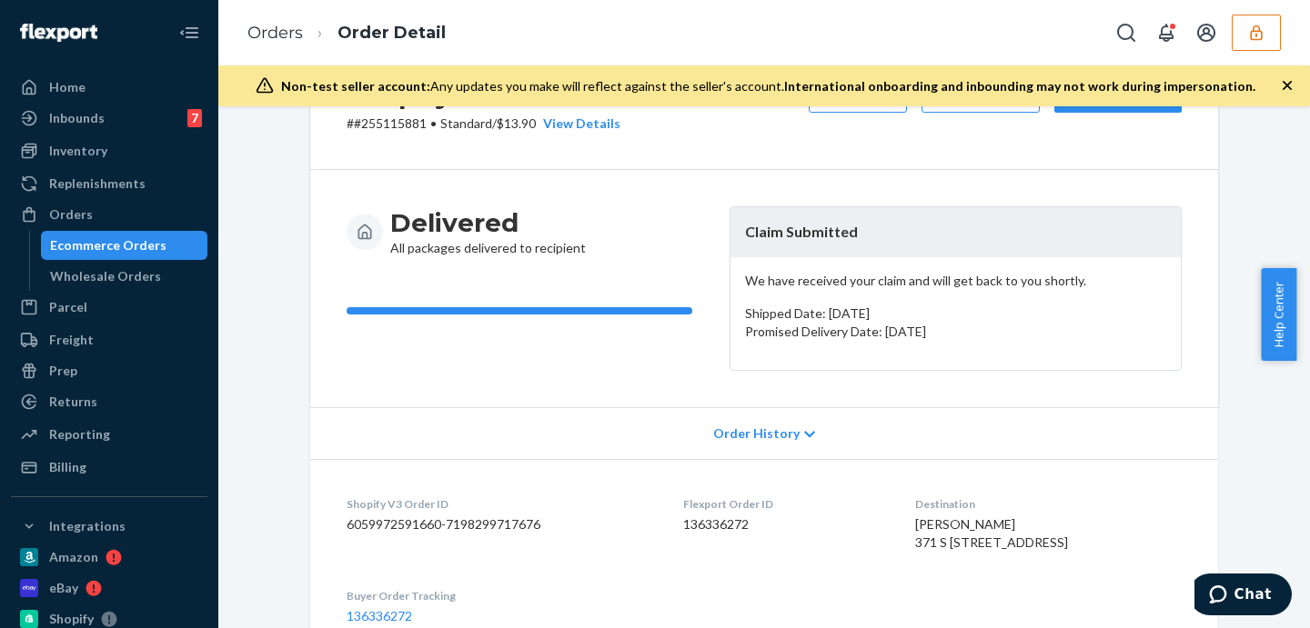
scroll to position [0, 0]
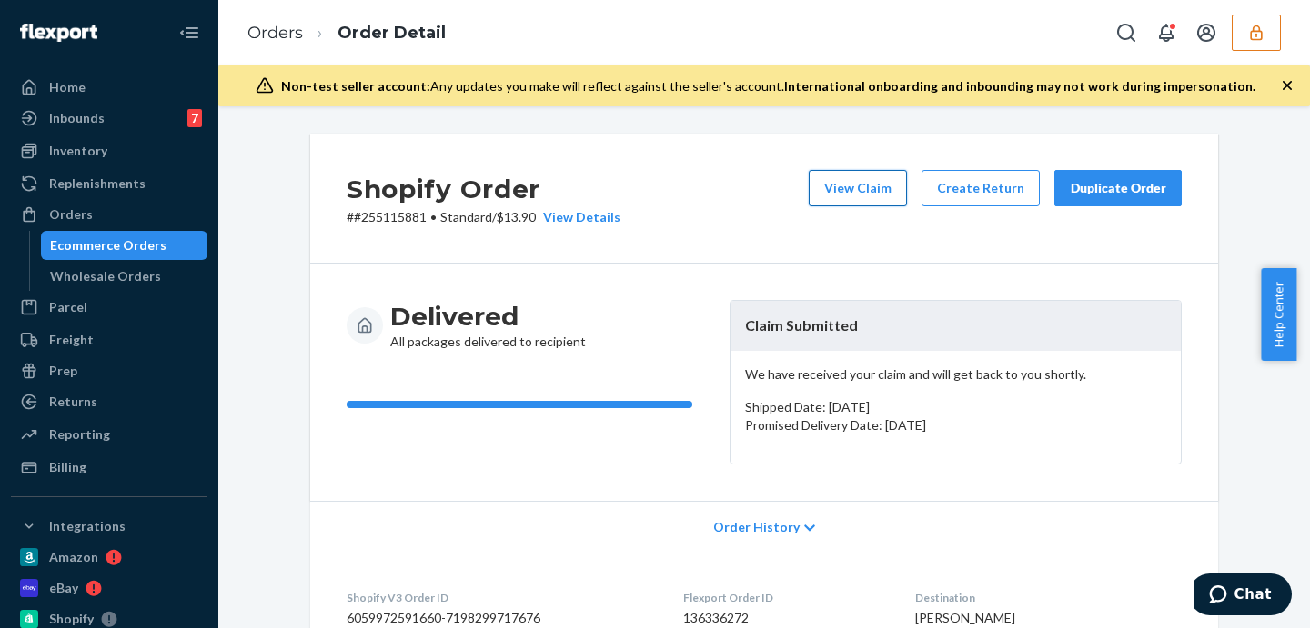
click at [874, 184] on button "View Claim" at bounding box center [858, 188] width 98 height 36
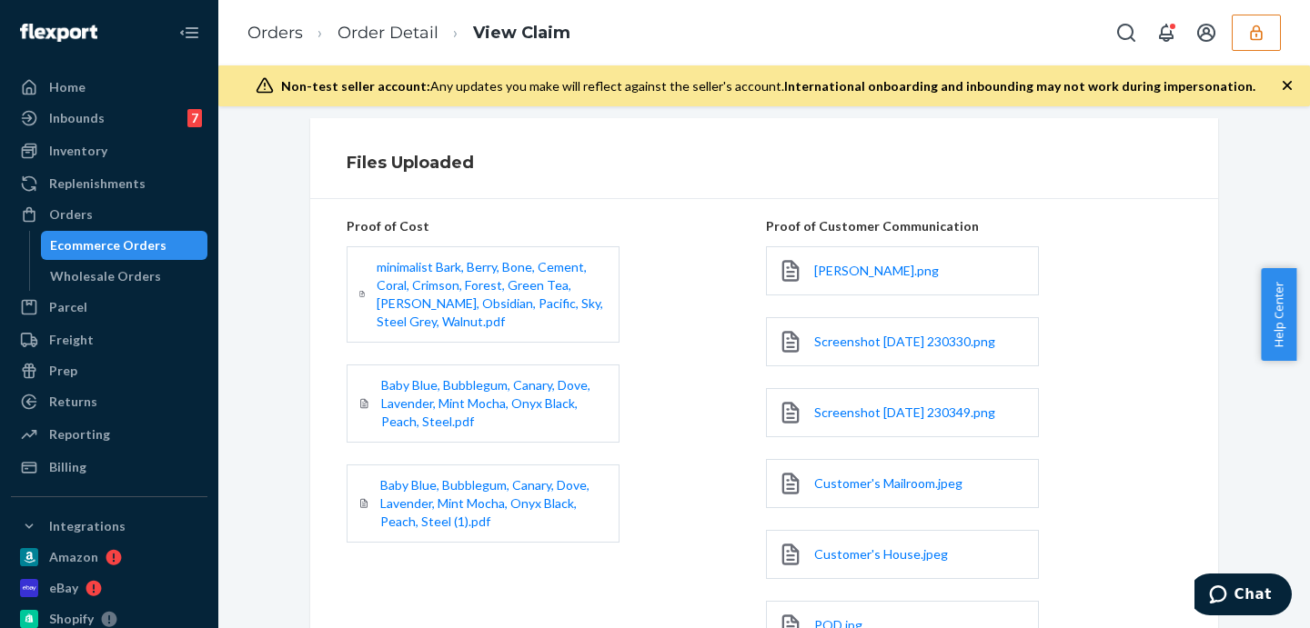
scroll to position [682, 0]
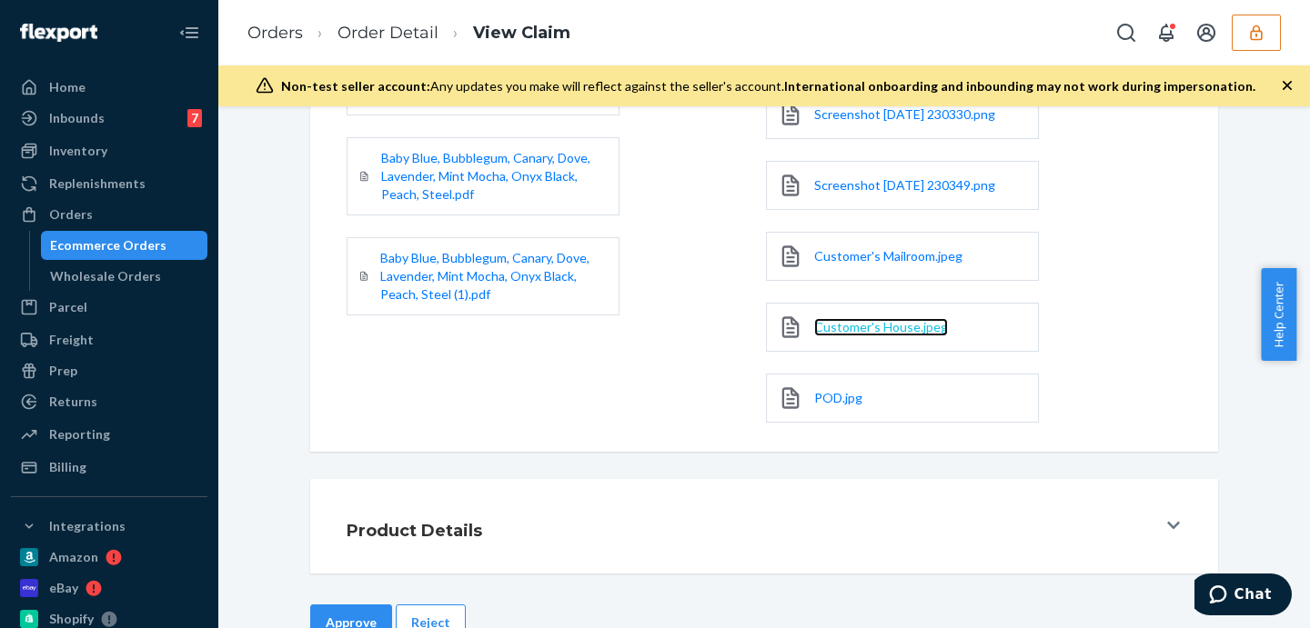
click at [840, 327] on span "Customer's House.jpeg" at bounding box center [881, 326] width 134 height 15
click at [862, 254] on span "Customer's Mailroom.jpeg" at bounding box center [888, 255] width 148 height 15
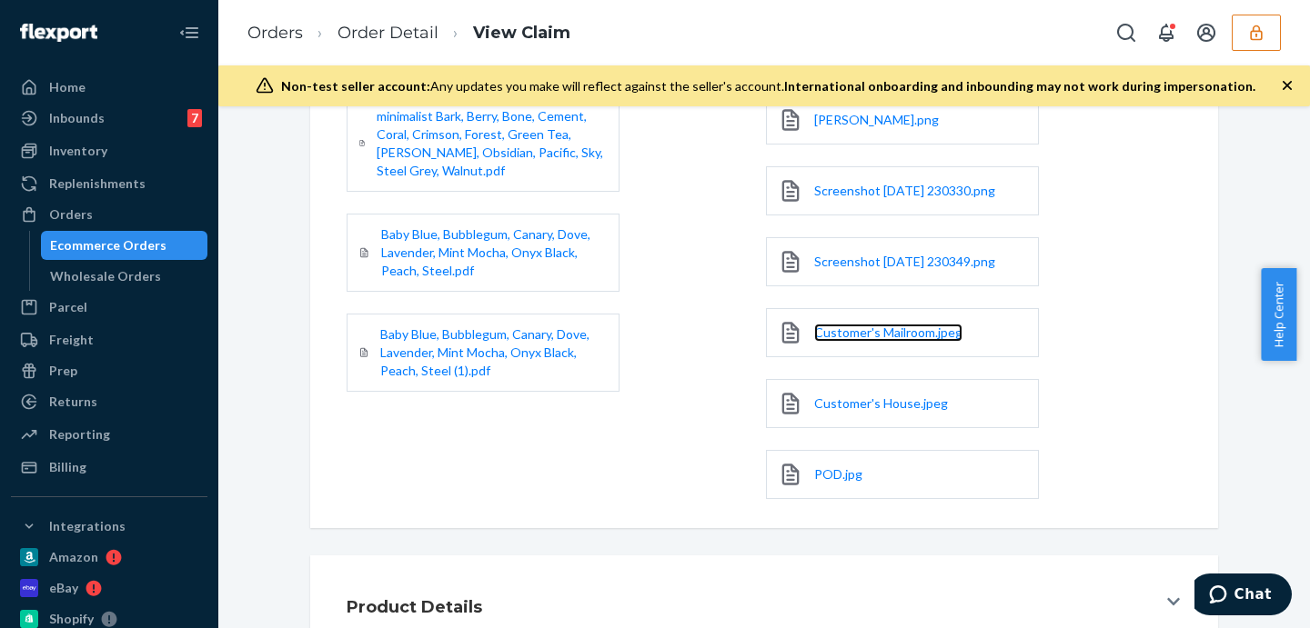
scroll to position [730, 0]
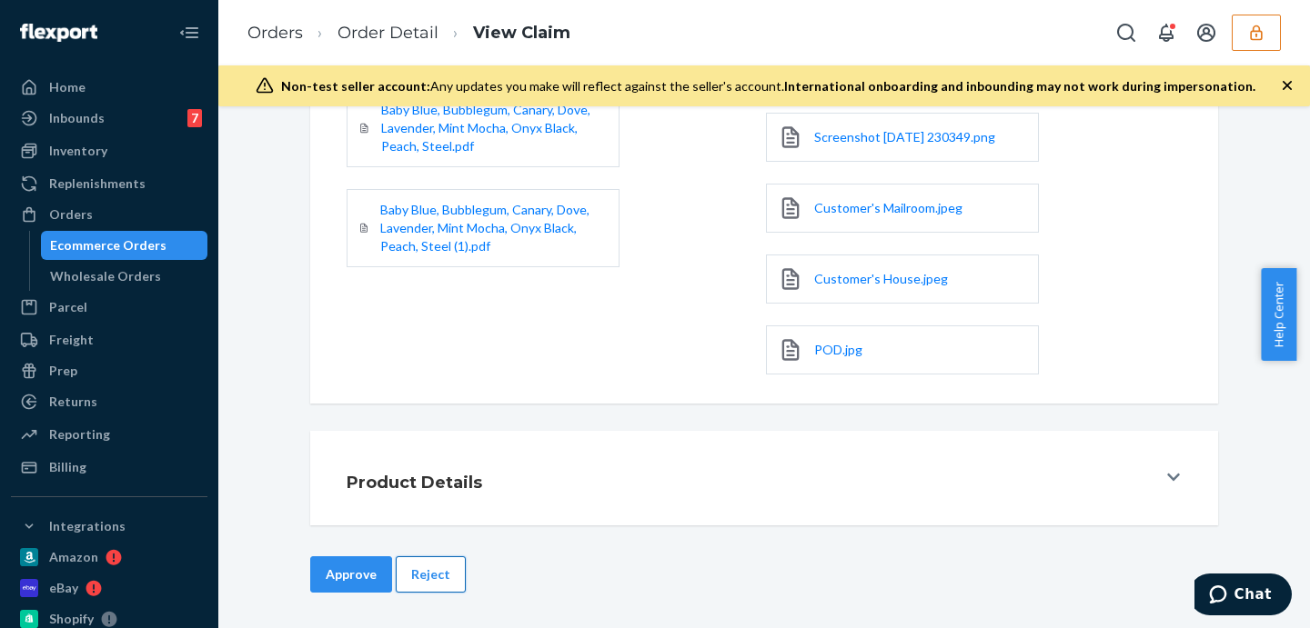
click at [422, 578] on button "Reject" at bounding box center [431, 575] width 70 height 36
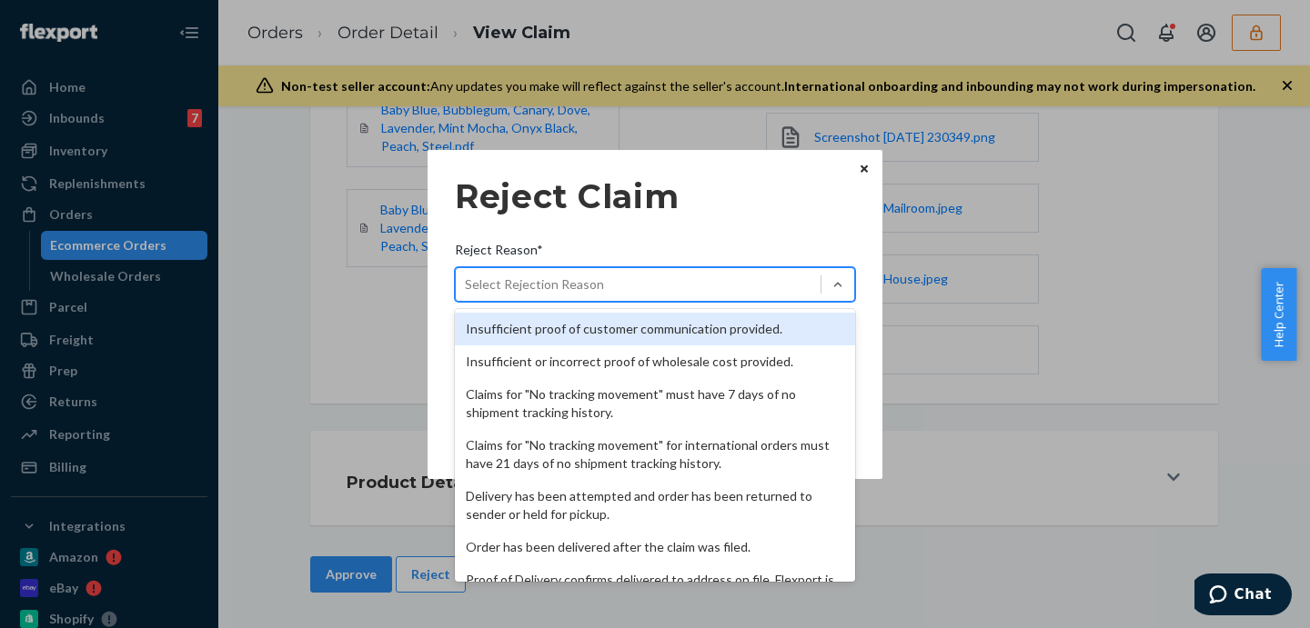
click at [540, 287] on div "Select Rejection Reason" at bounding box center [534, 285] width 139 height 18
click at [467, 287] on input "Reject Reason* option Insufficient proof of customer communication provided. fo…" at bounding box center [466, 285] width 2 height 18
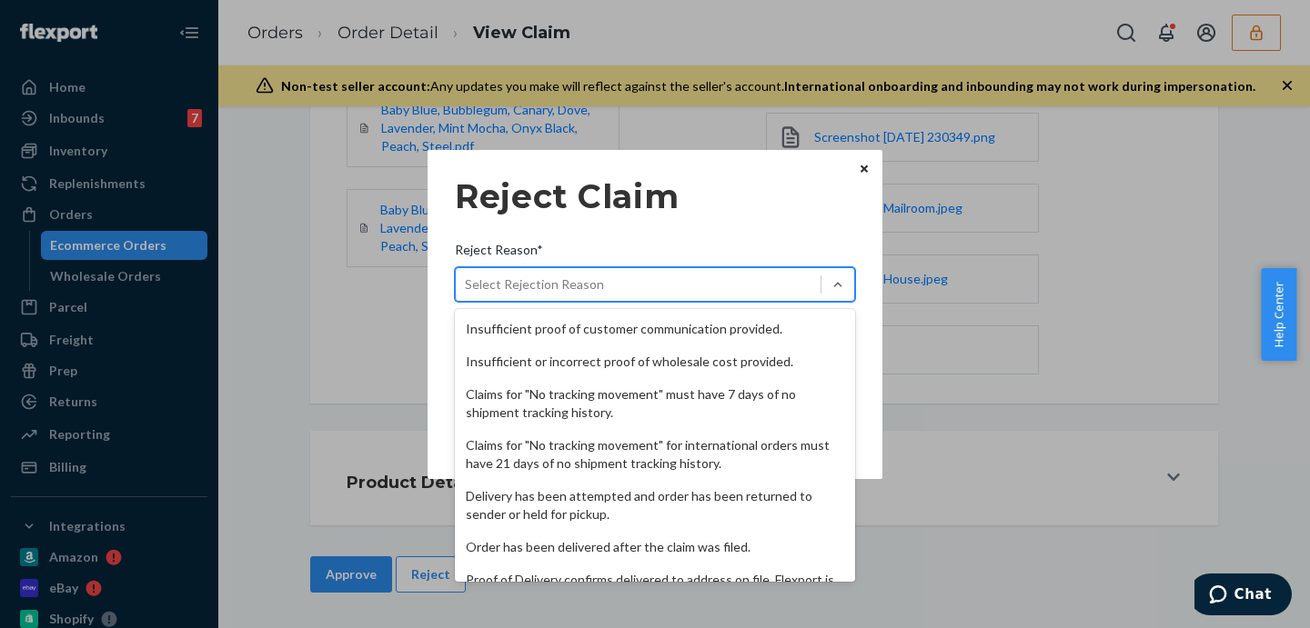
scroll to position [151, 0]
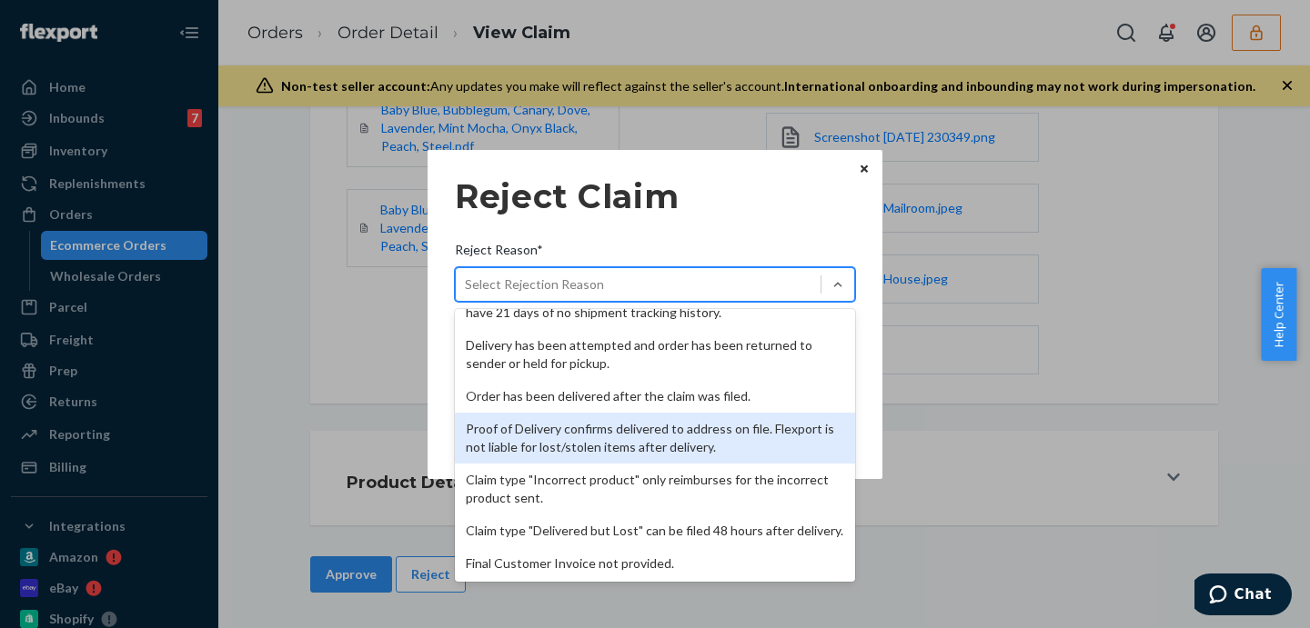
click at [678, 440] on div "Proof of Delivery confirms delivered to address on file. Flexport is not liable…" at bounding box center [655, 438] width 400 height 51
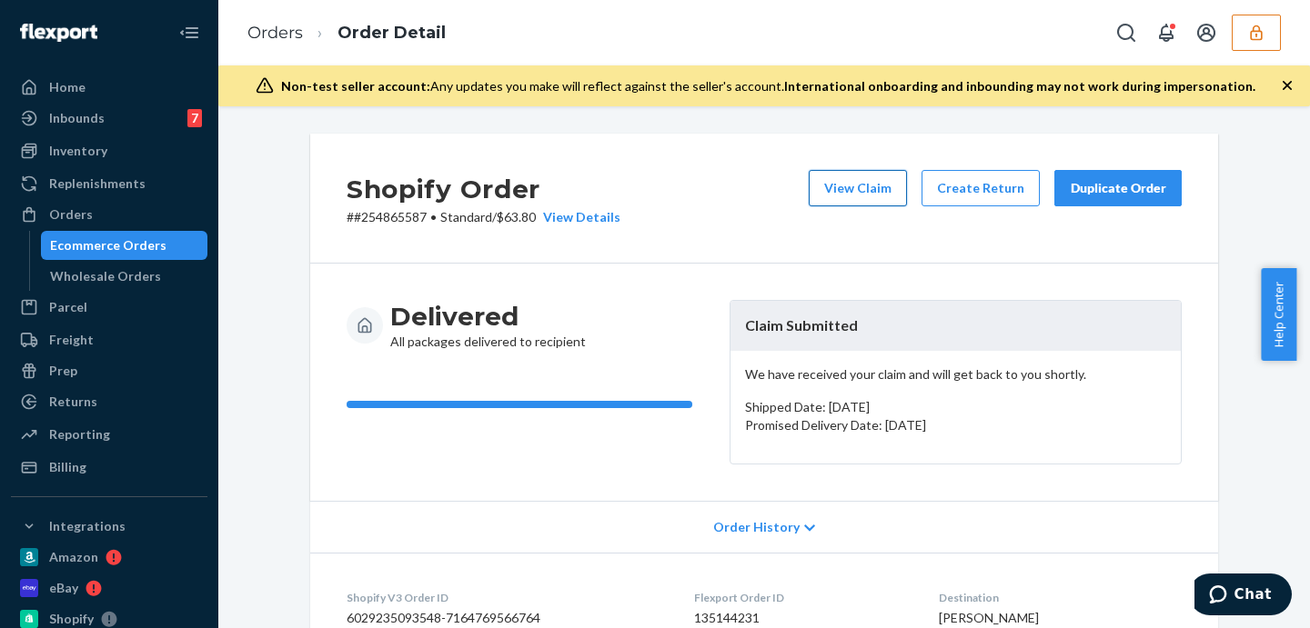
click at [844, 176] on button "View Claim" at bounding box center [858, 188] width 98 height 36
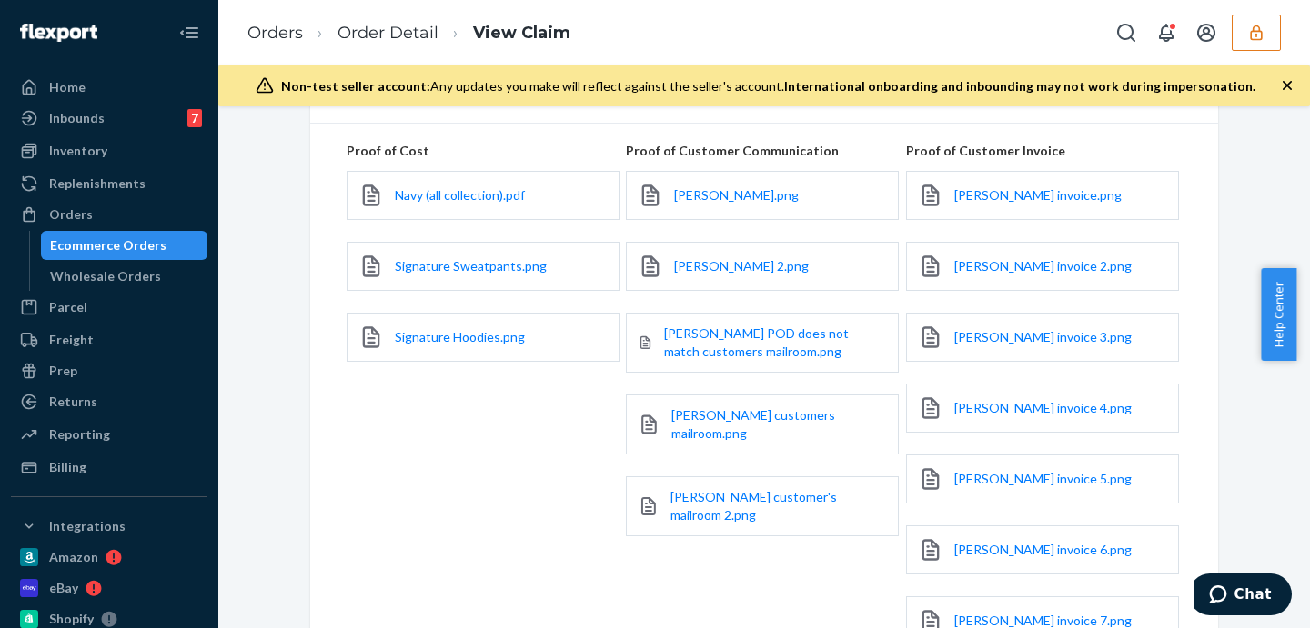
scroll to position [378, 0]
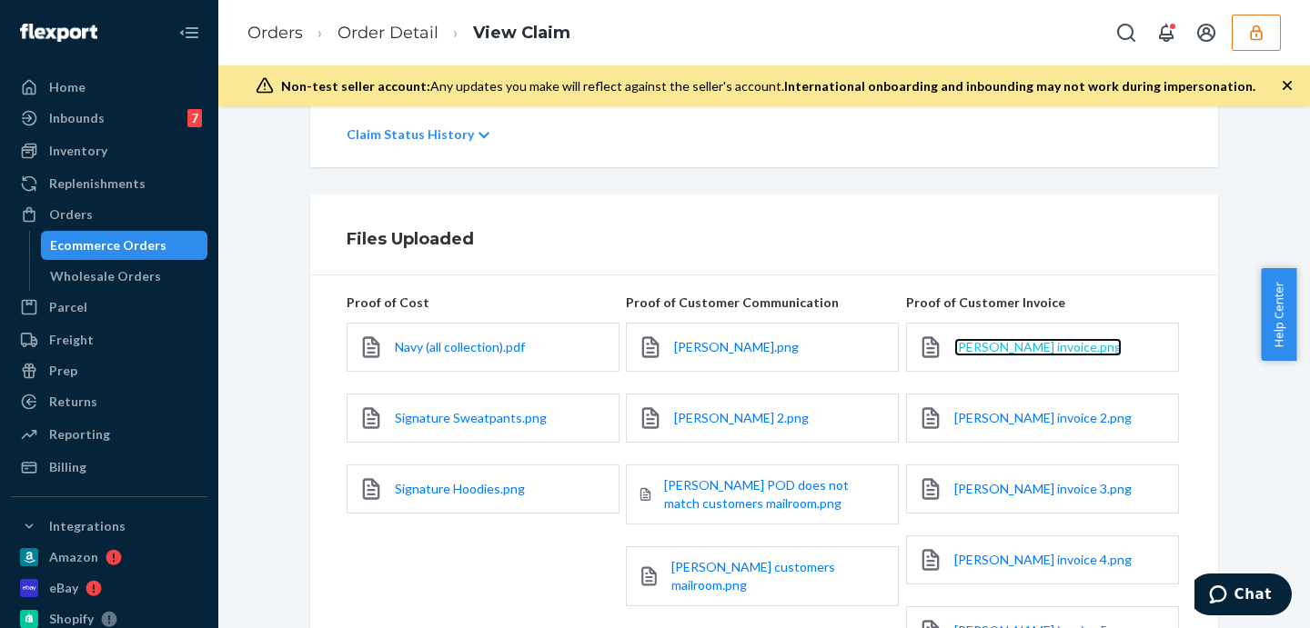
click at [1008, 351] on span "Minah Isaack invoice.png" at bounding box center [1037, 346] width 167 height 15
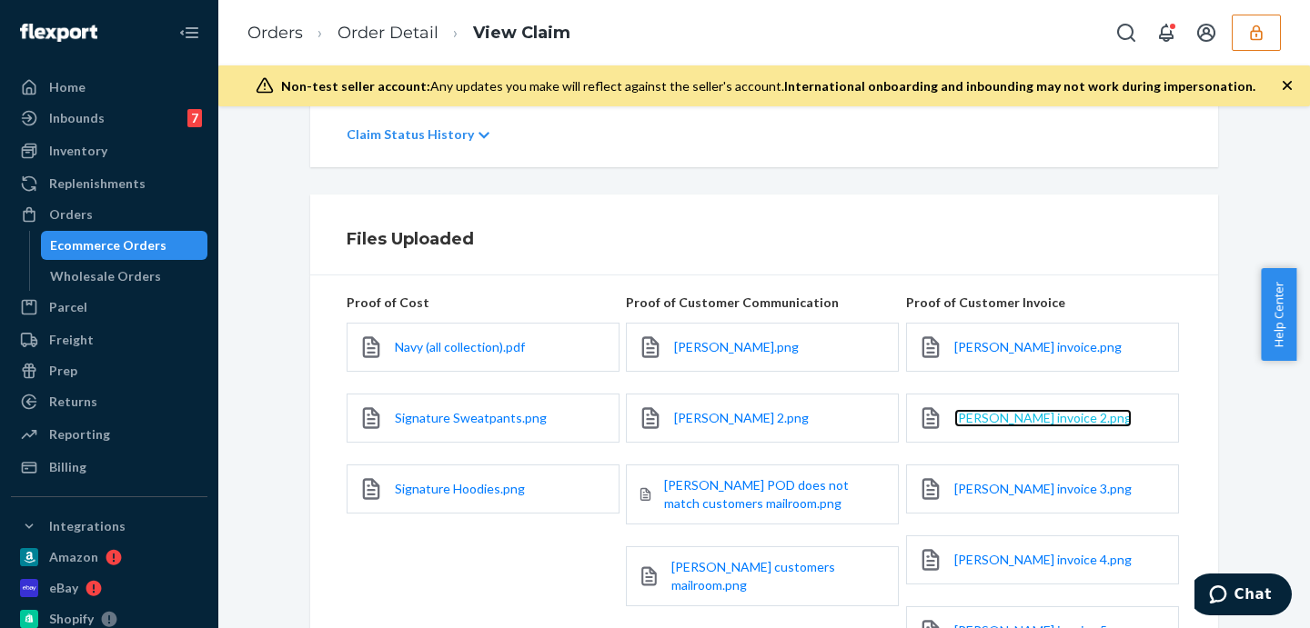
click at [1011, 415] on span "Minah Isaack invoice 2.png" at bounding box center [1042, 417] width 177 height 15
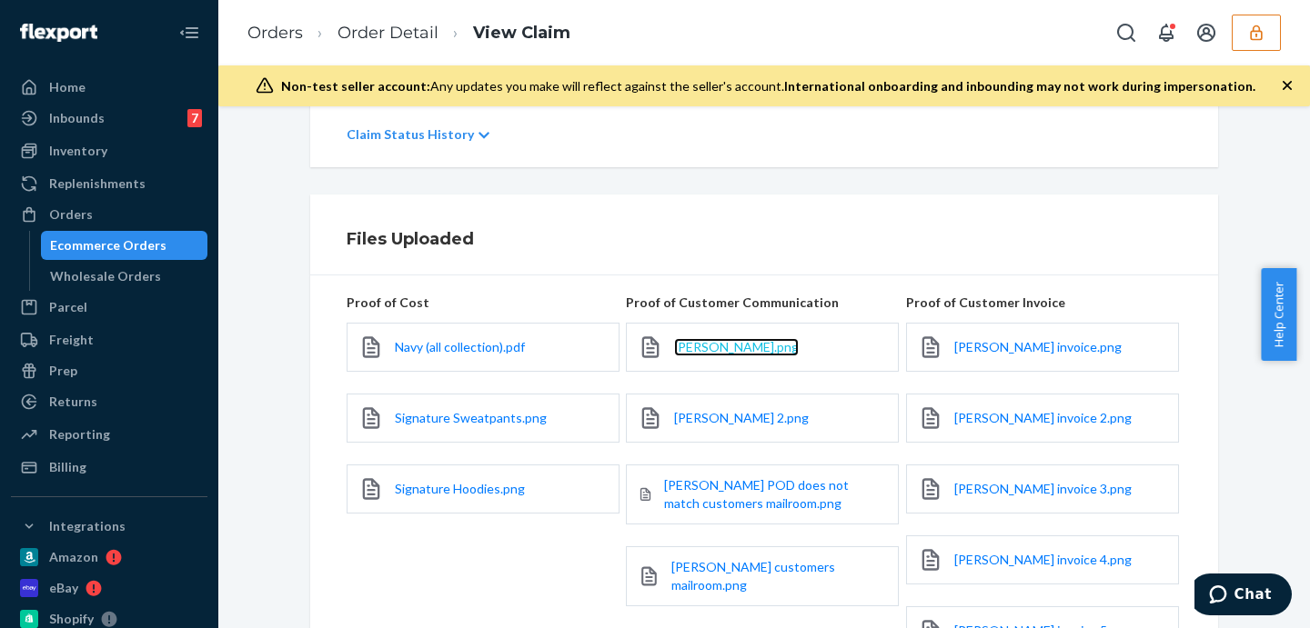
click at [734, 347] on span "Minah Isaack.png" at bounding box center [736, 346] width 125 height 15
click at [769, 414] on span "Minah Isaack 2.png" at bounding box center [741, 417] width 135 height 15
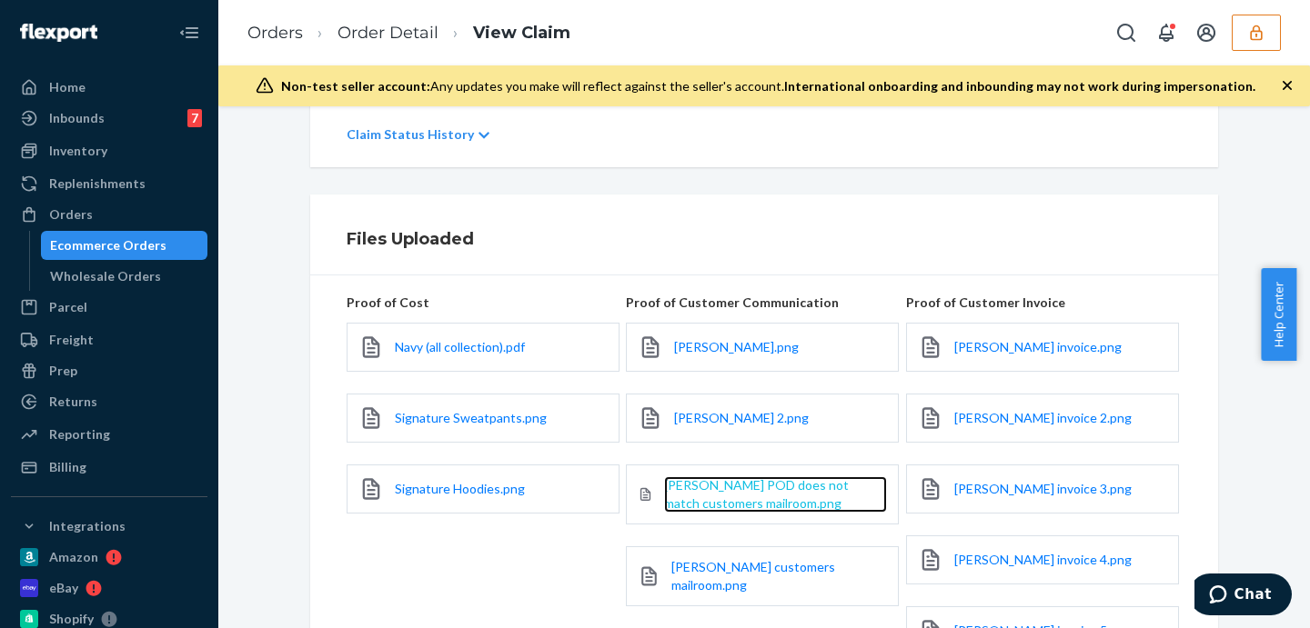
click at [740, 501] on span "Minah Isaack POD does not match customers mailroom.png" at bounding box center [756, 495] width 185 height 34
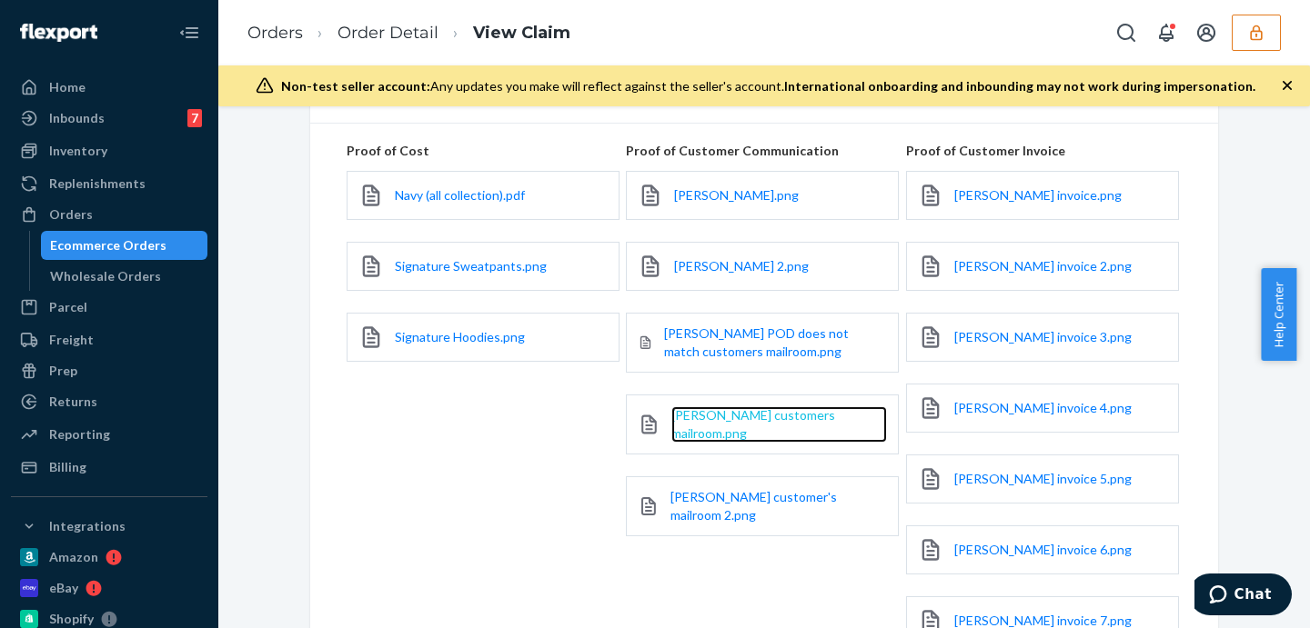
click at [737, 420] on span "Minah Isaack customers mailroom.png" at bounding box center [753, 424] width 164 height 34
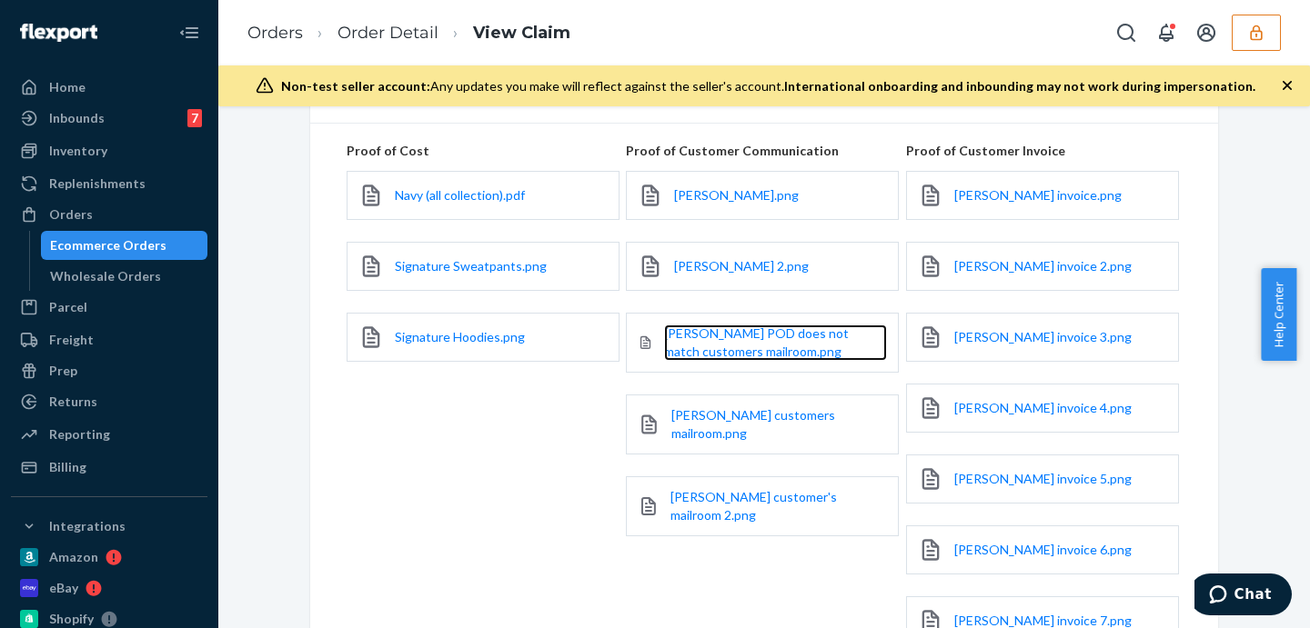
click at [765, 342] on link "Minah Isaack POD does not match customers mailroom.png" at bounding box center [775, 343] width 223 height 36
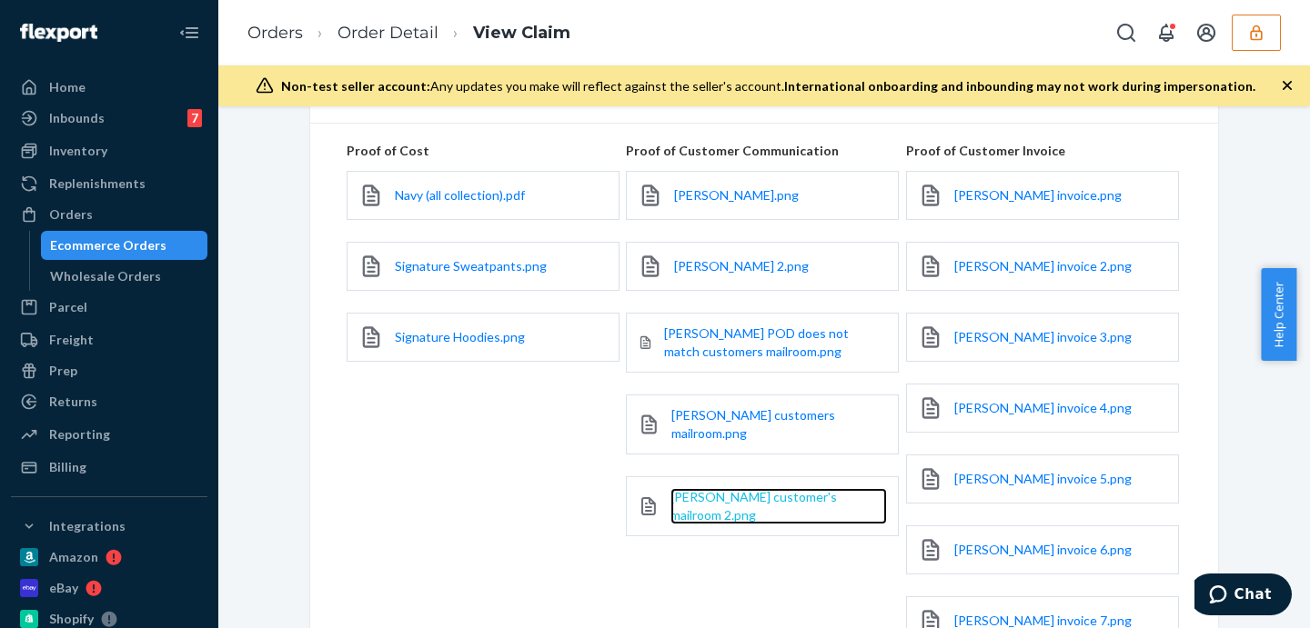
click at [720, 489] on span "Minah Isaack customer's mailroom 2.png" at bounding box center [753, 506] width 166 height 34
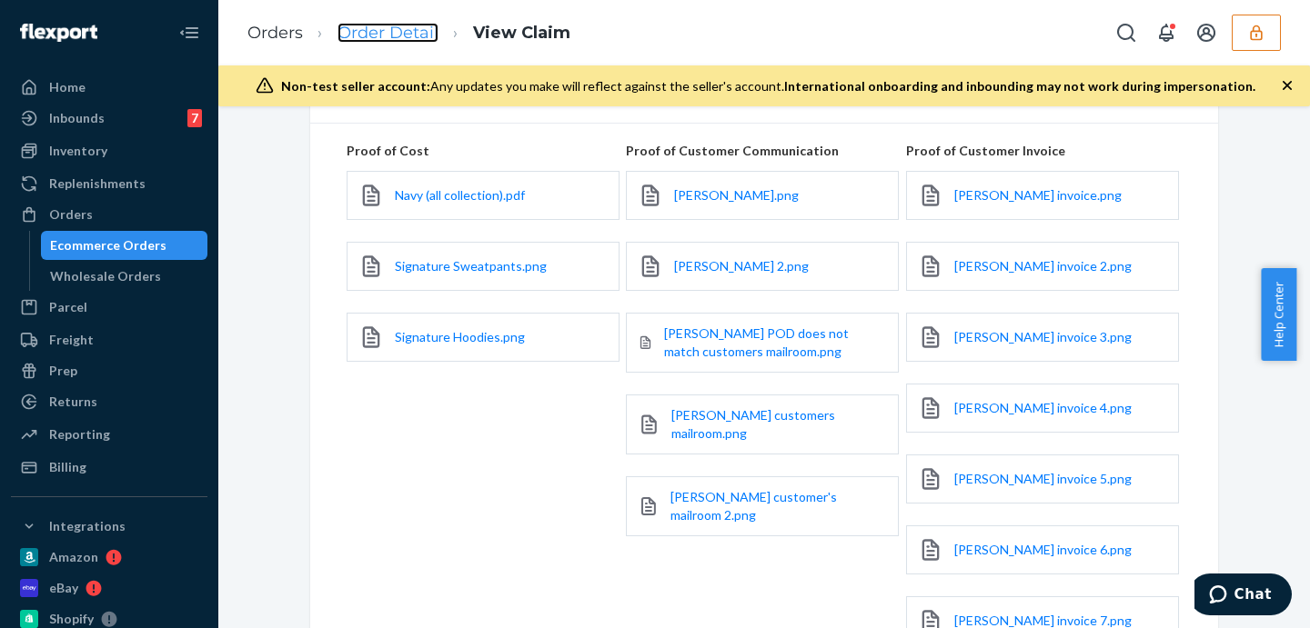
click at [367, 27] on link "Order Detail" at bounding box center [387, 33] width 101 height 20
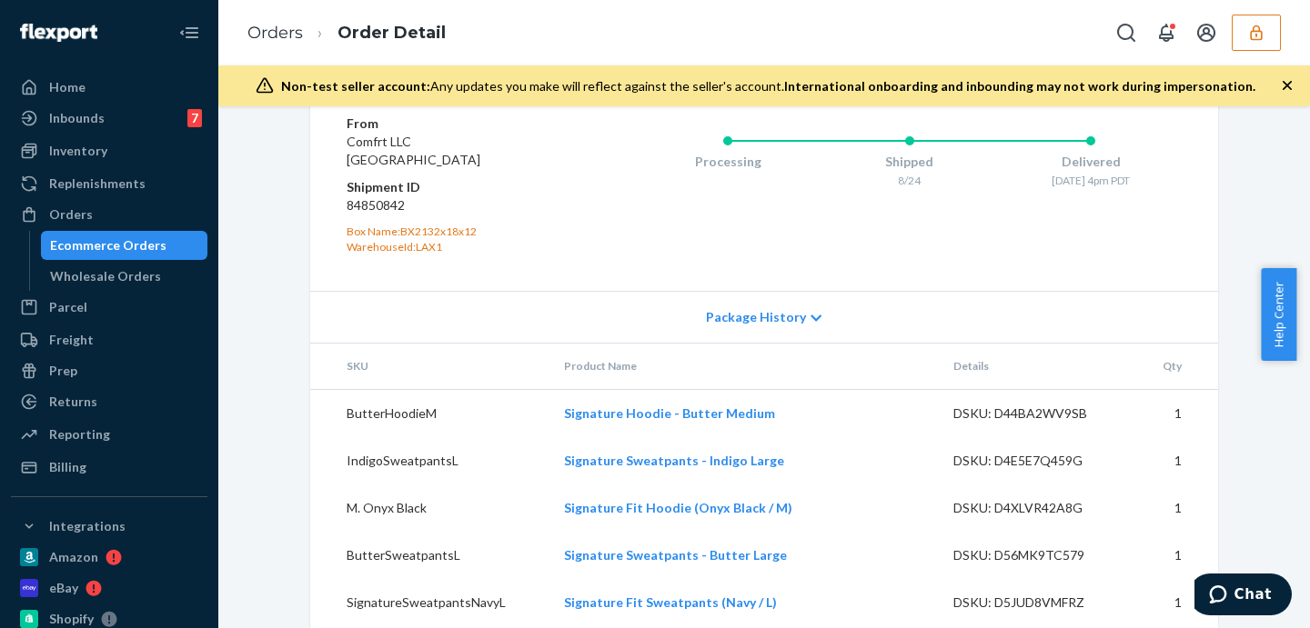
scroll to position [1601, 0]
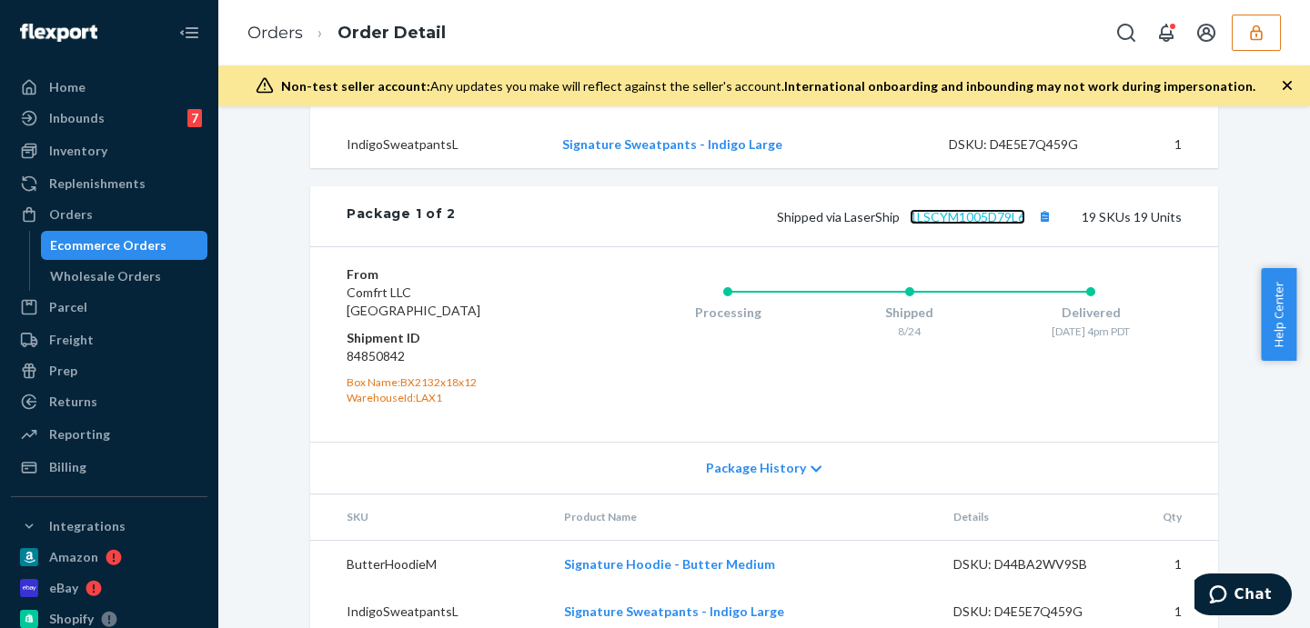
click at [984, 225] on link "1LSCYM1005D79L6" at bounding box center [968, 216] width 116 height 15
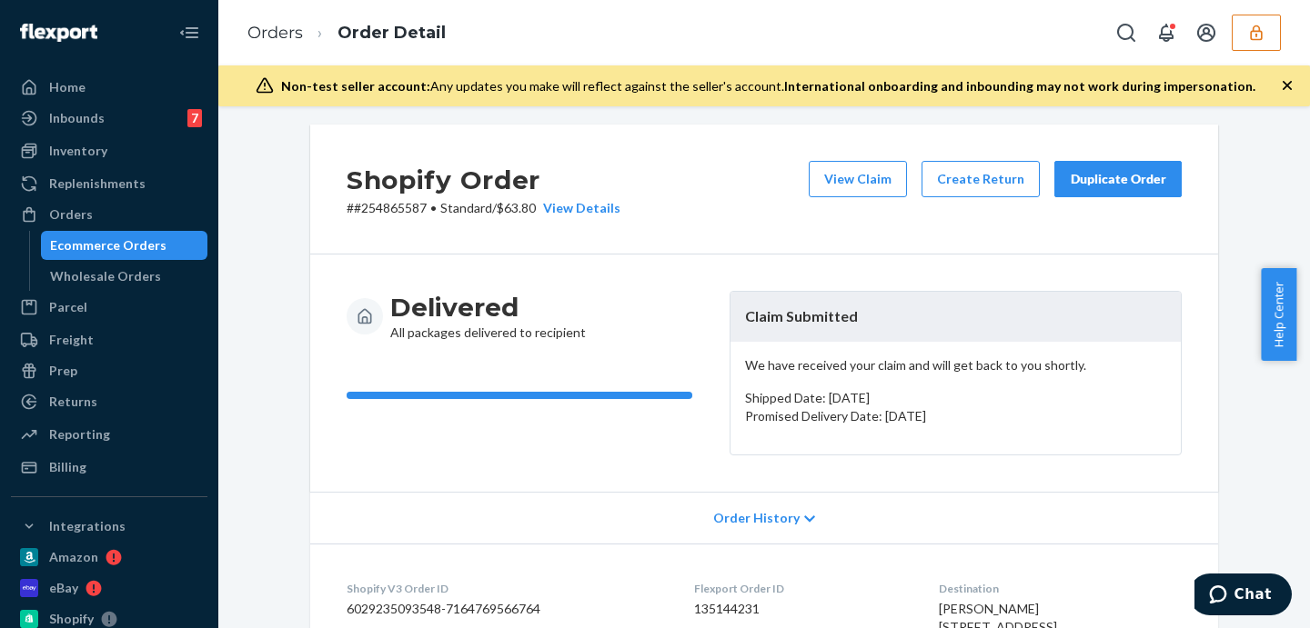
scroll to position [0, 0]
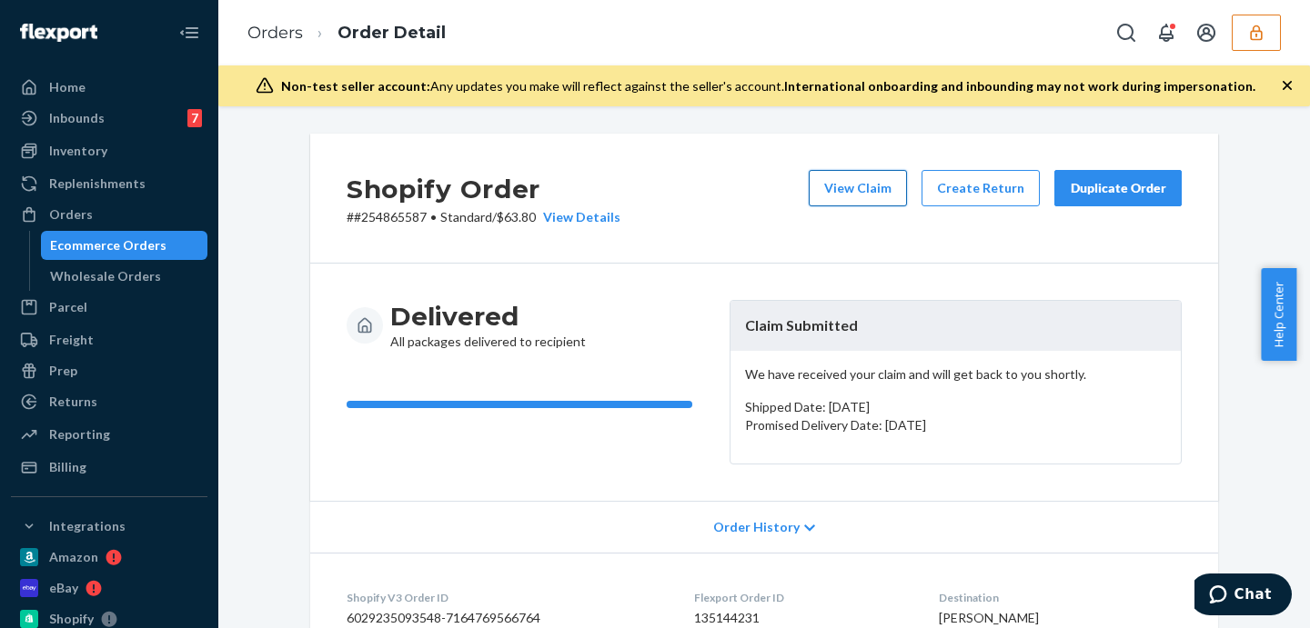
click at [866, 196] on button "View Claim" at bounding box center [858, 188] width 98 height 36
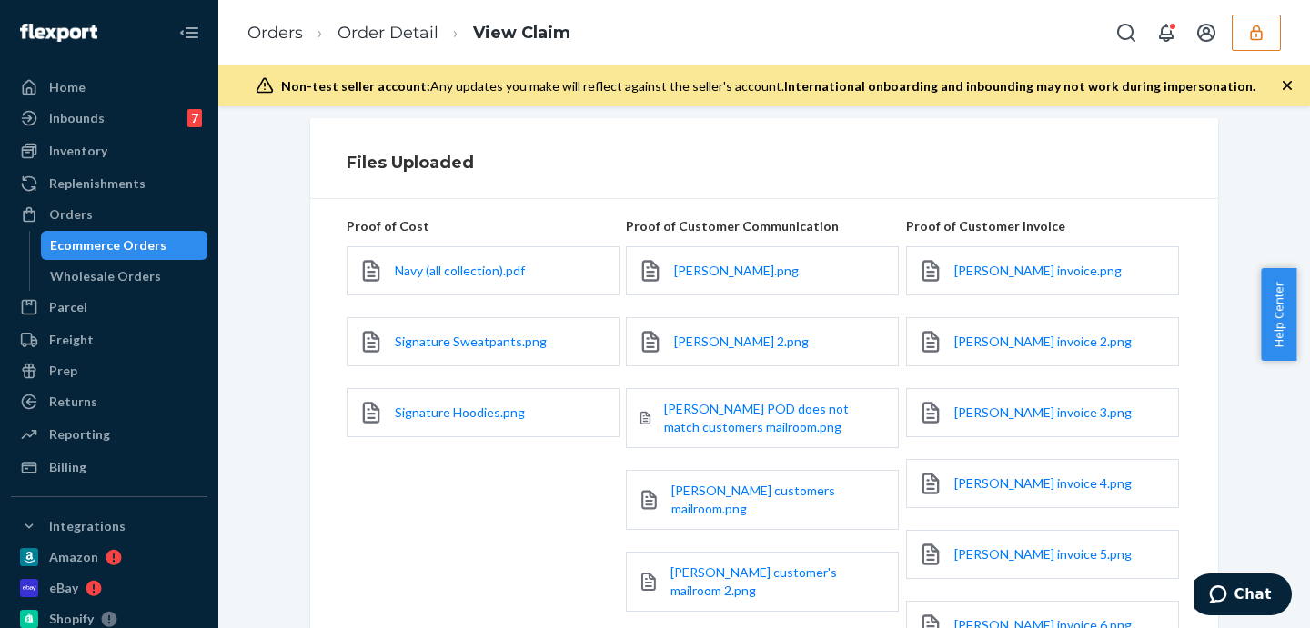
scroll to position [682, 0]
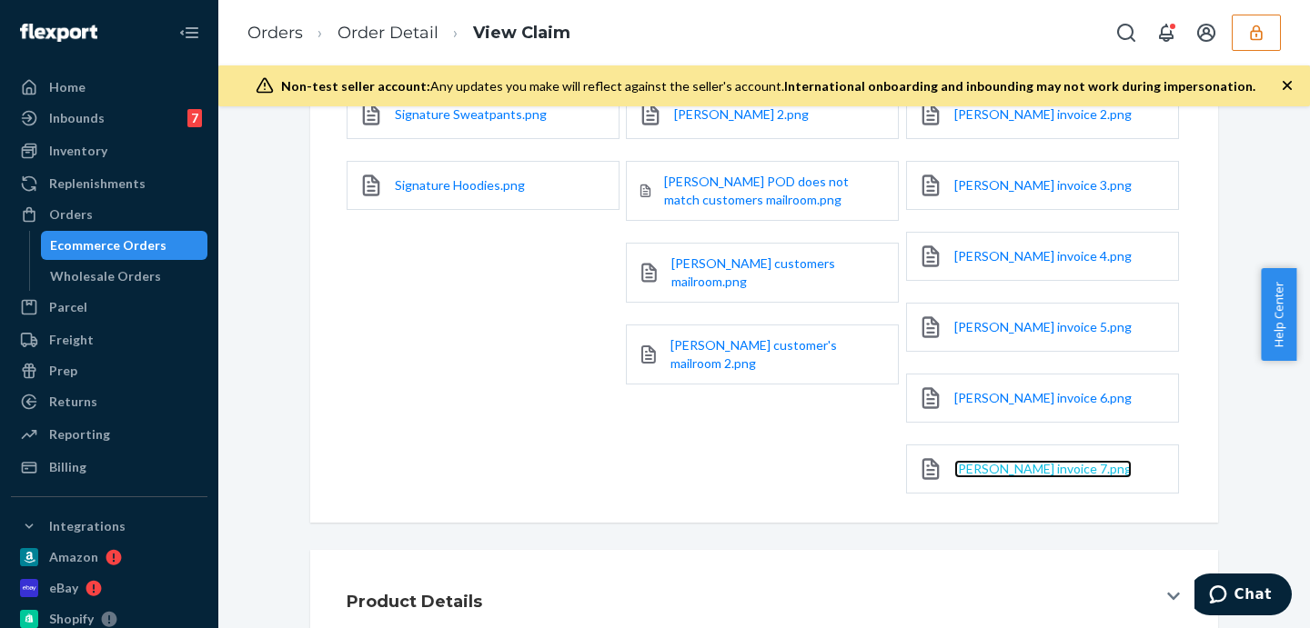
click at [1082, 467] on span "Minah Isaack invoice 7.png" at bounding box center [1042, 468] width 177 height 15
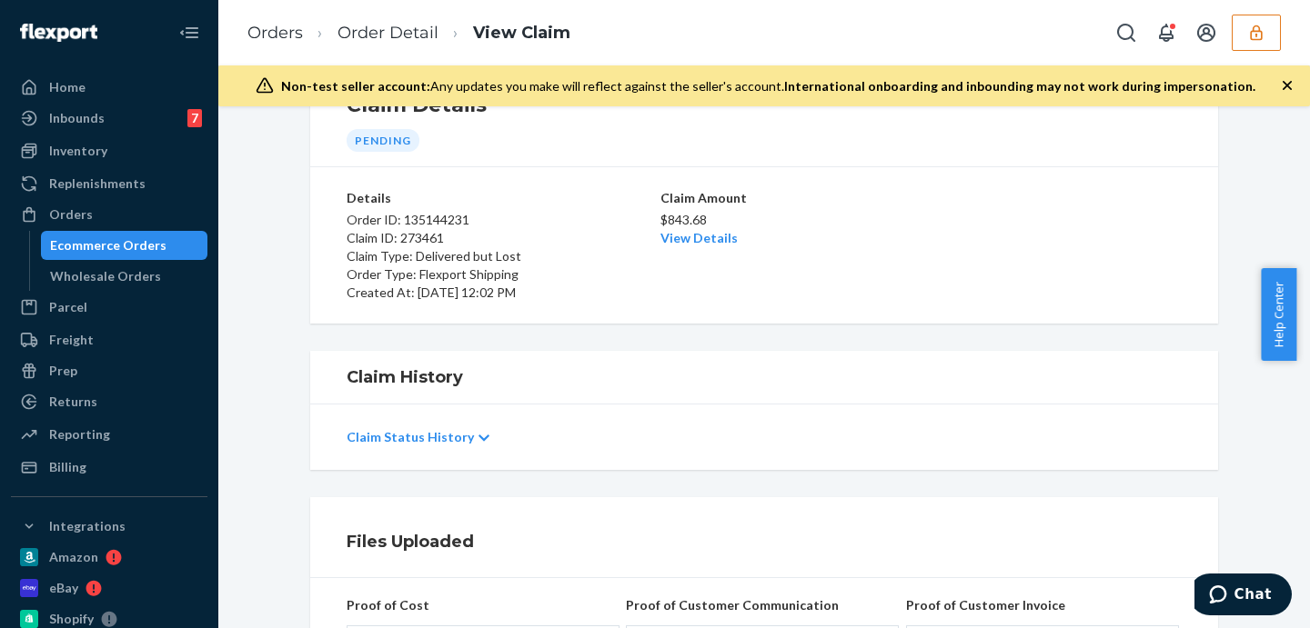
scroll to position [0, 0]
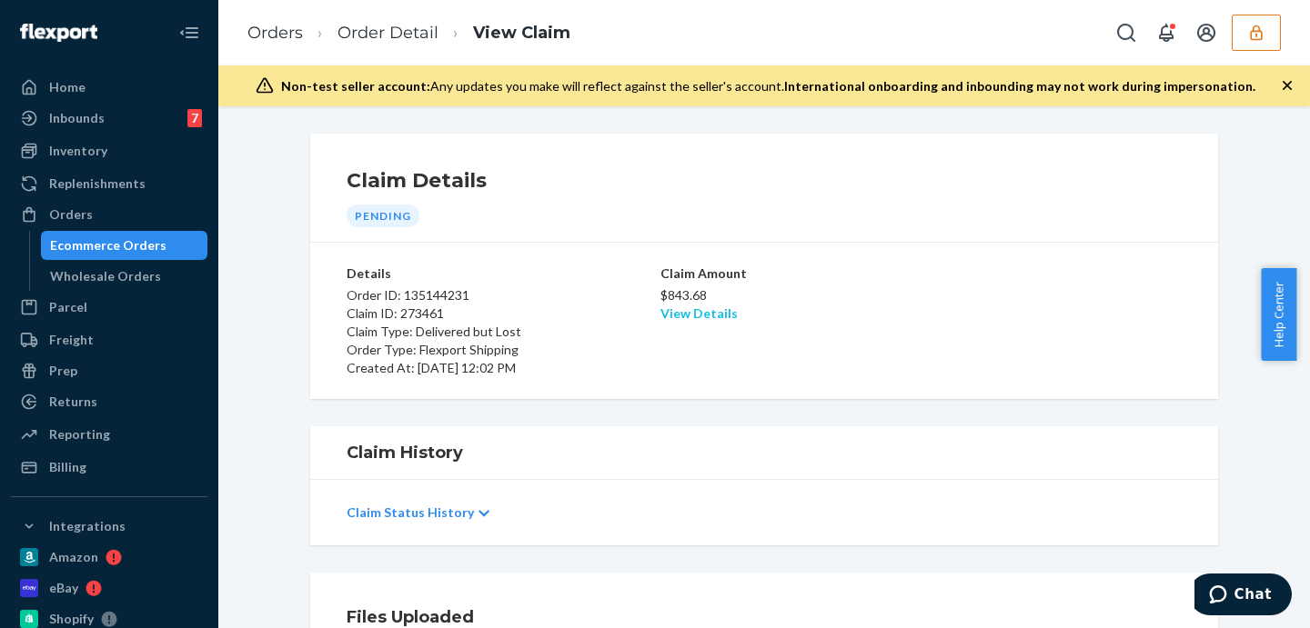
click at [699, 318] on link "View Details" at bounding box center [698, 313] width 77 height 15
click at [935, 304] on div "Home Inbounds 7 Shipping Plans Problems 7 Inventory Products Replenishments Ord…" at bounding box center [655, 314] width 1310 height 628
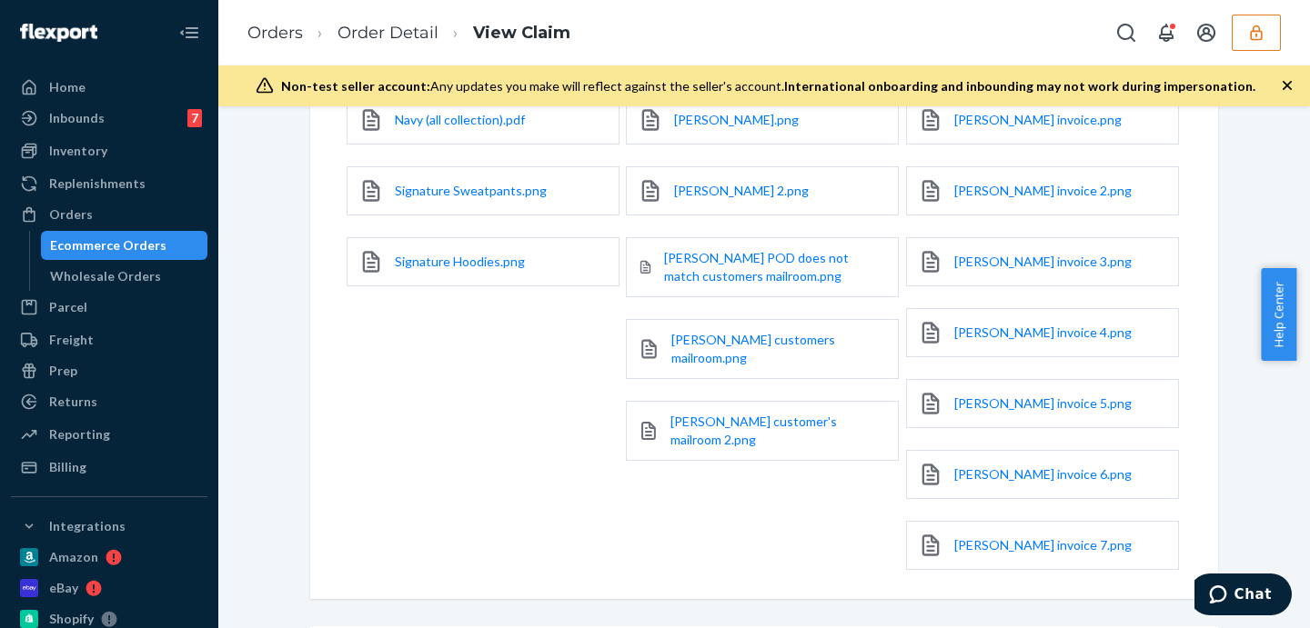
scroll to position [801, 0]
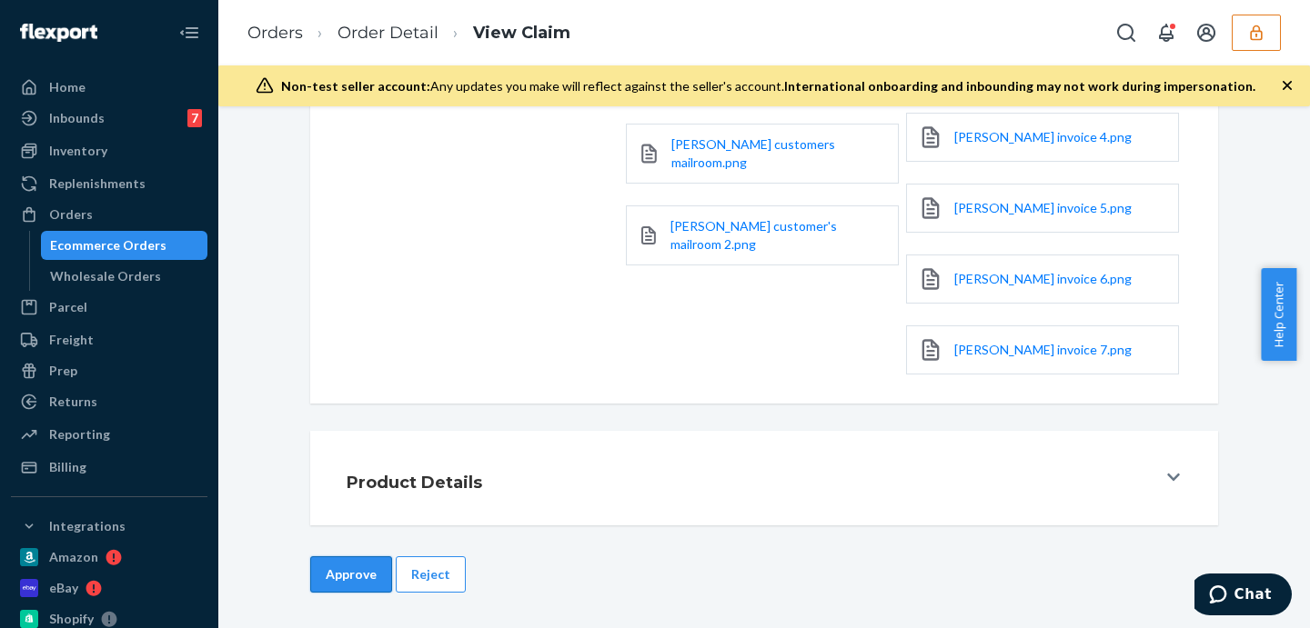
click at [361, 576] on button "Approve" at bounding box center [351, 575] width 82 height 36
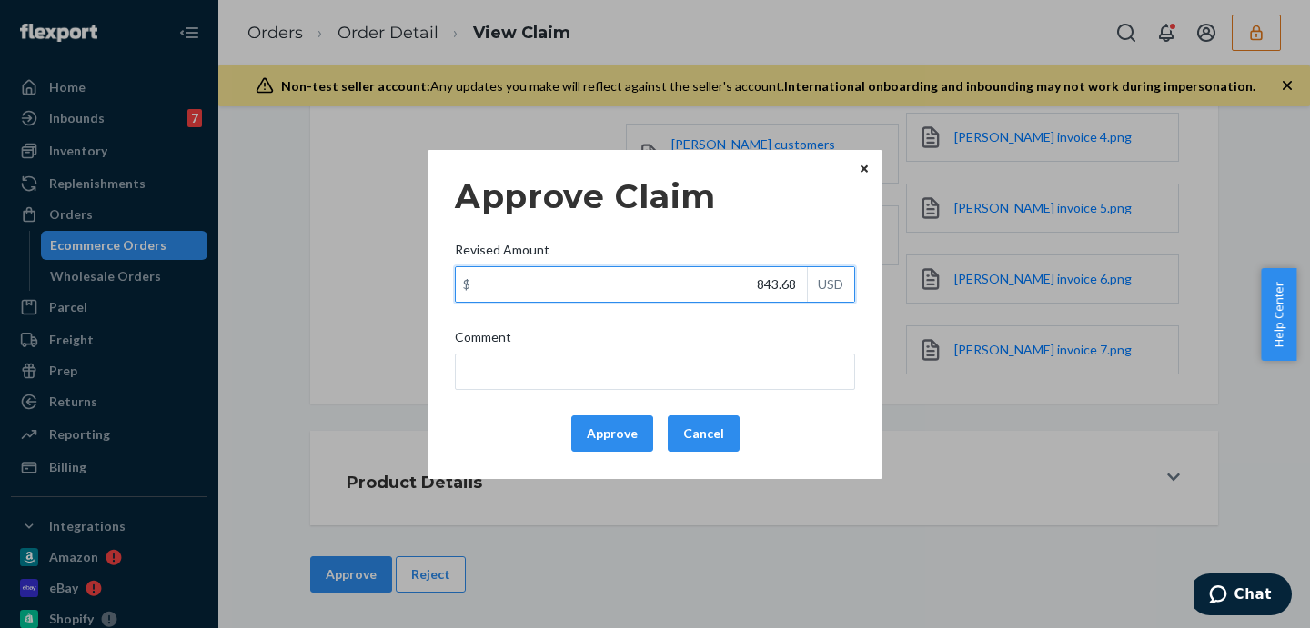
drag, startPoint x: 734, startPoint y: 283, endPoint x: 829, endPoint y: 287, distance: 94.7
click at [829, 287] on div "$ 843.68 USD" at bounding box center [655, 284] width 400 height 36
type input "185.86"
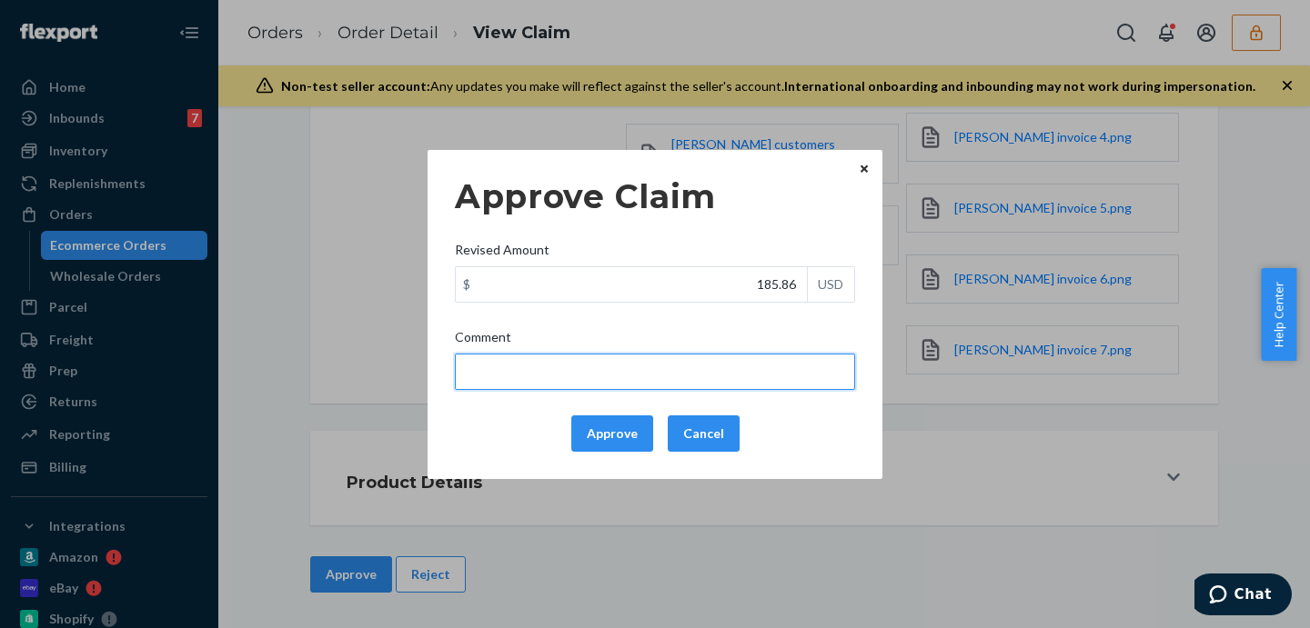
click at [724, 369] on input "Comment" at bounding box center [655, 372] width 400 height 36
type input "Capped to 100$"
click at [581, 374] on input "Capped to 100$" at bounding box center [655, 372] width 400 height 36
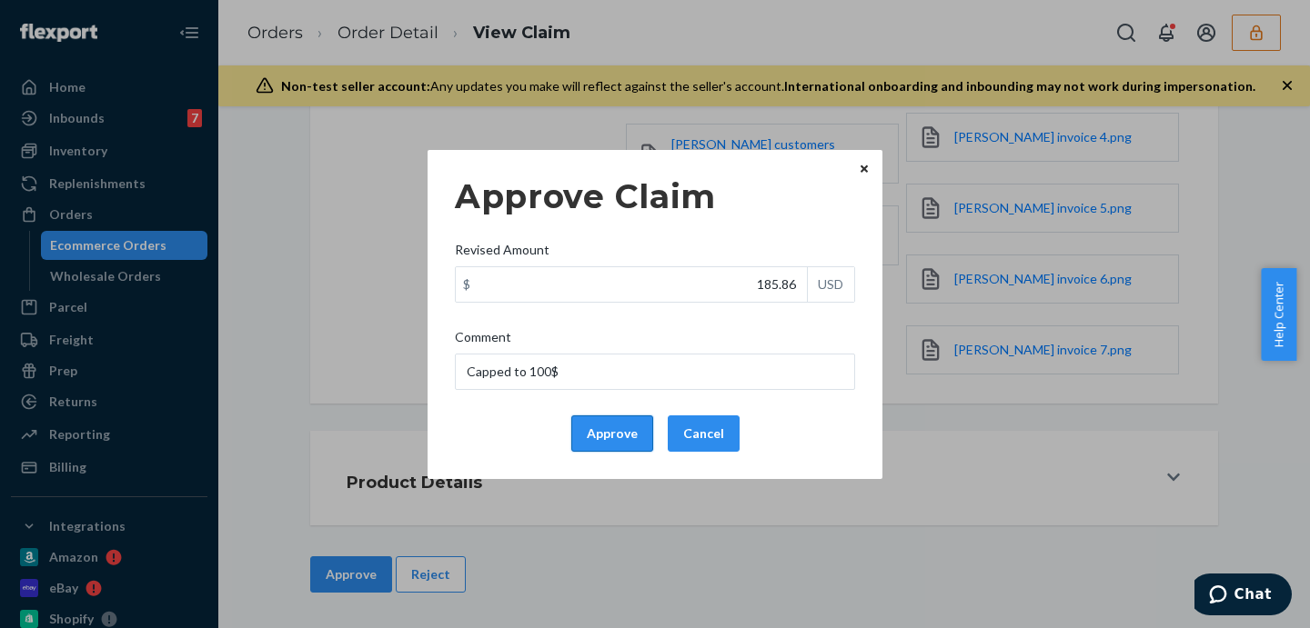
click at [587, 427] on button "Approve" at bounding box center [612, 434] width 82 height 36
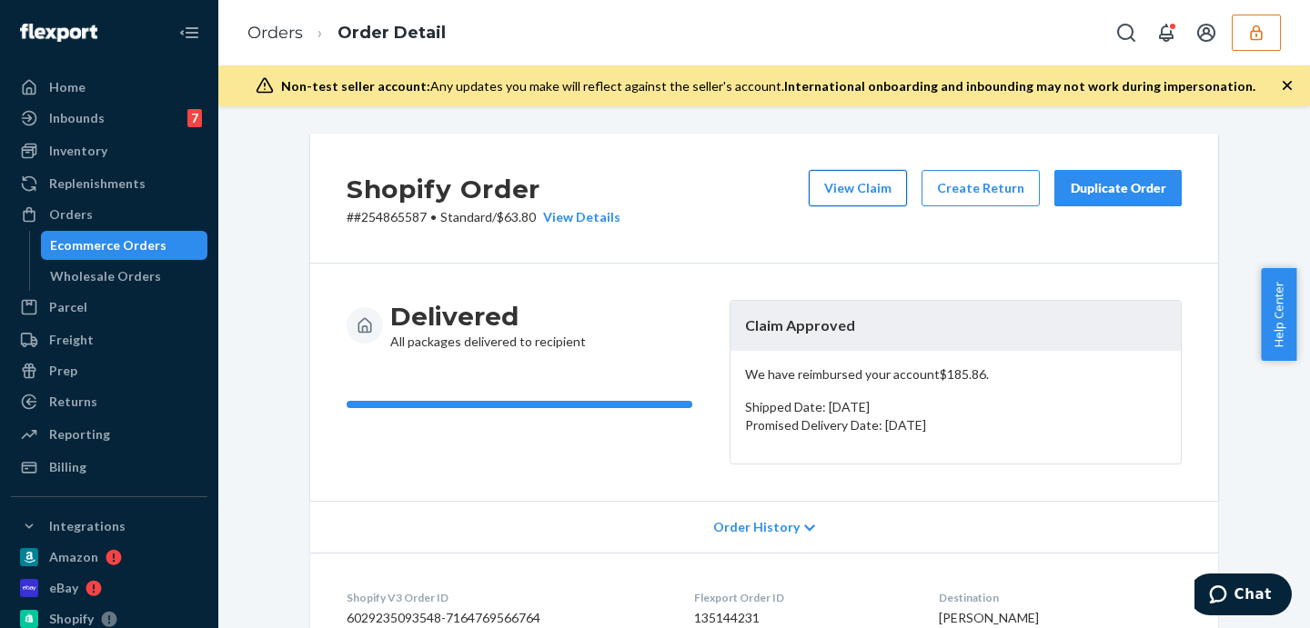
click at [887, 183] on button "View Claim" at bounding box center [858, 188] width 98 height 36
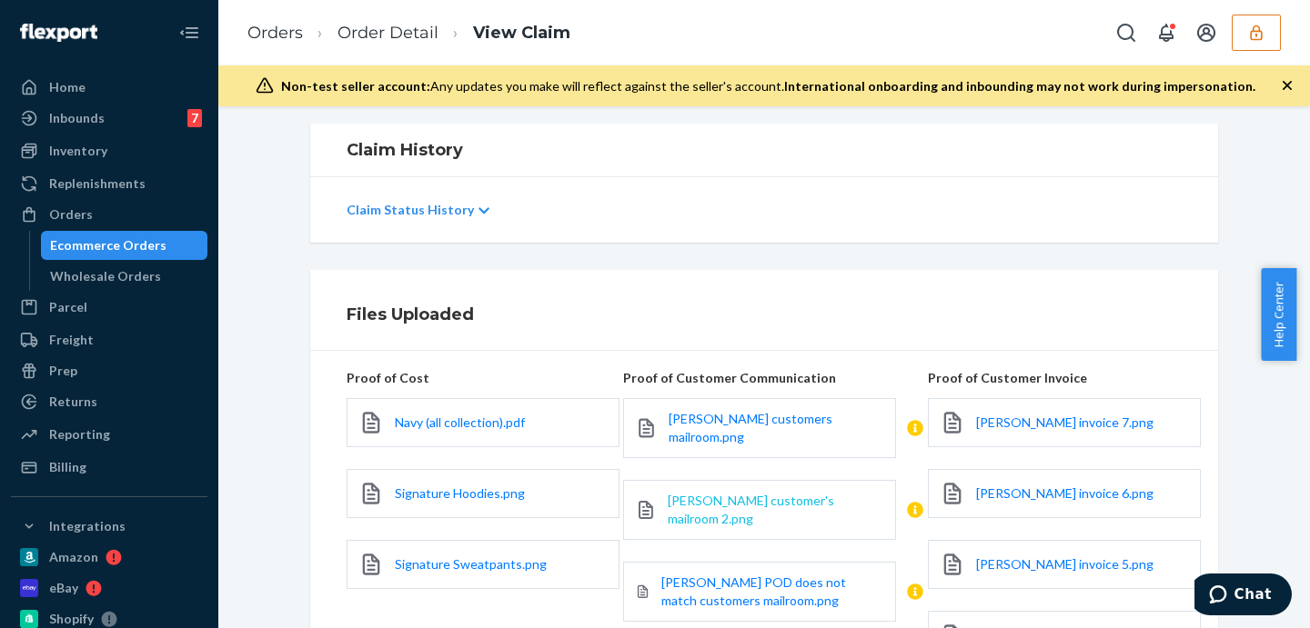
scroll to position [75, 0]
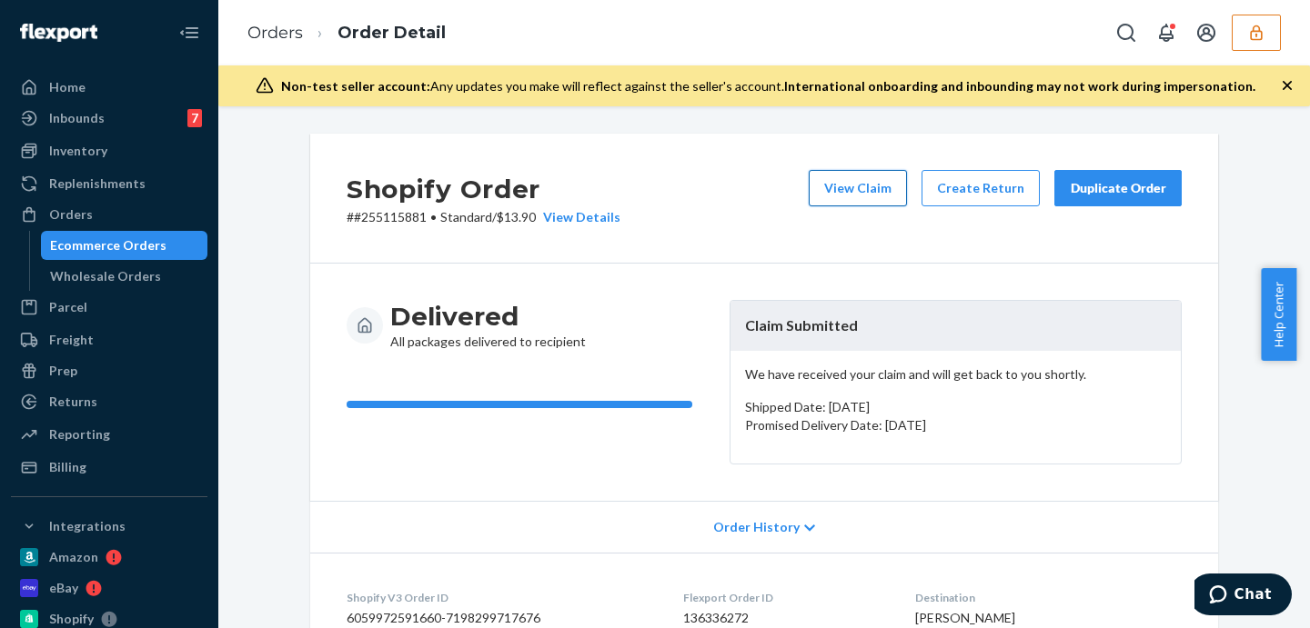
click at [865, 175] on button "View Claim" at bounding box center [858, 188] width 98 height 36
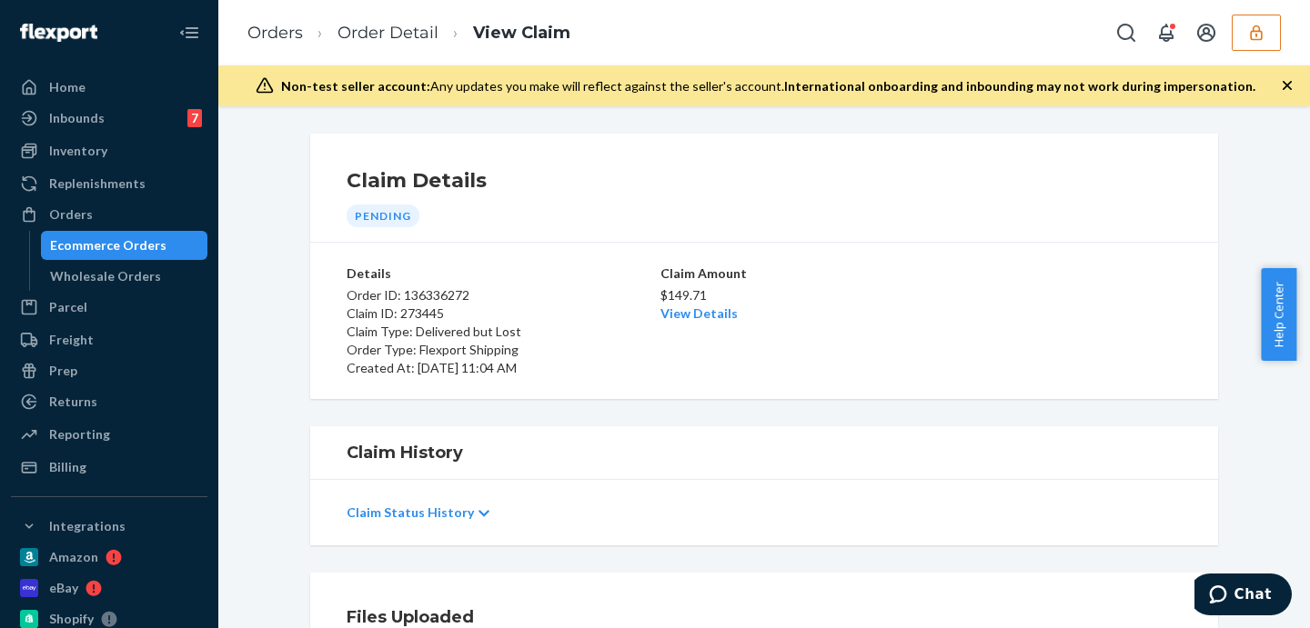
scroll to position [303, 0]
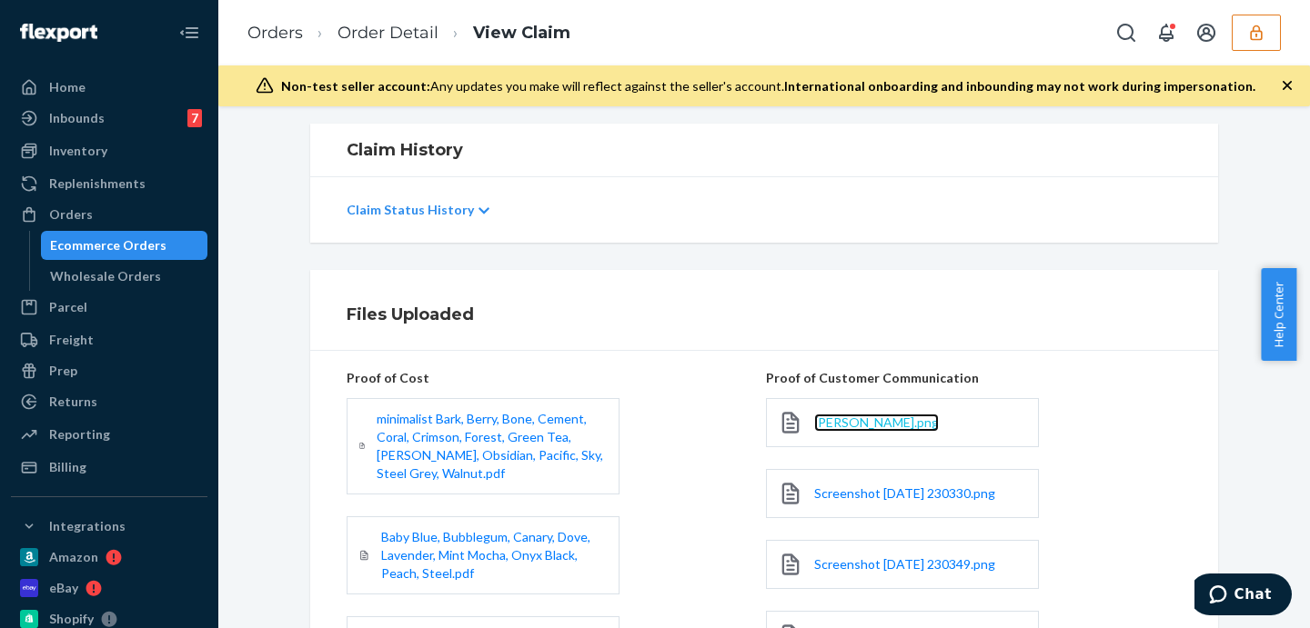
click at [822, 424] on span "[PERSON_NAME].png" at bounding box center [876, 422] width 125 height 15
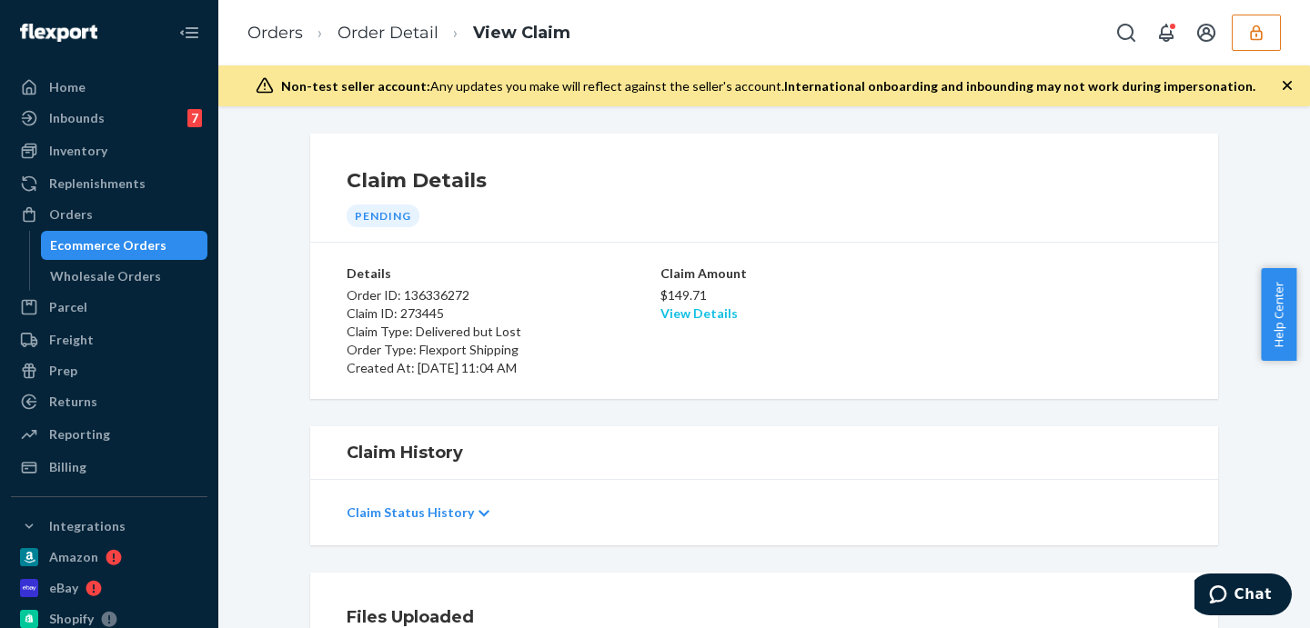
click at [689, 308] on link "View Details" at bounding box center [698, 313] width 77 height 15
click at [1013, 358] on div "Home Inbounds 7 Shipping Plans Problems 7 Inventory Products Replenishments Ord…" at bounding box center [655, 314] width 1310 height 628
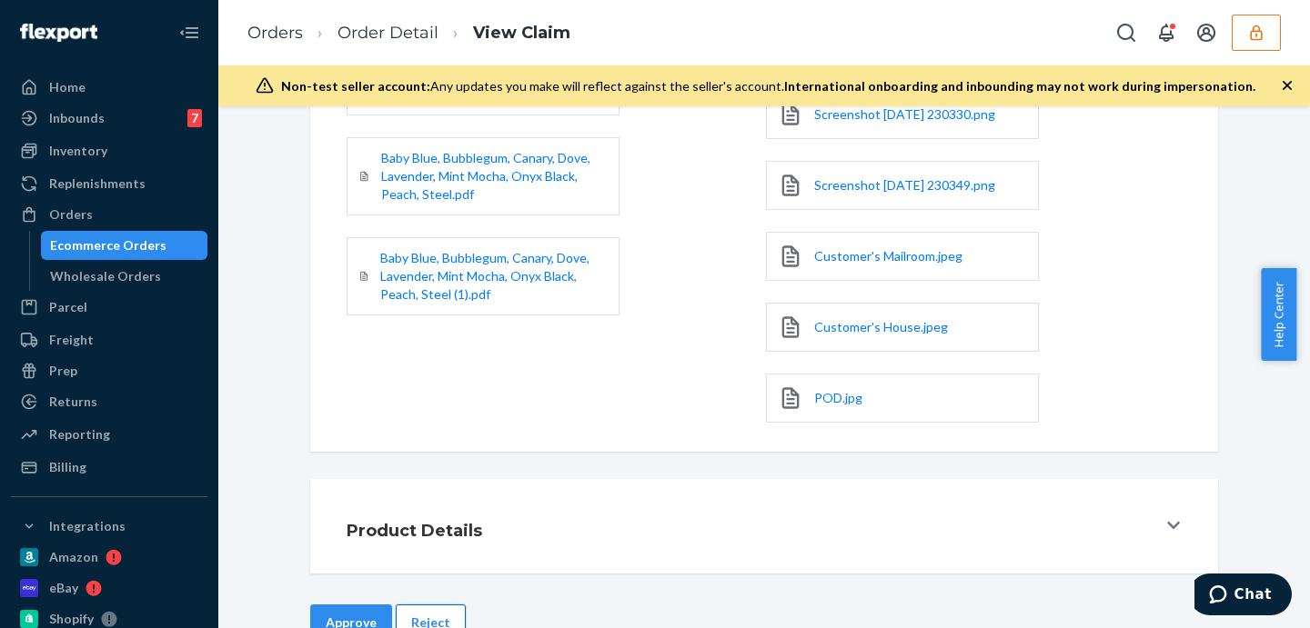
scroll to position [730, 0]
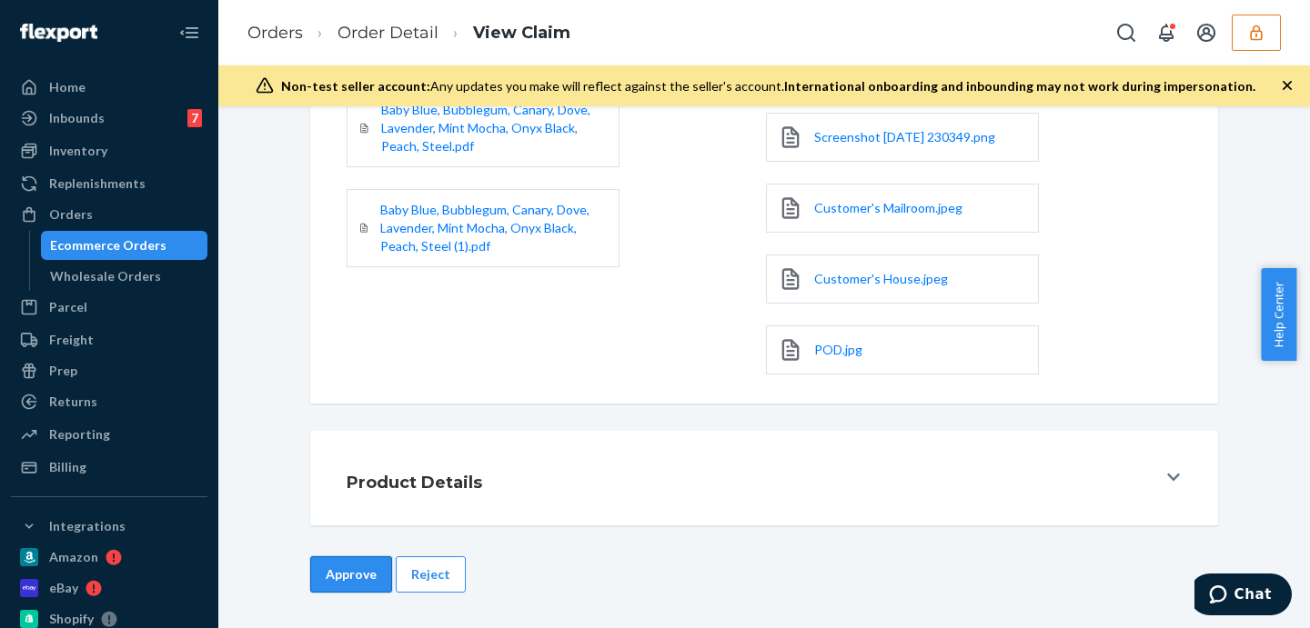
click at [338, 576] on button "Approve" at bounding box center [351, 575] width 82 height 36
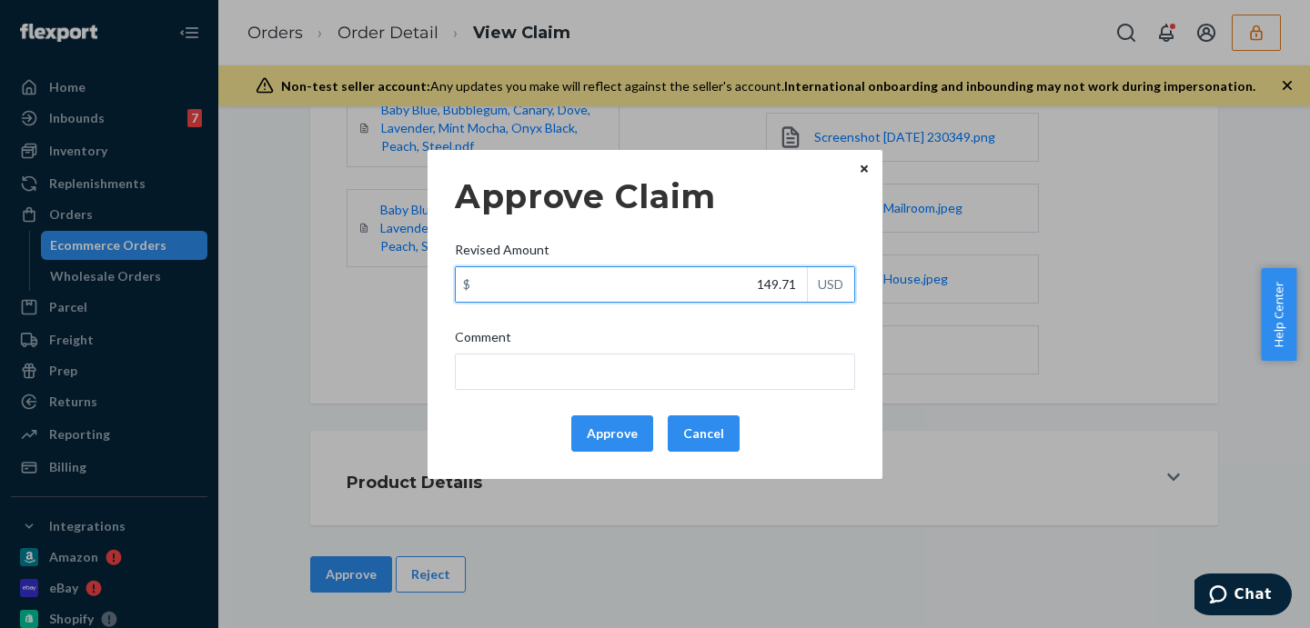
drag, startPoint x: 739, startPoint y: 277, endPoint x: 825, endPoint y: 298, distance: 88.0
click at [825, 298] on div "$ 149.71 USD" at bounding box center [655, 284] width 400 height 36
type input "117.71"
drag, startPoint x: 819, startPoint y: 346, endPoint x: 816, endPoint y: 367, distance: 21.1
click at [819, 349] on div "Comment" at bounding box center [655, 340] width 400 height 25
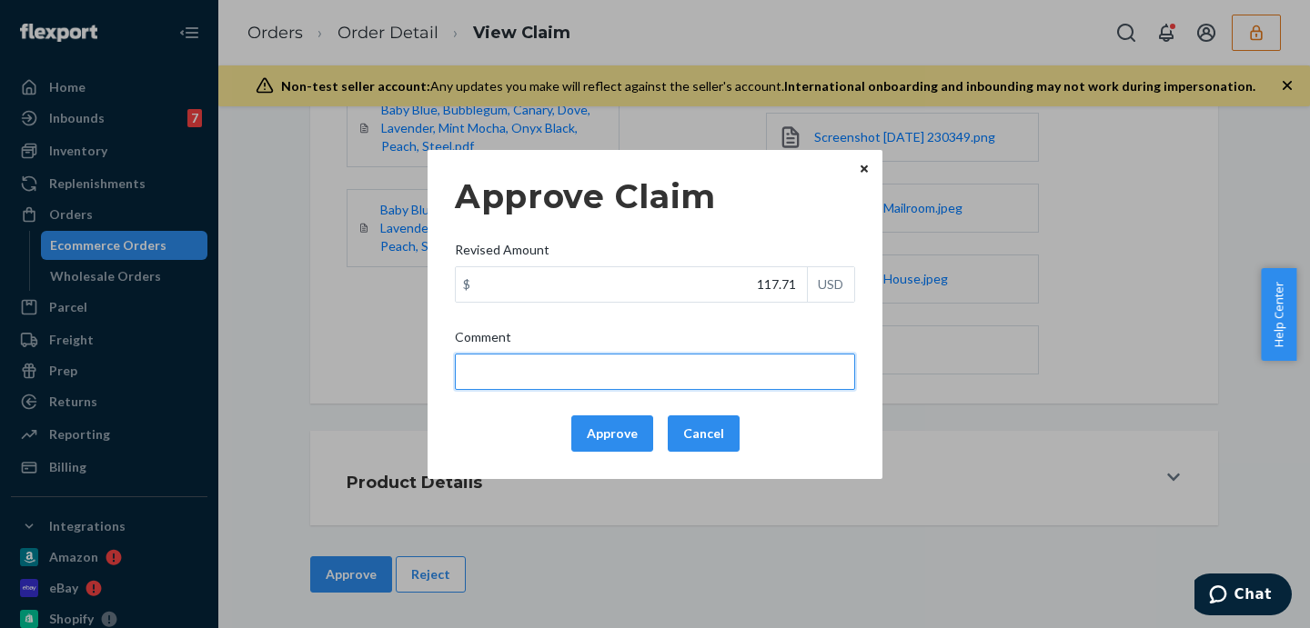
click at [819, 354] on input "Comment" at bounding box center [655, 372] width 400 height 36
click at [816, 367] on input "Comment" at bounding box center [655, 372] width 400 height 36
type input "Capped to 100$"
click at [589, 370] on input "Capped to 100$" at bounding box center [655, 372] width 400 height 36
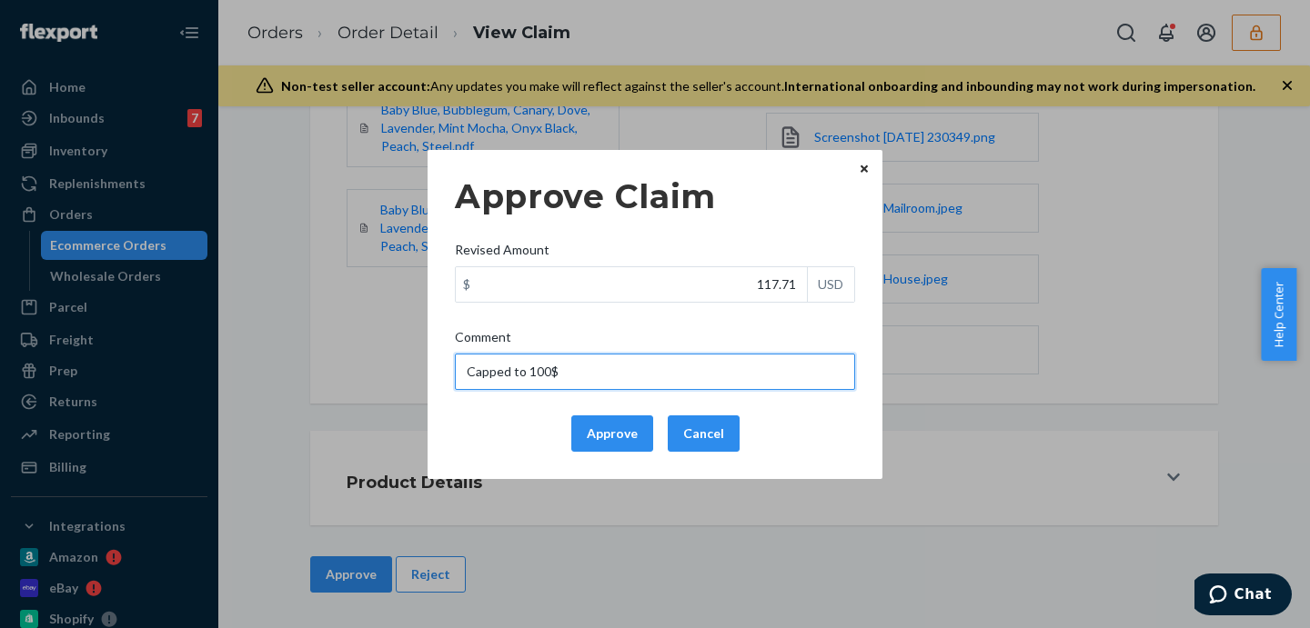
click at [589, 370] on input "Capped to 100$" at bounding box center [655, 372] width 400 height 36
click at [616, 437] on button "Approve" at bounding box center [612, 434] width 82 height 36
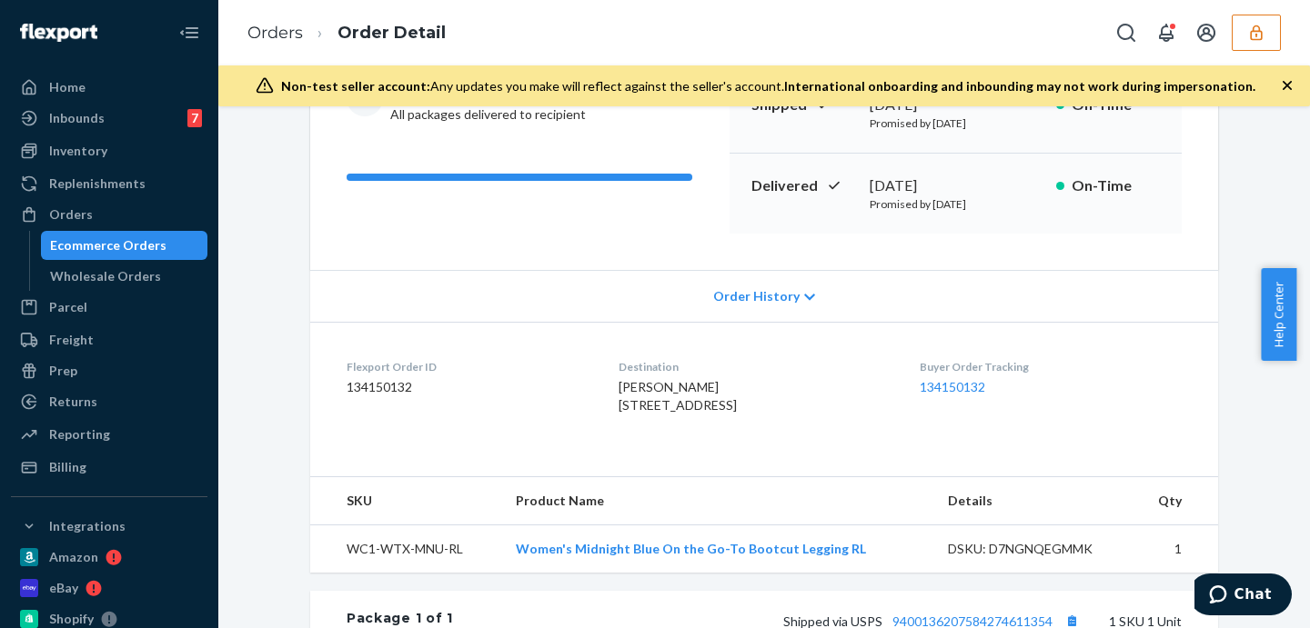
scroll to position [530, 0]
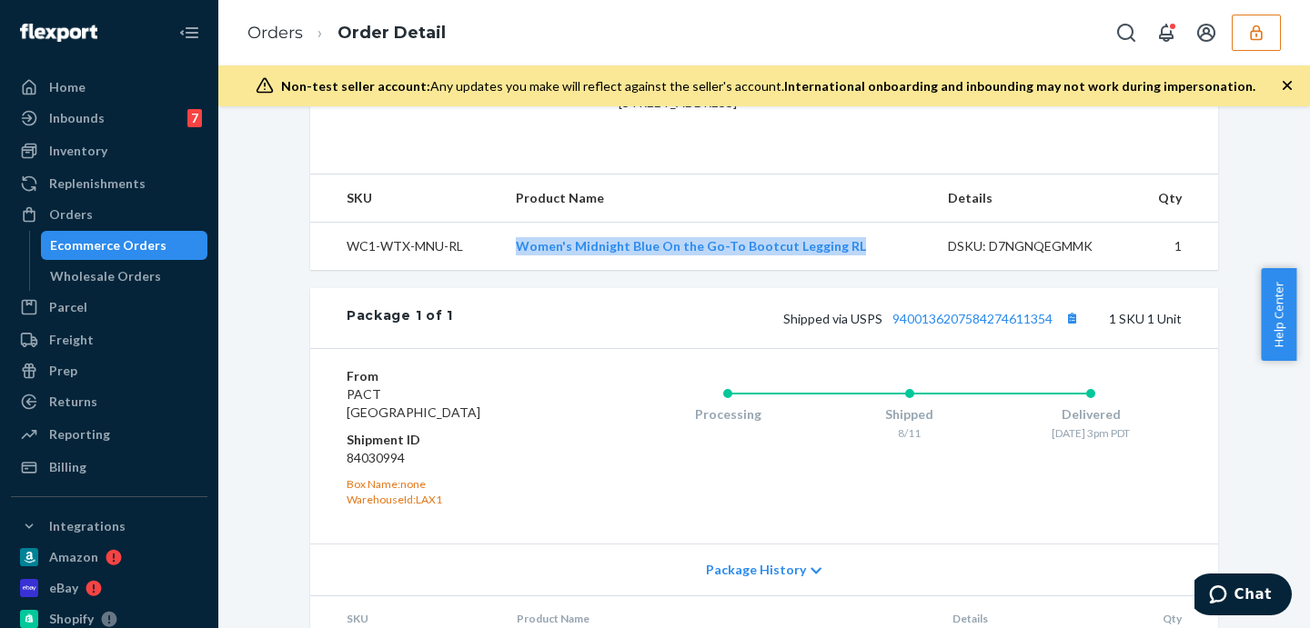
drag, startPoint x: 496, startPoint y: 279, endPoint x: 908, endPoint y: 295, distance: 412.3
click at [908, 271] on tr "WC1-WTX-MNU-RL Women's Midnight Blue On the Go-To Bootcut Legging RL DSKU: D7NG…" at bounding box center [764, 247] width 908 height 48
copy tr "Women's Midnight Blue On the Go-To Bootcut Legging RL"
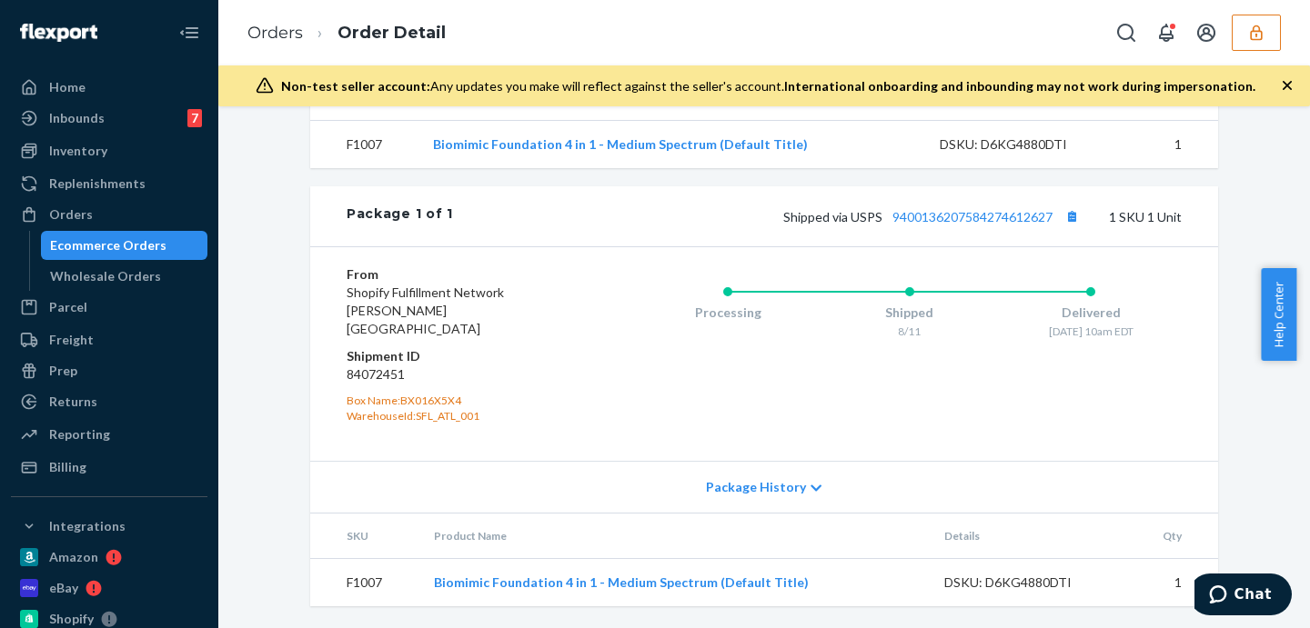
scroll to position [639, 0]
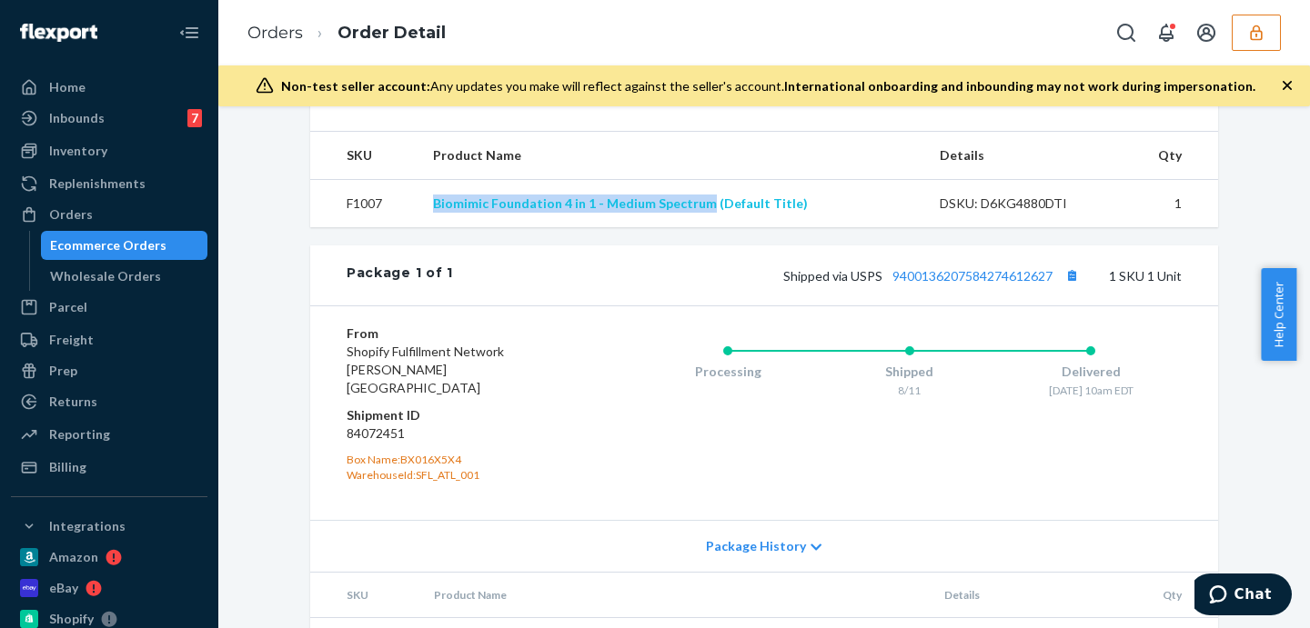
drag, startPoint x: 412, startPoint y: 243, endPoint x: 702, endPoint y: 238, distance: 290.2
click at [702, 228] on tr "F1007 Biomimic Foundation 4 in 1 - Medium Spectrum (Default Title) DSKU: D6KG48…" at bounding box center [764, 204] width 908 height 48
copy tr "Biomimic Foundation 4 in 1 - Medium Spectrum"
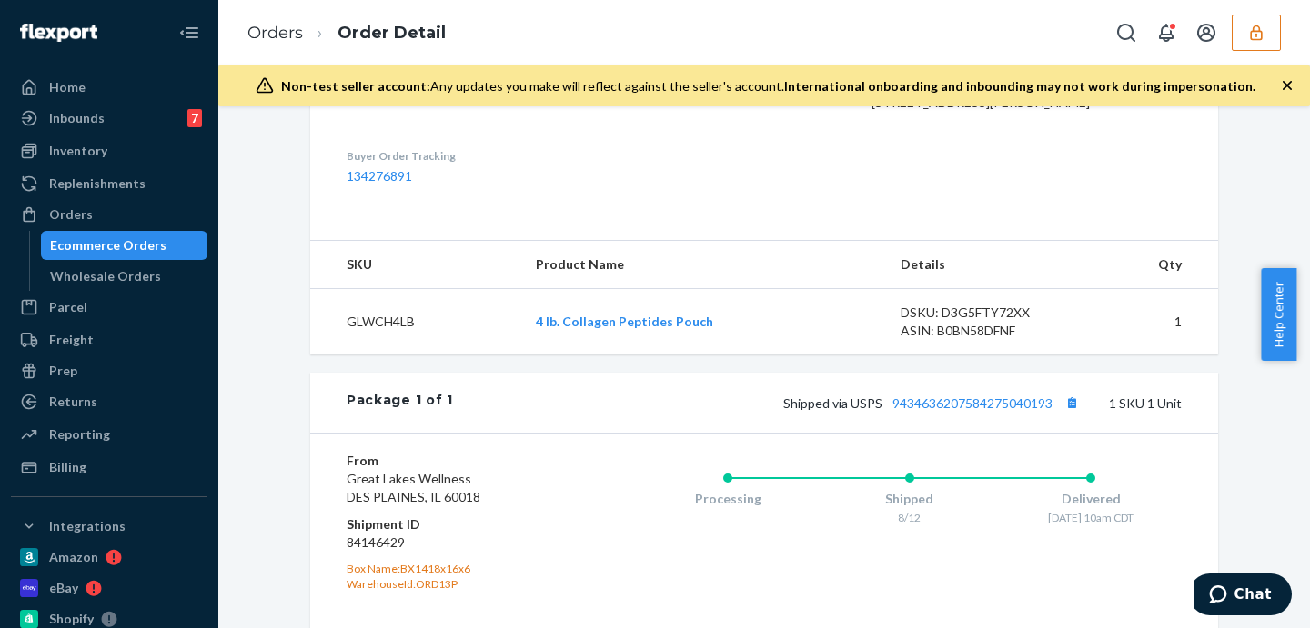
scroll to position [752, 0]
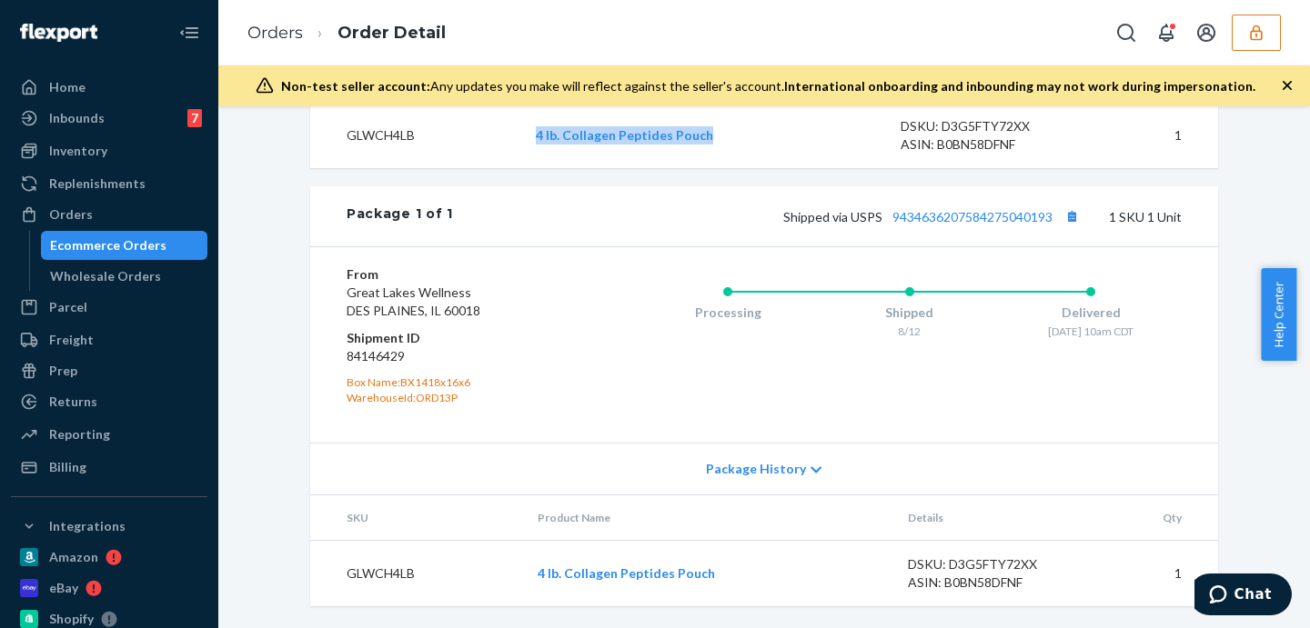
drag, startPoint x: 512, startPoint y: 147, endPoint x: 722, endPoint y: 156, distance: 210.3
click at [722, 156] on tr "GLWCH4LB 4 lb. Collagen Peptides Pouch DSKU: D3G5FTY72XX ASIN: B0BN58DFNF 1" at bounding box center [764, 136] width 908 height 66
copy tr "4 lb. Collagen Peptides Pouch"
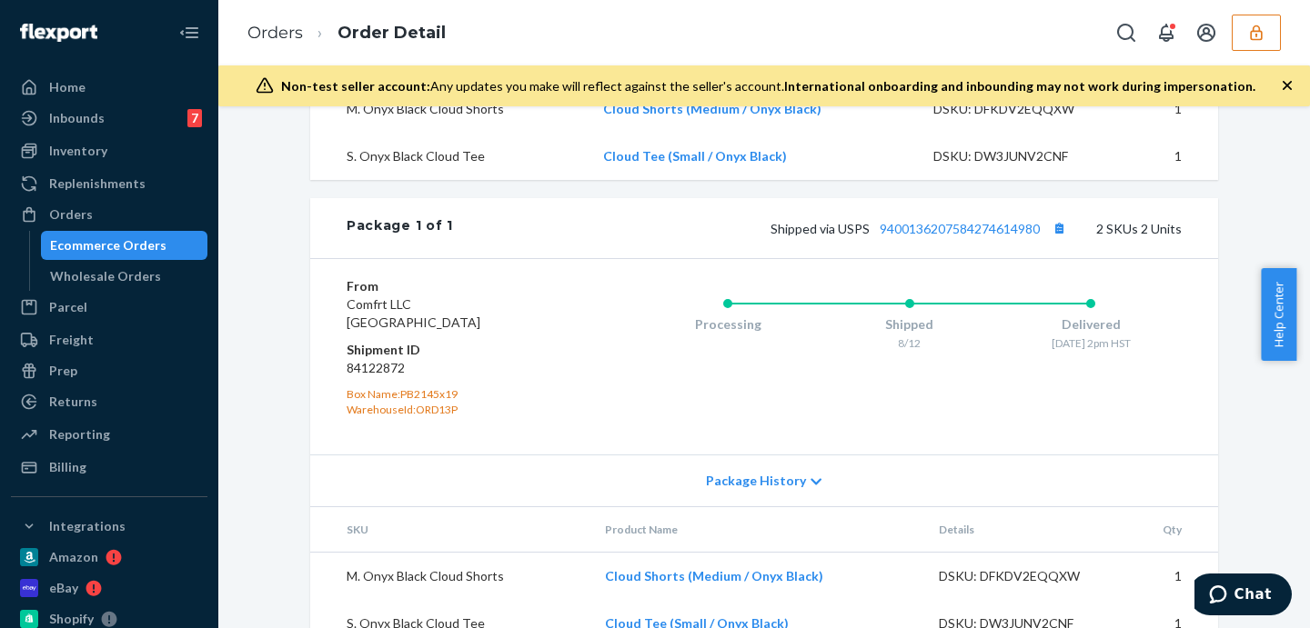
scroll to position [583, 0]
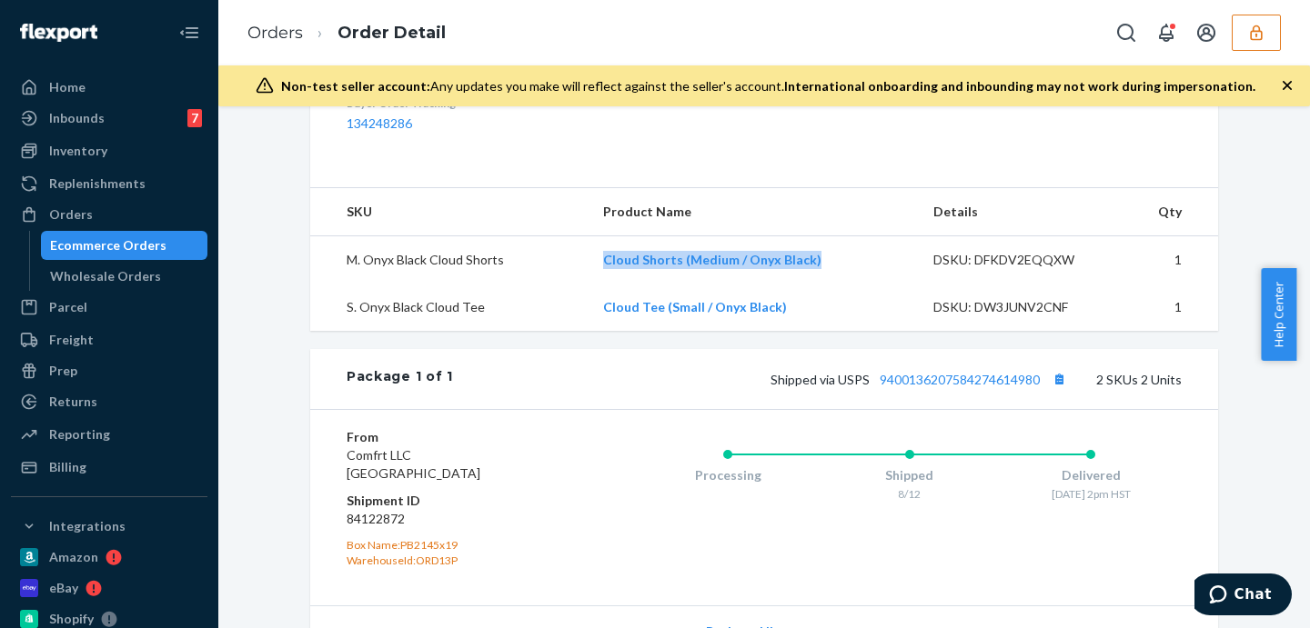
drag, startPoint x: 576, startPoint y: 299, endPoint x: 852, endPoint y: 317, distance: 277.1
click at [852, 285] on tr "M. Onyx Black Cloud Shorts Cloud Shorts (Medium / Onyx Black) DSKU: DFKDV2EQQXW…" at bounding box center [764, 260] width 908 height 48
copy tr "Cloud Shorts (Medium / Onyx Black)"
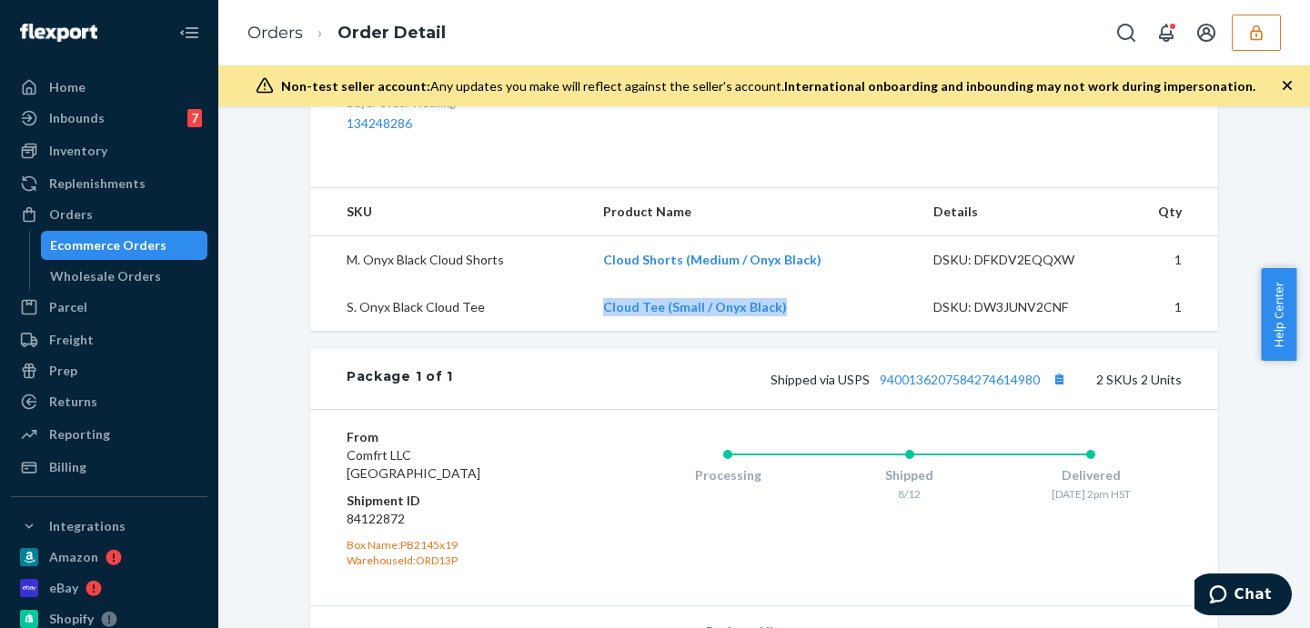
drag, startPoint x: 586, startPoint y: 337, endPoint x: 845, endPoint y: 349, distance: 259.5
click at [845, 331] on tr "S. Onyx Black Cloud Tee Cloud Tee (Small / Onyx Black) DSKU: DW3JUNV2CNF 1" at bounding box center [764, 307] width 908 height 47
copy tr "Cloud Tee (Small / Onyx Black)"
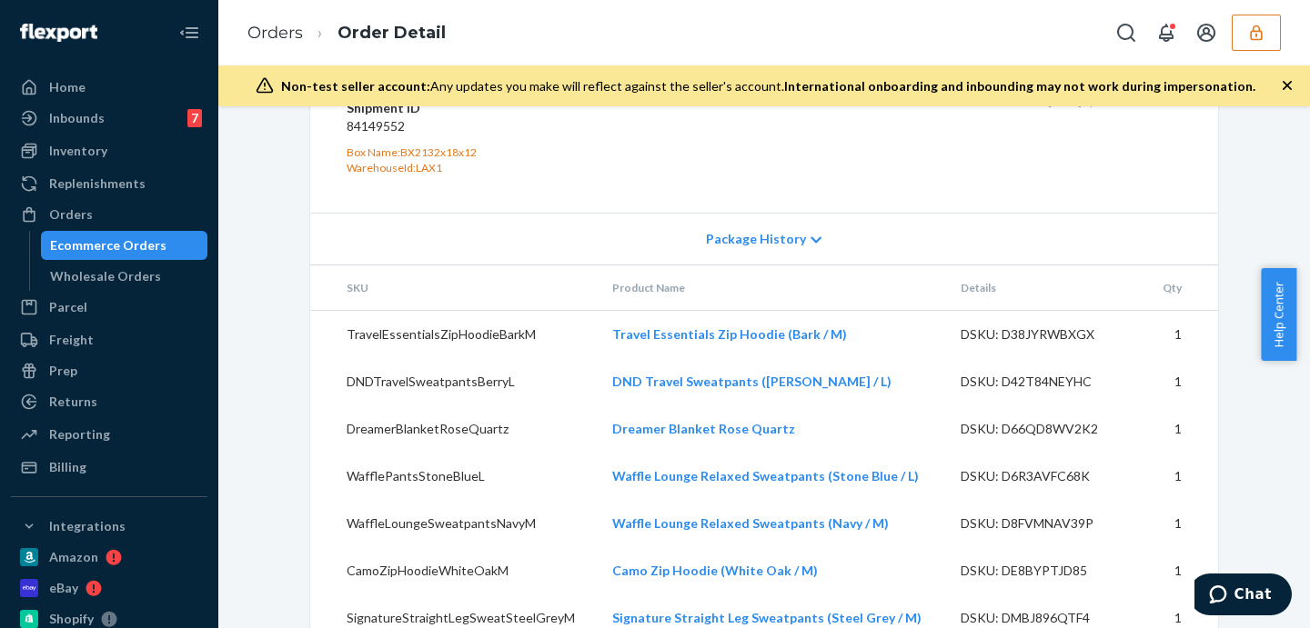
scroll to position [1283, 0]
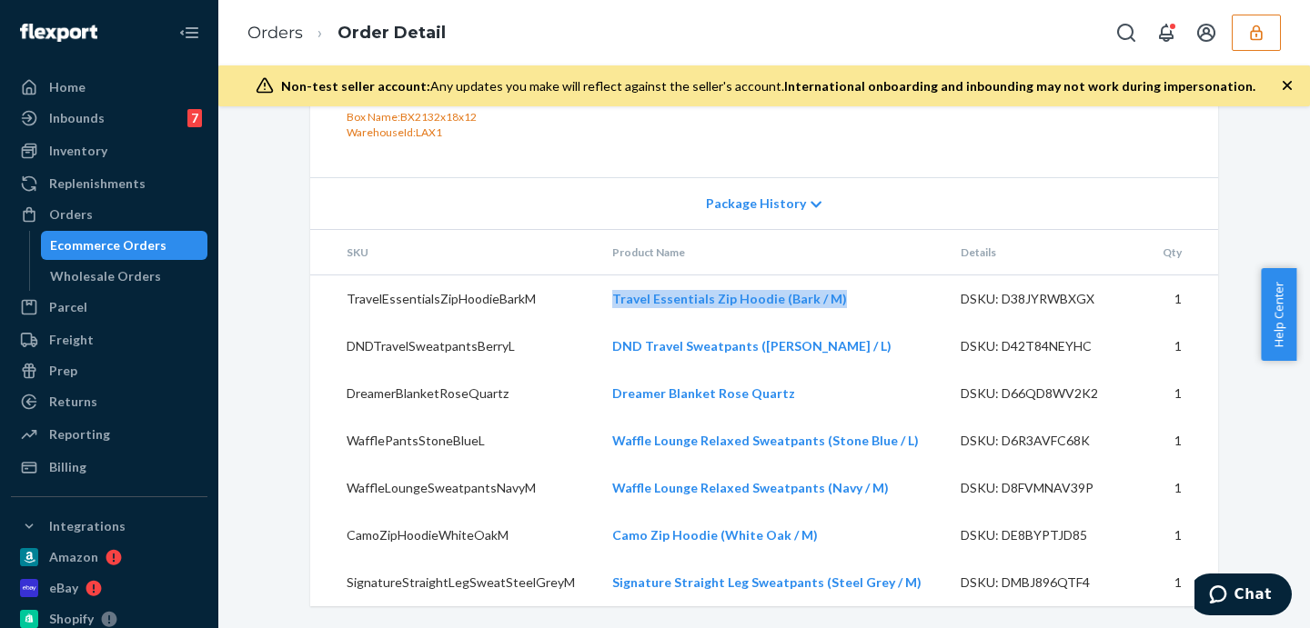
drag, startPoint x: 589, startPoint y: 296, endPoint x: 873, endPoint y: 311, distance: 284.2
click at [873, 311] on tr "TravelEssentialsZipHoodieBarkM Travel Essentials Zip Hoodie (Bark / M) DSKU: D3…" at bounding box center [764, 299] width 908 height 48
copy tr "Travel Essentials Zip Hoodie (Bark / M)"
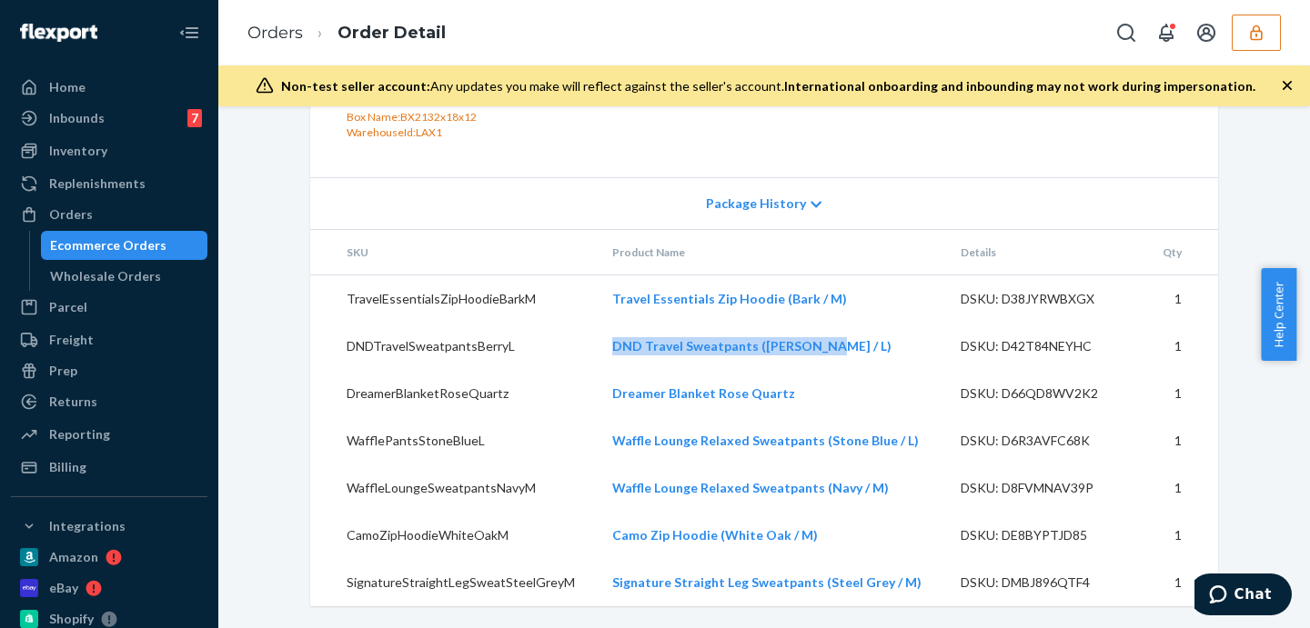
drag, startPoint x: 574, startPoint y: 345, endPoint x: 825, endPoint y: 358, distance: 251.4
click at [825, 358] on tr "DNDTravelSweatpantsBerryL DND Travel Sweatpants ([PERSON_NAME] / L) DSKU: D42T8…" at bounding box center [764, 346] width 908 height 47
copy tr "DND Travel Sweatpants ([PERSON_NAME] / L)"
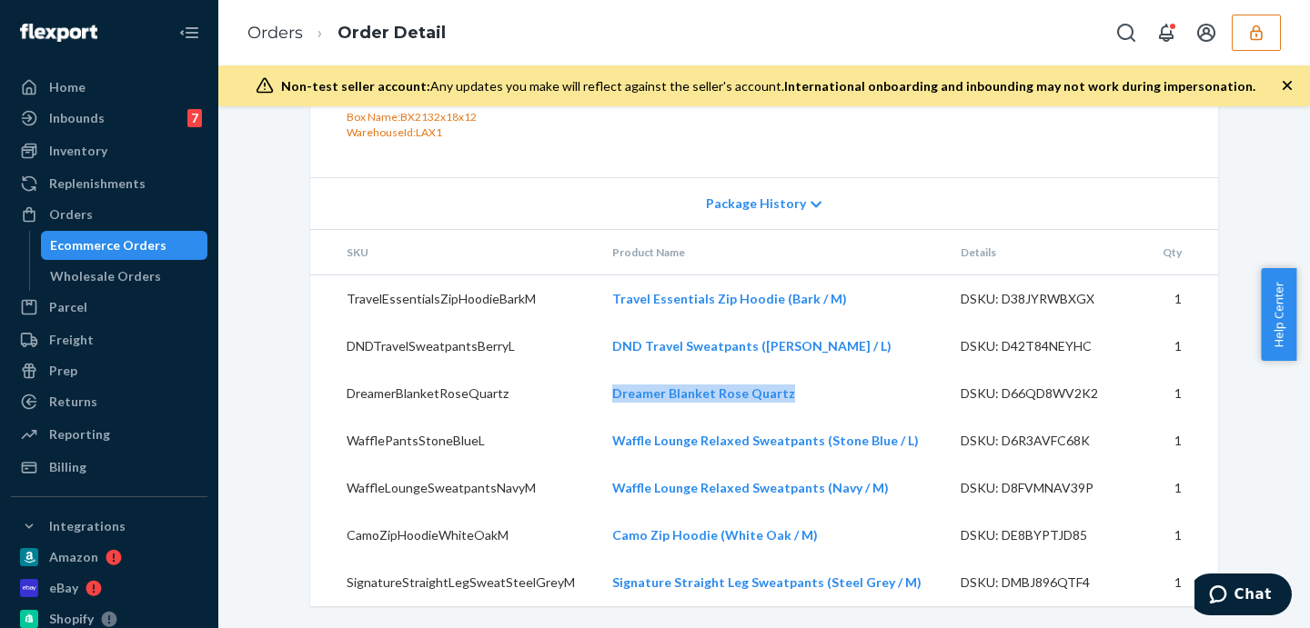
drag, startPoint x: 570, startPoint y: 390, endPoint x: 829, endPoint y: 396, distance: 258.4
click at [829, 396] on tr "DreamerBlanketRoseQuartz Dreamer Blanket Rose Quartz DSKU: D66QD8WV2K2 1" at bounding box center [764, 393] width 908 height 47
copy tr "Dreamer Blanket Rose Quartz"
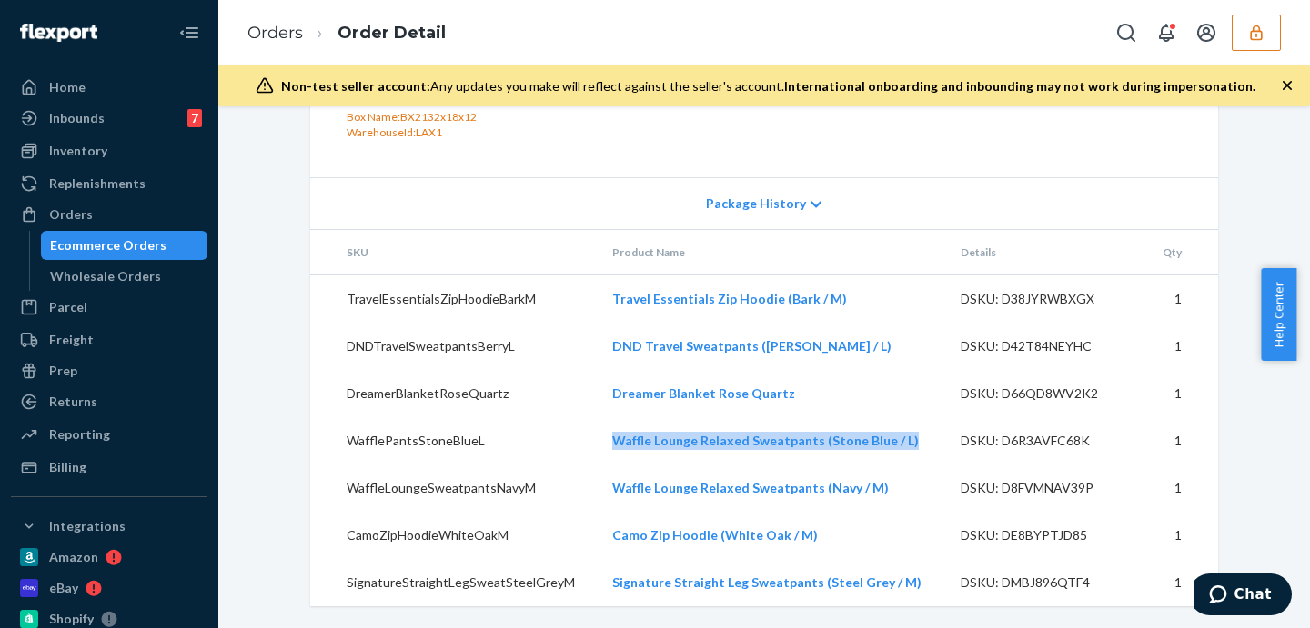
drag, startPoint x: 580, startPoint y: 443, endPoint x: 900, endPoint y: 455, distance: 320.4
click at [900, 455] on tr "WafflePantsStoneBlueL Waffle Lounge Relaxed Sweatpants (Stone Blue / L) DSKU: D…" at bounding box center [764, 440] width 908 height 47
copy tr "Waffle Lounge Relaxed Sweatpants (Stone Blue / L)"
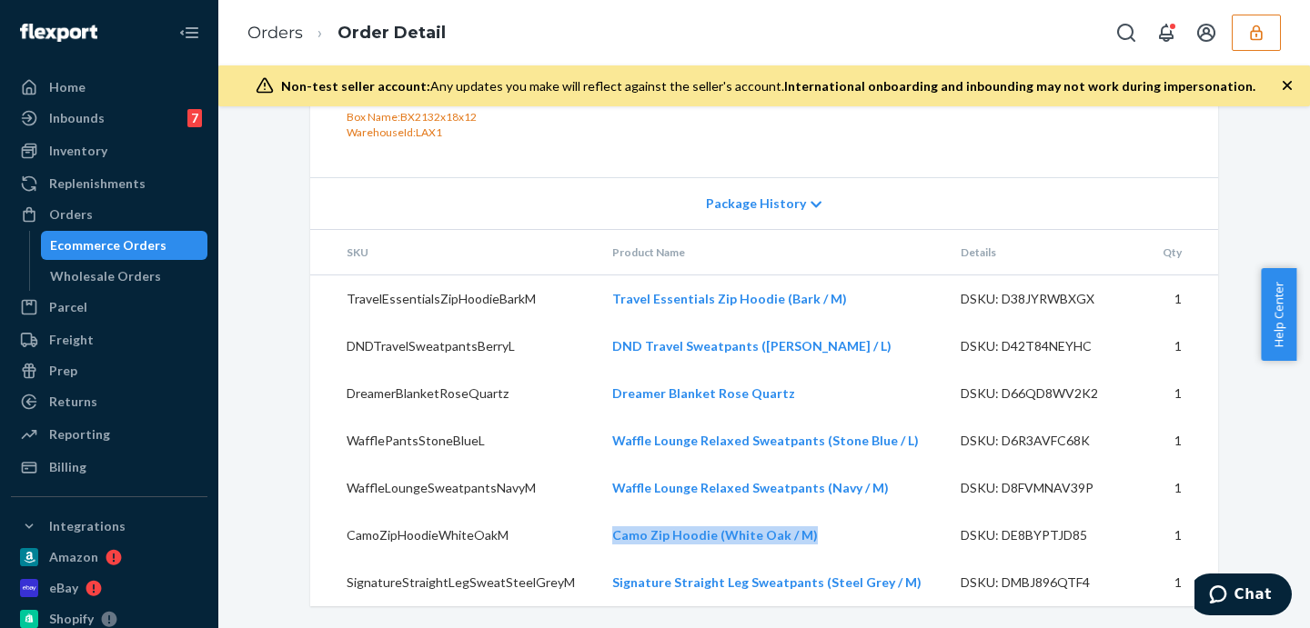
drag, startPoint x: 587, startPoint y: 534, endPoint x: 848, endPoint y: 544, distance: 261.2
click at [848, 544] on tr "CamoZipHoodieWhiteOakM Camo Zip Hoodie (White Oak / M) DSKU: DE8BYPTJD85 1" at bounding box center [764, 535] width 908 height 47
copy tr "Camo Zip Hoodie (White Oak / M)"
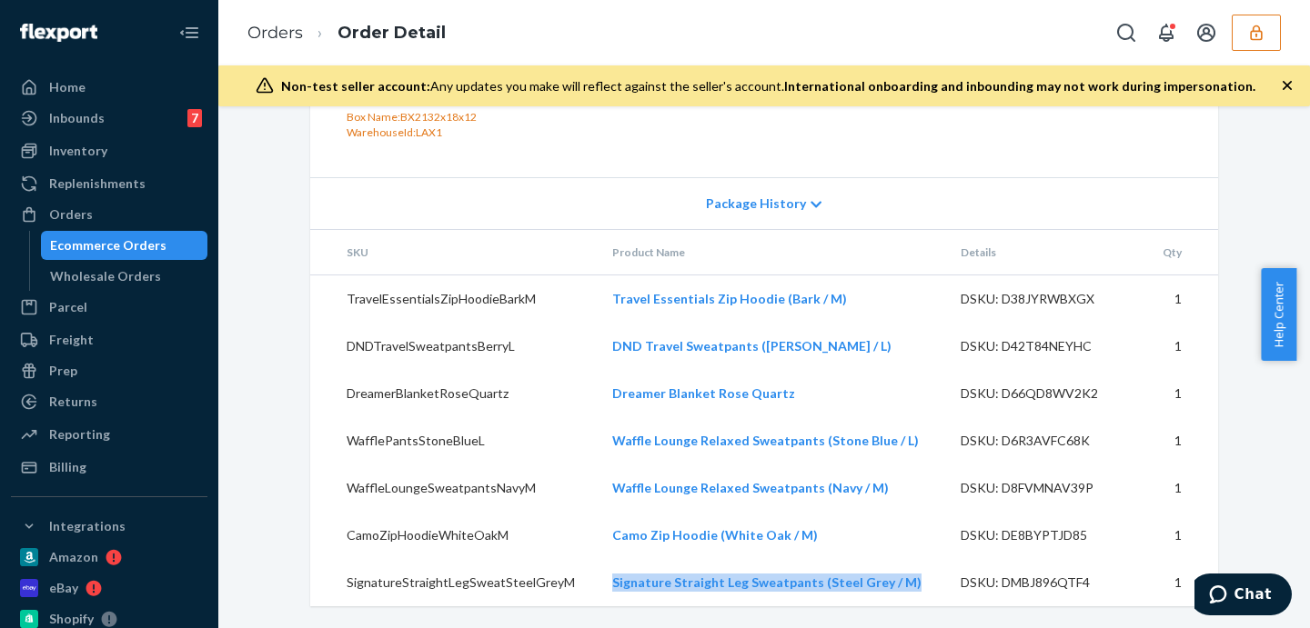
drag, startPoint x: 584, startPoint y: 588, endPoint x: 908, endPoint y: 589, distance: 323.8
click at [908, 589] on tr "SignatureStraightLegSweatSteelGreyM Signature Straight Leg Sweatpants (Steel Gr…" at bounding box center [764, 582] width 908 height 47
copy tr "Signature Straight Leg Sweatpants (Steel Grey / M)"
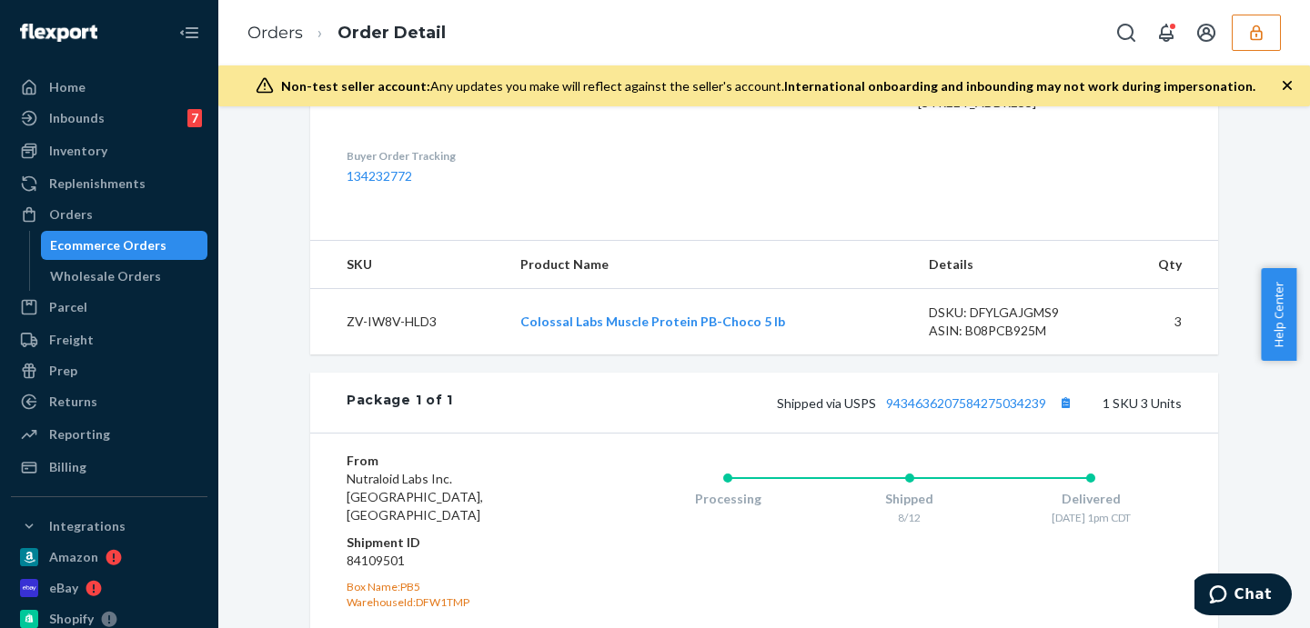
scroll to position [682, 0]
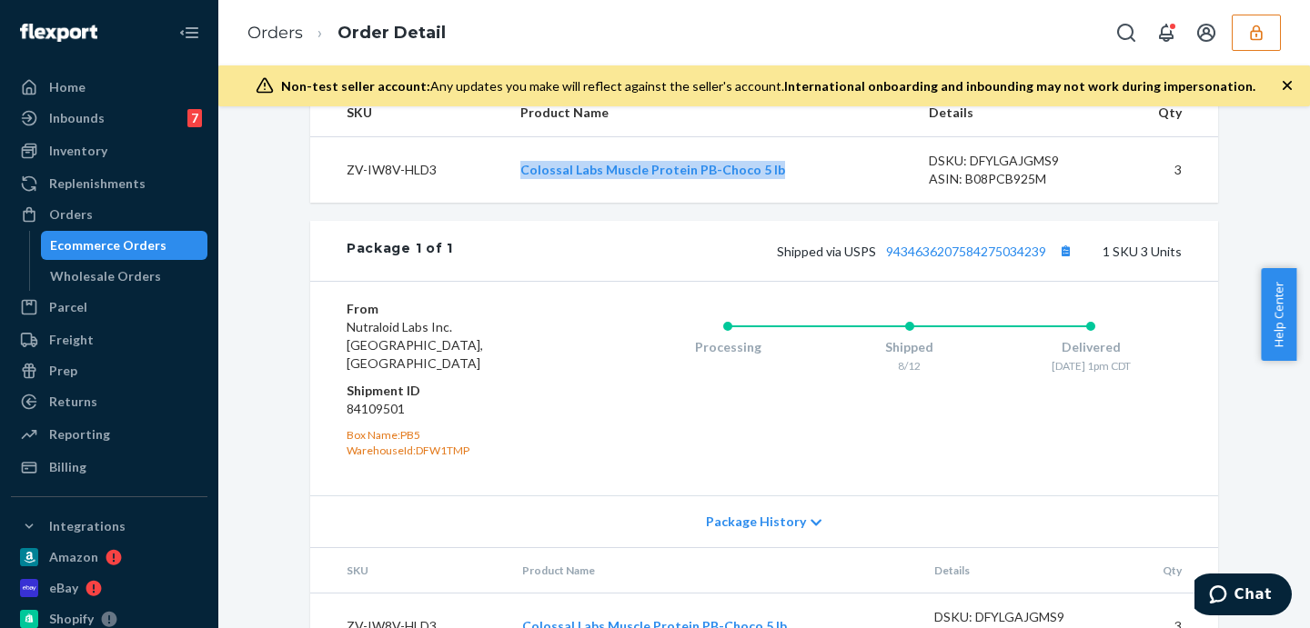
drag, startPoint x: 498, startPoint y: 203, endPoint x: 788, endPoint y: 214, distance: 290.4
click at [788, 204] on tr "ZV-IW8V-HLD3 Colossal Labs Muscle Protein PB-Choco 5 lb DSKU: DFYLGAJGMS9 ASIN:…" at bounding box center [764, 170] width 908 height 66
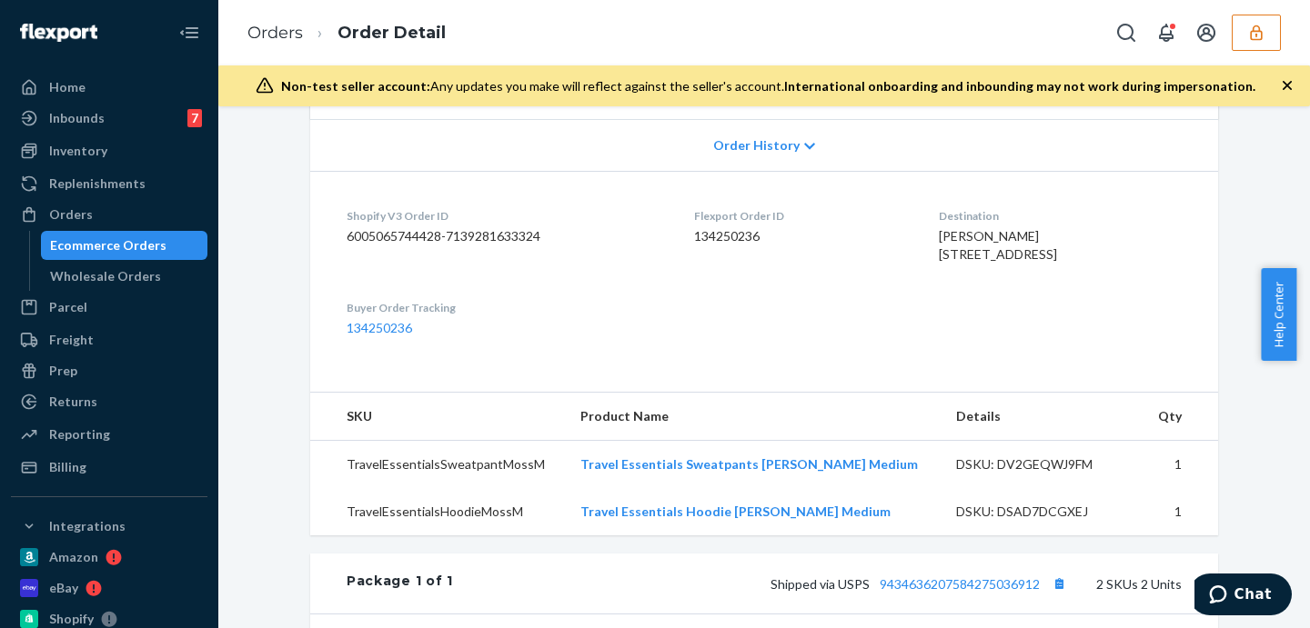
scroll to position [606, 0]
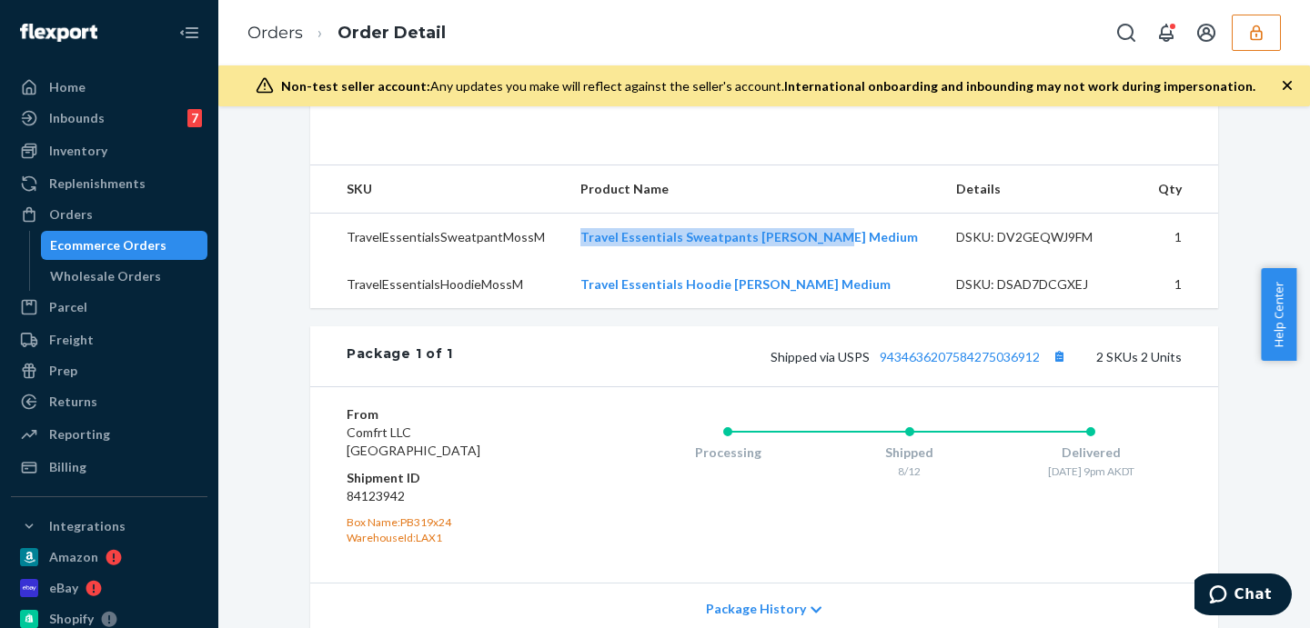
drag, startPoint x: 593, startPoint y: 263, endPoint x: 893, endPoint y: 279, distance: 300.6
click at [893, 262] on tr "TravelEssentialsSweatpantMossM Travel Essentials Sweatpants [PERSON_NAME] Mediu…" at bounding box center [764, 238] width 908 height 48
copy tr "Travel Essentials Sweatpants [PERSON_NAME] Medium"
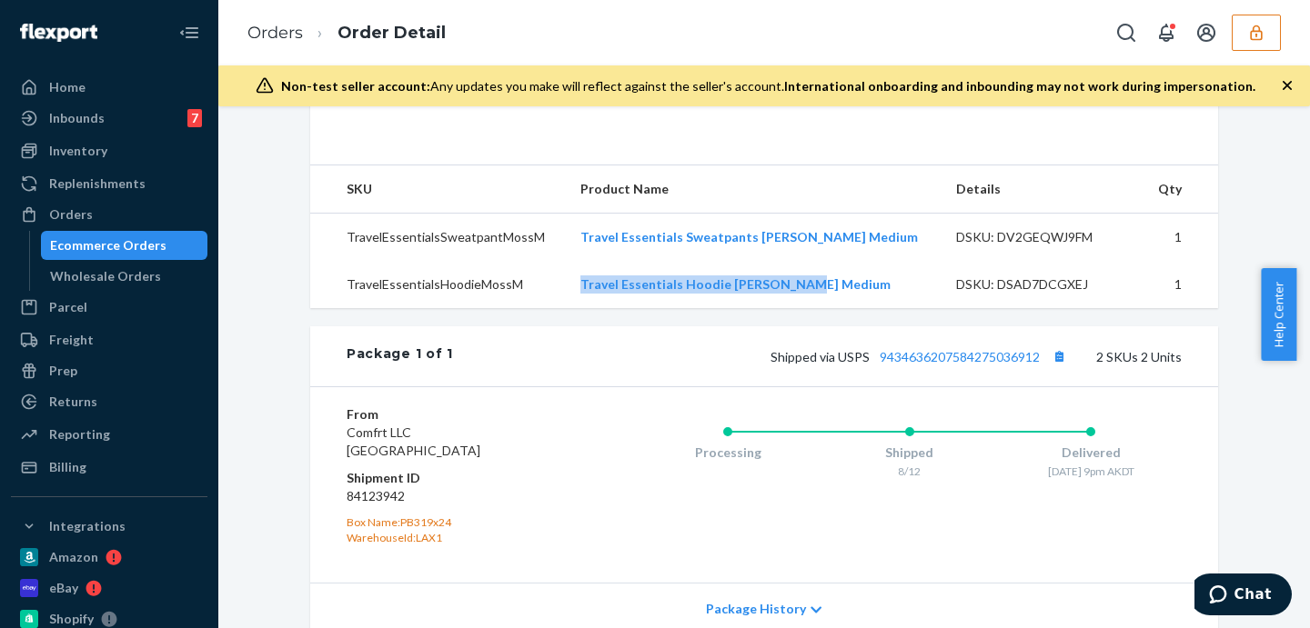
drag, startPoint x: 582, startPoint y: 320, endPoint x: 846, endPoint y: 338, distance: 264.4
click at [846, 308] on tr "TravelEssentialsHoodieMossM Travel Essentials Hoodie [PERSON_NAME] Medium DSKU:…" at bounding box center [764, 284] width 908 height 47
copy tr "Travel Essentials Hoodie [PERSON_NAME] Medium"
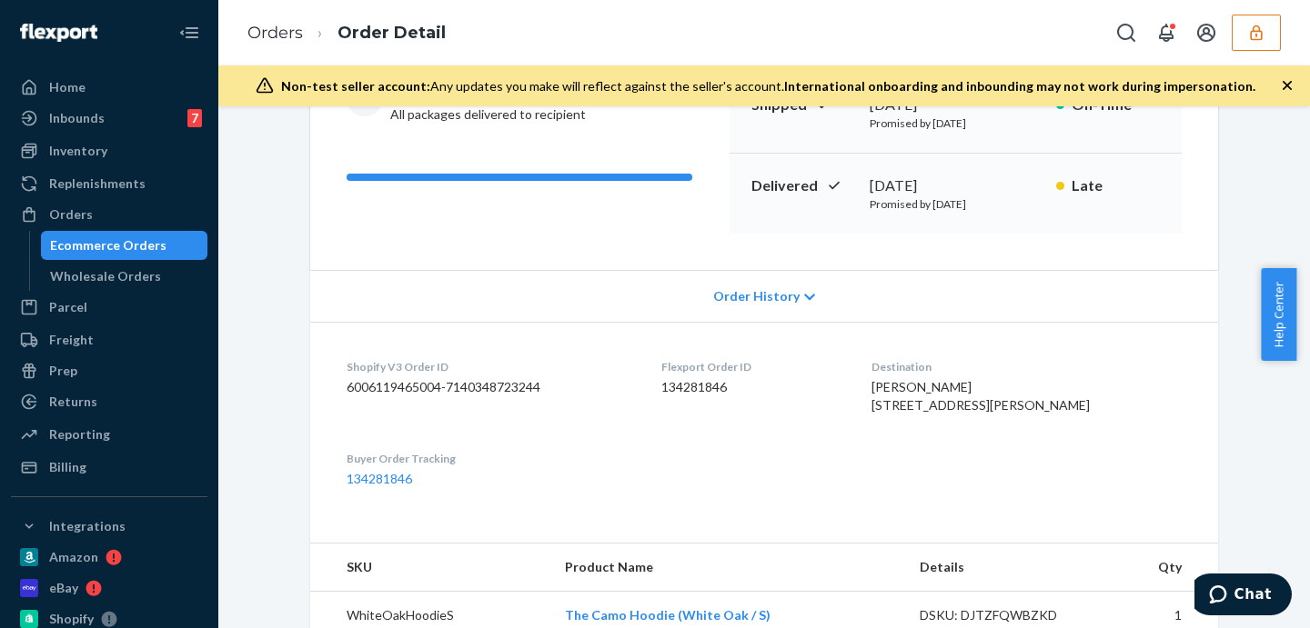
scroll to position [455, 0]
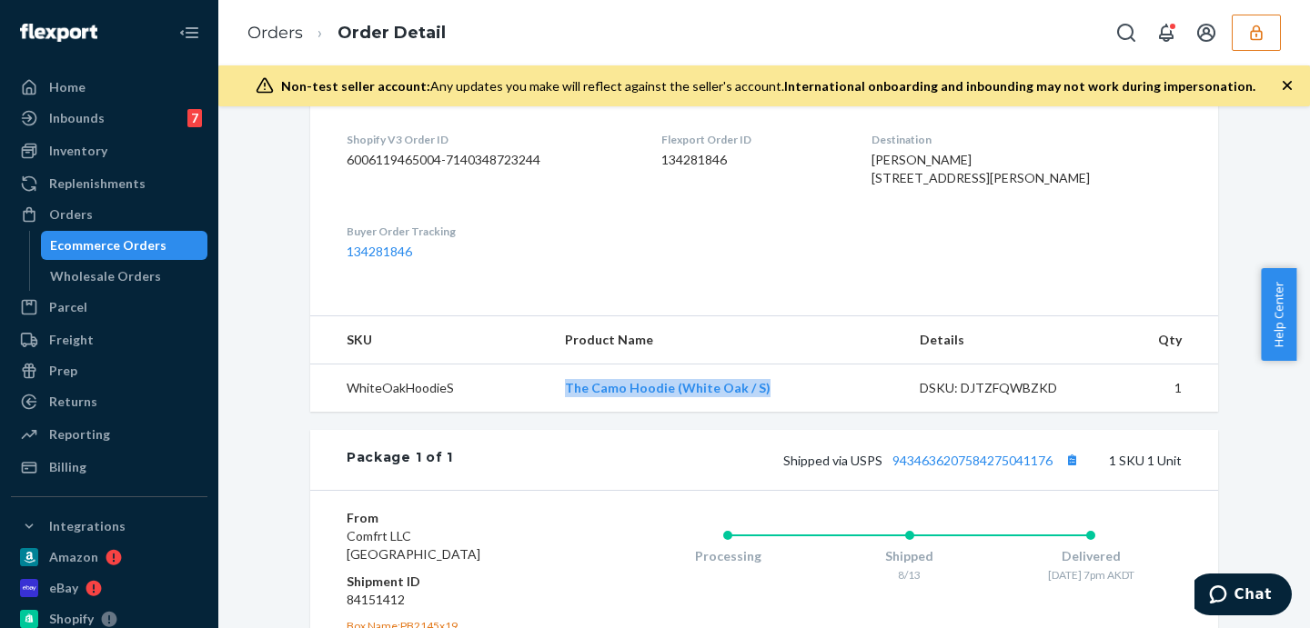
drag, startPoint x: 514, startPoint y: 429, endPoint x: 794, endPoint y: 439, distance: 280.3
click at [794, 413] on tr "WhiteOakHoodieS The Camo Hoodie (White Oak / S) DSKU: DJTZFQWBZKD 1" at bounding box center [764, 389] width 908 height 48
copy tr "The Camo Hoodie (White Oak / S)"
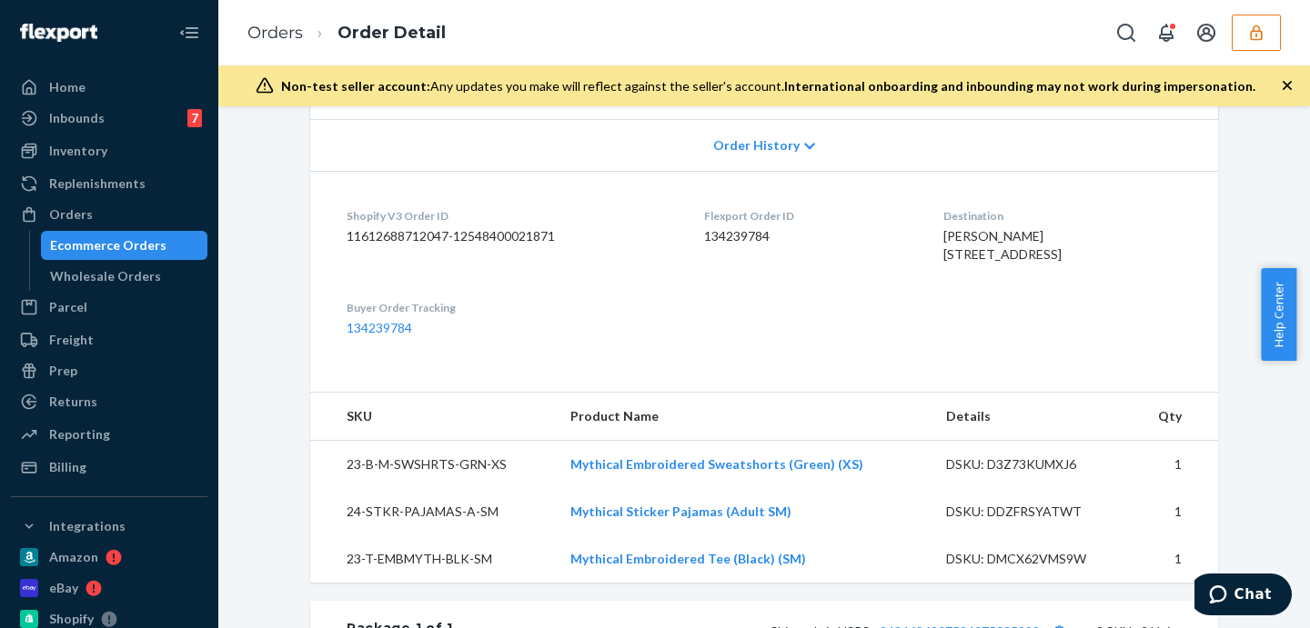
scroll to position [530, 0]
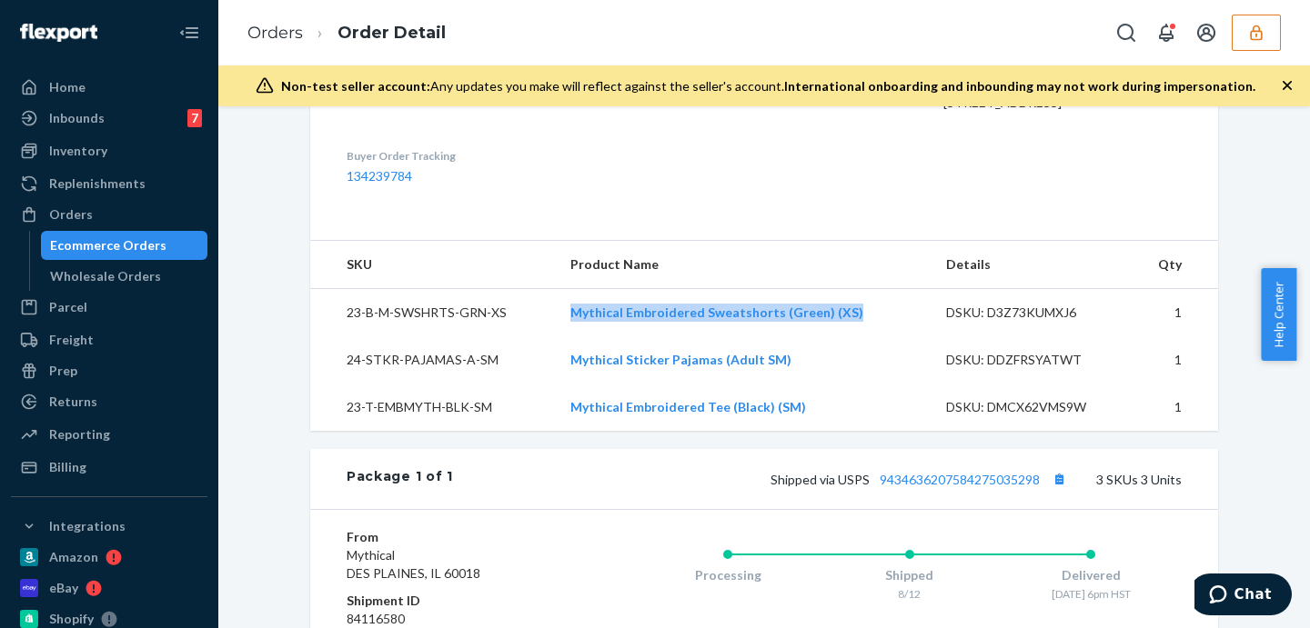
drag, startPoint x: 548, startPoint y: 346, endPoint x: 863, endPoint y: 347, distance: 315.6
click at [863, 337] on tr "23-B-M-SWSHRTS-GRN-XS Mythical Embroidered Sweatshorts (Green) (XS) DSKU: D3Z73…" at bounding box center [764, 313] width 908 height 48
copy tr "Mythical Embroidered Sweatshorts (Green) (XS)"
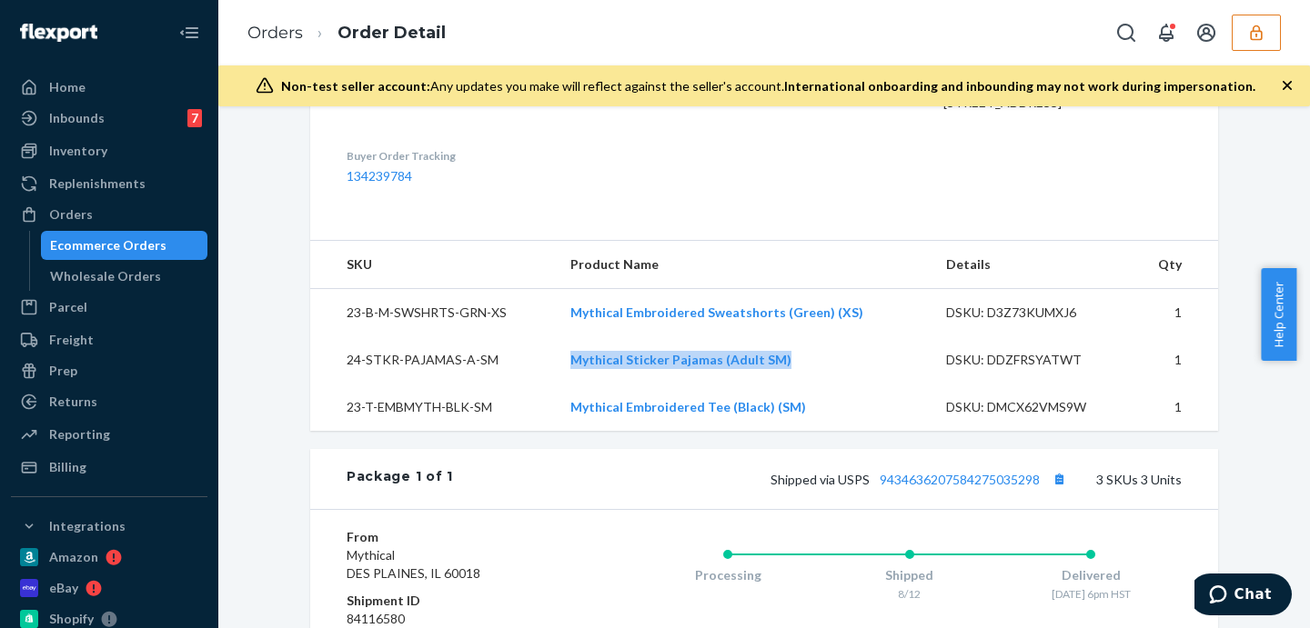
drag, startPoint x: 553, startPoint y: 404, endPoint x: 826, endPoint y: 407, distance: 272.9
click at [826, 384] on tr "24-STKR-PAJAMAS-A-SM Mythical Sticker Pajamas (Adult SM) DSKU: DDZFRSYATWT 1" at bounding box center [764, 360] width 908 height 47
copy tr "Mythical Sticker Pajamas (Adult SM)"
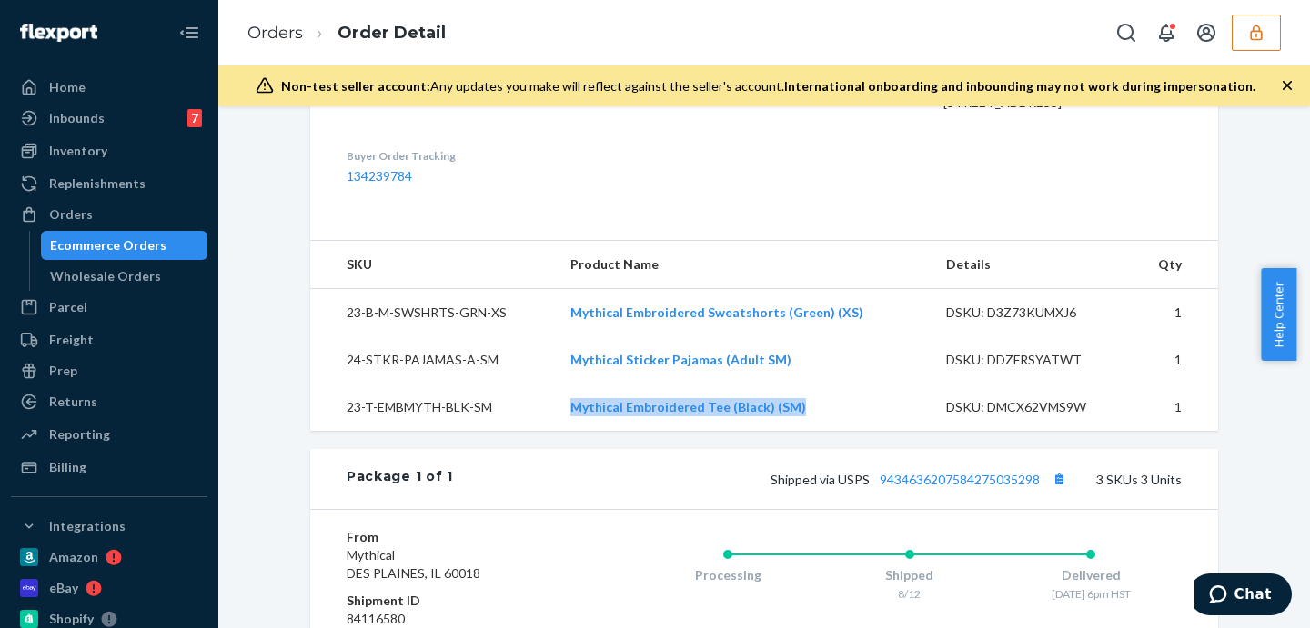
drag, startPoint x: 551, startPoint y: 434, endPoint x: 818, endPoint y: 447, distance: 266.8
click at [818, 431] on tr "23-T-EMBMYTH-BLK-SM Mythical Embroidered Tee (Black) (SM) DSKU: DMCX62VMS9W 1" at bounding box center [764, 407] width 908 height 47
copy tr "Mythical Embroidered Tee (Black) (SM)"
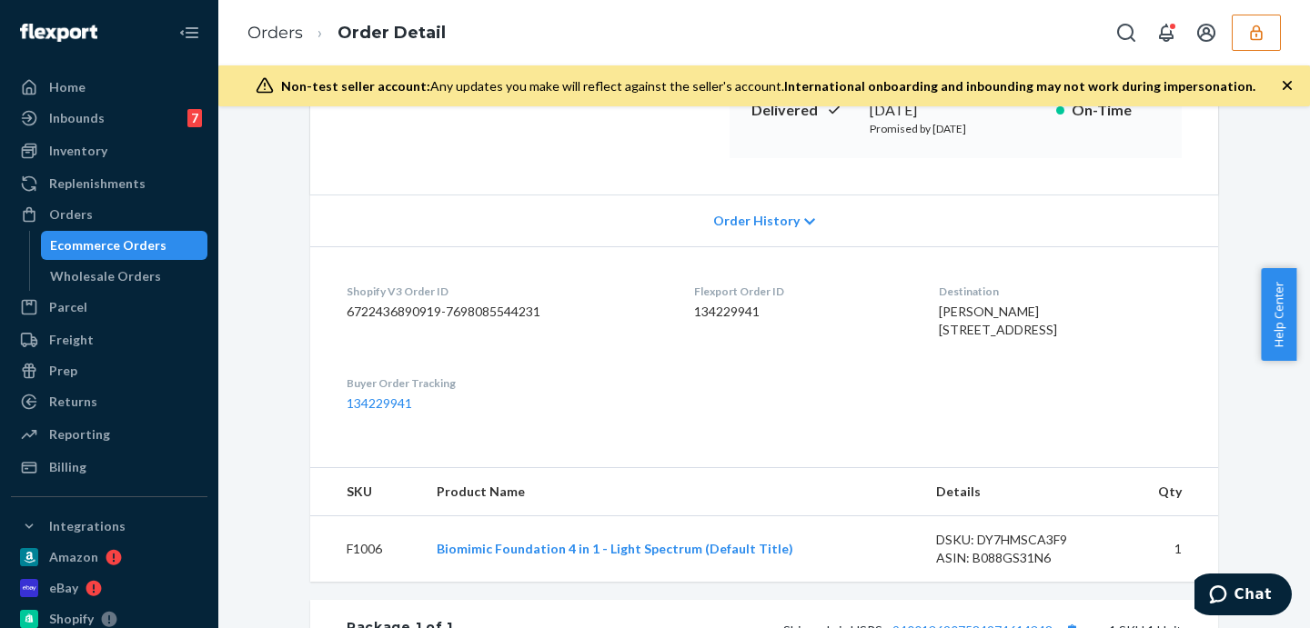
scroll to position [606, 0]
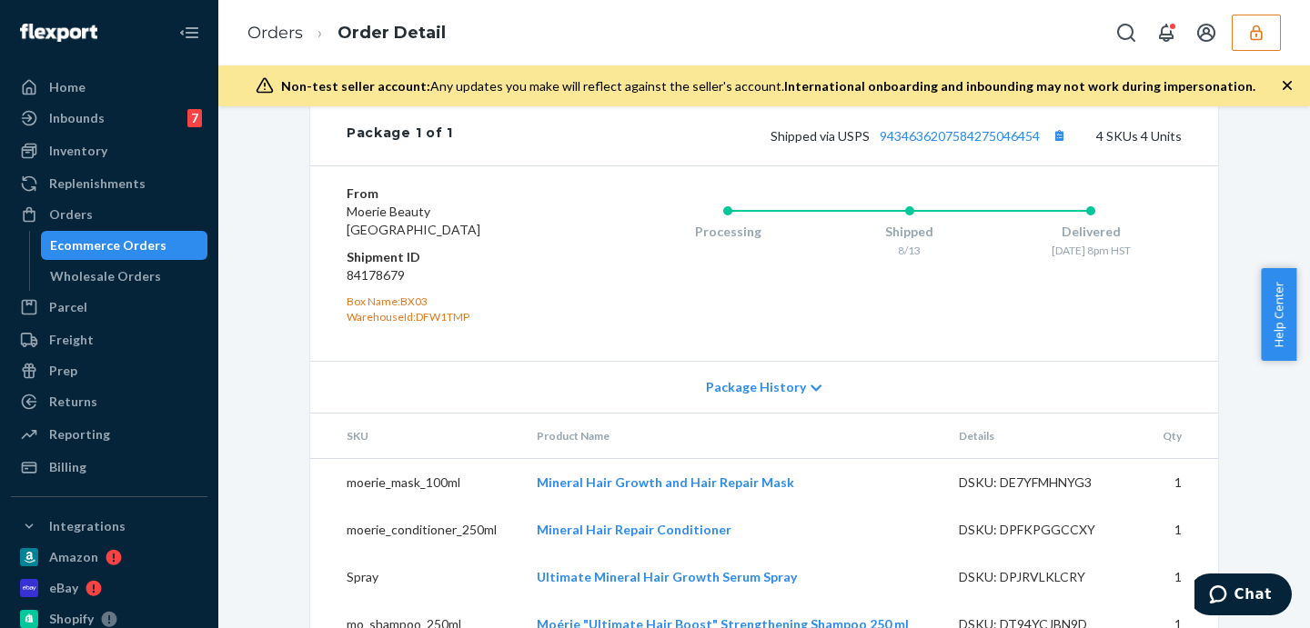
scroll to position [988, 0]
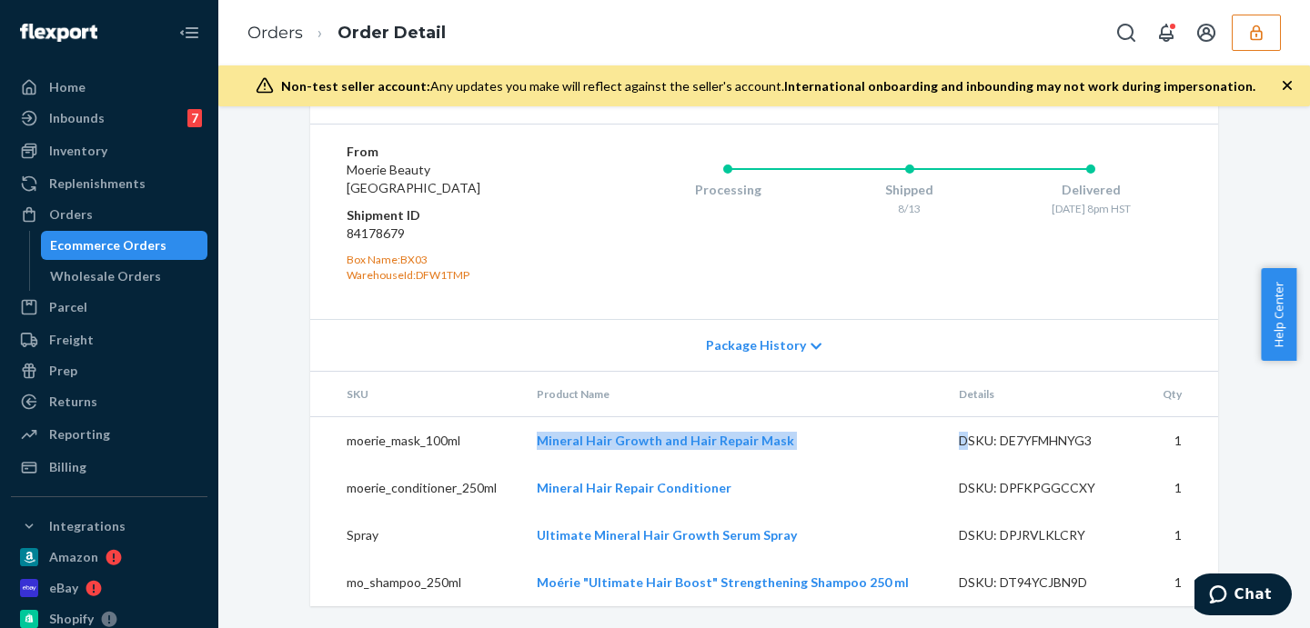
drag, startPoint x: 514, startPoint y: 447, endPoint x: 955, endPoint y: 459, distance: 441.3
click at [955, 459] on tr "moerie_mask_100ml Mineral Hair Growth and Hair Repair Mask DSKU: DE7YFMHNYG3 1" at bounding box center [764, 441] width 908 height 48
click at [860, 463] on td "Mineral Hair Growth and Hair Repair Mask" at bounding box center [733, 441] width 423 height 48
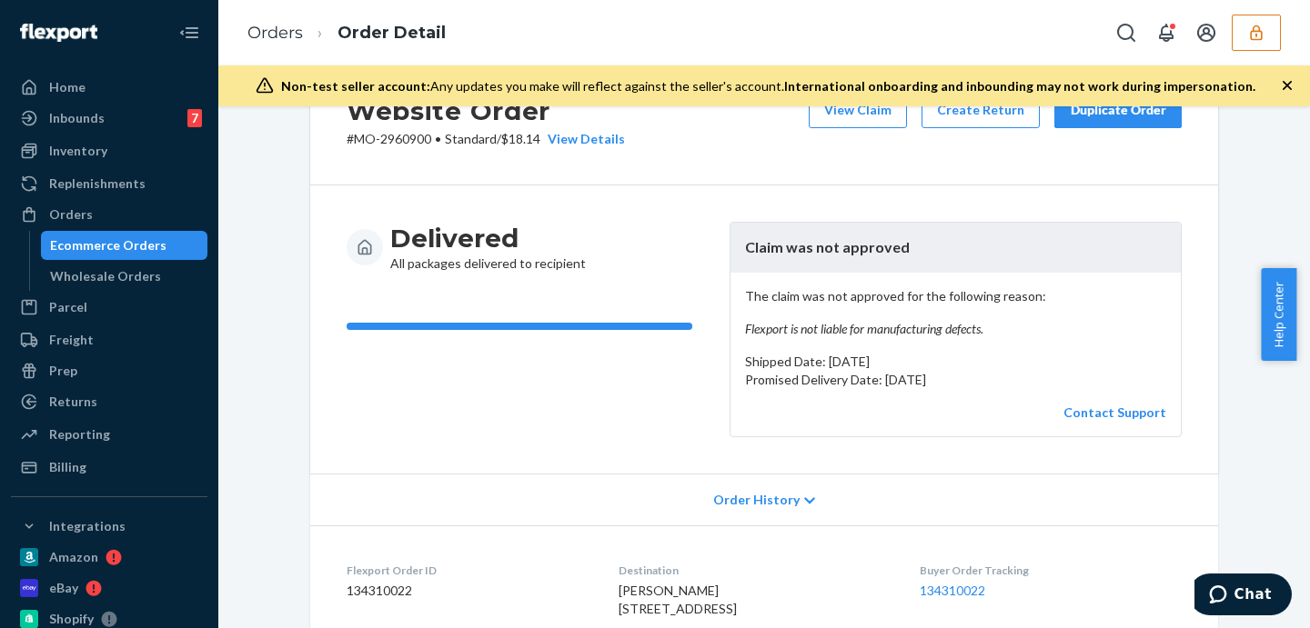
scroll to position [0, 0]
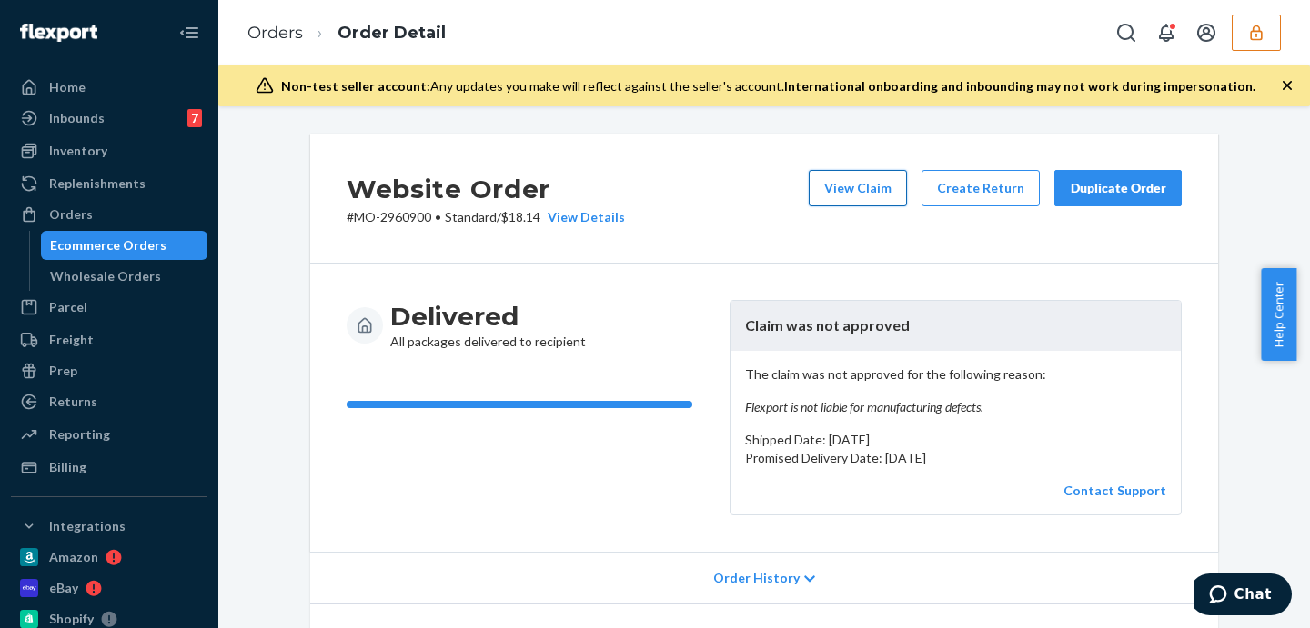
click at [870, 192] on button "View Claim" at bounding box center [858, 188] width 98 height 36
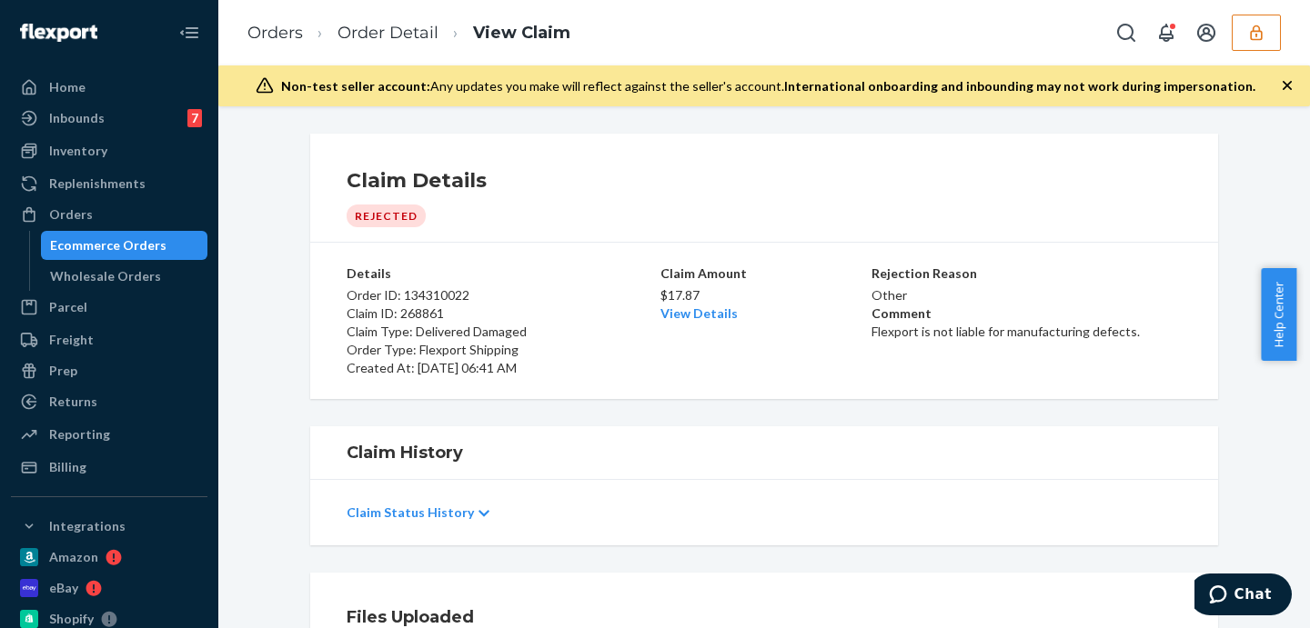
scroll to position [227, 0]
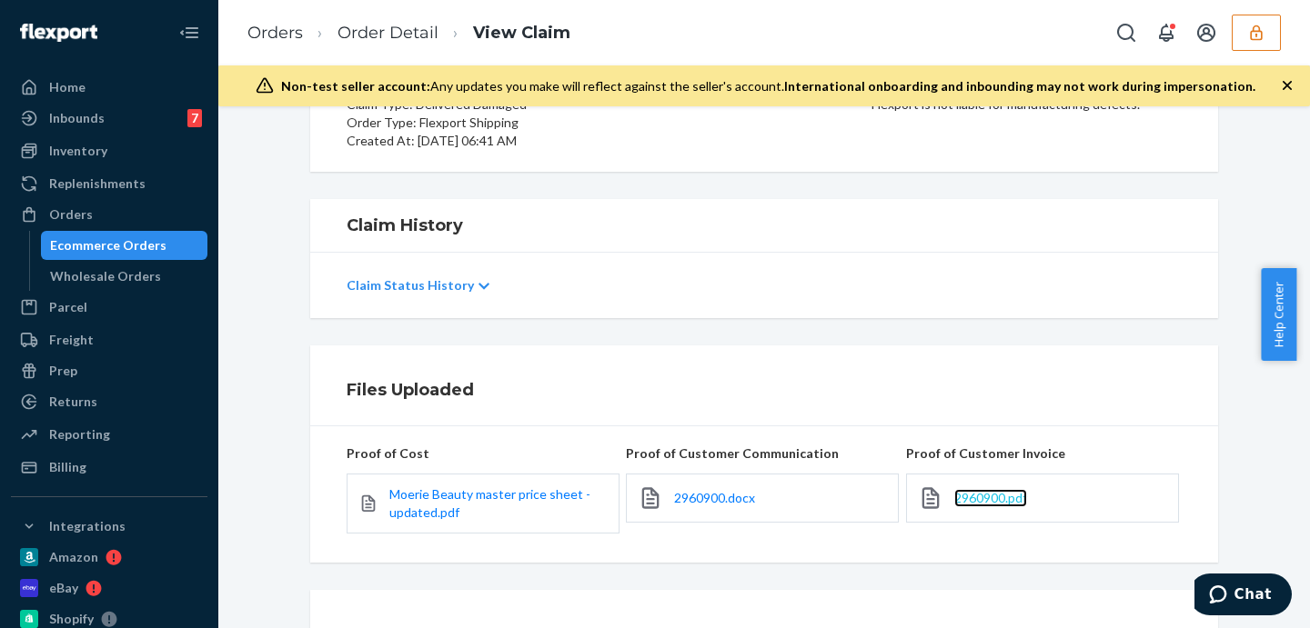
click at [981, 502] on span "2960900.pdf" at bounding box center [990, 497] width 73 height 15
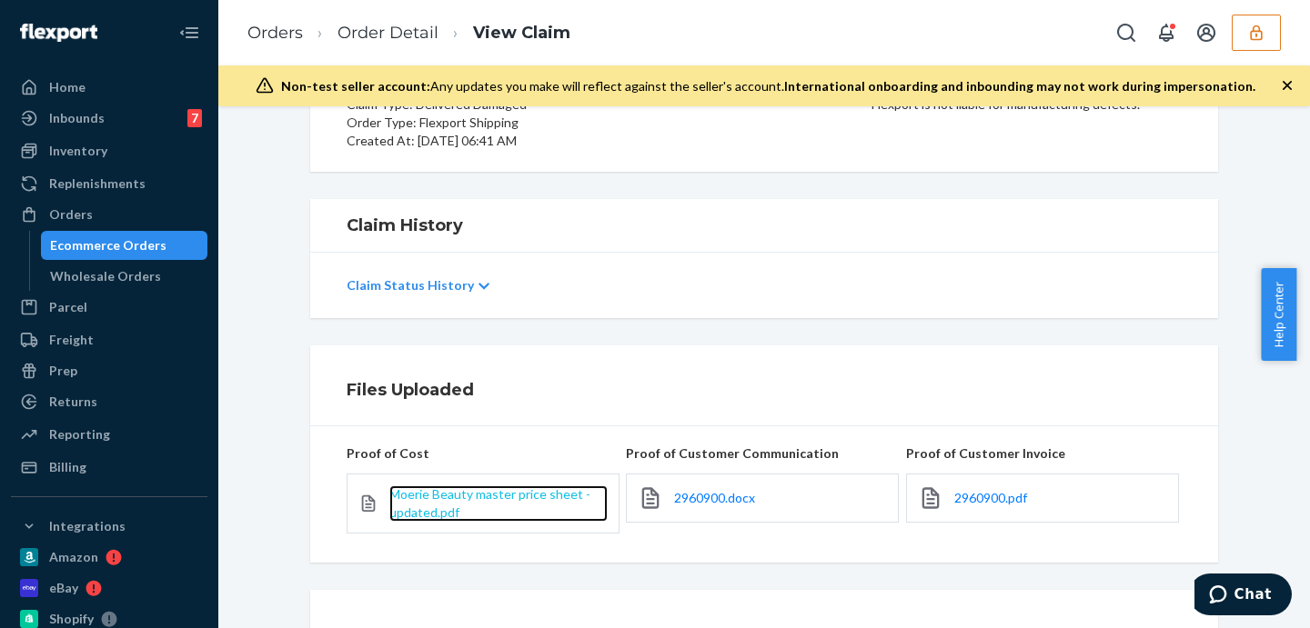
click at [478, 492] on span "Moerie Beauty master price sheet - updated.pdf" at bounding box center [489, 504] width 201 height 34
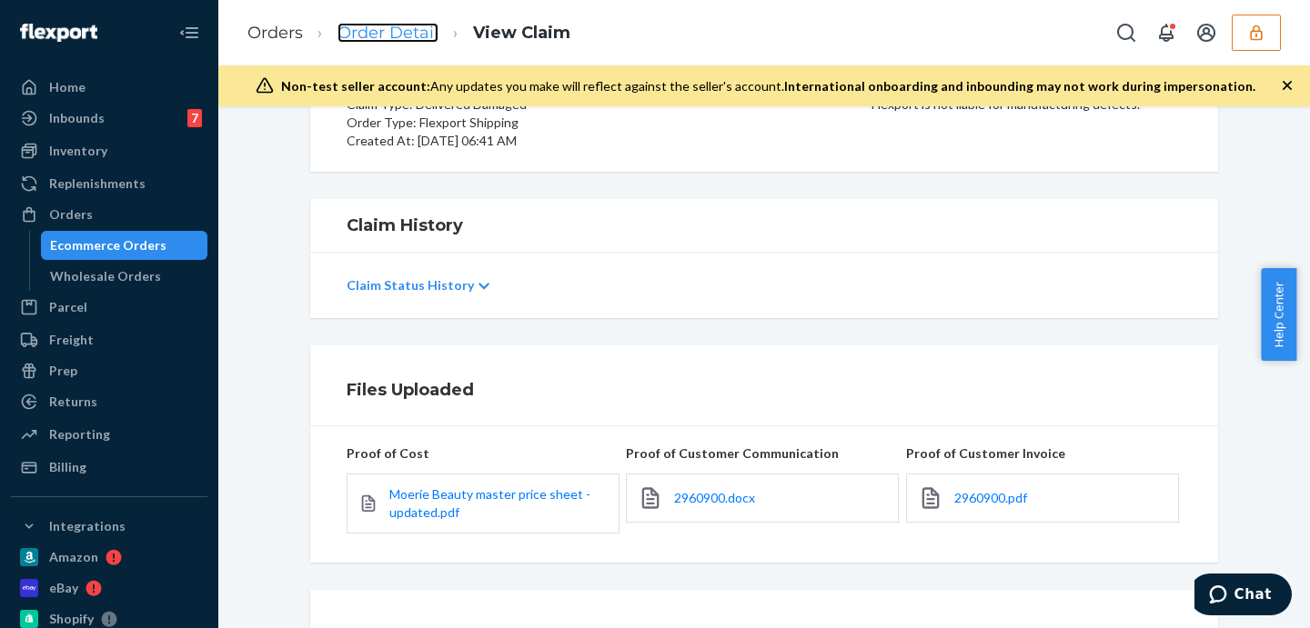
click at [423, 35] on link "Order Detail" at bounding box center [387, 33] width 101 height 20
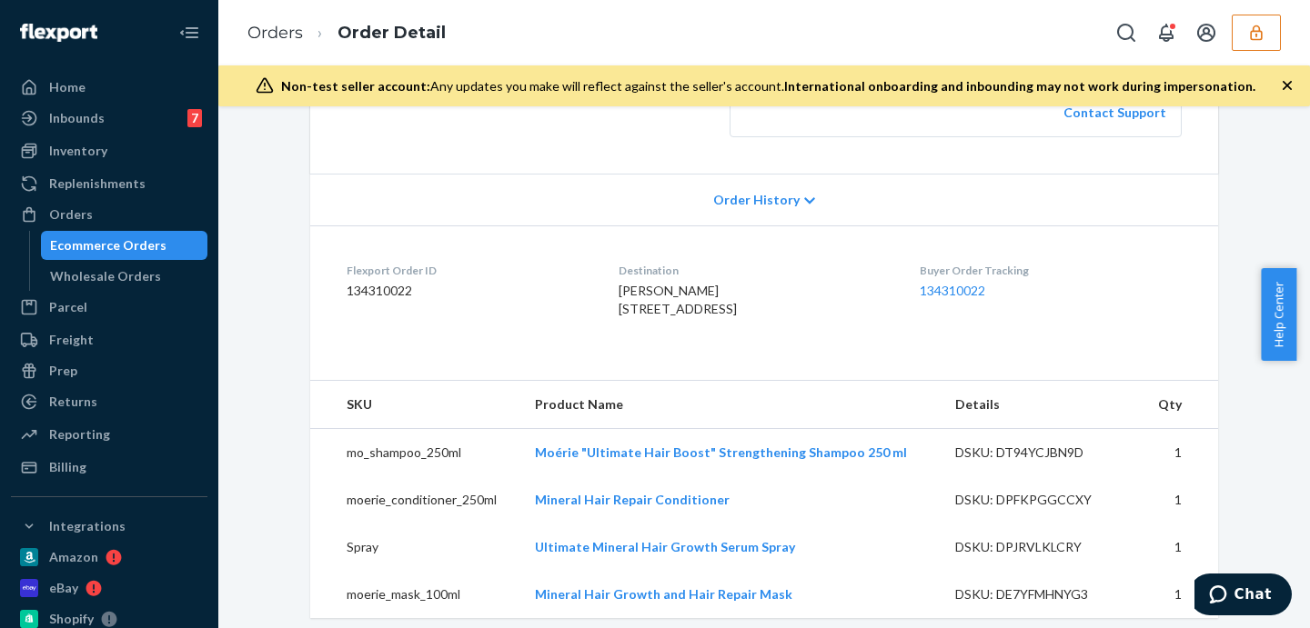
scroll to position [530, 0]
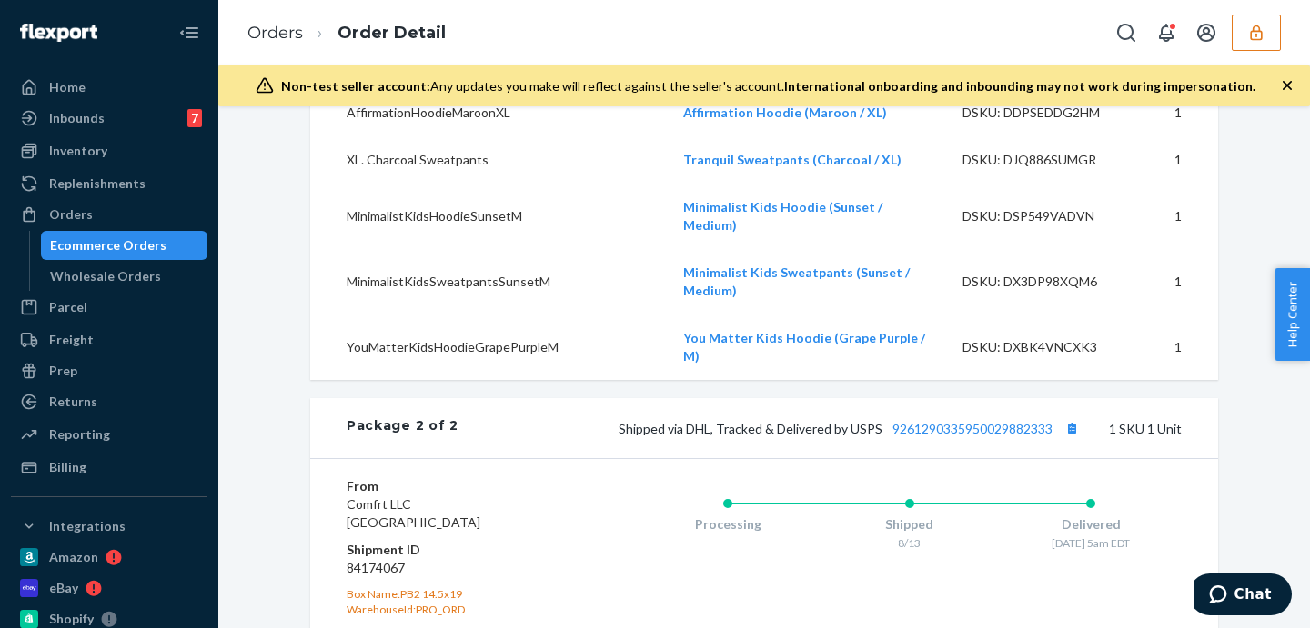
scroll to position [1841, 0]
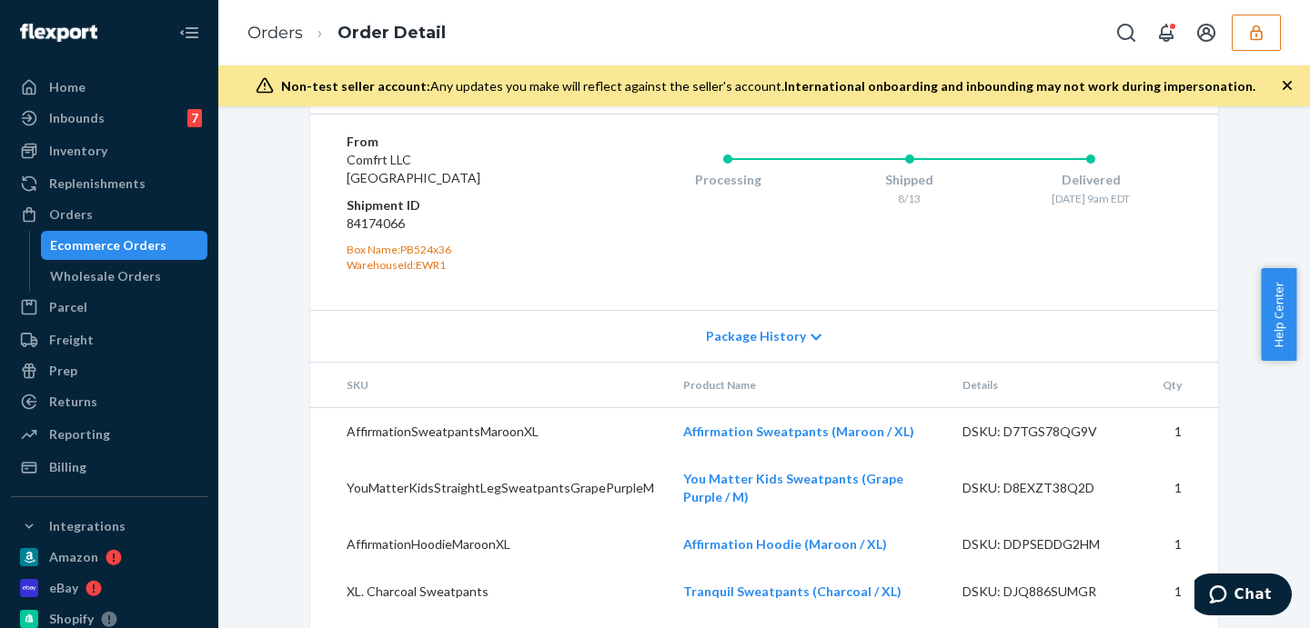
scroll to position [1463, 0]
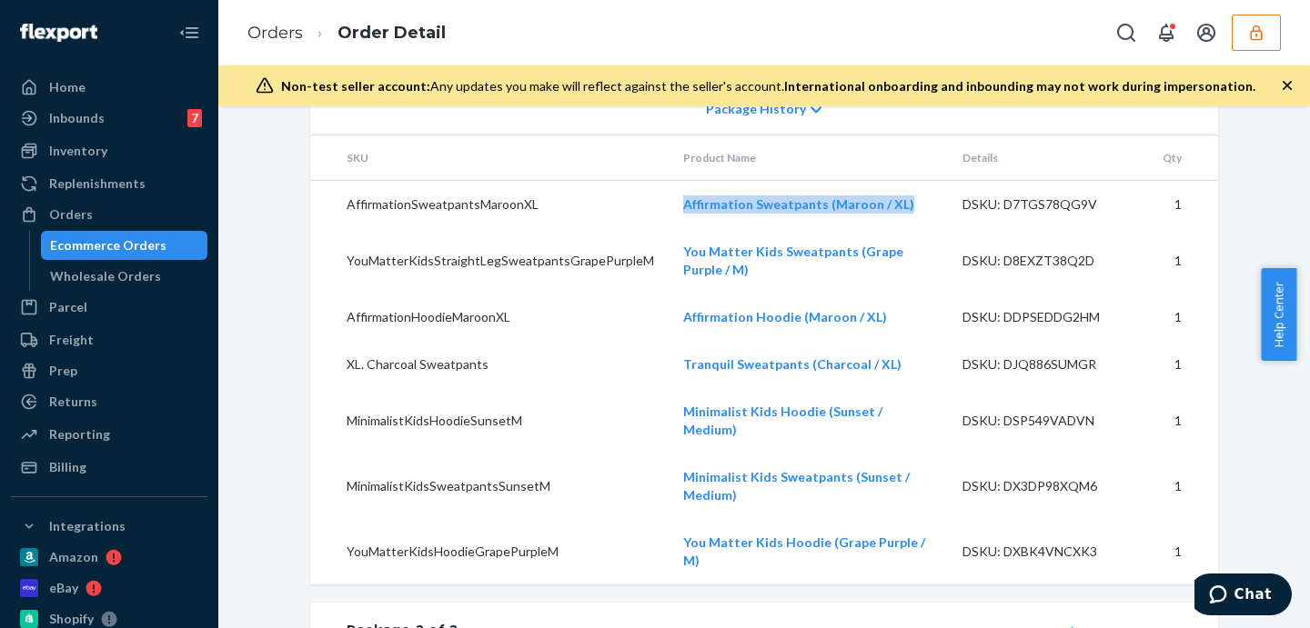
drag, startPoint x: 631, startPoint y: 228, endPoint x: 890, endPoint y: 242, distance: 258.7
click at [890, 228] on tr "AffirmationSweatpantsMaroonXL Affirmation Sweatpants (Maroon / XL) DSKU: D7TGS7…" at bounding box center [764, 204] width 908 height 48
copy tr "Affirmation Sweatpants (Maroon / XL)"
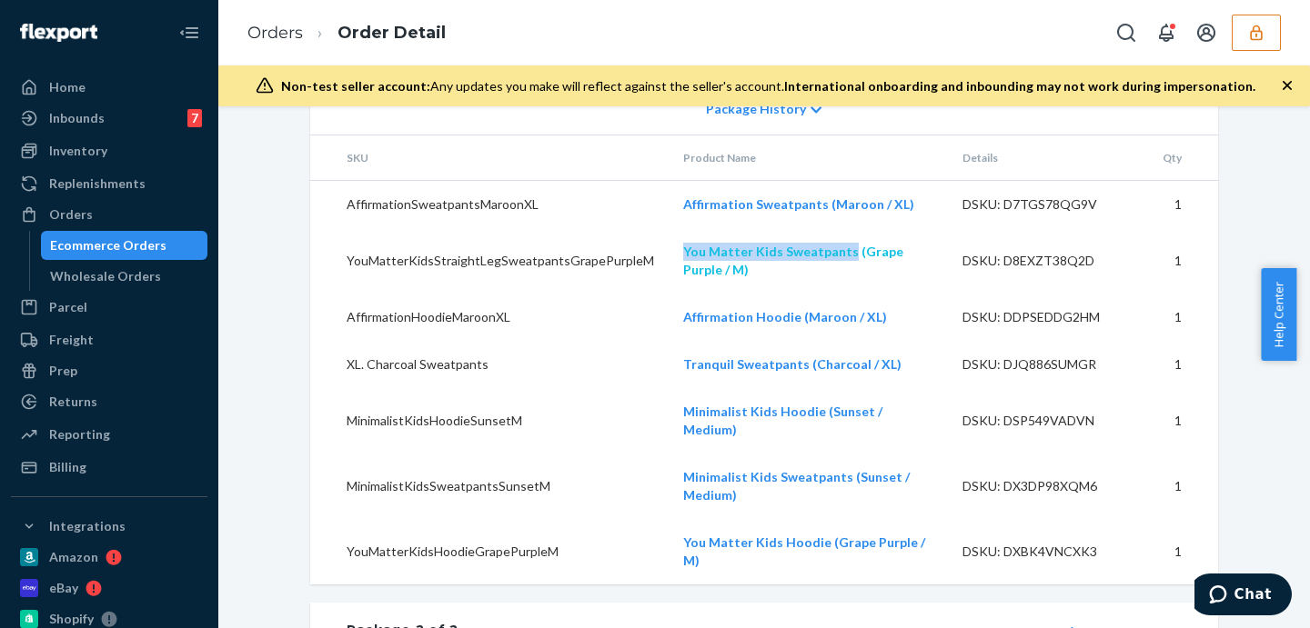
drag, startPoint x: 657, startPoint y: 263, endPoint x: 827, endPoint y: 271, distance: 170.3
click at [827, 271] on td "You Matter Kids Sweatpants (Grape Purple / M)" at bounding box center [808, 260] width 279 height 65
copy link "You Matter Kids Sweatpants"
drag, startPoint x: 659, startPoint y: 543, endPoint x: 807, endPoint y: 555, distance: 148.7
click at [807, 555] on td "You Matter Kids Hoodie (Grape Purple / M)" at bounding box center [808, 551] width 279 height 65
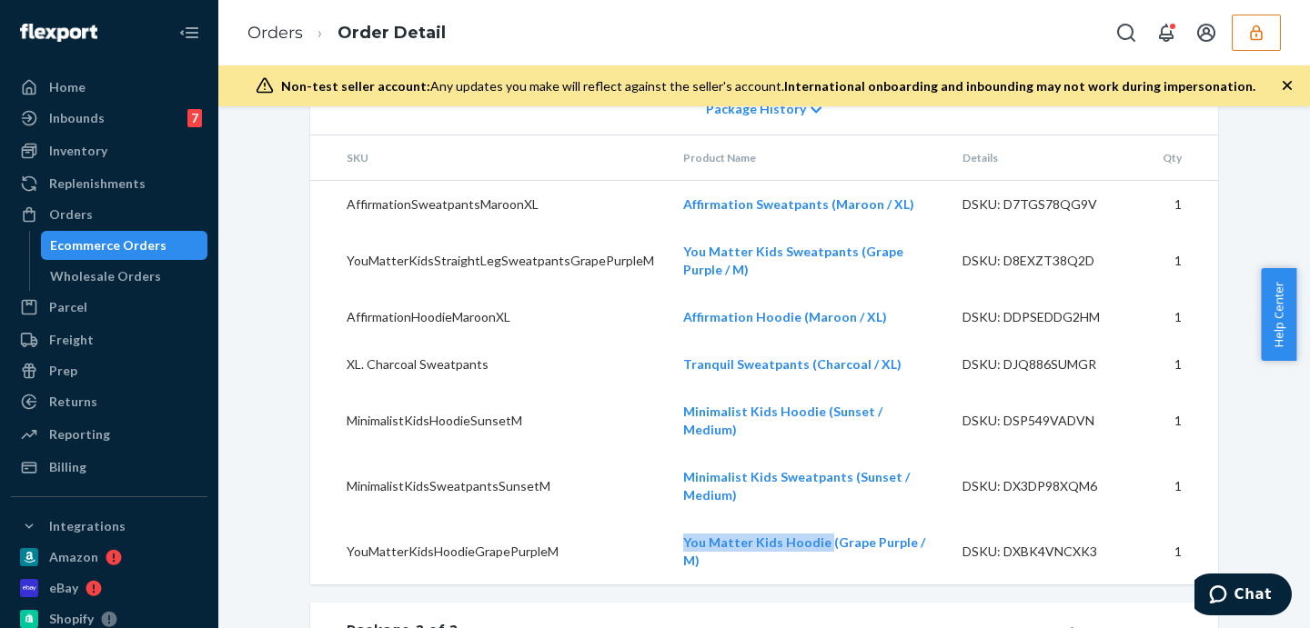
copy link "You Matter Kids Hoodie"
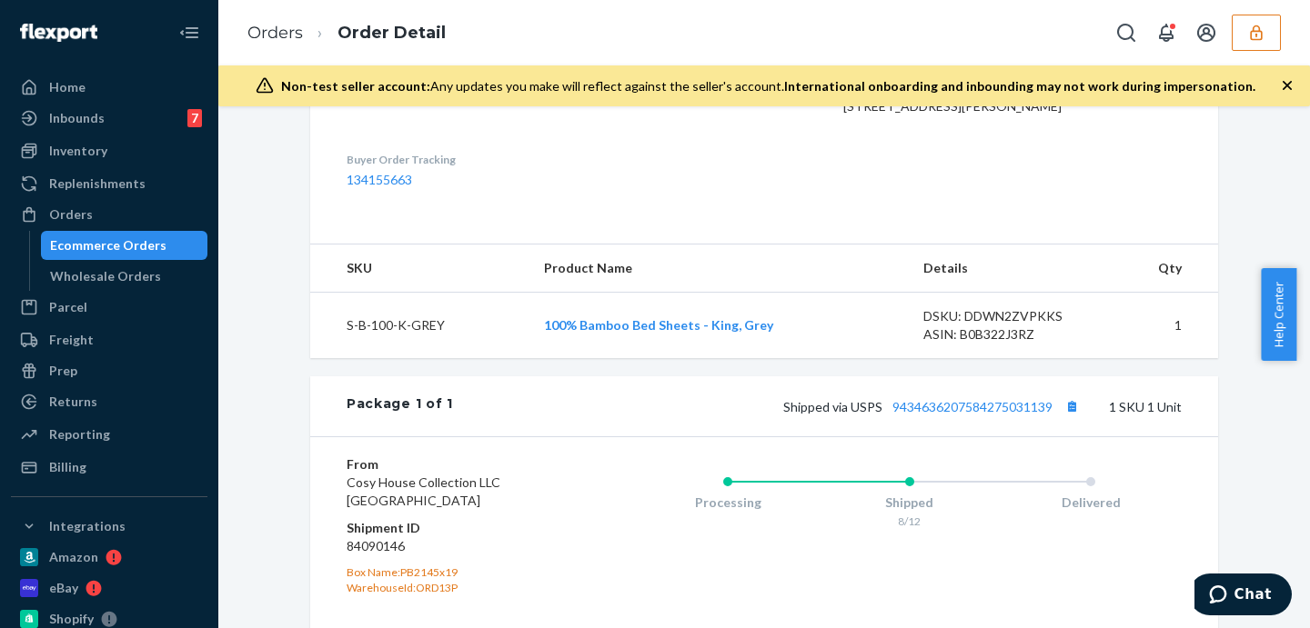
scroll to position [756, 0]
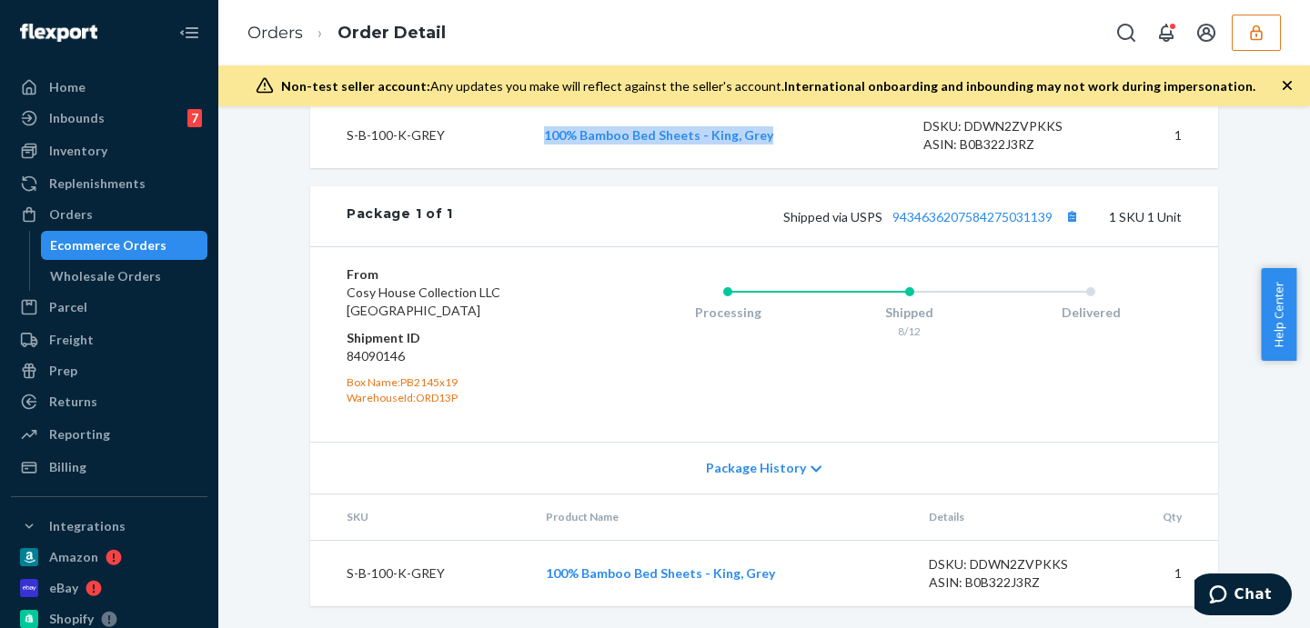
drag, startPoint x: 518, startPoint y: 139, endPoint x: 777, endPoint y: 155, distance: 258.8
click at [777, 155] on tr "S-B-100-K-GREY 100% Bamboo Bed Sheets - King, Grey DSKU: DDWN2ZVPKKS ASIN: B0B3…" at bounding box center [764, 136] width 908 height 66
copy tr "100% Bamboo Bed Sheets - King, Grey"
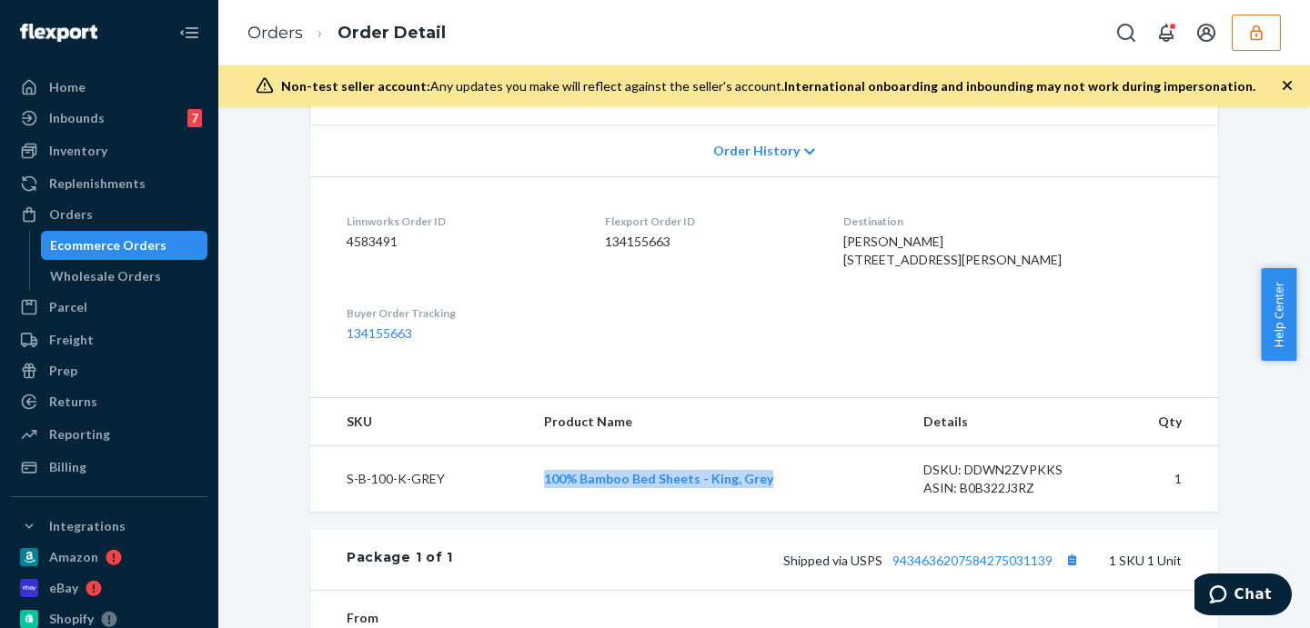
scroll to position [0, 0]
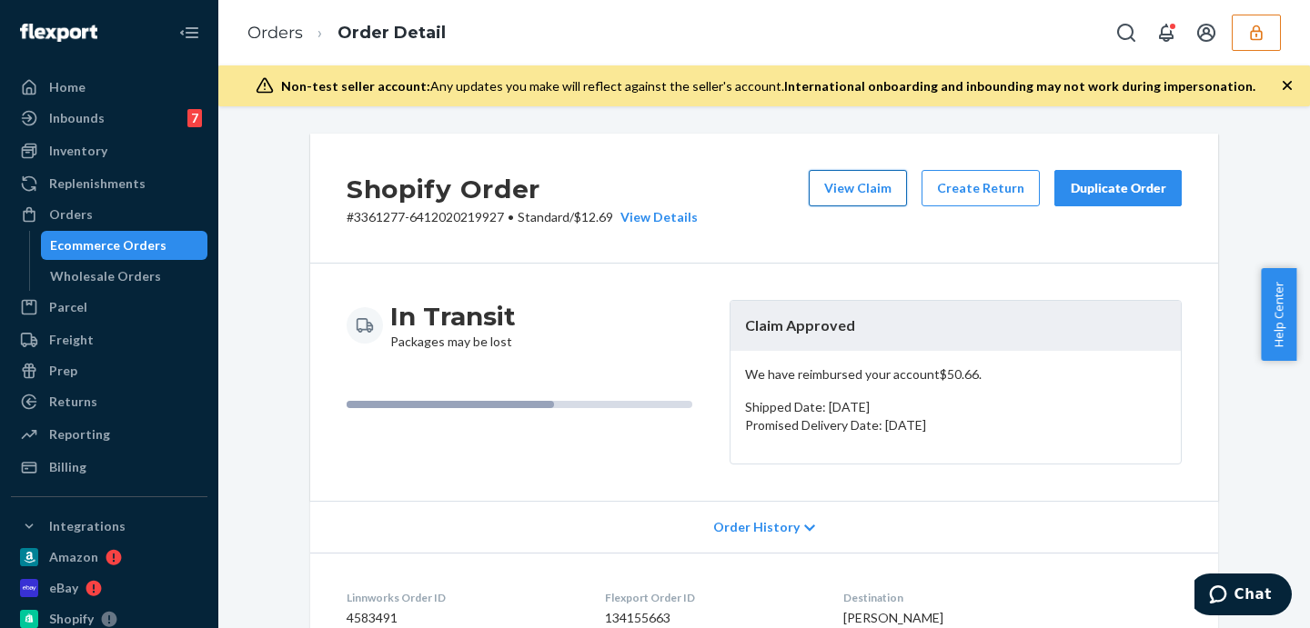
click at [860, 180] on button "View Claim" at bounding box center [858, 188] width 98 height 36
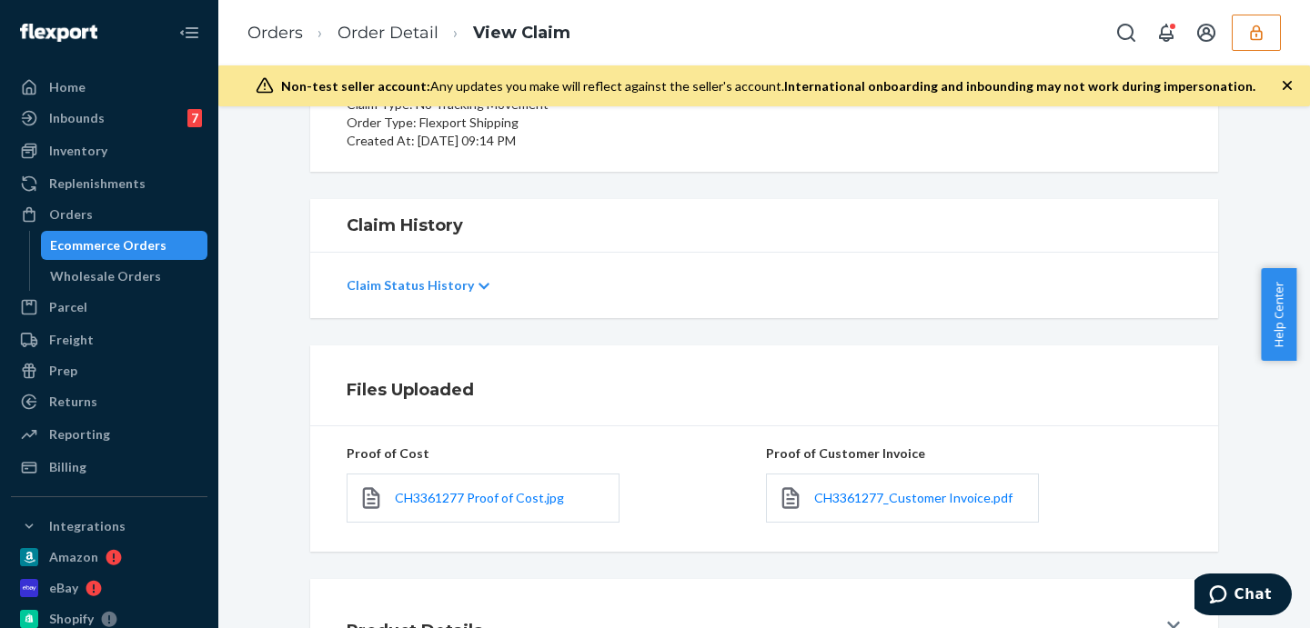
scroll to position [303, 0]
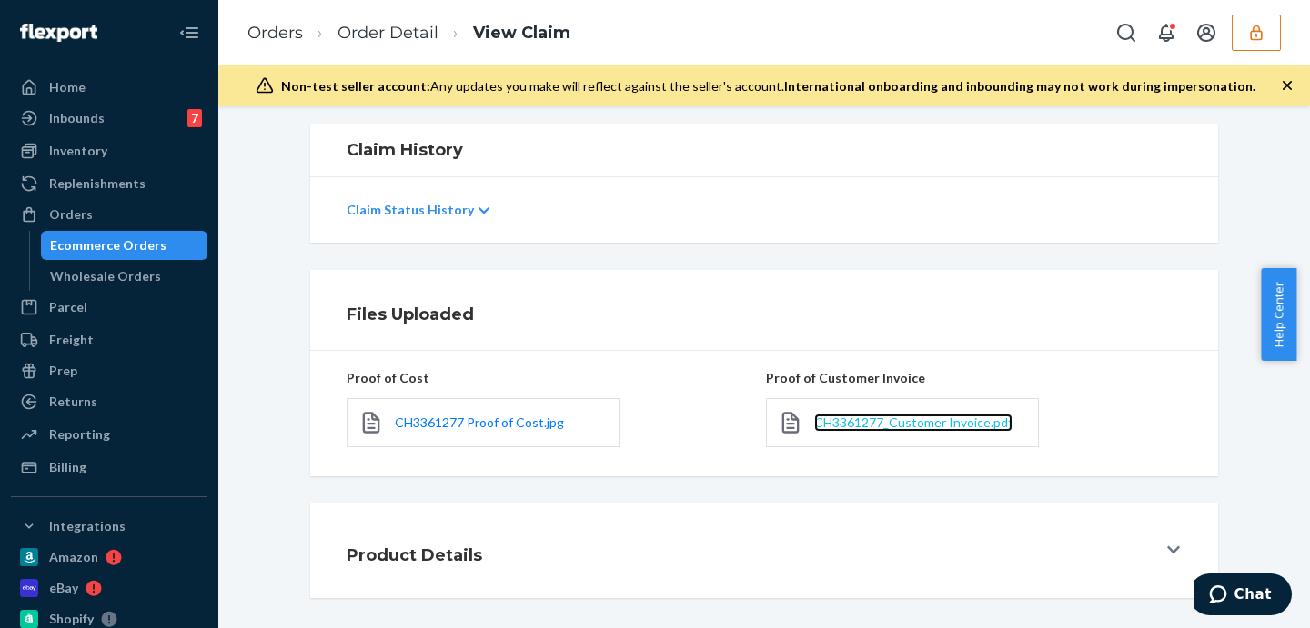
click at [900, 419] on span "CH3361277_Customer Invoice.pdf" at bounding box center [913, 422] width 198 height 15
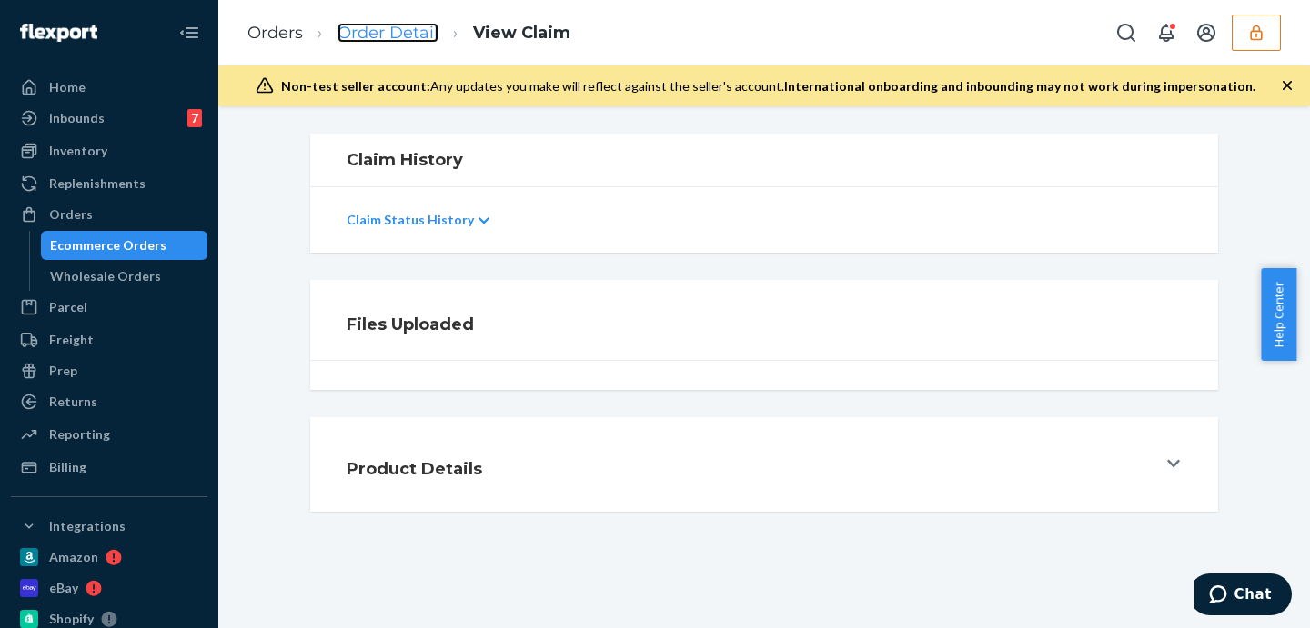
click at [393, 35] on link "Order Detail" at bounding box center [387, 33] width 101 height 20
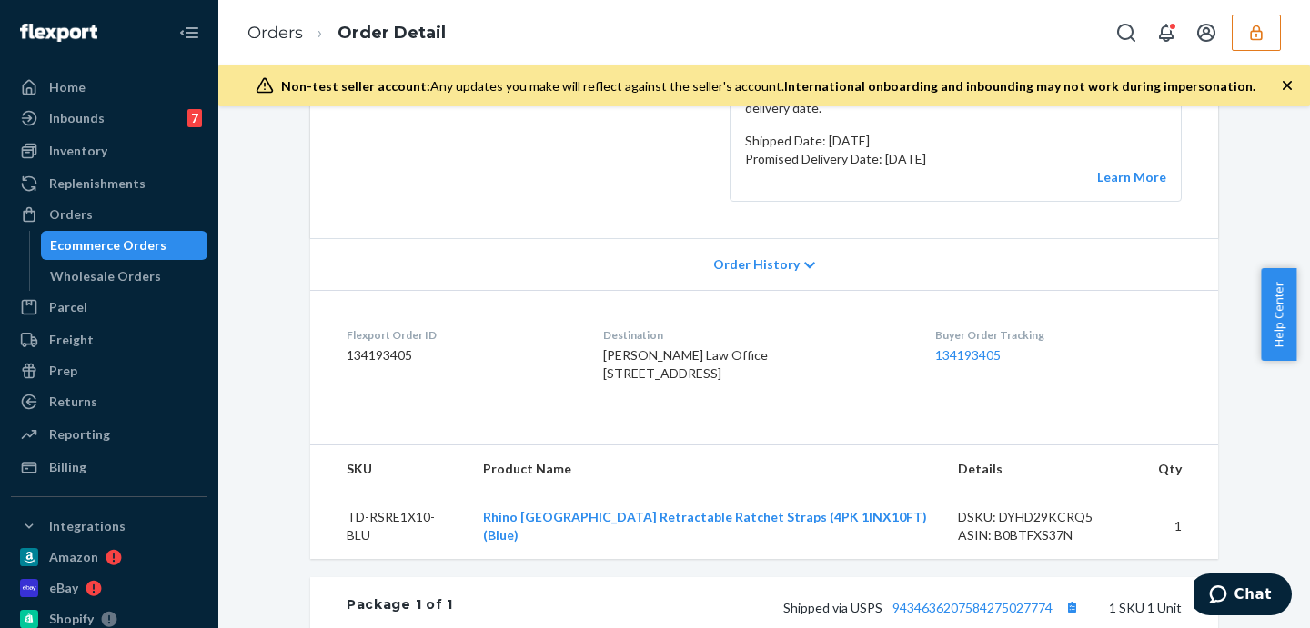
scroll to position [606, 0]
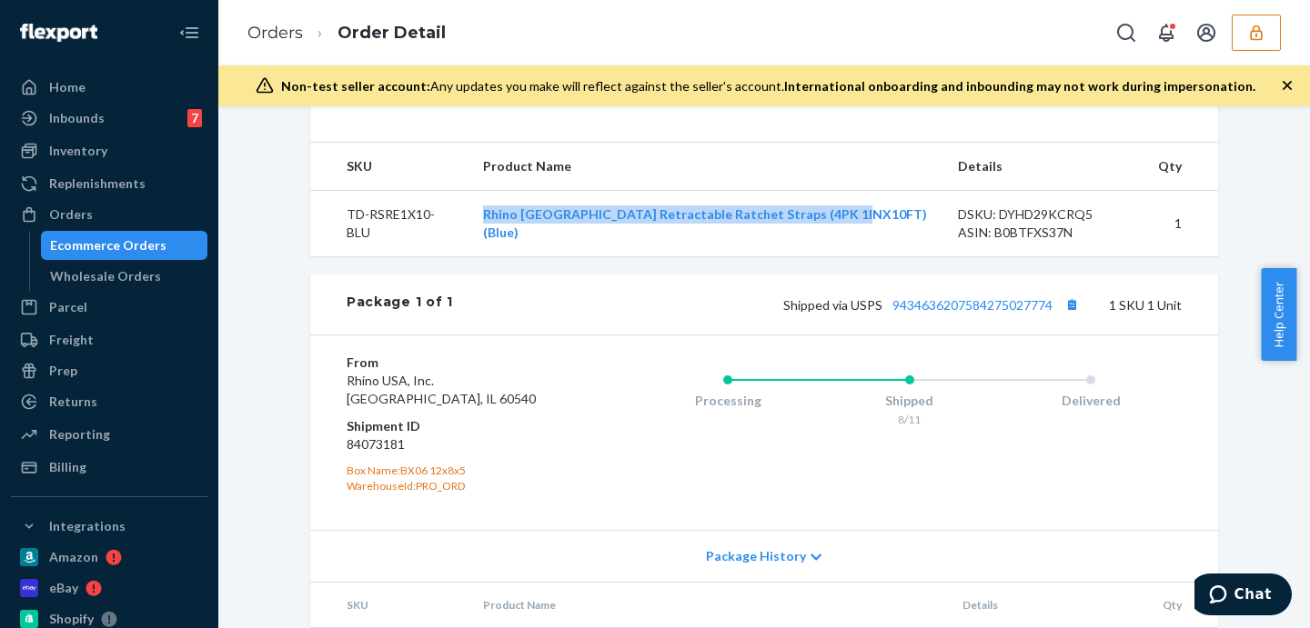
drag, startPoint x: 477, startPoint y: 257, endPoint x: 872, endPoint y: 272, distance: 395.9
click at [872, 256] on tr "TD-RSRE1X10-BLU Rhino [GEOGRAPHIC_DATA] Retractable Ratchet Straps (4PK 1INX10F…" at bounding box center [764, 223] width 908 height 66
copy tr "Rhino [GEOGRAPHIC_DATA] Retractable Ratchet Straps (4PK 1INX10FT) (Blue)"
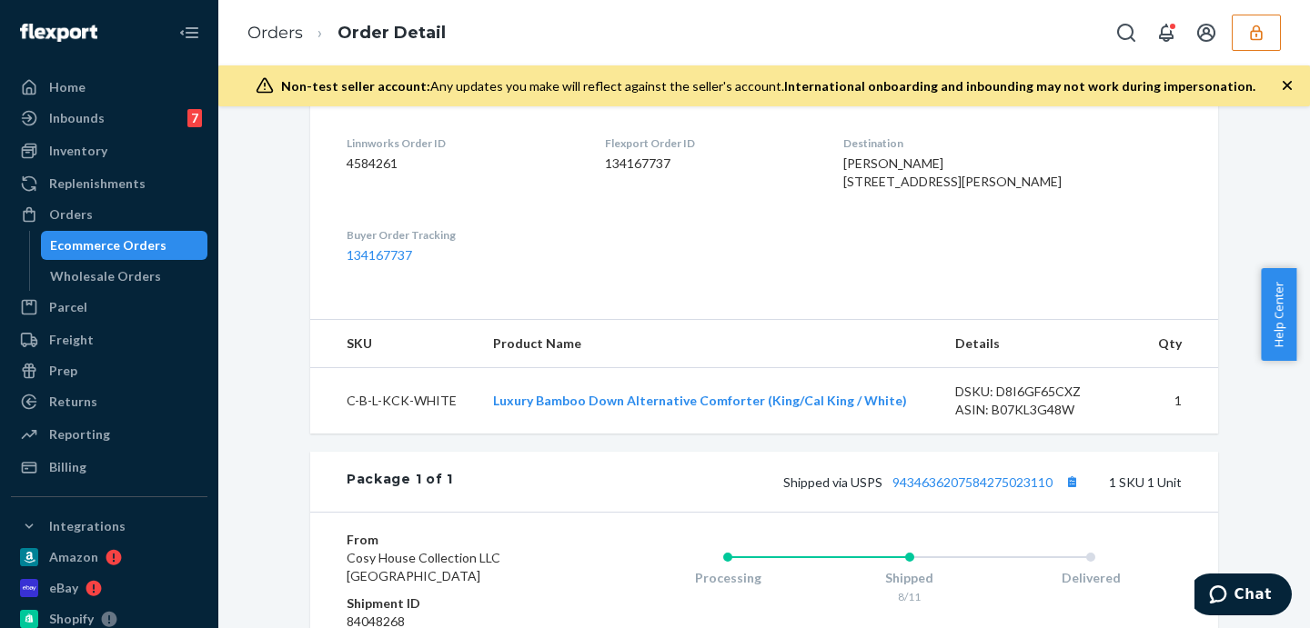
scroll to position [756, 0]
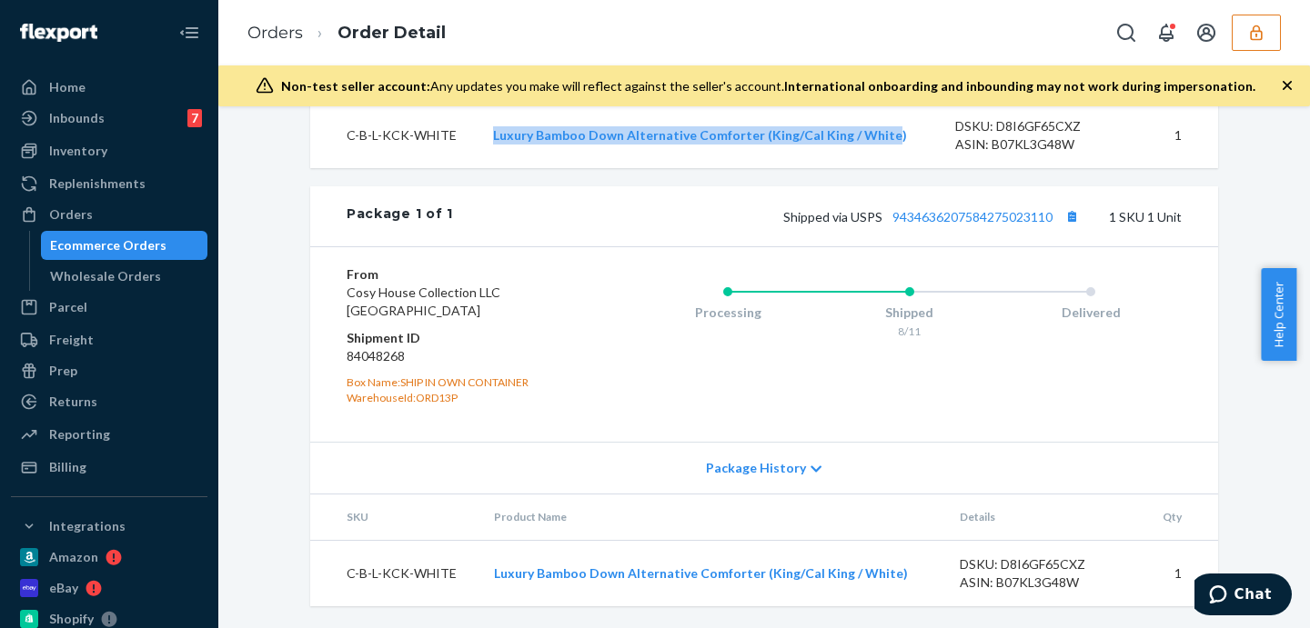
drag, startPoint x: 477, startPoint y: 138, endPoint x: 876, endPoint y: 166, distance: 400.3
click at [876, 166] on td "Luxury Bamboo Down Alternative Comforter (King/Cal King / White)" at bounding box center [709, 136] width 462 height 66
copy link "Luxury Bamboo Down Alternative Comforter (King/Cal King / White"
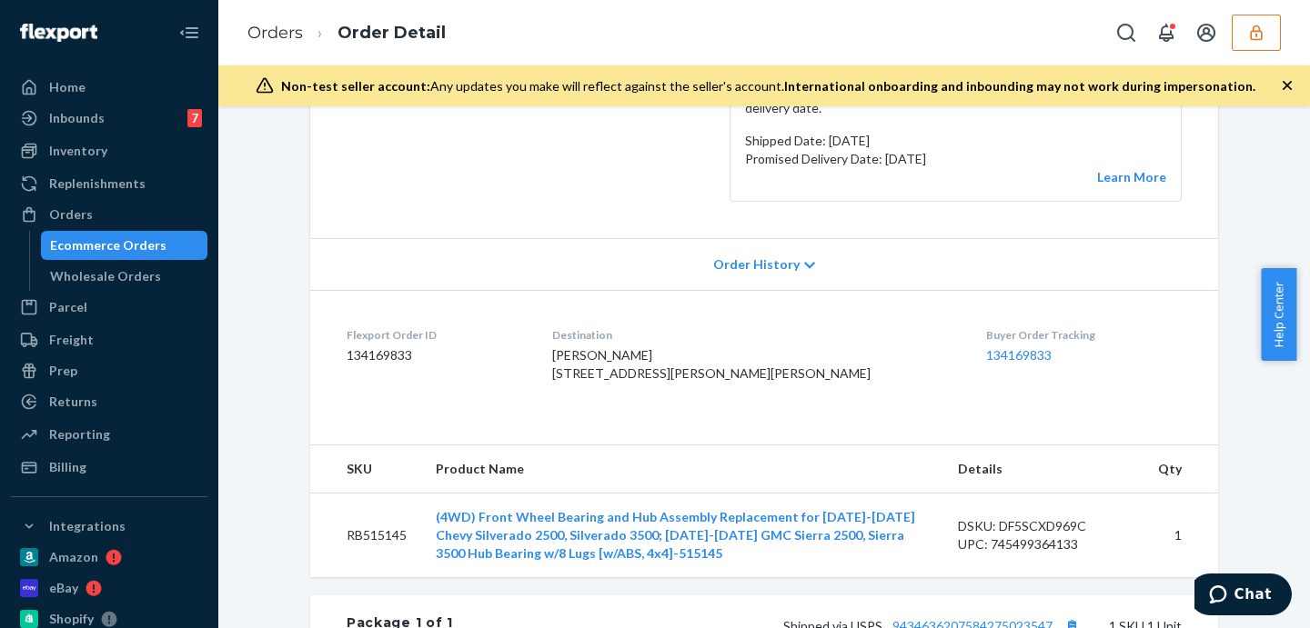
scroll to position [530, 0]
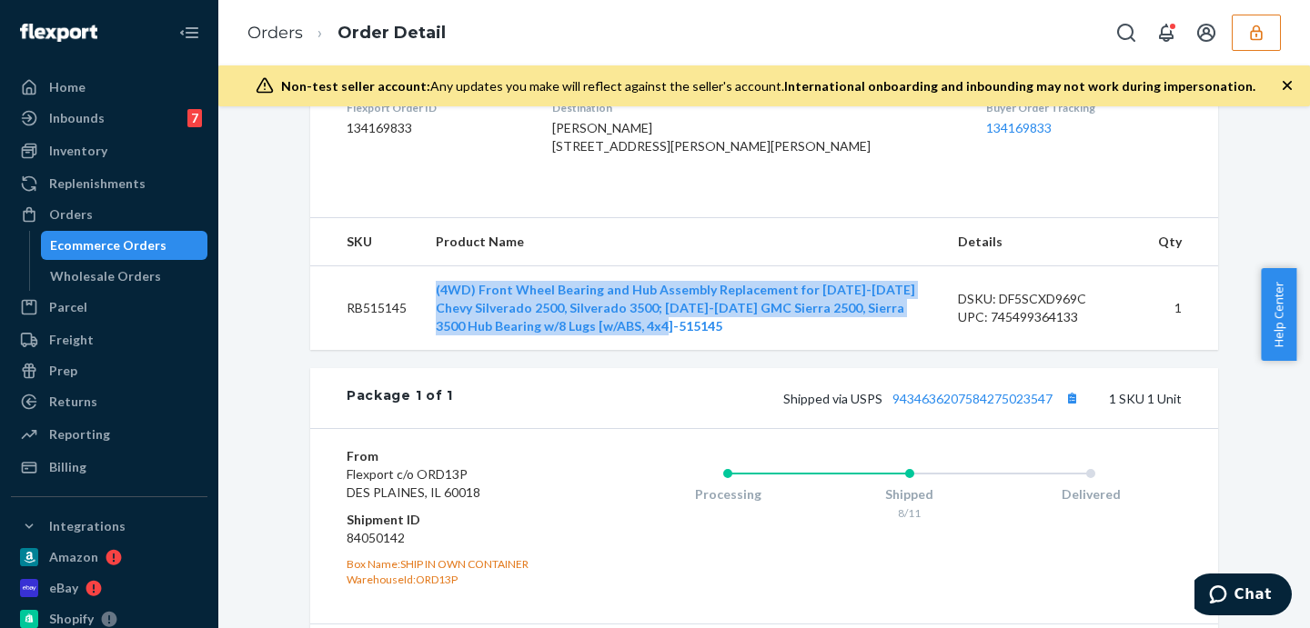
drag, startPoint x: 407, startPoint y: 305, endPoint x: 626, endPoint y: 350, distance: 223.0
click at [626, 350] on tr "RB515145 (4WD) Front Wheel Bearing and Hub Assembly Replacement for 2011-2019 C…" at bounding box center [764, 308] width 908 height 85
copy tr "(4WD) Front Wheel Bearing and Hub Assembly Replacement for 2011-2019 Chevy Silv…"
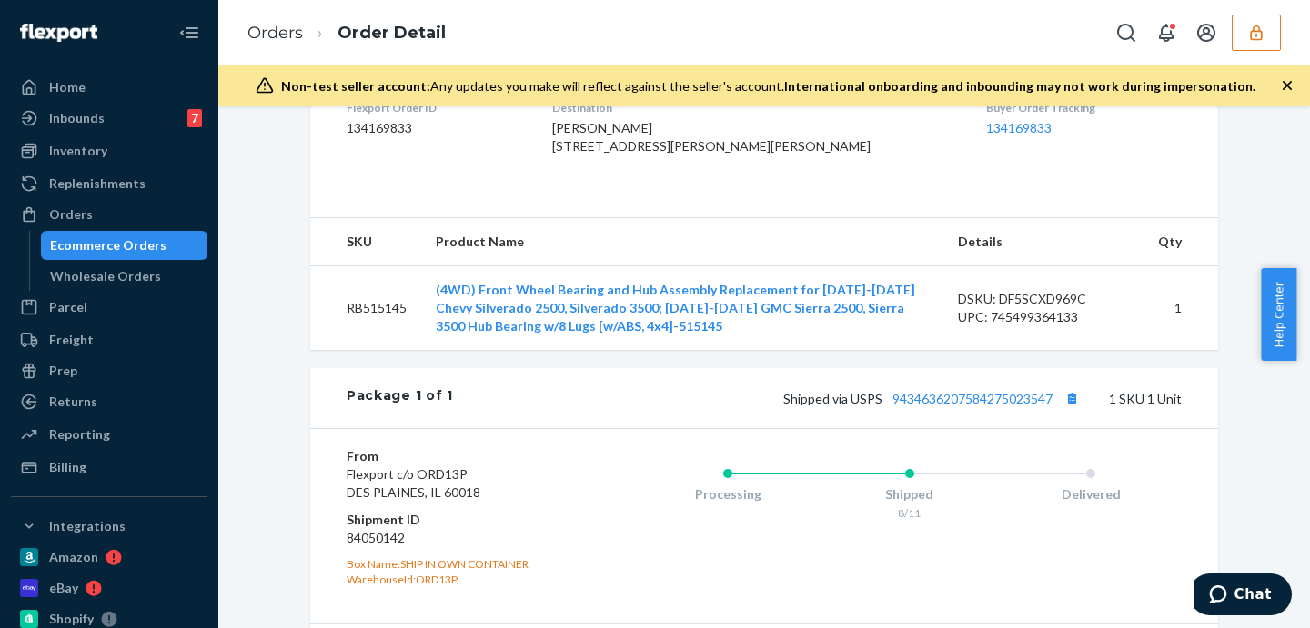
click at [356, 332] on td "RB515145" at bounding box center [365, 308] width 111 height 85
copy td "RB515145"
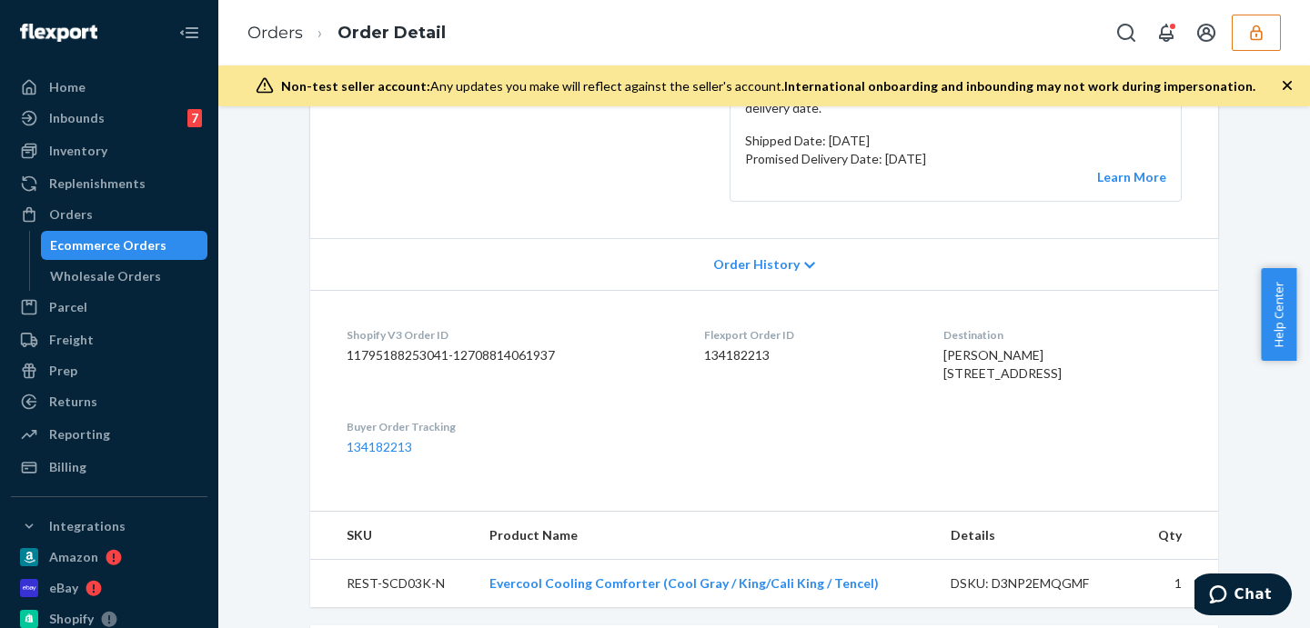
scroll to position [606, 0]
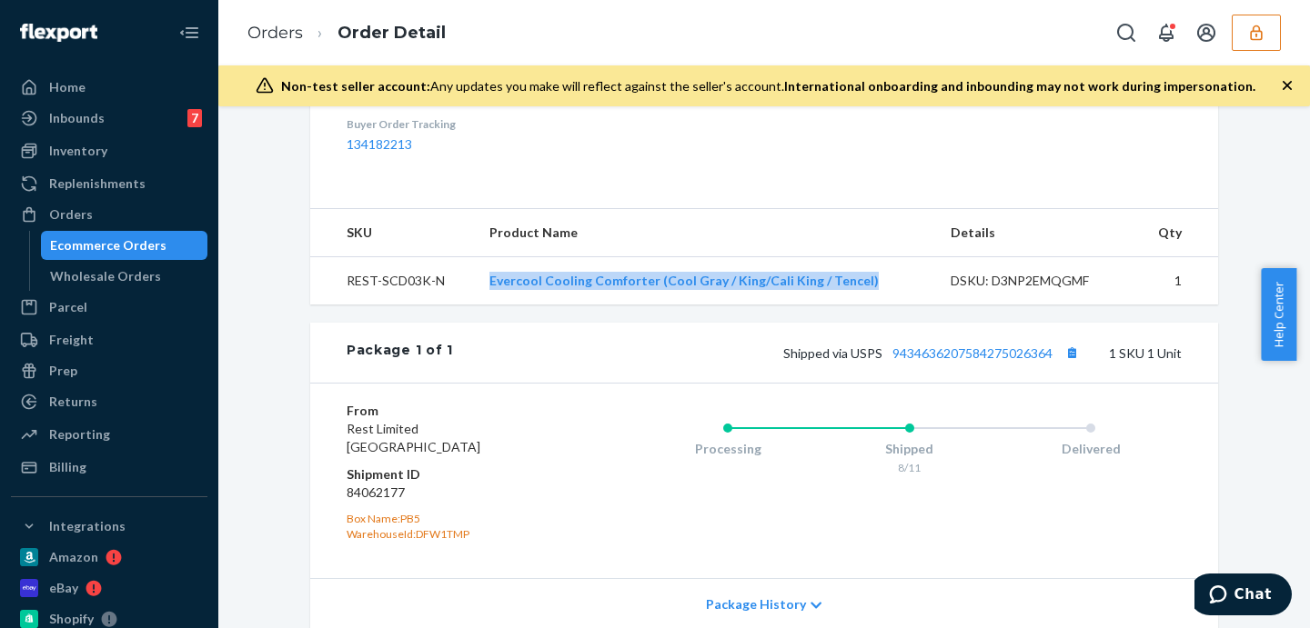
drag, startPoint x: 472, startPoint y: 297, endPoint x: 900, endPoint y: 312, distance: 428.7
click at [900, 306] on tr "REST-SCD03K-N Evercool Cooling Comforter (Cool Gray / King/Cali King / Tencel) …" at bounding box center [764, 281] width 908 height 48
copy tr "Evercool Cooling Comforter (Cool Gray / King/Cali King / Tencel)"
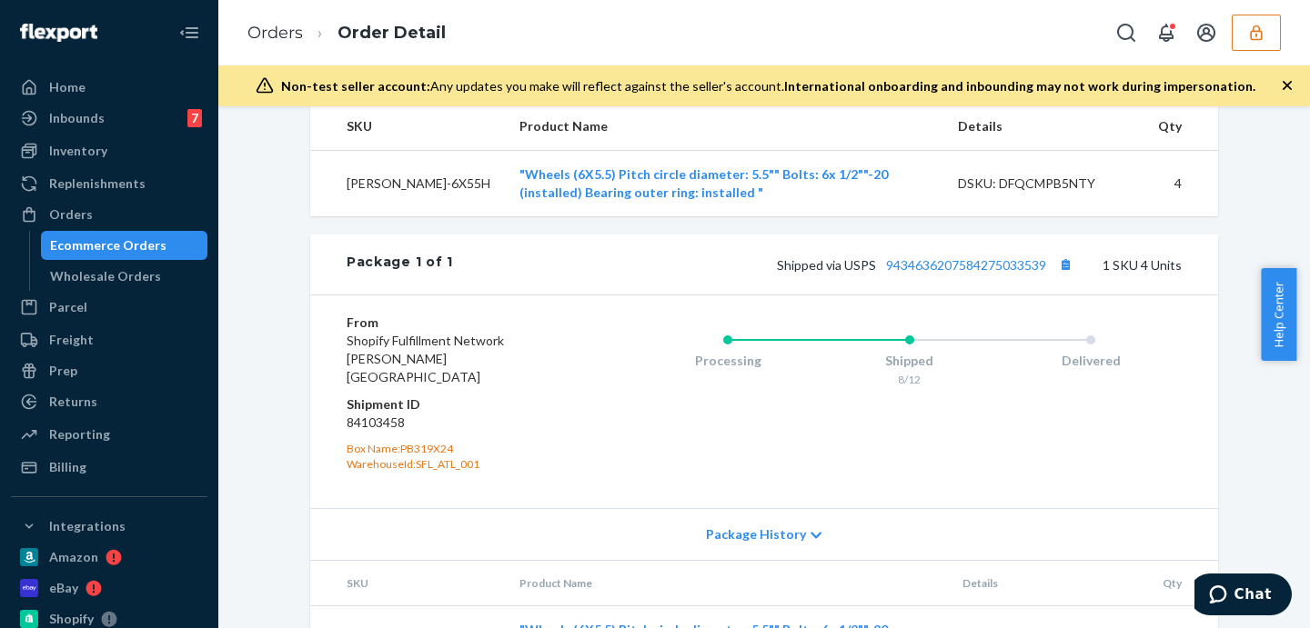
scroll to position [689, 0]
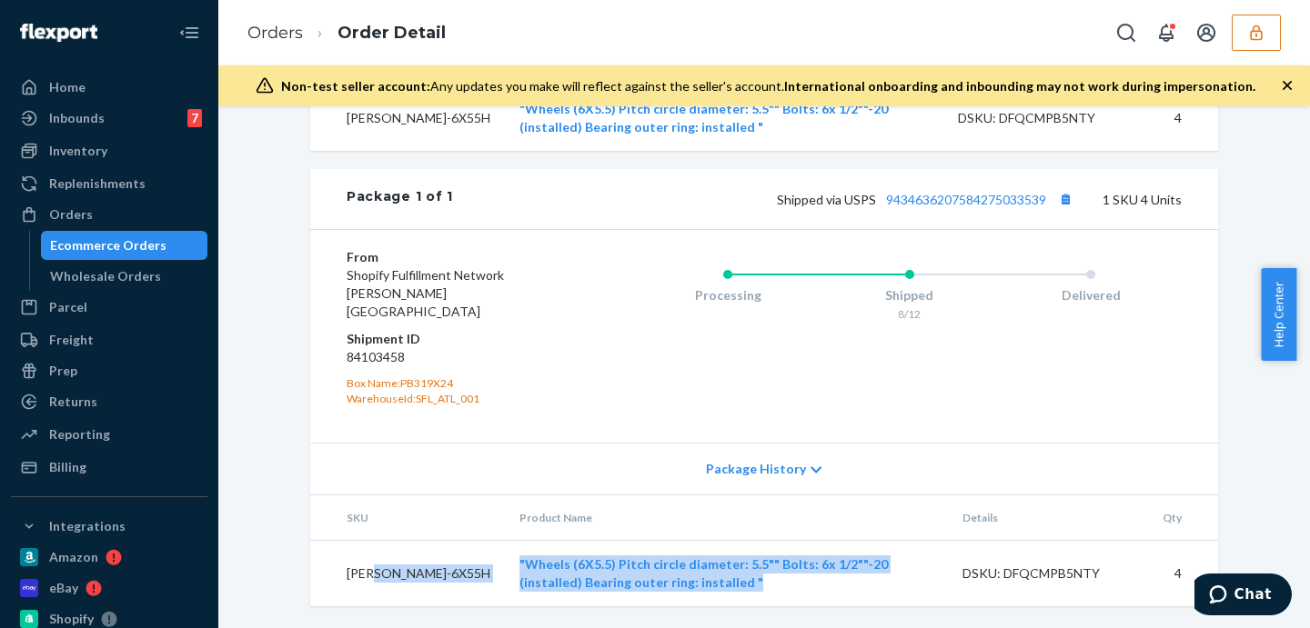
drag, startPoint x: 416, startPoint y: 556, endPoint x: 536, endPoint y: 588, distance: 124.2
click at [536, 588] on tr "[PERSON_NAME]-6X55H "Wheels (6X5.5) Pitch circle diameter: 5.5"" Bolts: 6x 1/2"…" at bounding box center [764, 574] width 908 height 66
click at [409, 580] on td "[PERSON_NAME]-6X55H" at bounding box center [407, 574] width 195 height 66
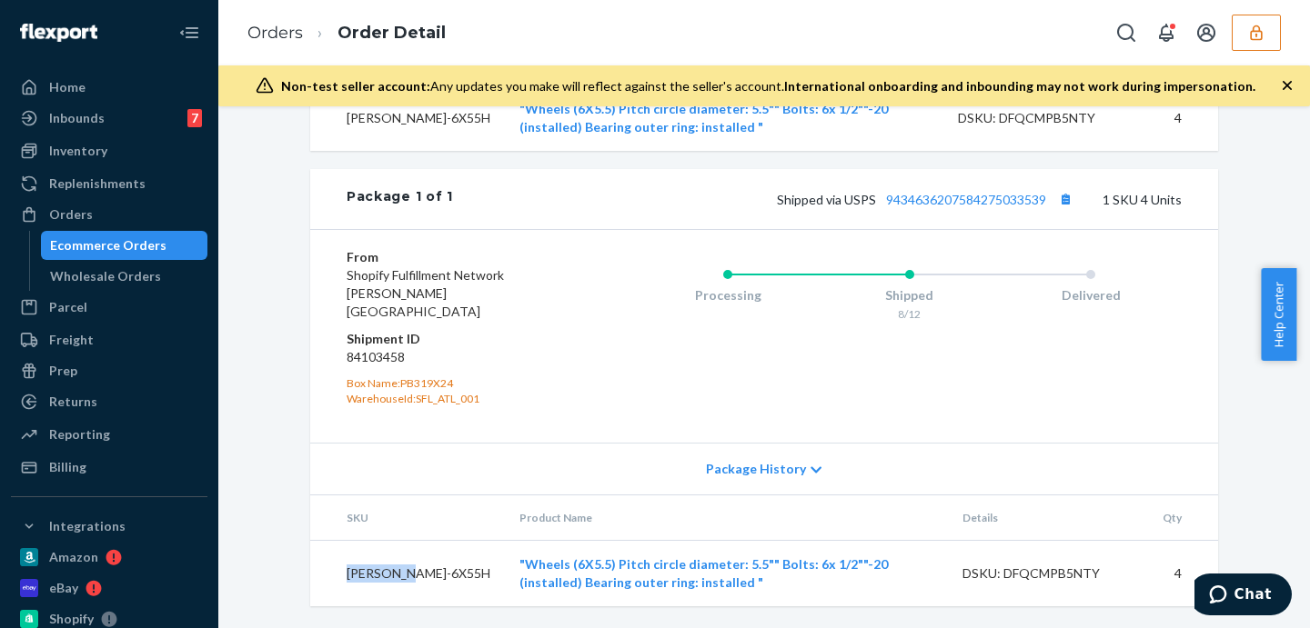
drag, startPoint x: 387, startPoint y: 590, endPoint x: 341, endPoint y: 564, distance: 53.4
click at [341, 564] on td "[PERSON_NAME]-6X55H" at bounding box center [407, 574] width 195 height 66
copy td "[PERSON_NAME]-6X55H"
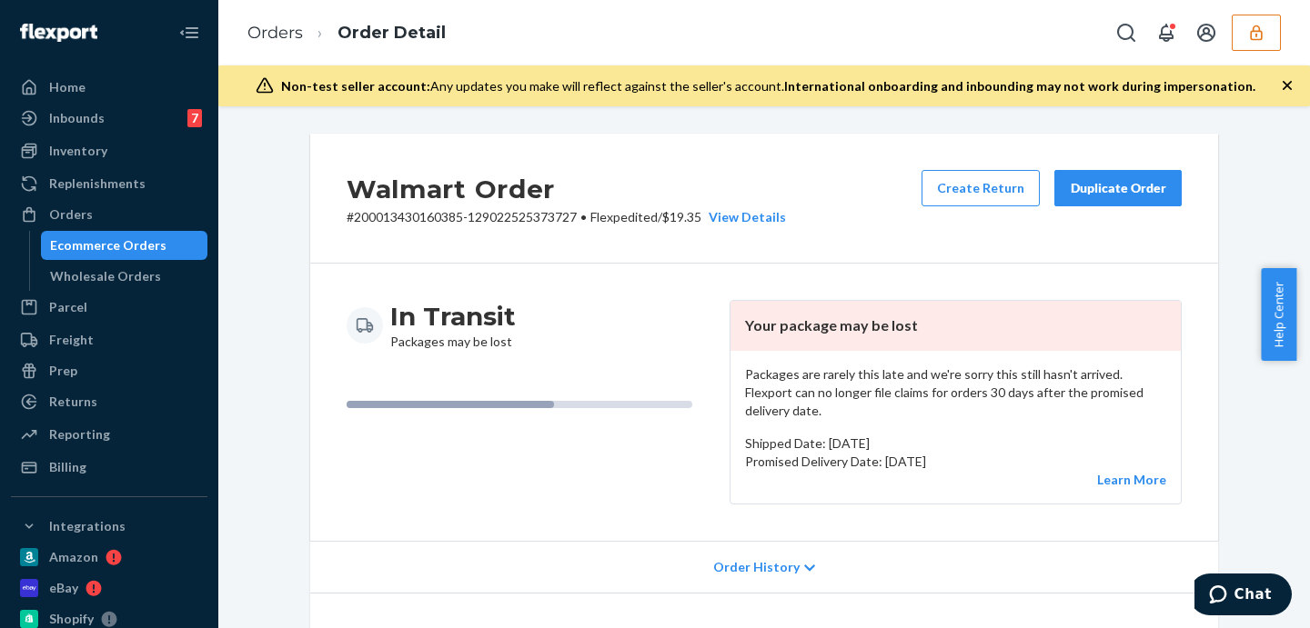
click at [849, 181] on div "Walmart Order # 200013430160385-129022525373727 • Flexpedited / $19.35 View Det…" at bounding box center [764, 199] width 908 height 130
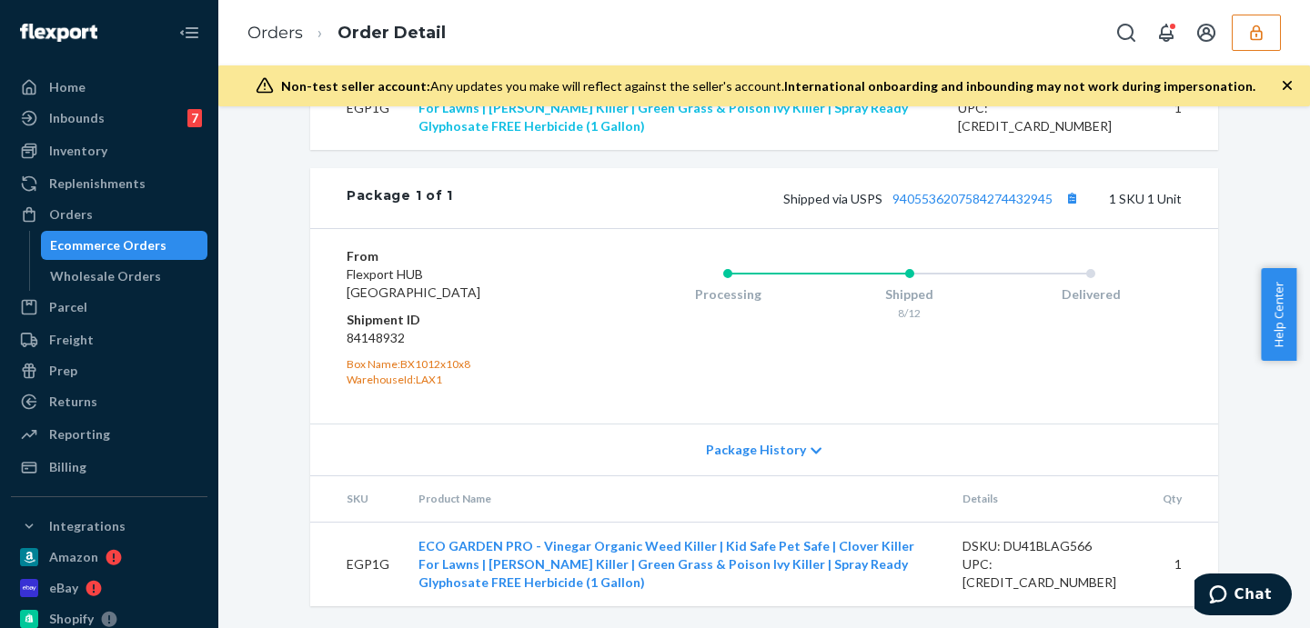
scroll to position [738, 0]
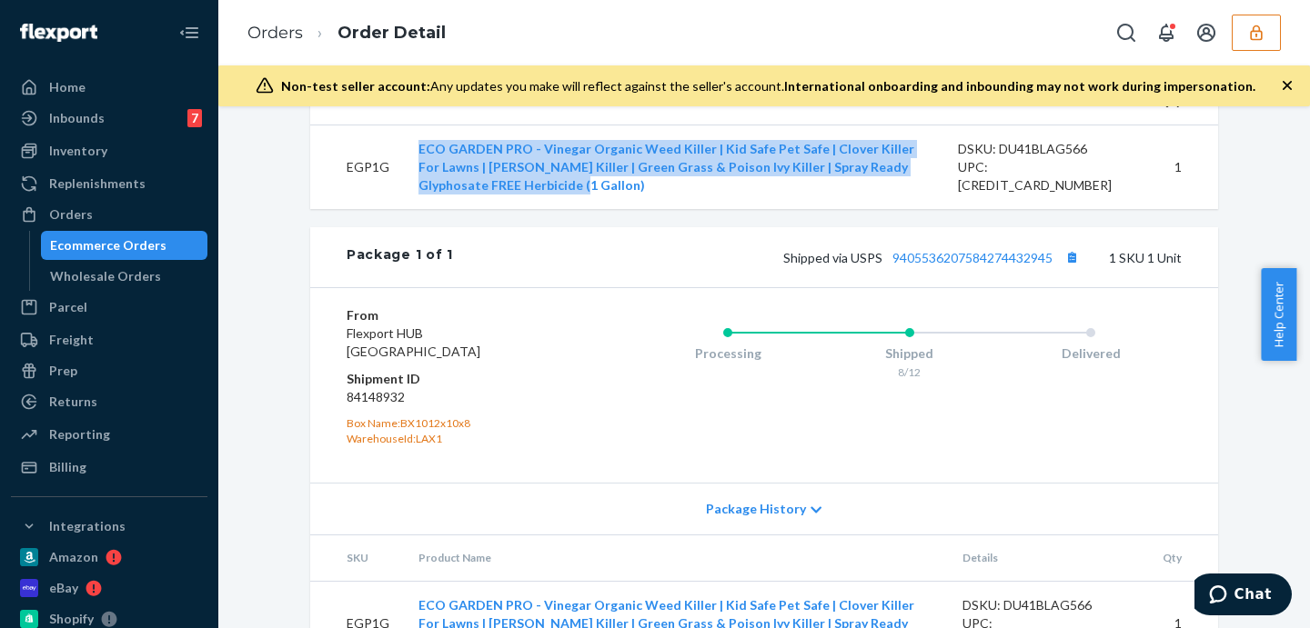
drag, startPoint x: 558, startPoint y: 208, endPoint x: 405, endPoint y: 168, distance: 158.0
click at [405, 168] on td "ECO GARDEN PRO - Vinegar Organic Weed Killer | Kid Safe Pet Safe | Clover Kille…" at bounding box center [673, 168] width 539 height 85
copy link "ECO GARDEN PRO - Vinegar Organic Weed Killer | Kid Safe Pet Safe | Clover Kille…"
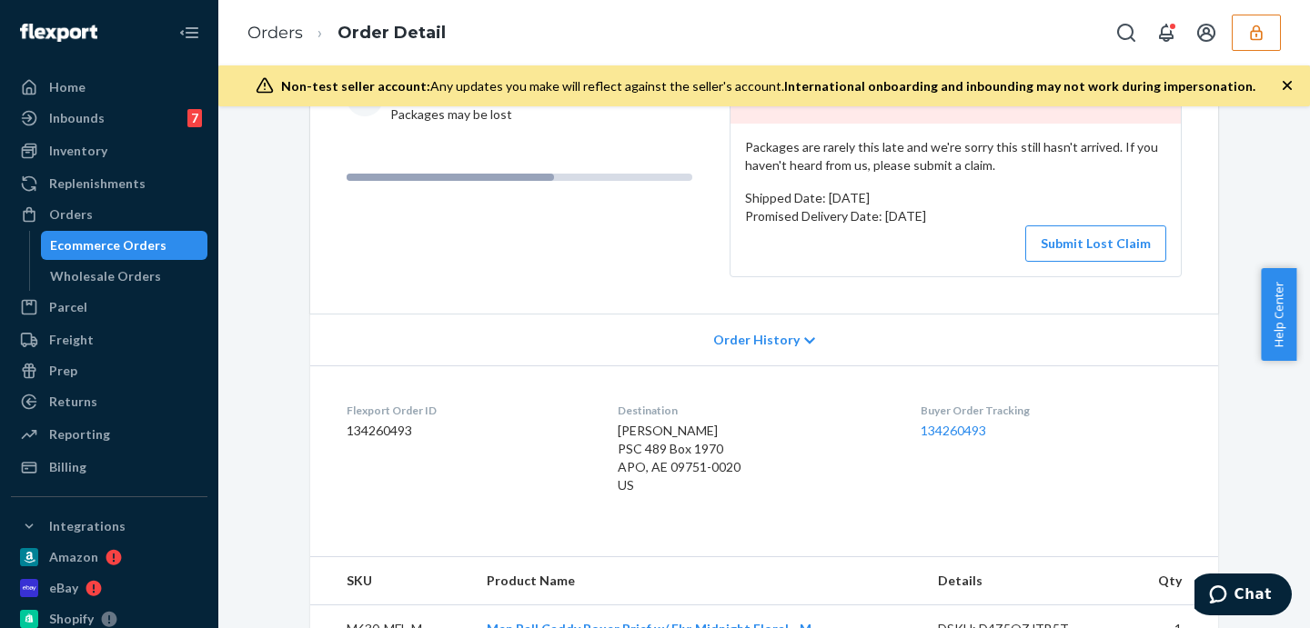
scroll to position [530, 0]
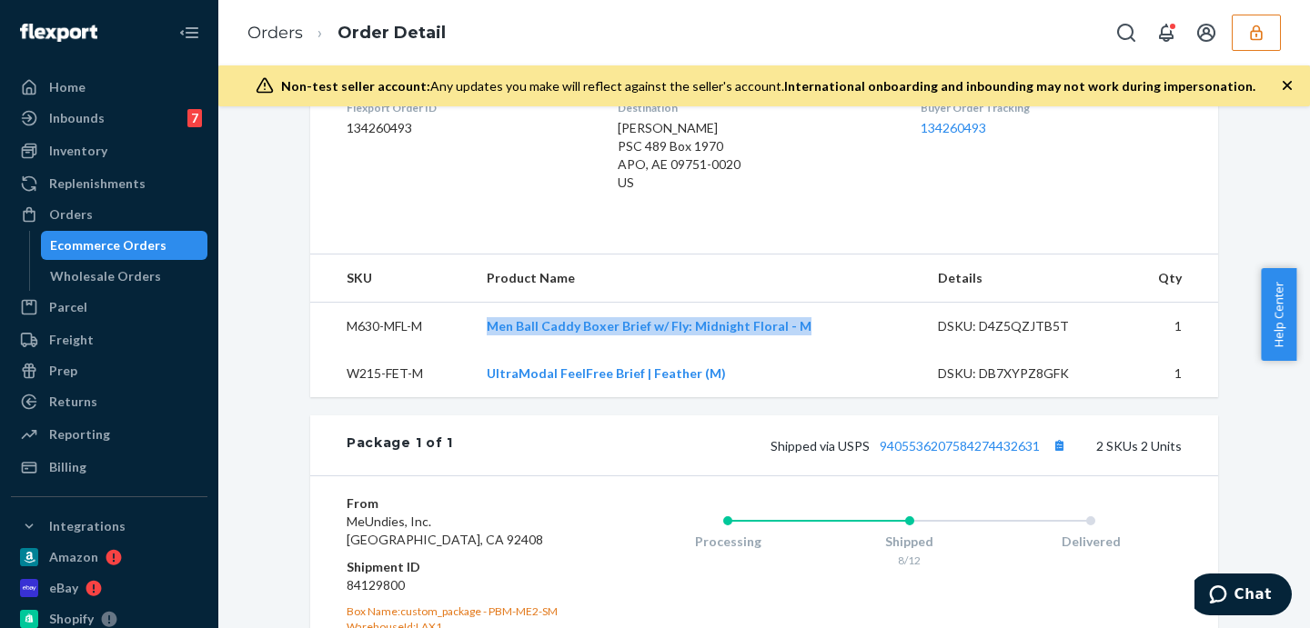
drag, startPoint x: 468, startPoint y: 325, endPoint x: 815, endPoint y: 344, distance: 348.0
click at [815, 344] on tr "M630-MFL-M Men Ball Caddy Boxer Brief w/ Fly: Midnight Floral - M DSKU: D4Z5QZJ…" at bounding box center [764, 326] width 908 height 48
copy tr "Men Ball Caddy Boxer Brief w/ Fly: Midnight Floral - M"
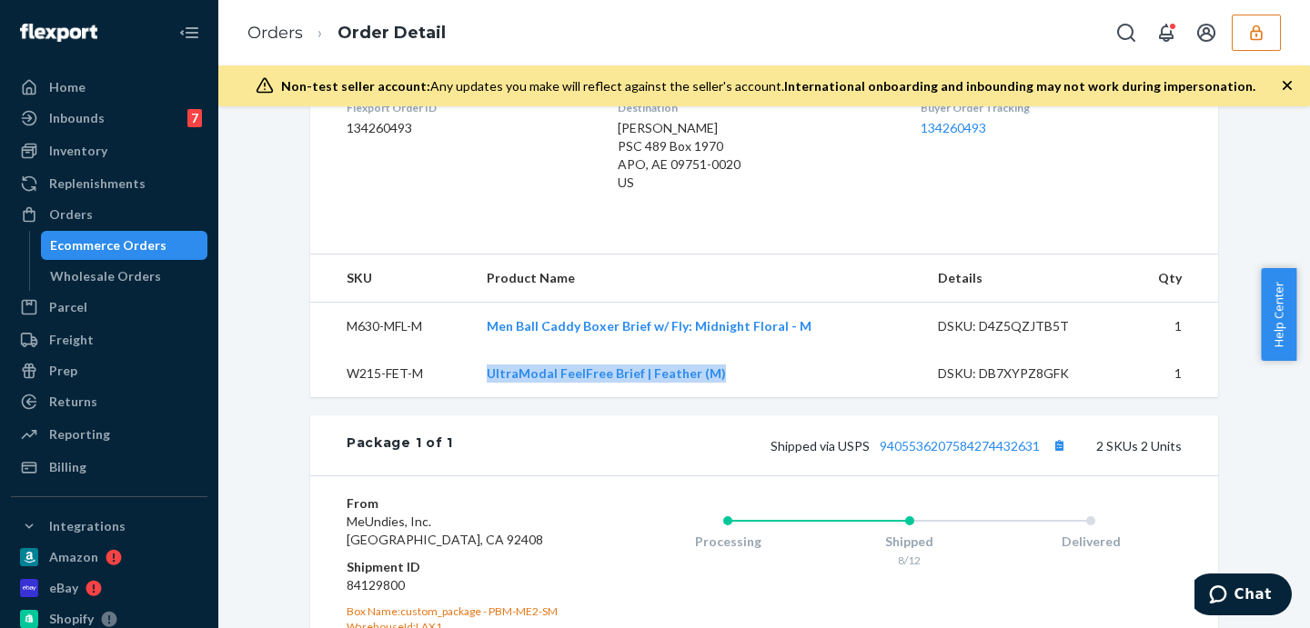
drag, startPoint x: 455, startPoint y: 371, endPoint x: 749, endPoint y: 371, distance: 294.7
click at [749, 371] on tr "W215-FET-M UltraModal FeelFree Brief | Feather (M) DSKU: DB7XYPZ8GFK 1" at bounding box center [764, 373] width 908 height 47
copy tr "UltraModal FeelFree Brief | Feather (M)"
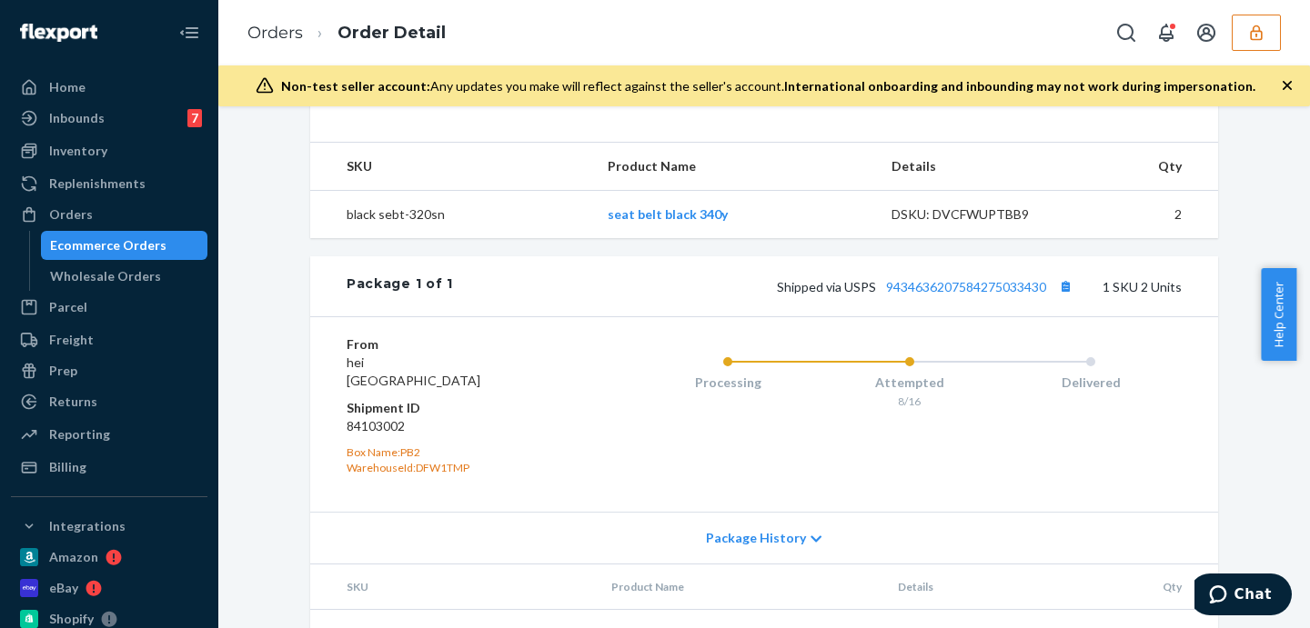
scroll to position [675, 0]
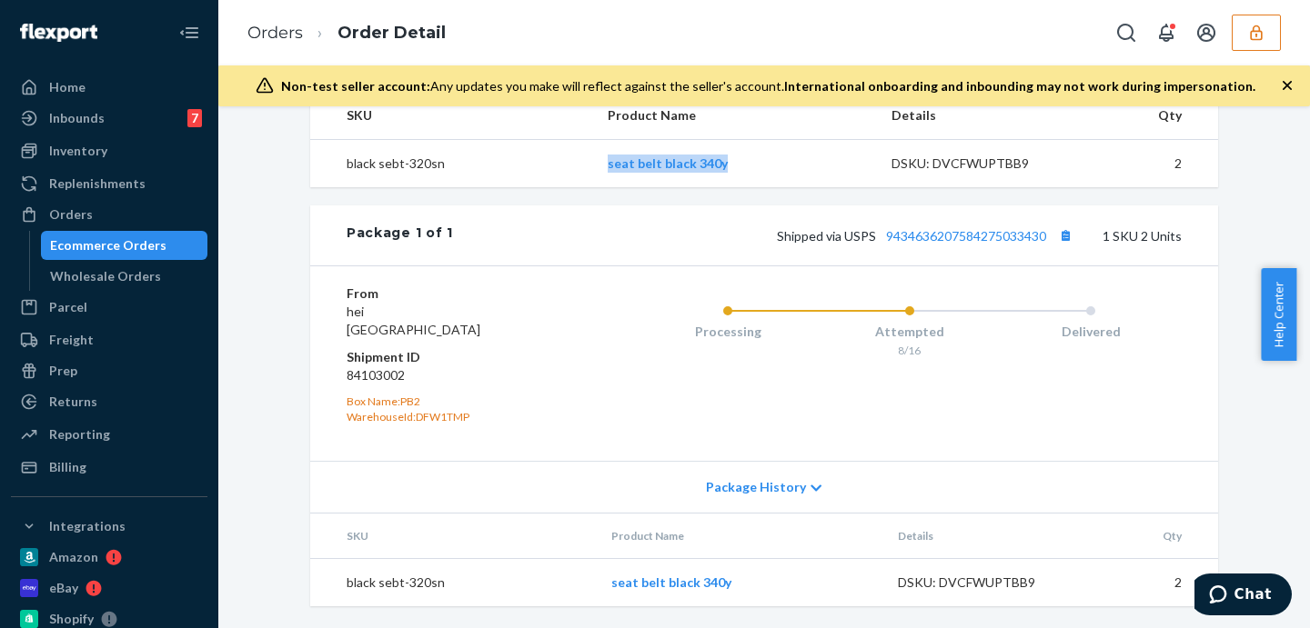
drag, startPoint x: 583, startPoint y: 177, endPoint x: 760, endPoint y: 174, distance: 177.4
click at [760, 174] on tr "black sebt-320sn seat belt black 340y DSKU: DVCFWUPTBB9 2" at bounding box center [764, 163] width 908 height 48
copy tr "seat belt black 340y"
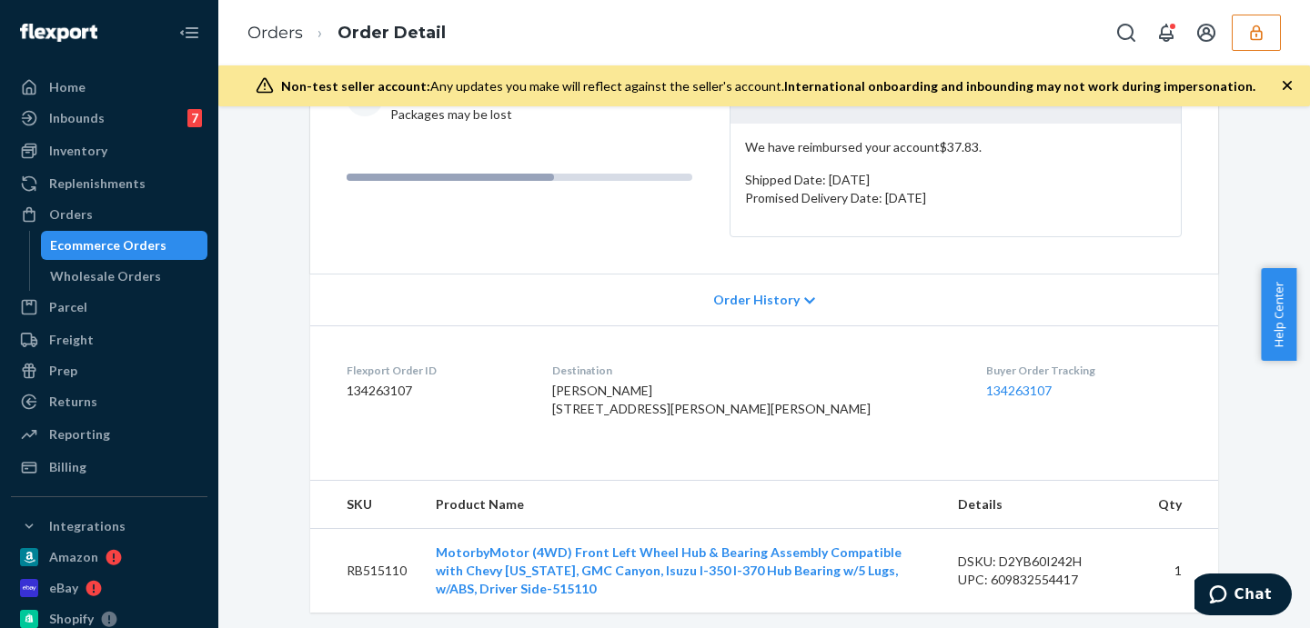
scroll to position [530, 0]
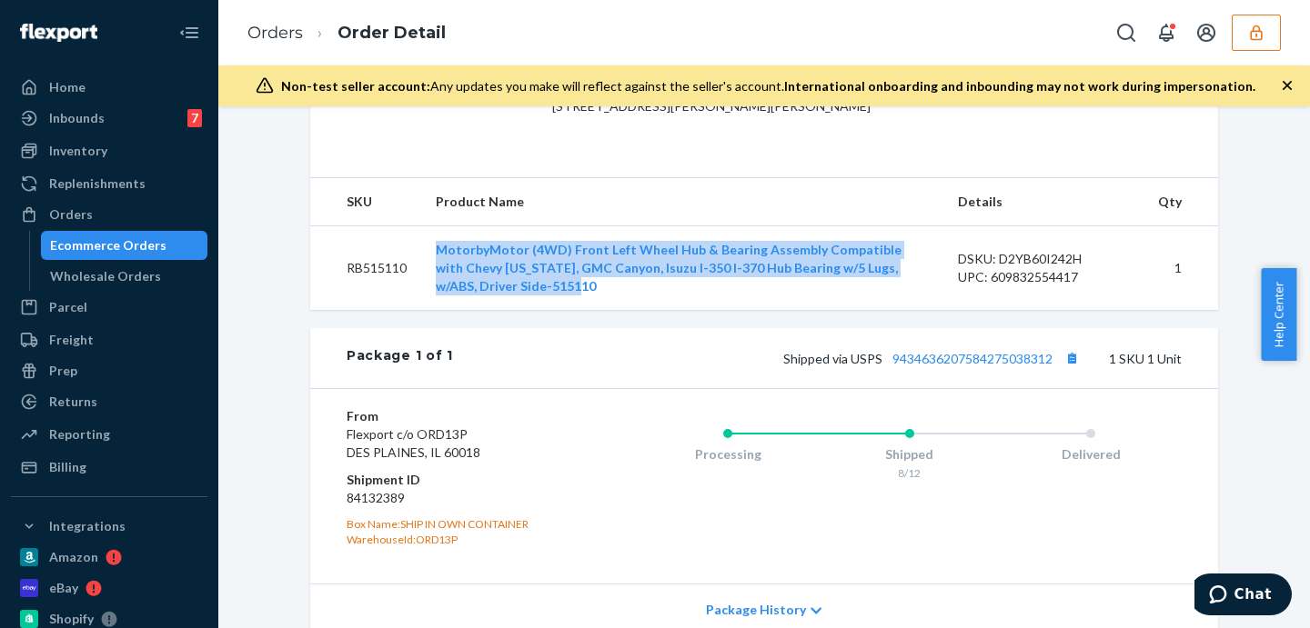
drag, startPoint x: 559, startPoint y: 338, endPoint x: 423, endPoint y: 272, distance: 151.7
click at [423, 272] on td "MotorbyMotor (4WD) Front Left Wheel Hub & Bearing Assembly Compatible with Chev…" at bounding box center [682, 268] width 522 height 85
copy link "MotorbyMotor (4WD) Front Left Wheel Hub & Bearing Assembly Compatible with Chev…"
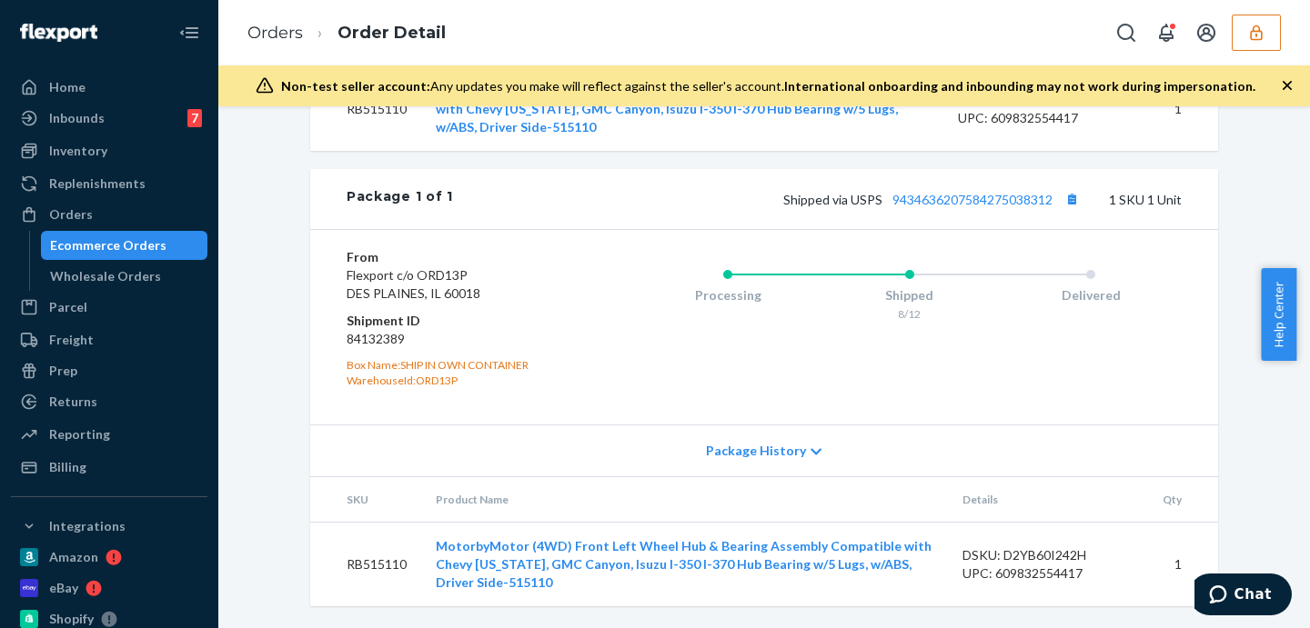
click at [381, 112] on td "RB515110" at bounding box center [365, 108] width 111 height 85
copy td "RB515110"
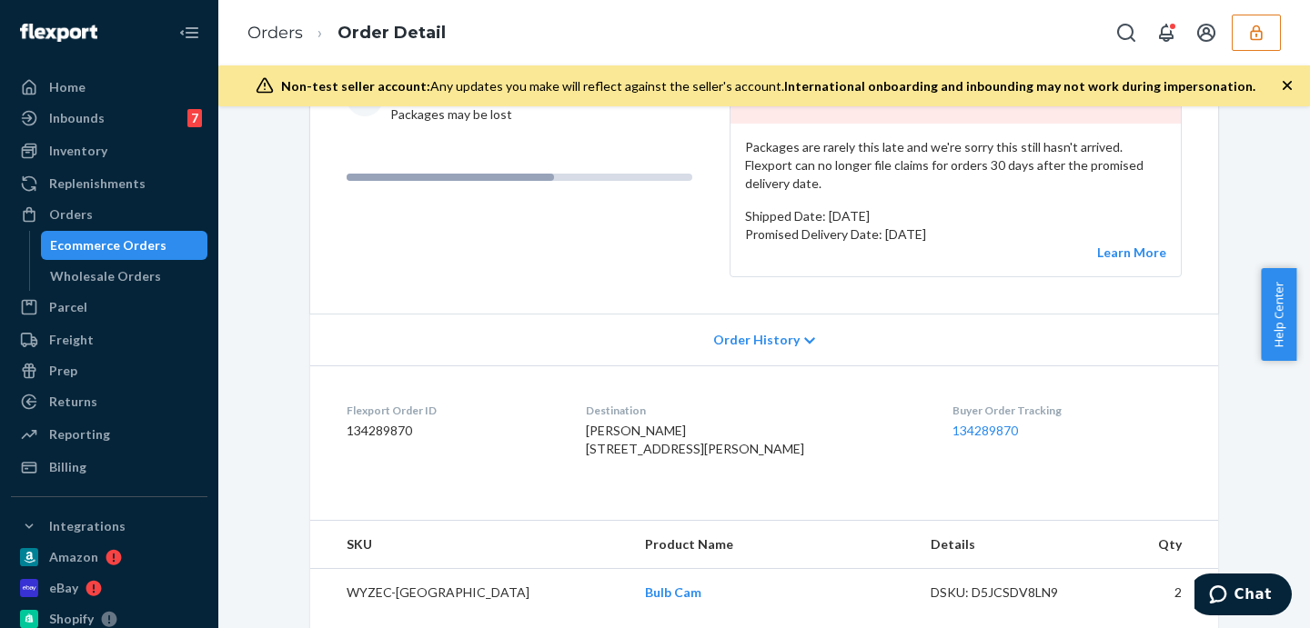
scroll to position [455, 0]
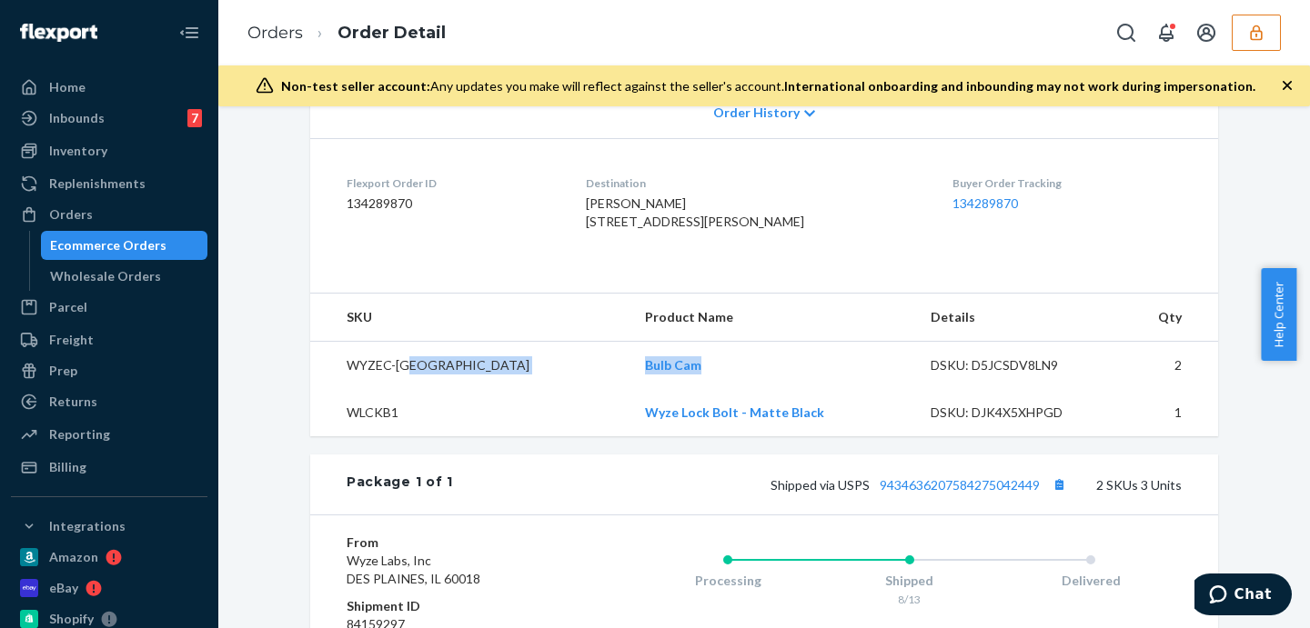
drag, startPoint x: 511, startPoint y: 385, endPoint x: 620, endPoint y: 395, distance: 109.6
click at [620, 389] on tr "WYZEC-BC Bulb Cam DSKU: D5JCSDV8LN9 2" at bounding box center [764, 365] width 908 height 48
copy tr "Bulb Cam"
drag, startPoint x: 507, startPoint y: 430, endPoint x: 720, endPoint y: 440, distance: 214.0
click at [720, 437] on tr "WLCKB1 Wyze Lock Bolt - Matte Black DSKU: DJK4X5XHPGD 1" at bounding box center [764, 412] width 908 height 47
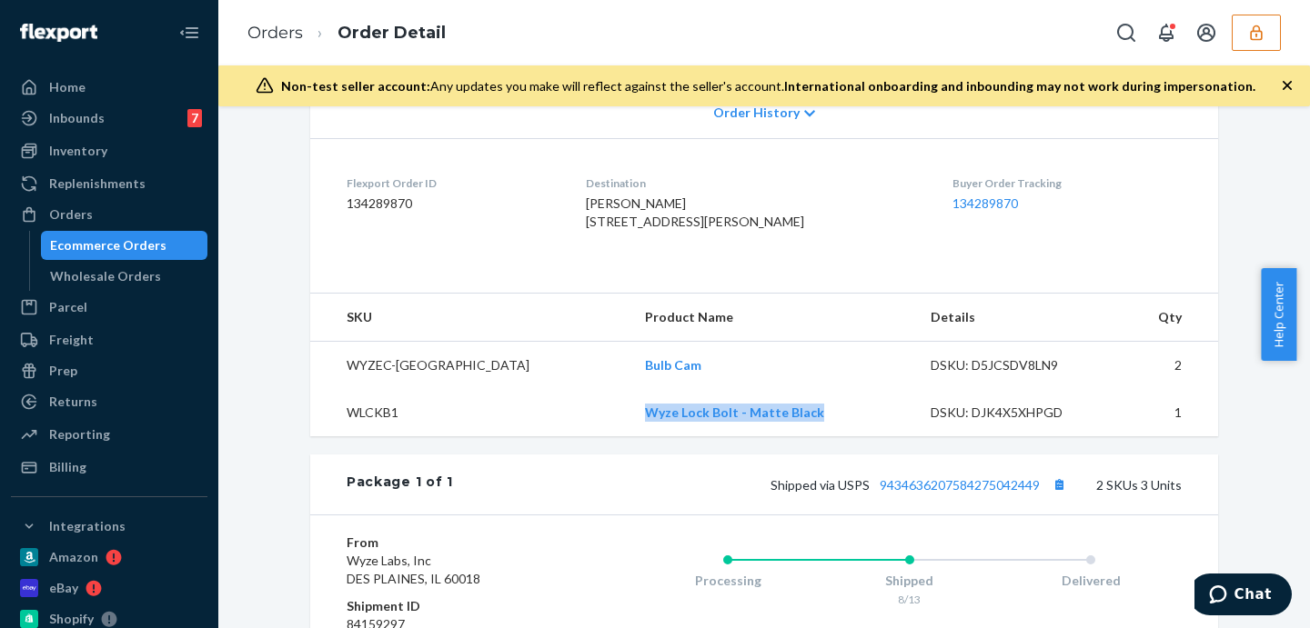
copy tr "Wyze Lock Bolt - Matte Black"
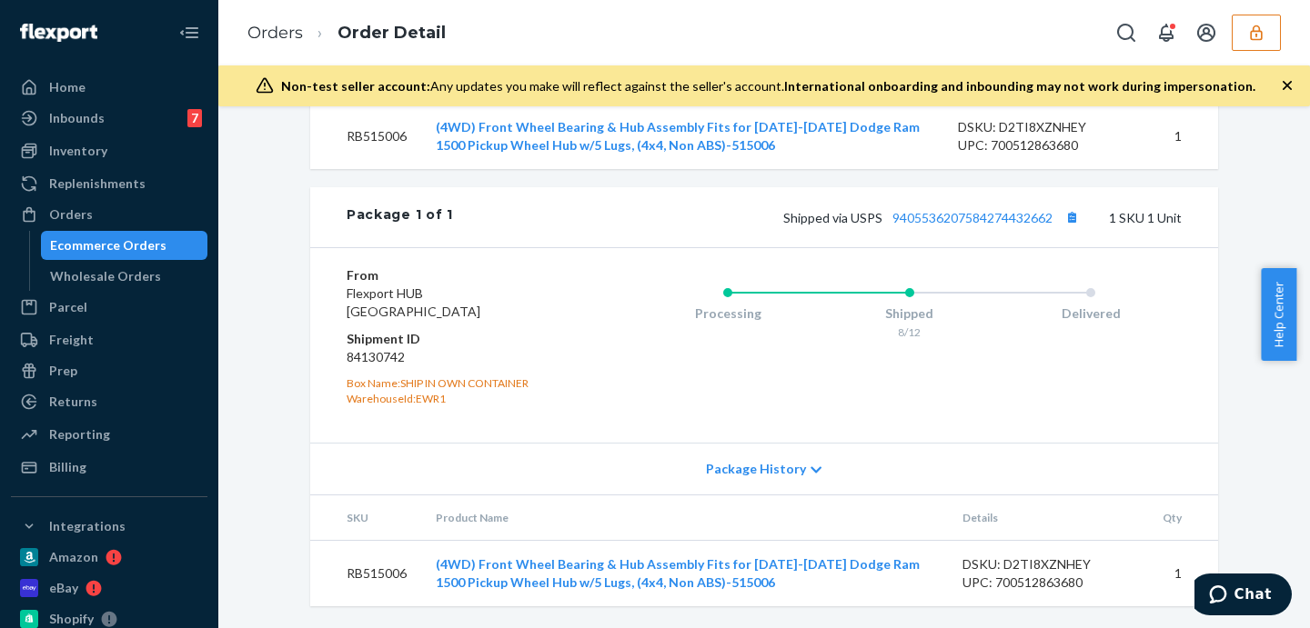
scroll to position [759, 0]
click at [384, 575] on td "RB515006" at bounding box center [365, 574] width 111 height 66
copy td "RB515006"
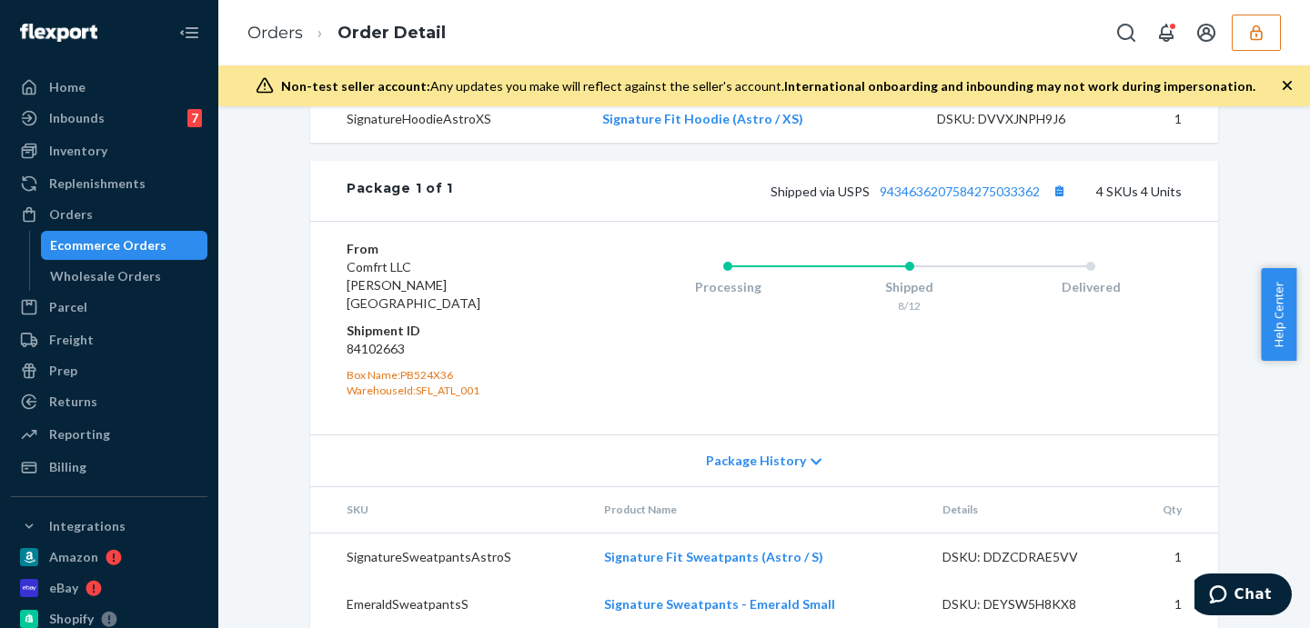
scroll to position [1025, 0]
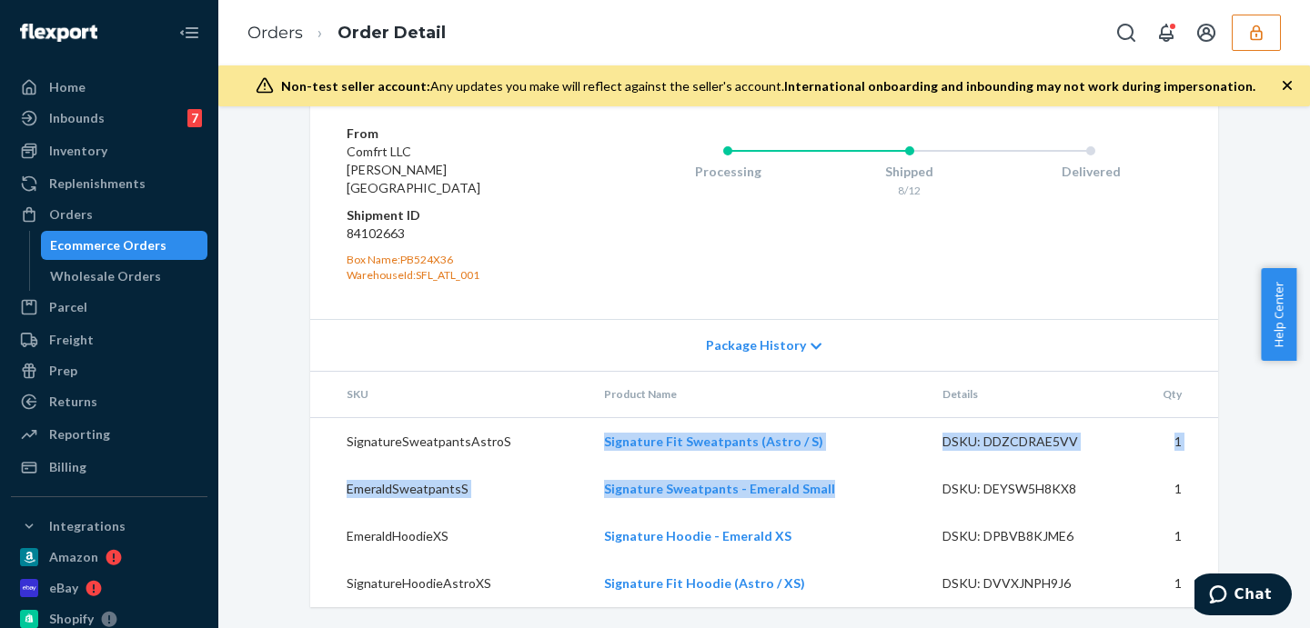
drag, startPoint x: 566, startPoint y: 446, endPoint x: 840, endPoint y: 467, distance: 275.5
click at [840, 467] on tbody "SignatureSweatpantsAstroS Signature Fit Sweatpants (Astro / S) DSKU: DDZCDRAE5V…" at bounding box center [764, 512] width 908 height 190
click at [840, 446] on td "Signature Fit Sweatpants (Astro / S)" at bounding box center [757, 441] width 337 height 48
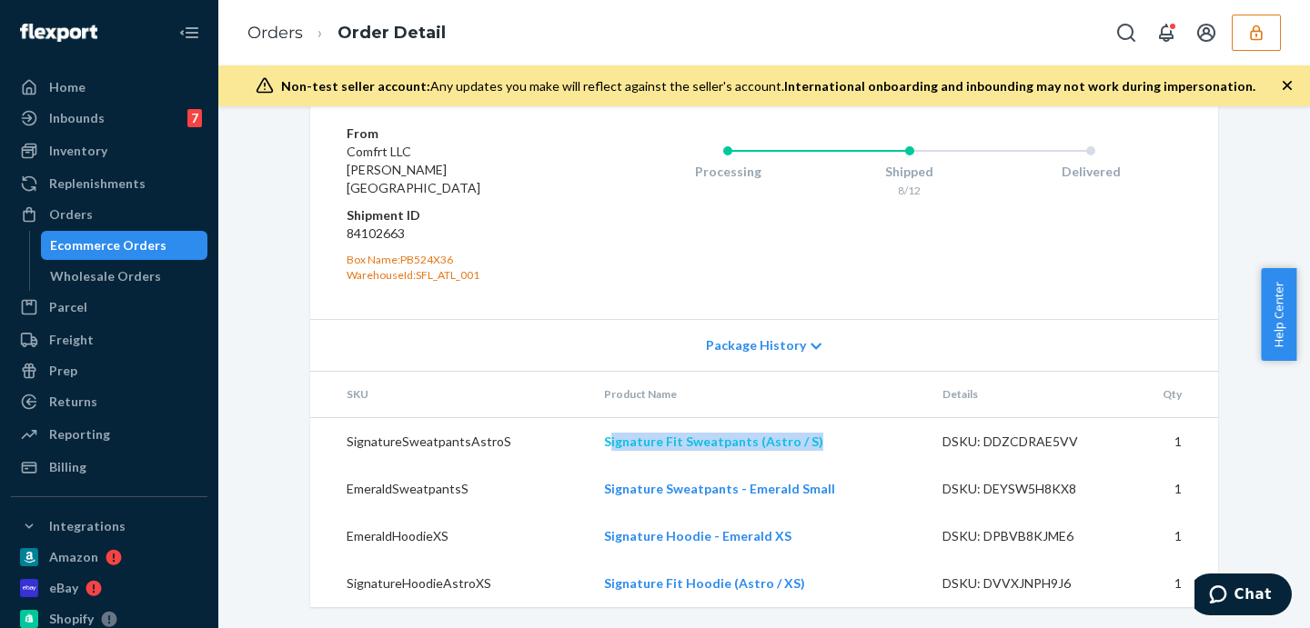
drag, startPoint x: 845, startPoint y: 443, endPoint x: 604, endPoint y: 439, distance: 241.1
click at [604, 439] on td "Signature Fit Sweatpants (Astro / S)" at bounding box center [757, 441] width 337 height 48
click at [591, 441] on td "Signature Fit Sweatpants (Astro / S)" at bounding box center [757, 441] width 337 height 48
drag, startPoint x: 571, startPoint y: 442, endPoint x: 833, endPoint y: 450, distance: 262.1
click at [833, 450] on tr "SignatureSweatpantsAstroS Signature Fit Sweatpants (Astro / S) DSKU: DDZCDRAE5V…" at bounding box center [764, 441] width 908 height 48
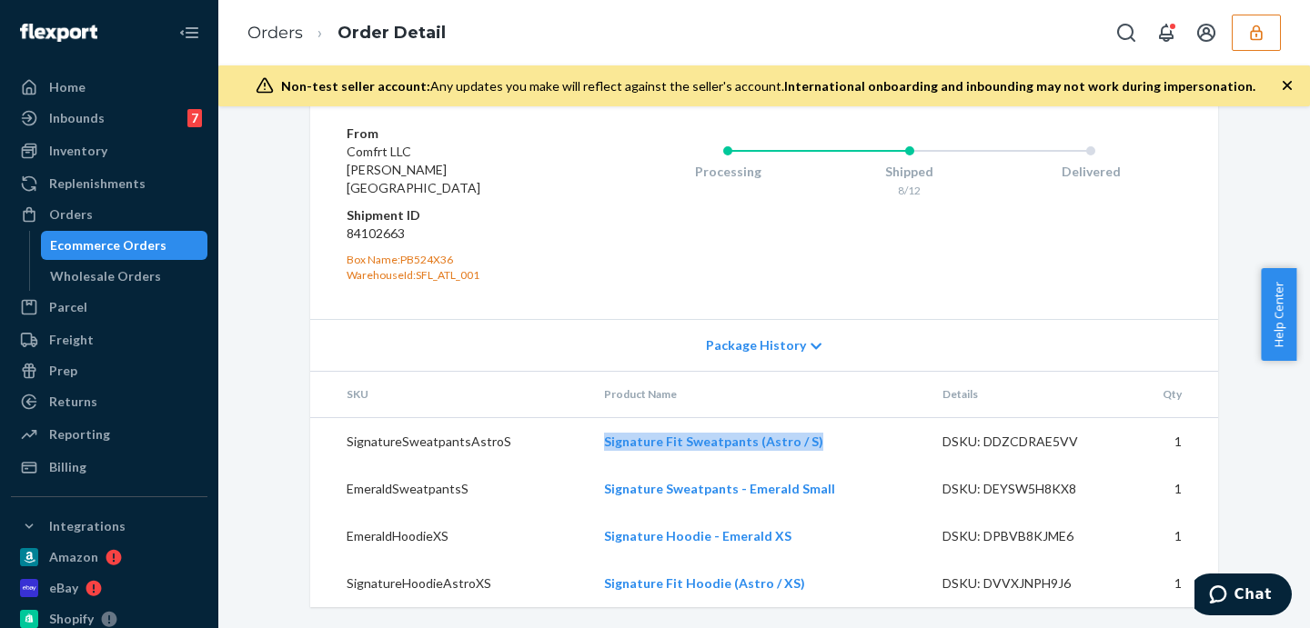
copy tr "Signature Fit Sweatpants (Astro / S)"
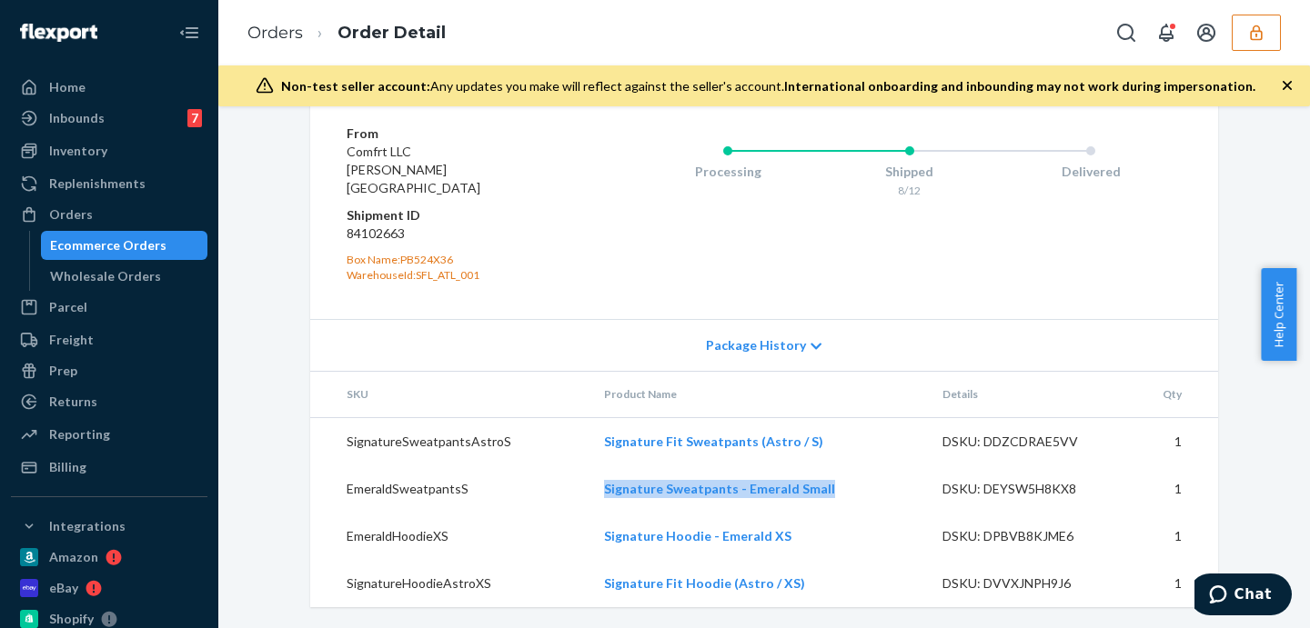
drag, startPoint x: 580, startPoint y: 492, endPoint x: 831, endPoint y: 507, distance: 251.5
click at [831, 507] on tr "EmeraldSweatpantsS Signature Sweatpants - Emerald Small DSKU: DEYSW5H8KX8 1" at bounding box center [764, 489] width 908 height 47
drag, startPoint x: 573, startPoint y: 526, endPoint x: 819, endPoint y: 554, distance: 247.2
click at [819, 554] on tr "EmeraldHoodieXS Signature Hoodie - Emerald XS DSKU: DPBVB8KJME6 1" at bounding box center [764, 536] width 908 height 47
copy tr "Signature Hoodie - Emerald XS"
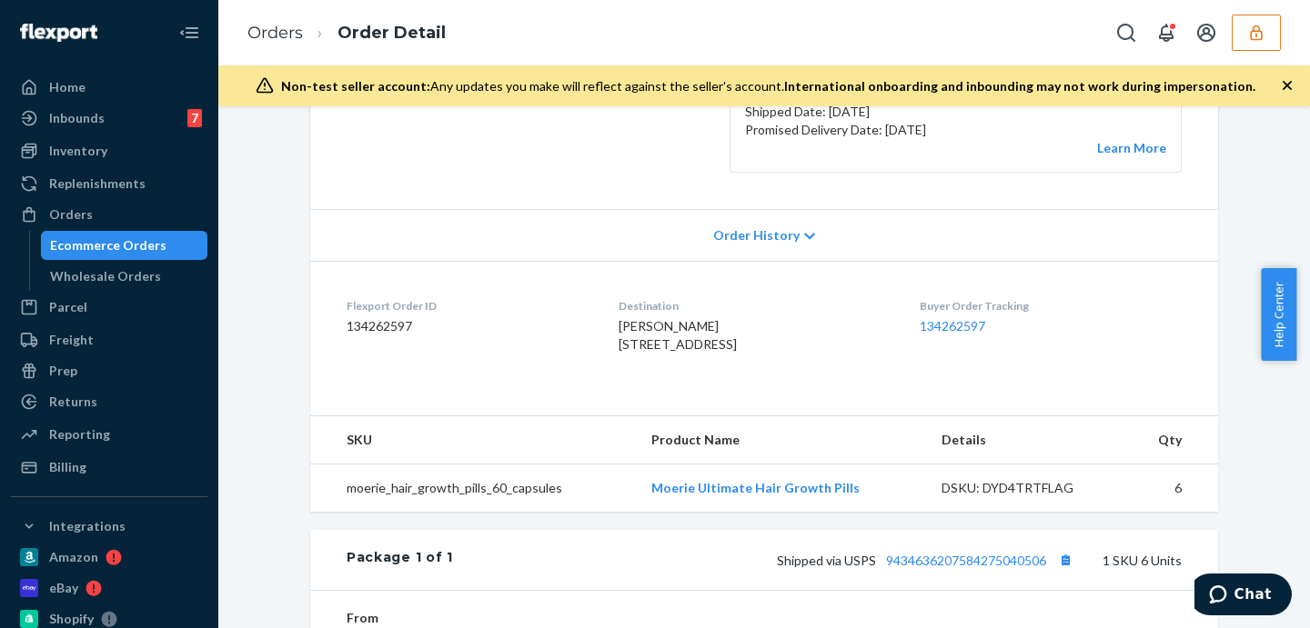
scroll to position [559, 0]
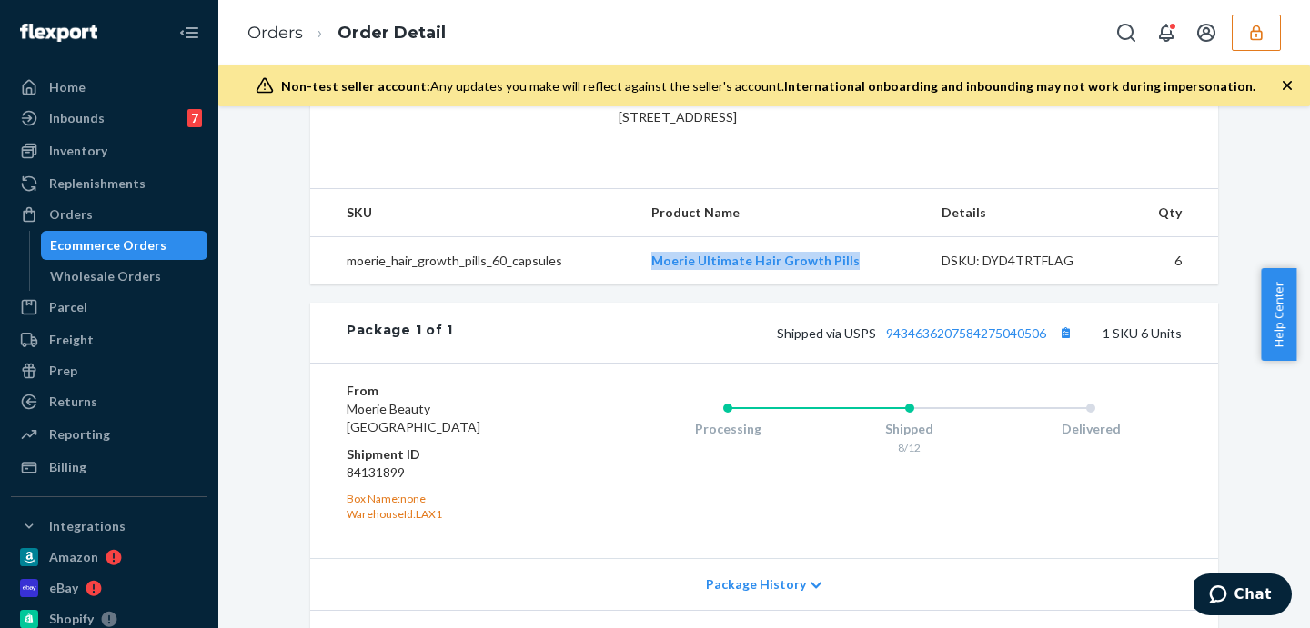
drag, startPoint x: 636, startPoint y: 281, endPoint x: 911, endPoint y: 279, distance: 275.6
click at [911, 279] on td "Moerie Ultimate Hair Growth Pills" at bounding box center [782, 260] width 290 height 48
copy link "Moerie Ultimate Hair Growth Pills"
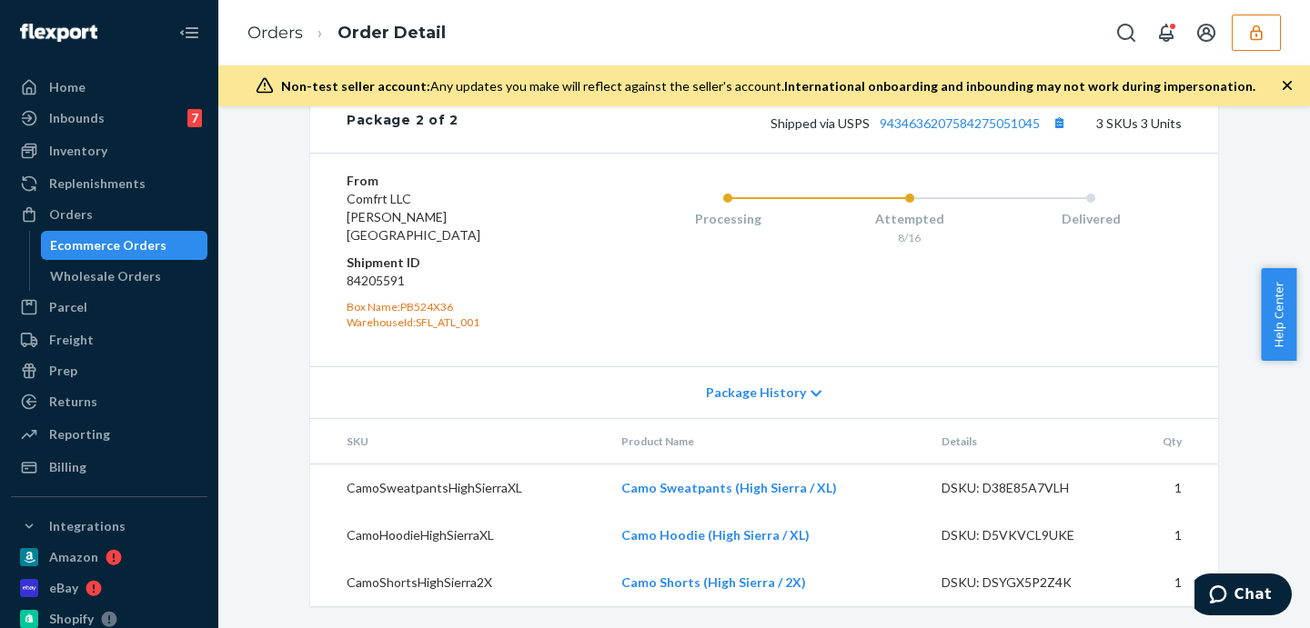
scroll to position [1375, 0]
drag, startPoint x: 581, startPoint y: 484, endPoint x: 861, endPoint y: 506, distance: 281.0
click at [861, 506] on tr "CamoSweatpantsHighSierraXL Camo Sweatpants (High Sierra / XL) DSKU: D38E85A7VLH…" at bounding box center [764, 488] width 908 height 48
copy tr "Camo Sweatpants (High Sierra / XL)"
drag, startPoint x: 586, startPoint y: 544, endPoint x: 860, endPoint y: 538, distance: 273.8
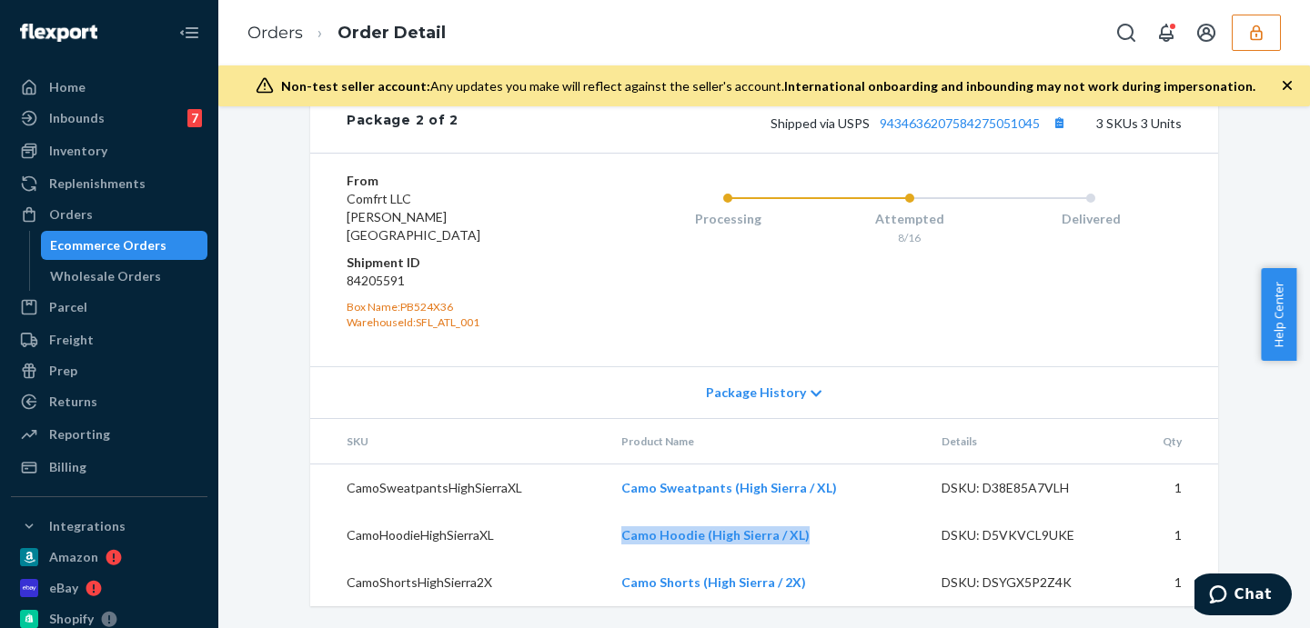
click at [860, 538] on tr "CamoHoodieHighSierraXL Camo Hoodie (High Sierra / XL) DSKU: D5VKVCL9UKE 1" at bounding box center [764, 535] width 908 height 47
copy tr "Camo Hoodie (High Sierra / XL)"
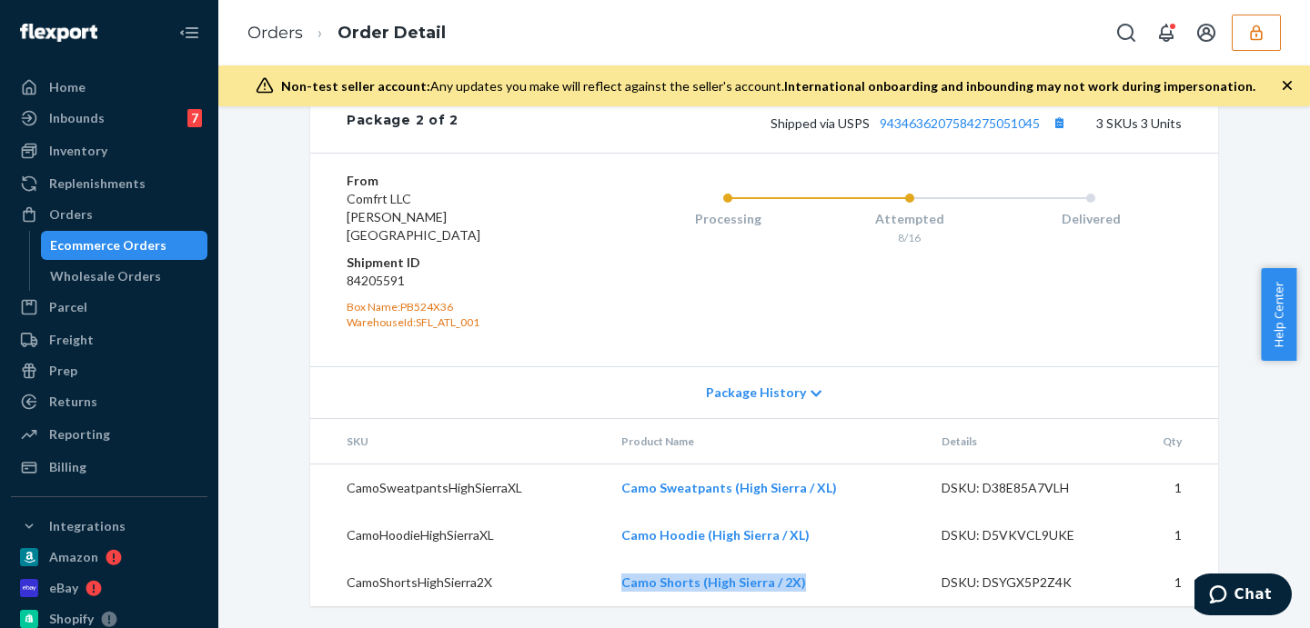
drag, startPoint x: 580, startPoint y: 593, endPoint x: 824, endPoint y: 598, distance: 243.8
click at [824, 598] on tr "CamoShortsHighSierra2X Camo Shorts (High Sierra / 2X) DSKU: DSYGX5P2Z4K 1" at bounding box center [764, 582] width 908 height 47
copy tr "Camo Shorts (High Sierra / 2X)"
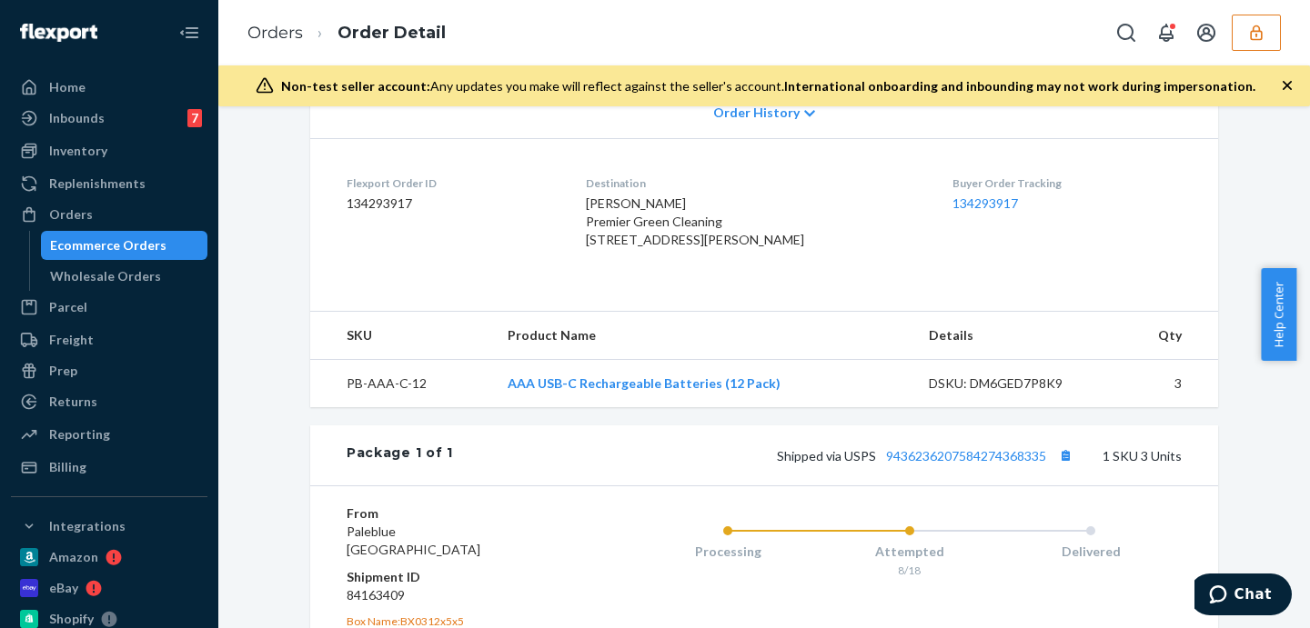
scroll to position [682, 0]
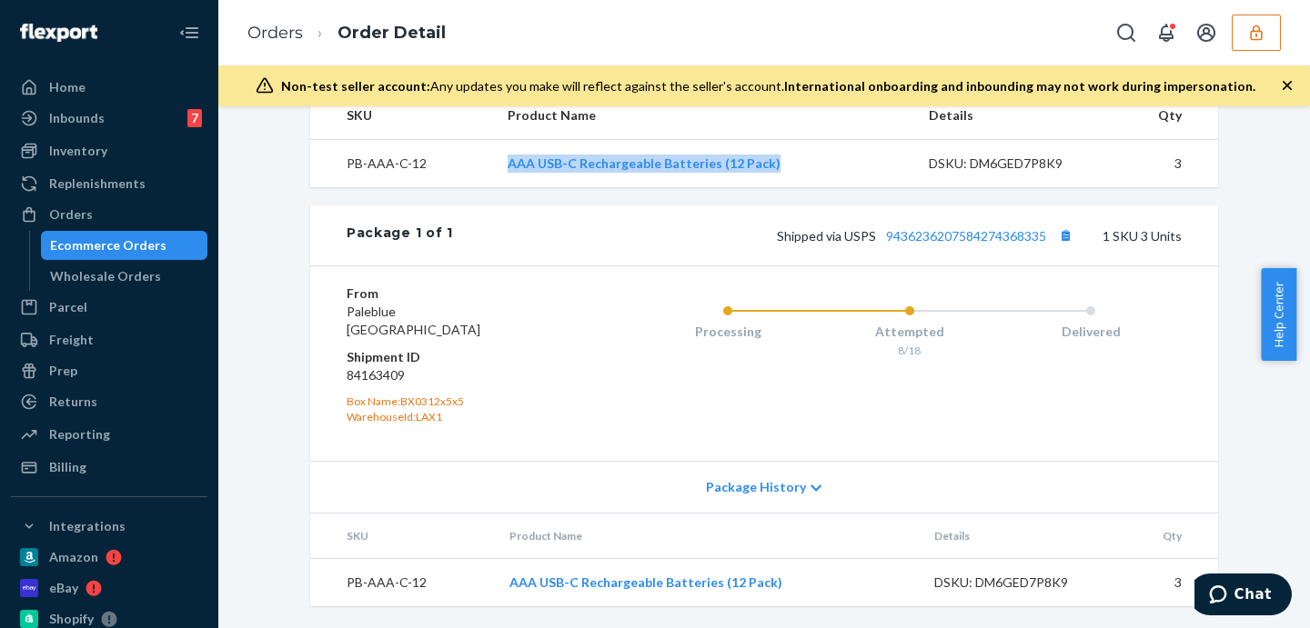
drag, startPoint x: 473, startPoint y: 187, endPoint x: 788, endPoint y: 195, distance: 314.8
click at [788, 187] on tr "PB-AAA-C-12 AAA USB-C Rechargeable Batteries (12 Pack) DSKU: DM6GED7P8K9 3" at bounding box center [764, 163] width 908 height 48
copy tr "AAA USB-C Rechargeable Batteries (12 Pack)"
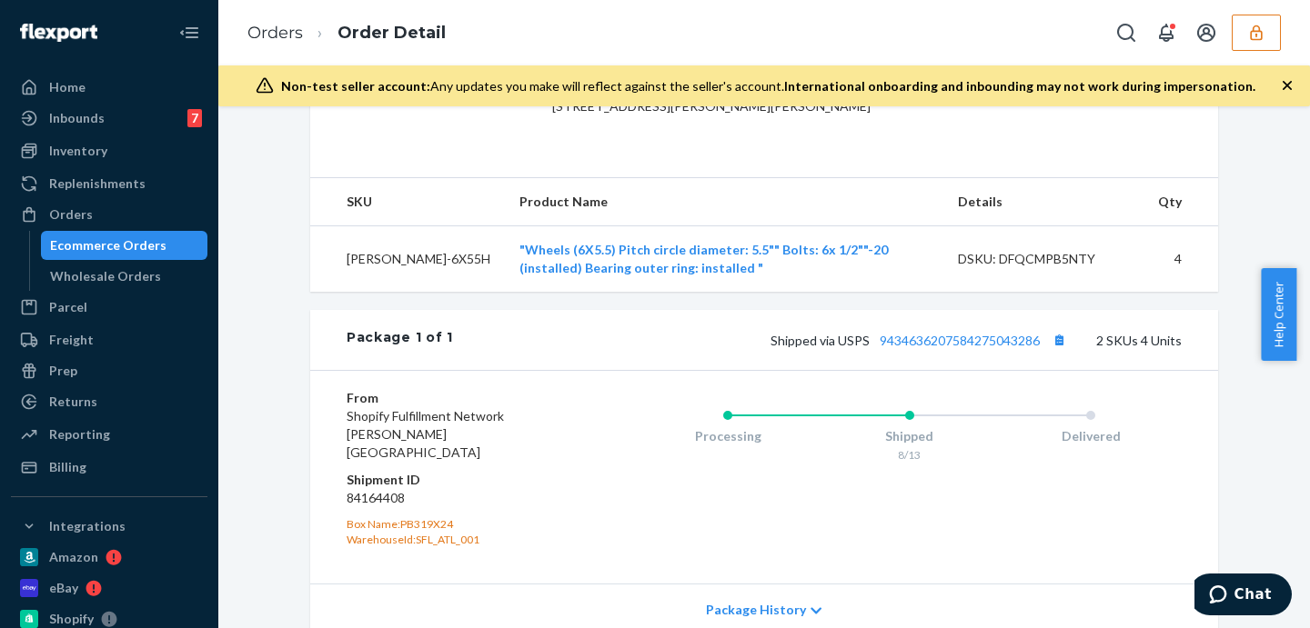
scroll to position [682, 0]
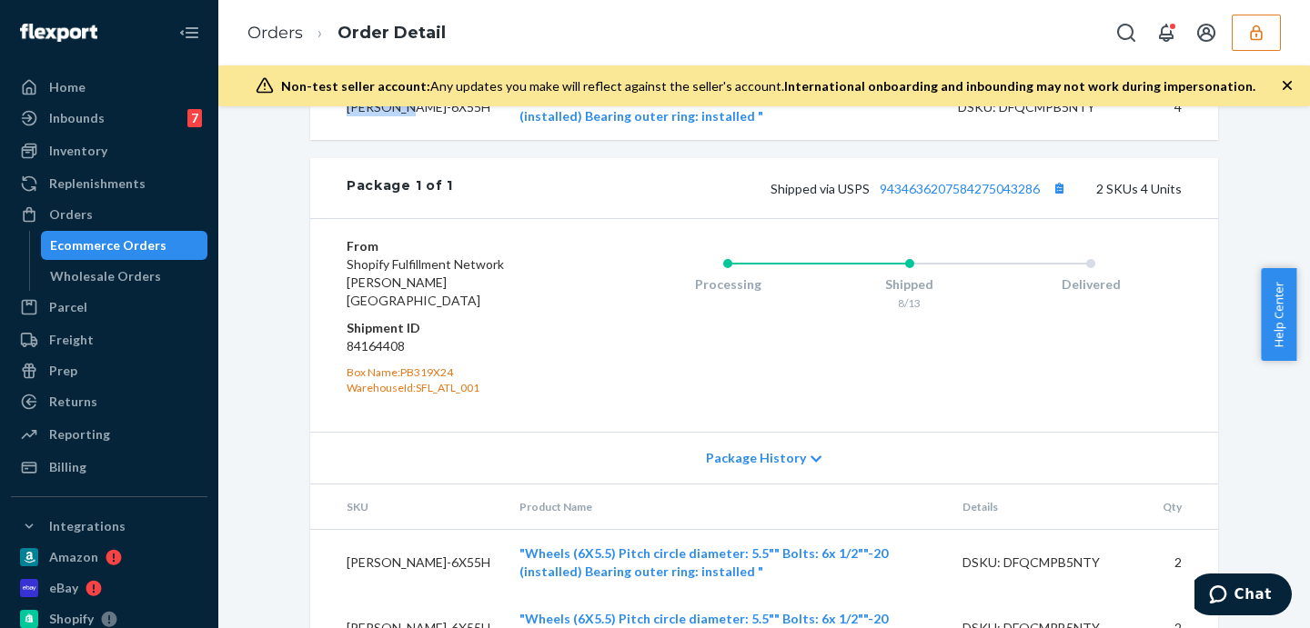
drag, startPoint x: 366, startPoint y: 157, endPoint x: 341, endPoint y: 137, distance: 31.7
click at [341, 137] on td "[PERSON_NAME]-6X55H" at bounding box center [407, 107] width 195 height 66
copy td "[PERSON_NAME]-6X55H"
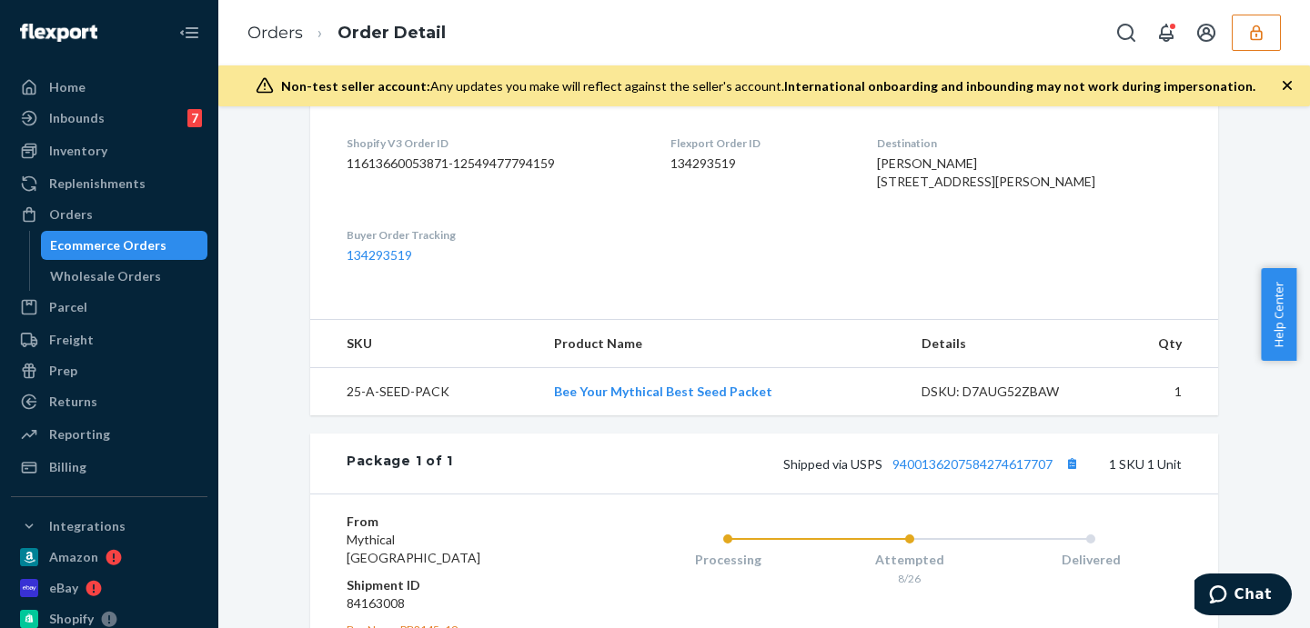
scroll to position [682, 0]
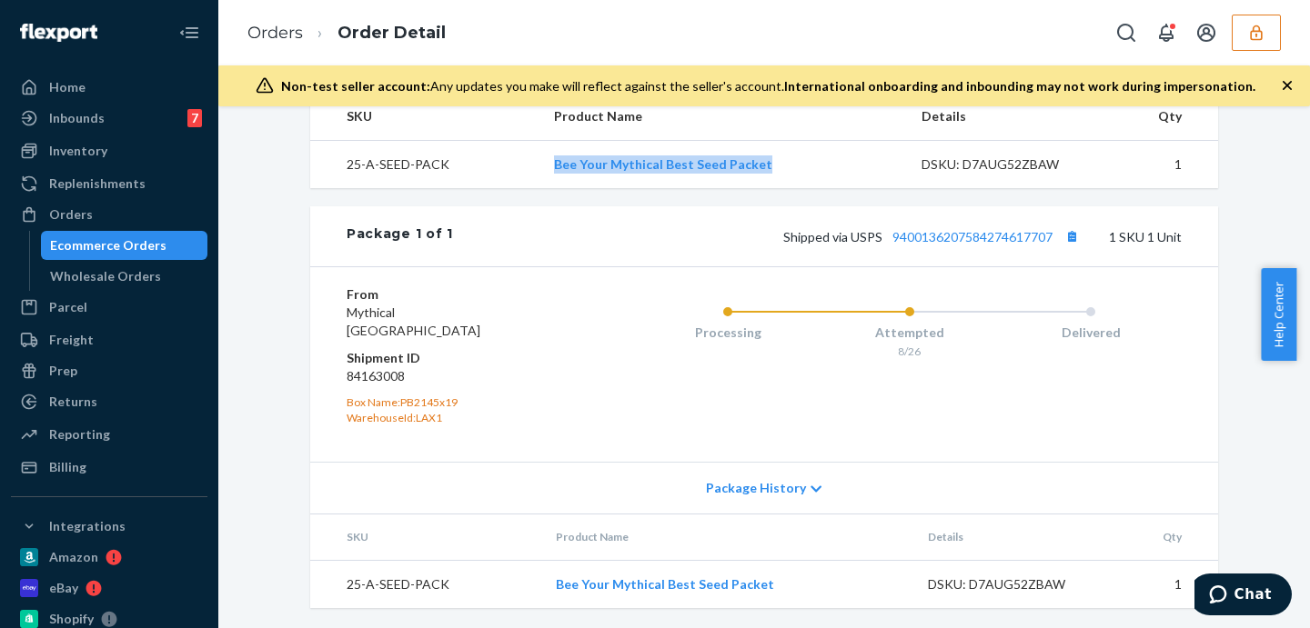
drag, startPoint x: 528, startPoint y: 206, endPoint x: 787, endPoint y: 196, distance: 259.4
click at [787, 189] on tr "25-A-SEED-PACK Bee Your Mythical Best Seed Packet DSKU: D7AUG52ZBAW 1" at bounding box center [764, 165] width 908 height 48
copy tr "Bee Your Mythical Best Seed Packet"
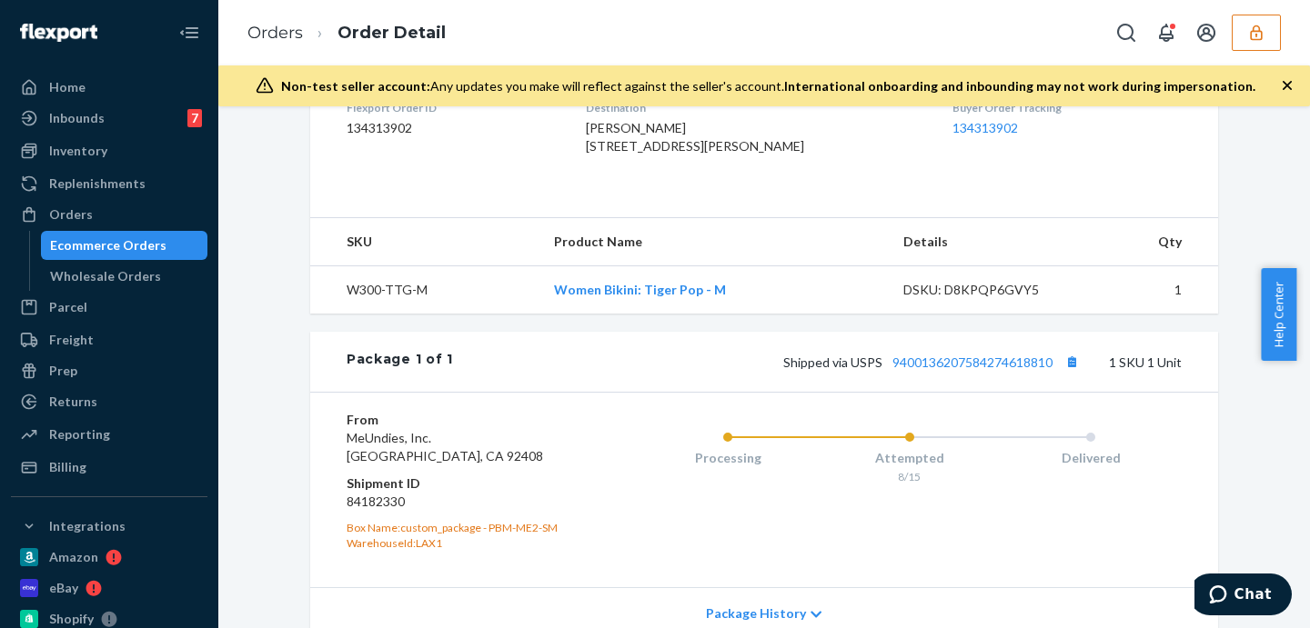
scroll to position [675, 0]
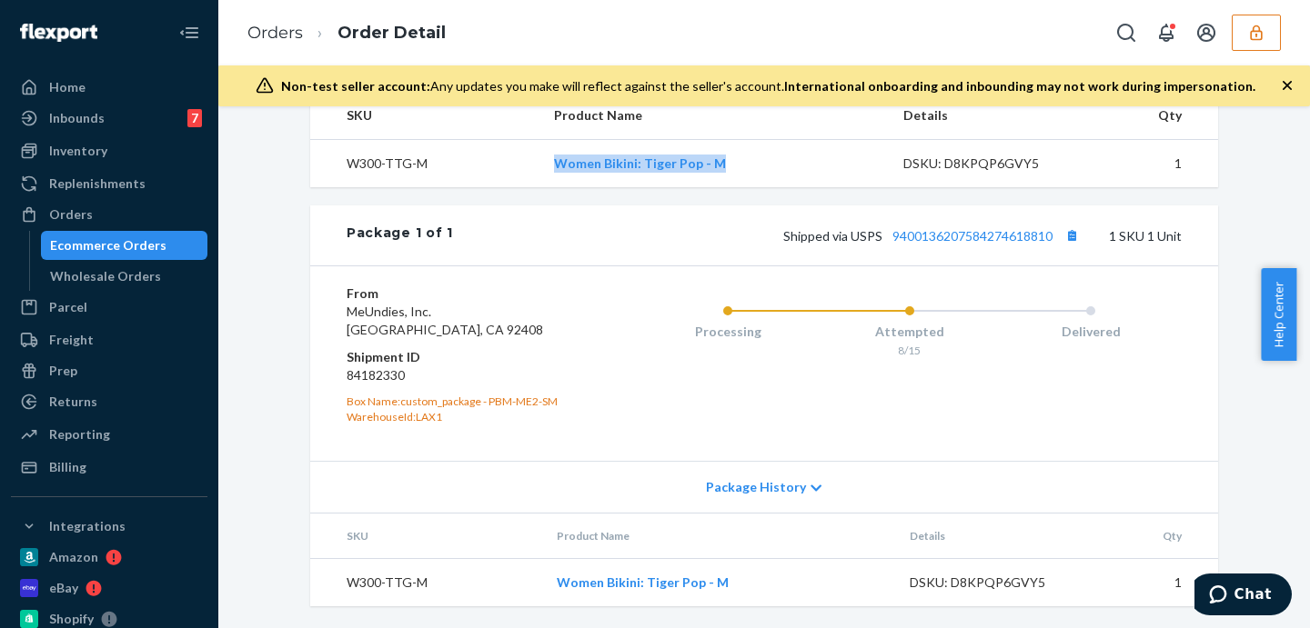
drag, startPoint x: 504, startPoint y: 163, endPoint x: 758, endPoint y: 171, distance: 253.9
click at [758, 171] on tr "W300-TTG-M Women Bikini: Tiger Pop - M DSKU: D8KPQP6GVY5 1" at bounding box center [764, 163] width 908 height 48
copy tr "Women Bikini: Tiger Pop - M"
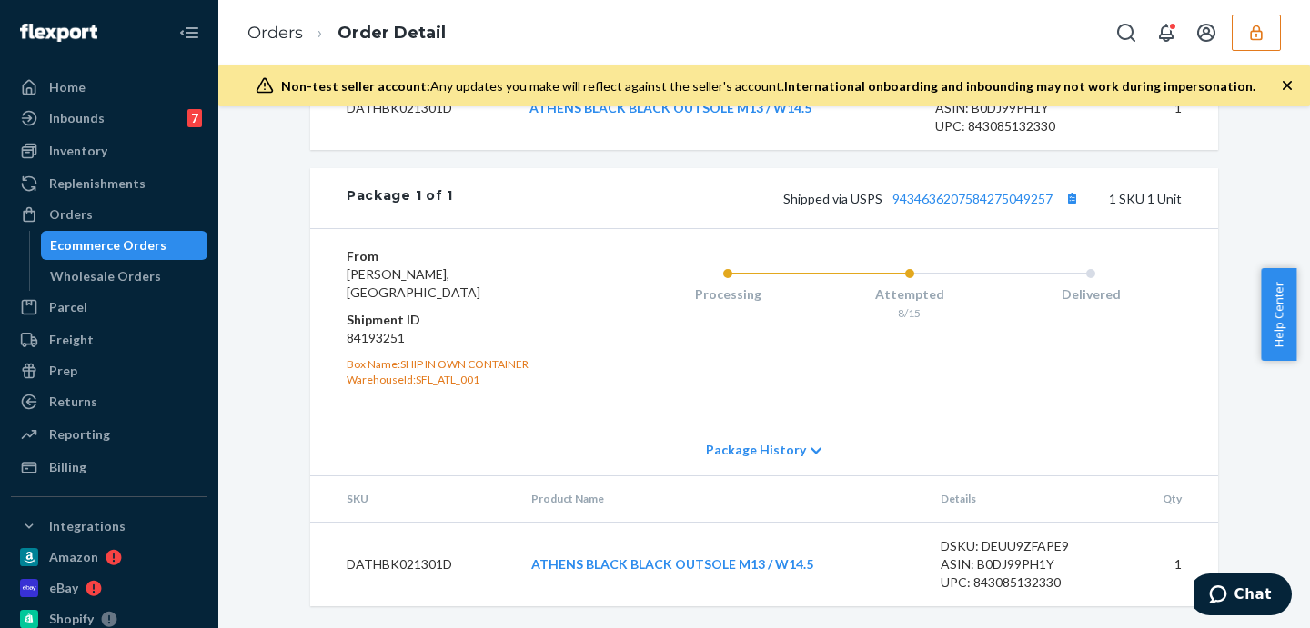
scroll to position [738, 0]
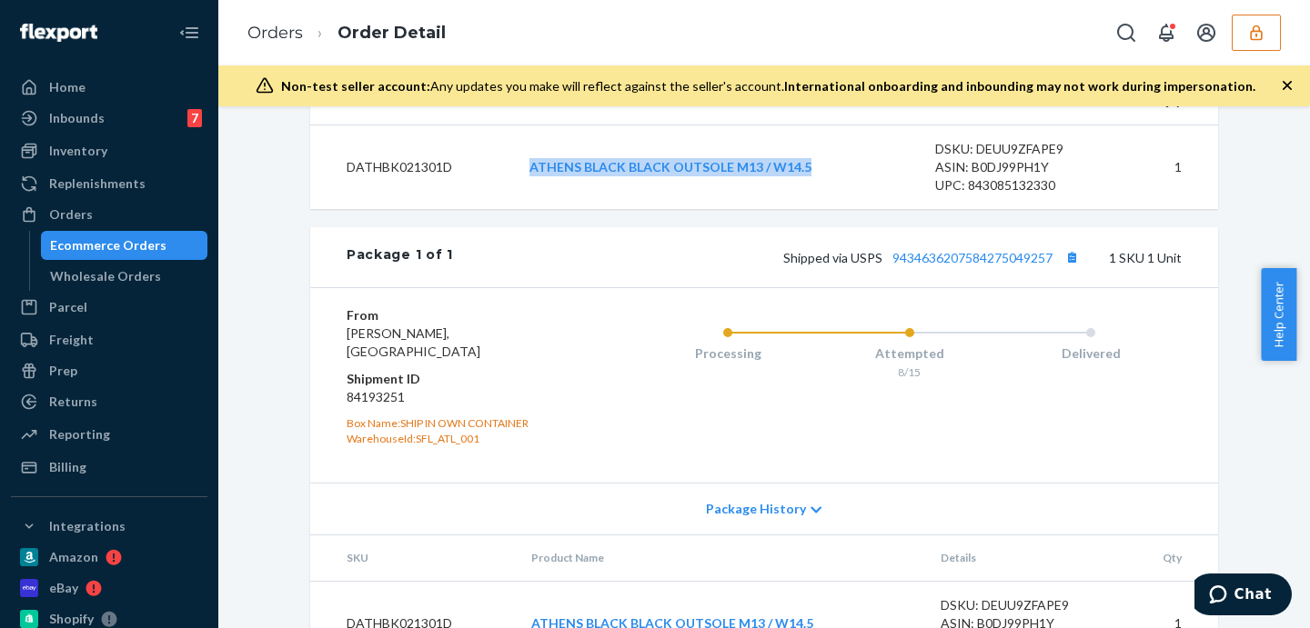
drag, startPoint x: 509, startPoint y: 193, endPoint x: 845, endPoint y: 192, distance: 335.6
click at [845, 192] on tr "DATHBK021301D ATHENS BLACK BLACK OUTSOLE M13 / W14.5 DSKU: DEUU9ZFAPE9 ASIN: B0…" at bounding box center [764, 168] width 908 height 85
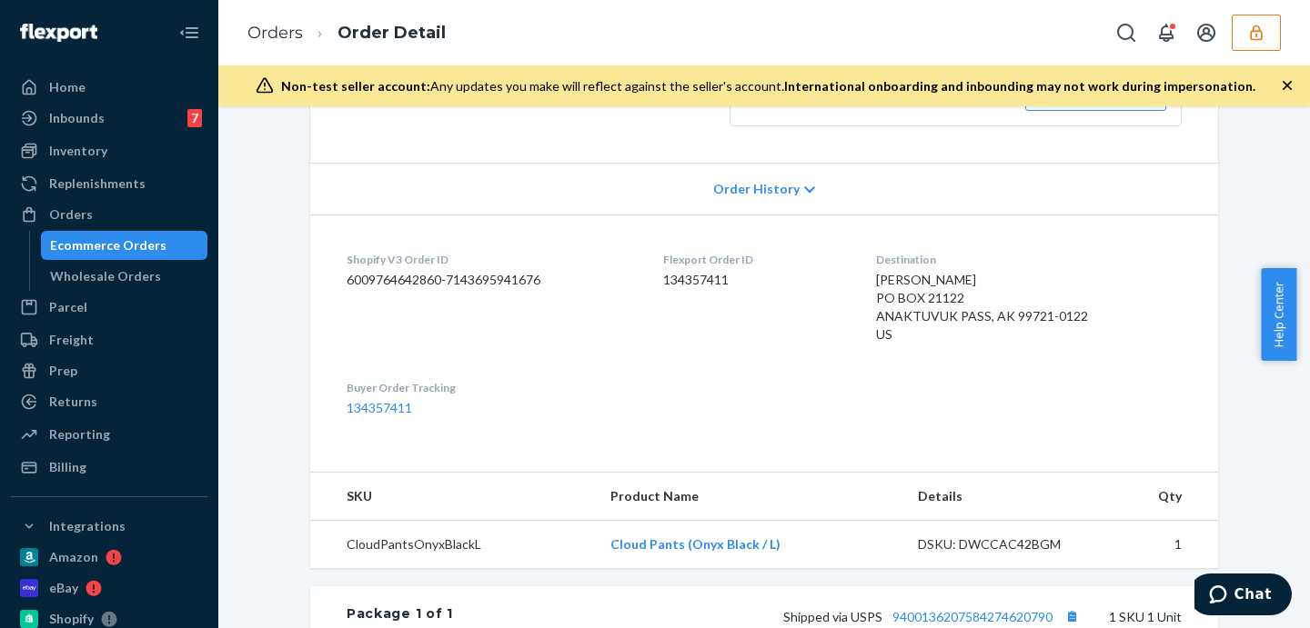
scroll to position [606, 0]
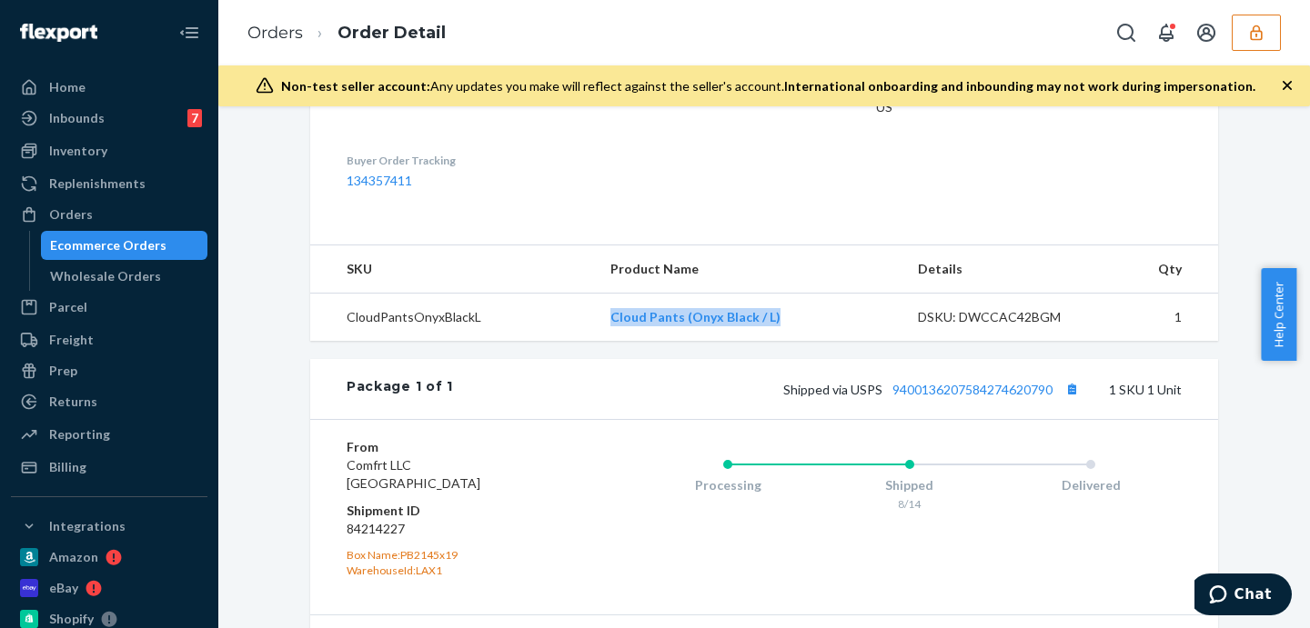
drag, startPoint x: 581, startPoint y: 315, endPoint x: 807, endPoint y: 322, distance: 225.7
click at [807, 322] on tr "CloudPantsOnyxBlackL Cloud Pants (Onyx Black / L) DSKU: DWCCAC42BGM 1" at bounding box center [764, 318] width 908 height 48
copy tr "Cloud Pants (Onyx Black / L)"
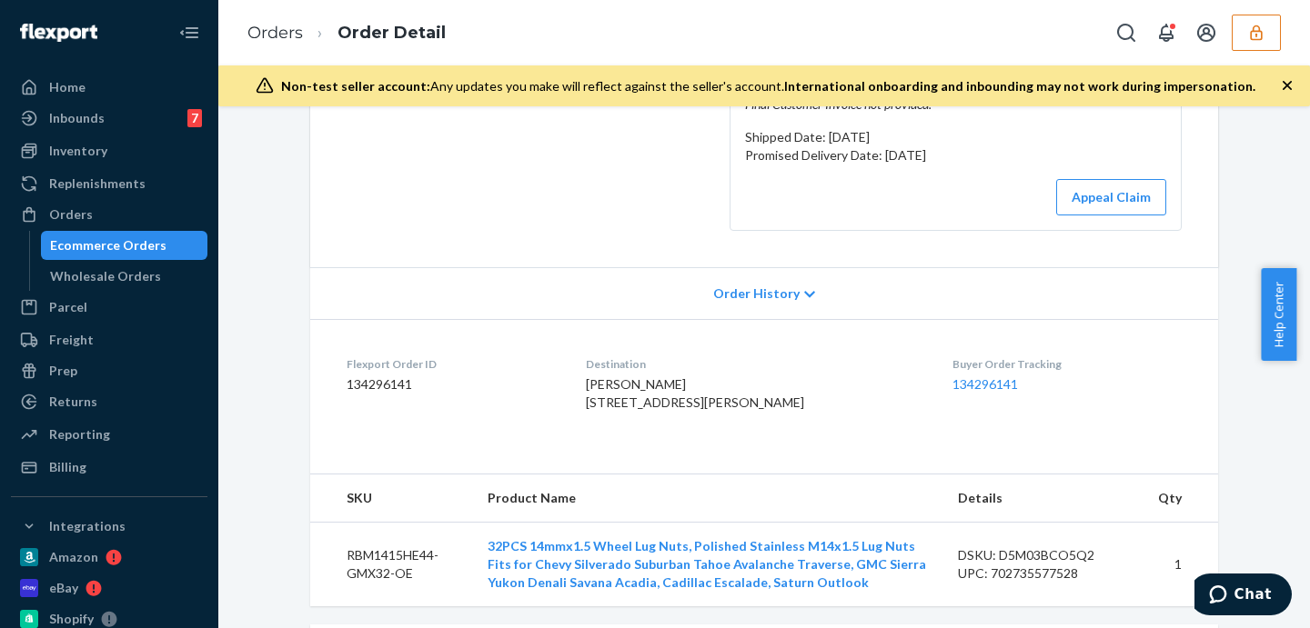
scroll to position [682, 0]
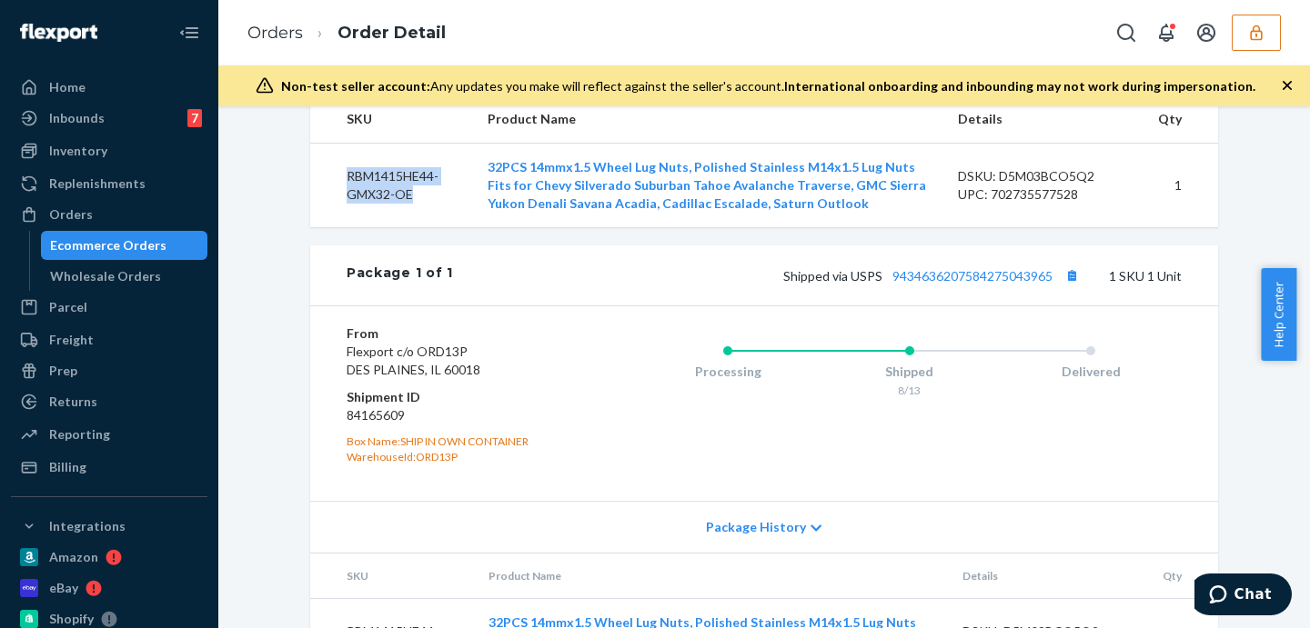
drag, startPoint x: 408, startPoint y: 230, endPoint x: 315, endPoint y: 206, distance: 96.6
click at [315, 206] on td "RBM1415HE44-GMX32-OE" at bounding box center [391, 185] width 163 height 85
copy td "RBM1415HE44-GMX32-OE"
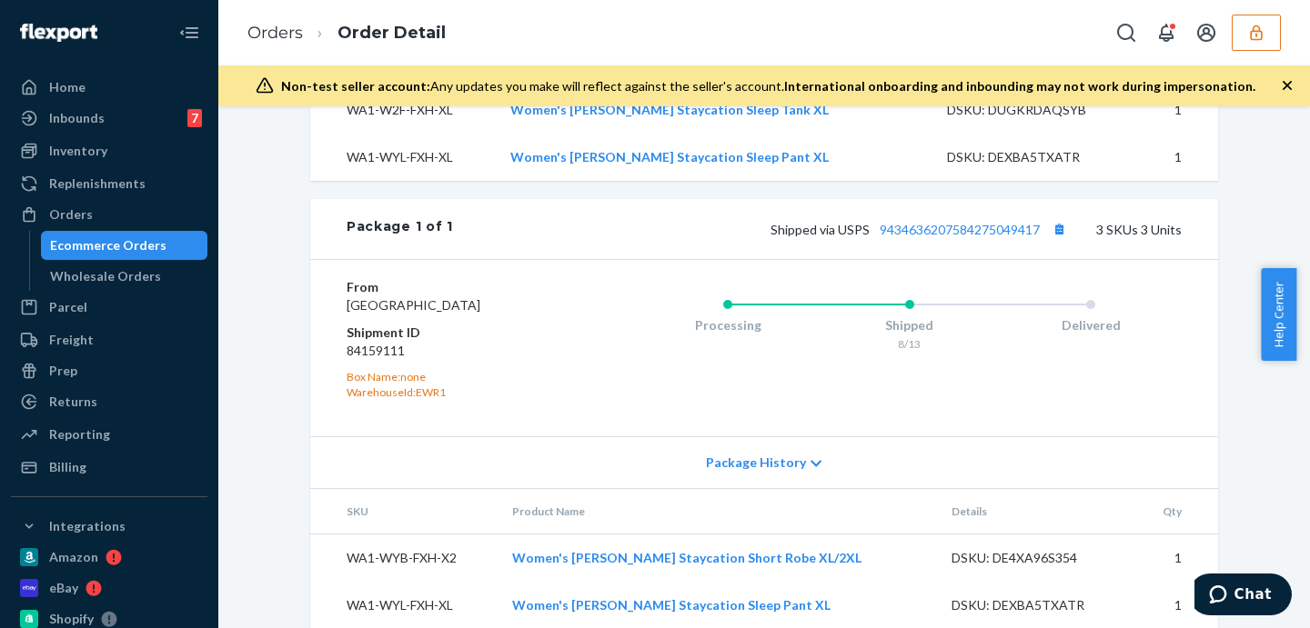
scroll to position [864, 0]
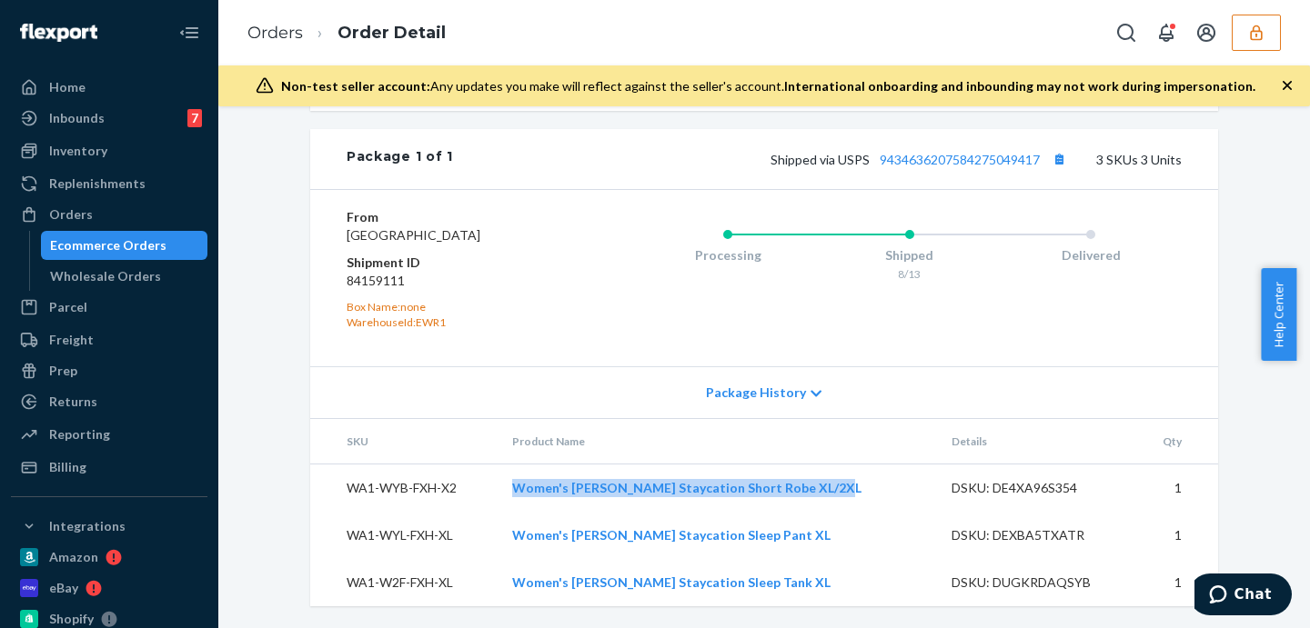
drag, startPoint x: 486, startPoint y: 496, endPoint x: 849, endPoint y: 494, distance: 362.9
click at [849, 495] on tr "WA1-WYB-FXH-X2 Women's [PERSON_NAME] Staycation Short Robe XL/2XL DSKU: DE4XA96…" at bounding box center [764, 489] width 908 height 48
copy tr "Women's Flax Heather Staycation Short Robe XL/2XL"
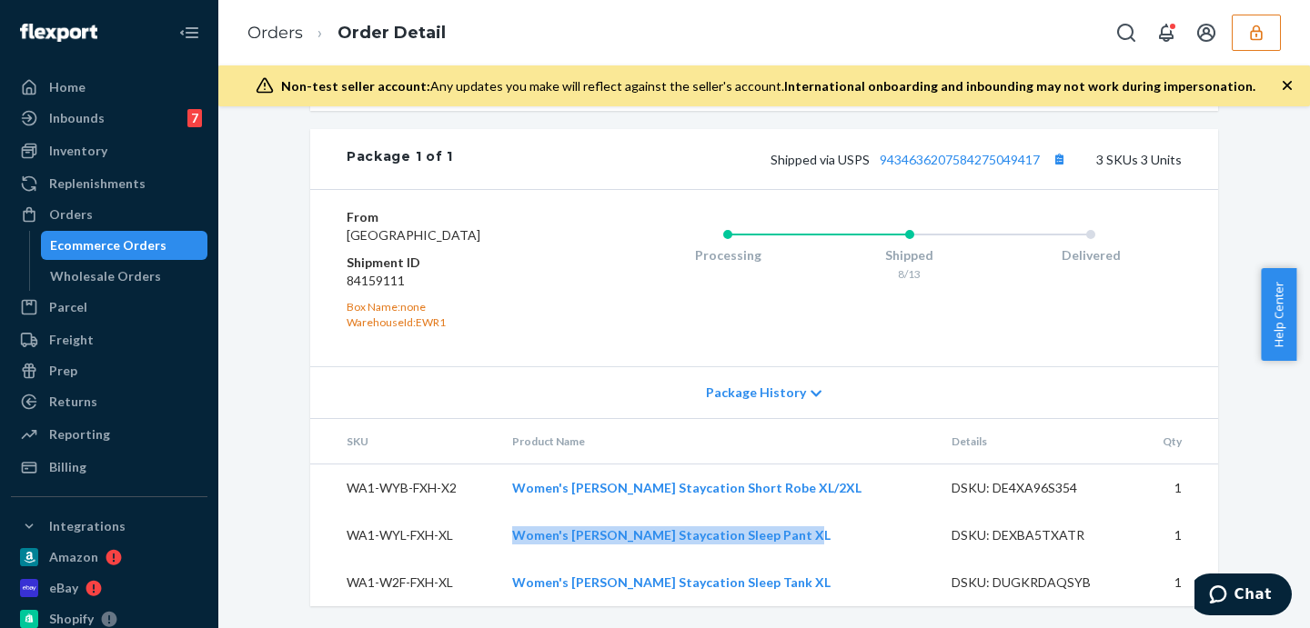
drag, startPoint x: 508, startPoint y: 539, endPoint x: 822, endPoint y: 545, distance: 314.8
click at [820, 545] on td "Women's Flax Heather Staycation Sleep Pant XL" at bounding box center [717, 535] width 439 height 47
copy link "Women's Flax Heather Staycation Sleep Pant XL"
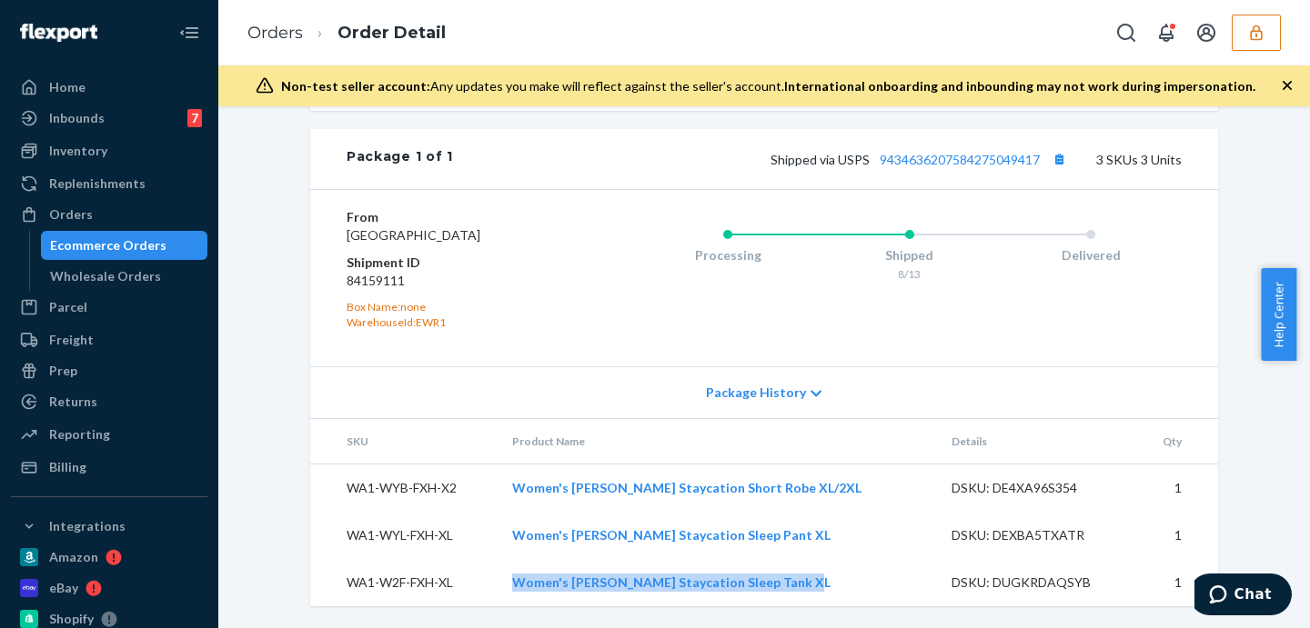
drag, startPoint x: 484, startPoint y: 575, endPoint x: 810, endPoint y: 588, distance: 325.9
click at [810, 588] on tr "WA1-W2F-FXH-XL Women's Flax Heather Staycation Sleep Tank XL DSKU: DUGKRDAQSYB 1" at bounding box center [764, 582] width 908 height 47
copy tr "Women's Flax Heather Staycation Sleep Tank XL"
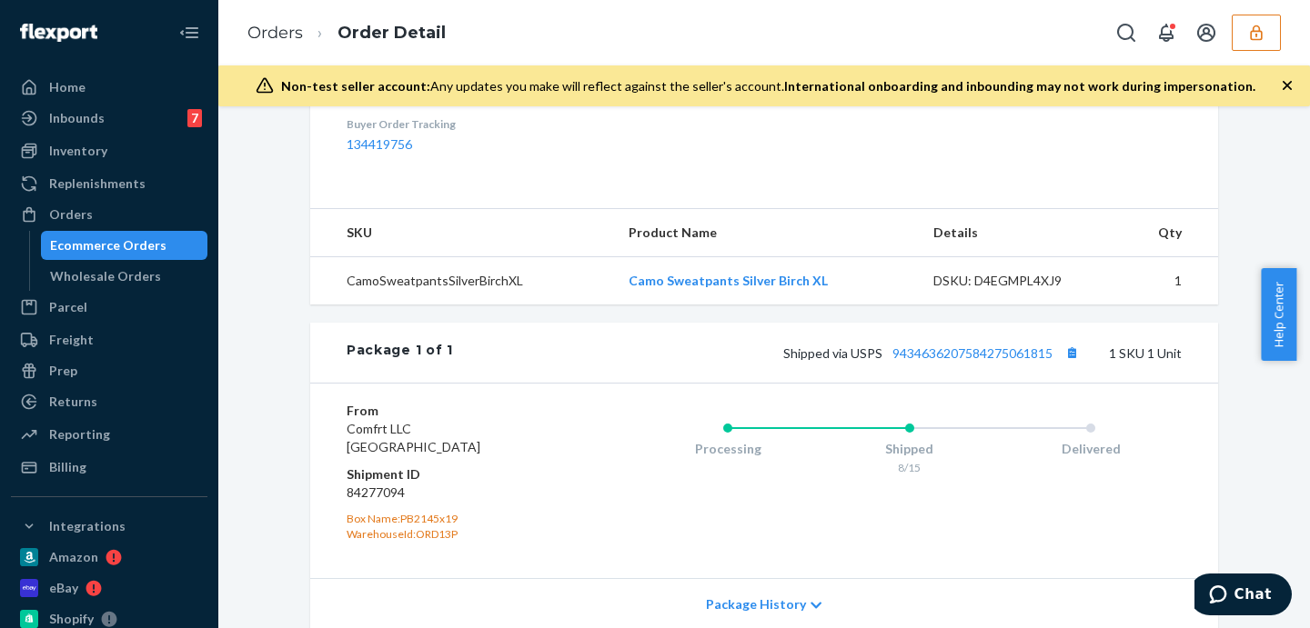
scroll to position [778, 0]
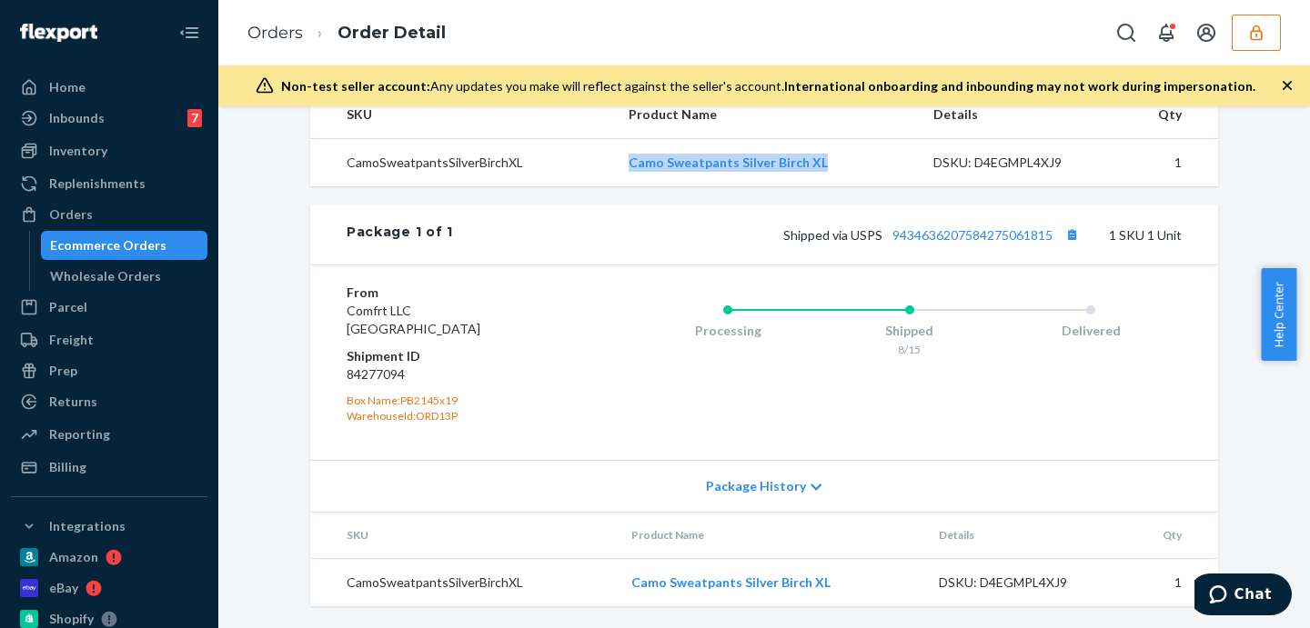
drag, startPoint x: 626, startPoint y: 155, endPoint x: 860, endPoint y: 158, distance: 234.7
click at [860, 158] on tr "CamoSweatpantsSilverBirchXL Camo Sweatpants Silver Birch XL DSKU: D4EGMPL4XJ9 1" at bounding box center [764, 163] width 908 height 48
copy tr "Camo Sweatpants Silver Birch XL"
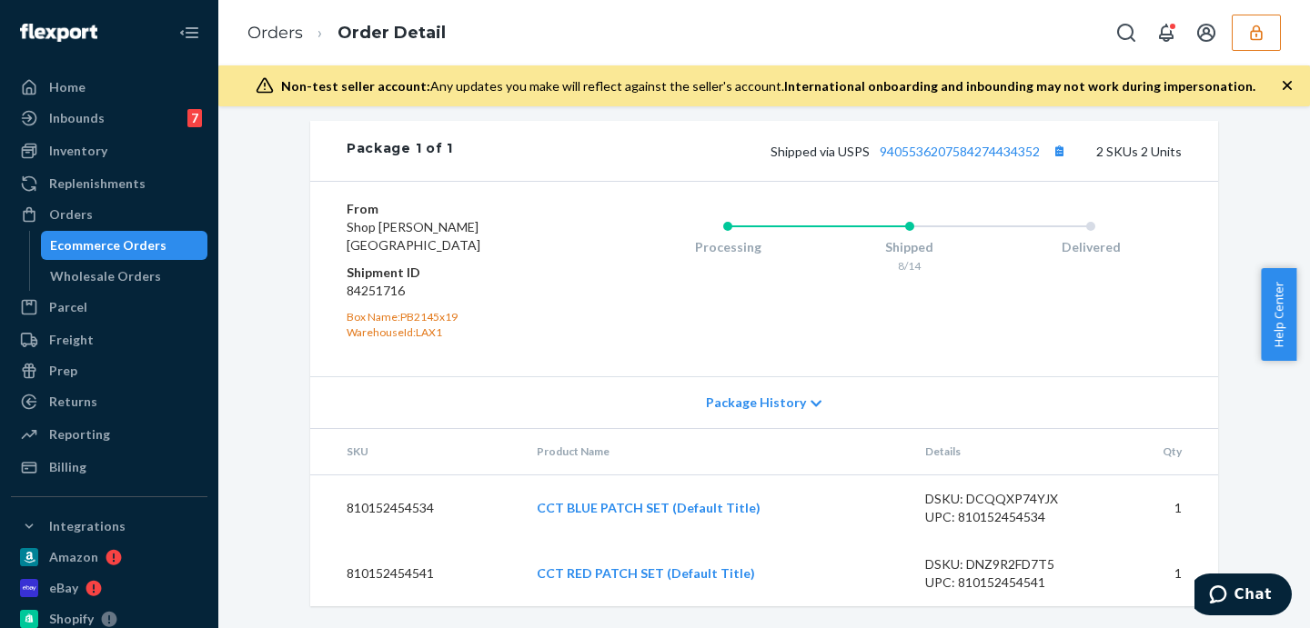
scroll to position [757, 0]
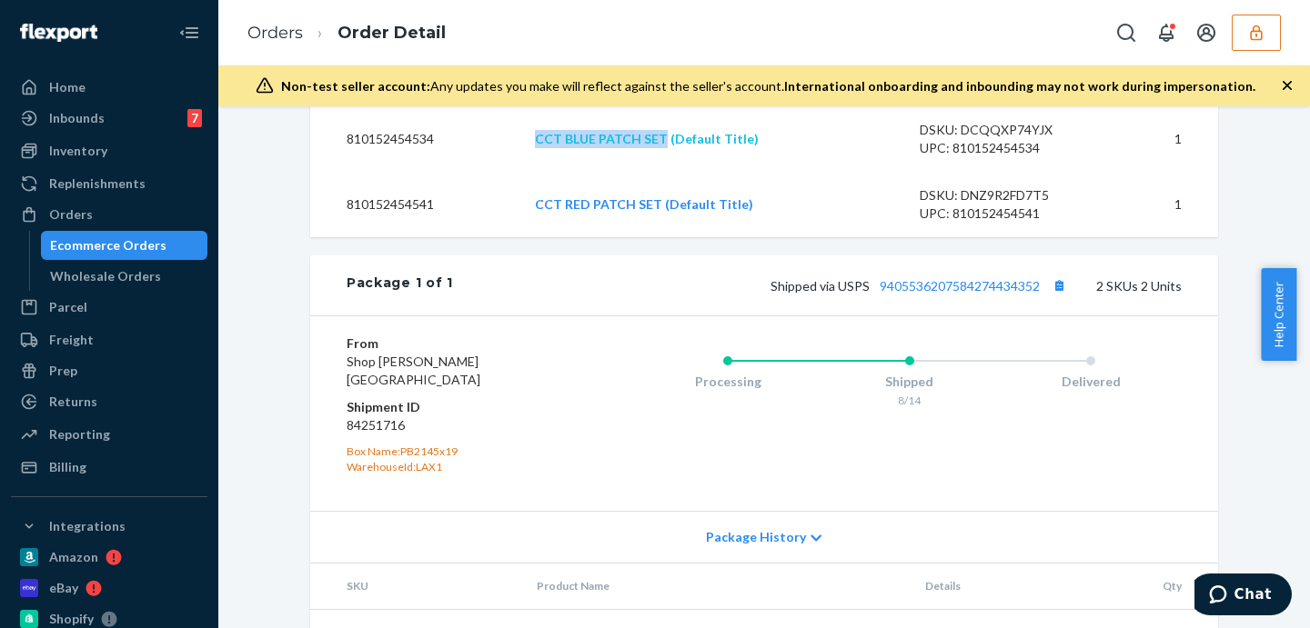
drag, startPoint x: 511, startPoint y: 146, endPoint x: 664, endPoint y: 154, distance: 153.0
click at [664, 154] on tr "810152454534 CCT BLUE PATCH SET (Default Title) DSKU: DCQQXP74YJX UPC: 81015245…" at bounding box center [764, 139] width 908 height 66
copy tr "CCT BLUE PATCH SET"
drag, startPoint x: 528, startPoint y: 208, endPoint x: 646, endPoint y: 230, distance: 119.3
click at [646, 230] on tr "810152454541 CCT RED PATCH SET (Default Title) DSKU: DNZ9R2FD7T5 UPC: 810152454…" at bounding box center [764, 204] width 908 height 65
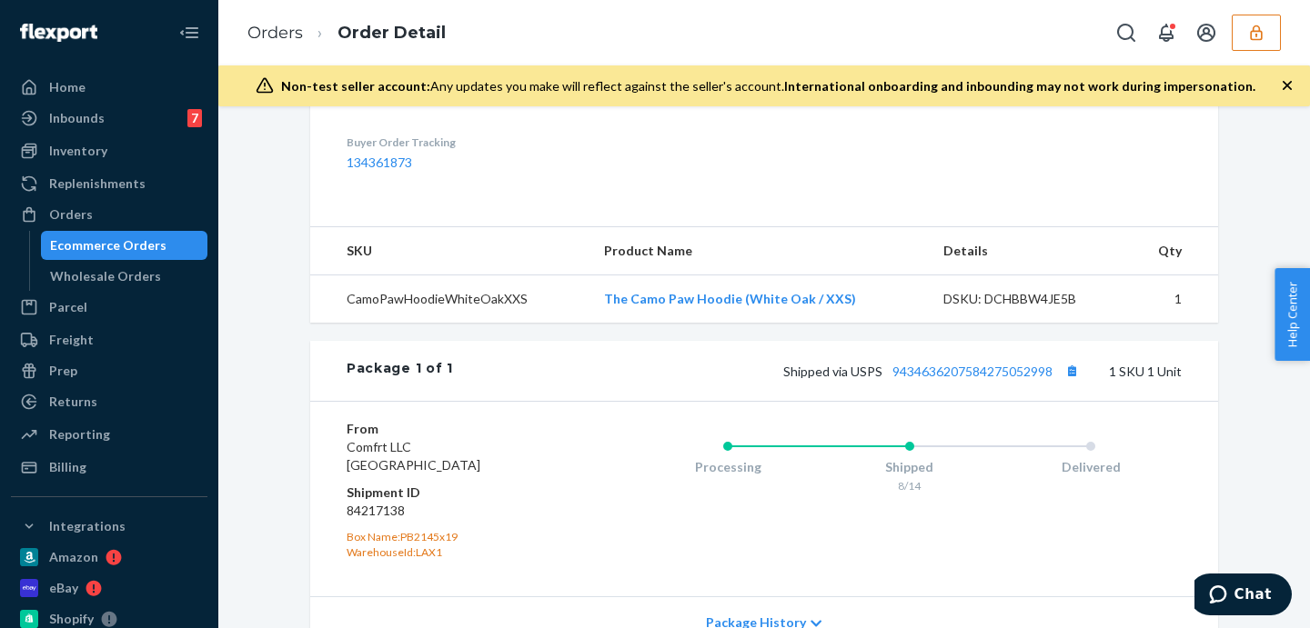
scroll to position [758, 0]
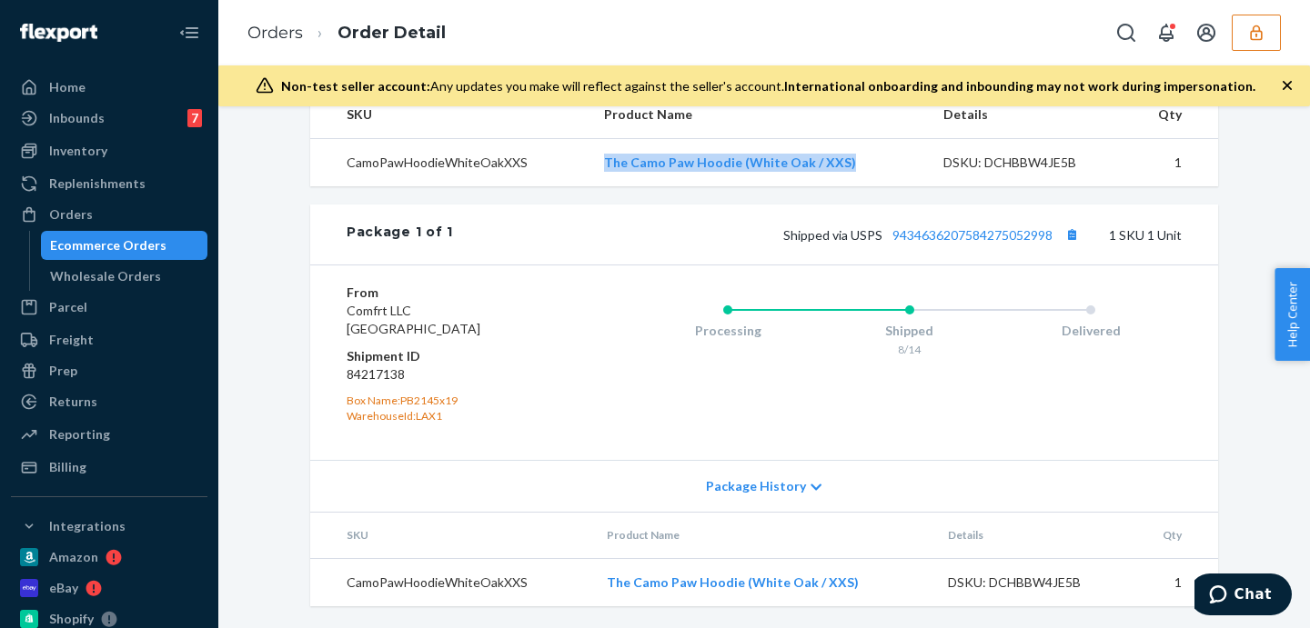
drag, startPoint x: 569, startPoint y: 185, endPoint x: 867, endPoint y: 186, distance: 297.4
click at [867, 186] on tr "CamoPawHoodieWhiteOakXXS The Camo Paw Hoodie (White Oak / XXS) DSKU: DCHBBW4JE5…" at bounding box center [764, 163] width 908 height 48
copy tr "The Camo Paw Hoodie (White Oak / XXS)"
